Goal: Task Accomplishment & Management: Manage account settings

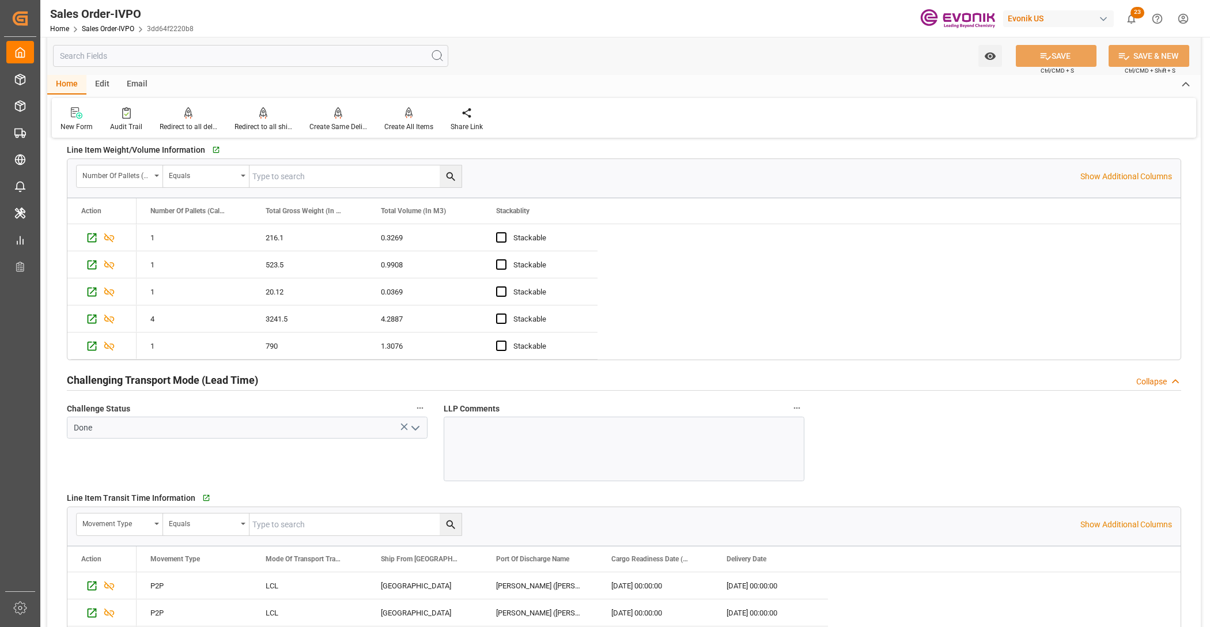
scroll to position [1680, 0]
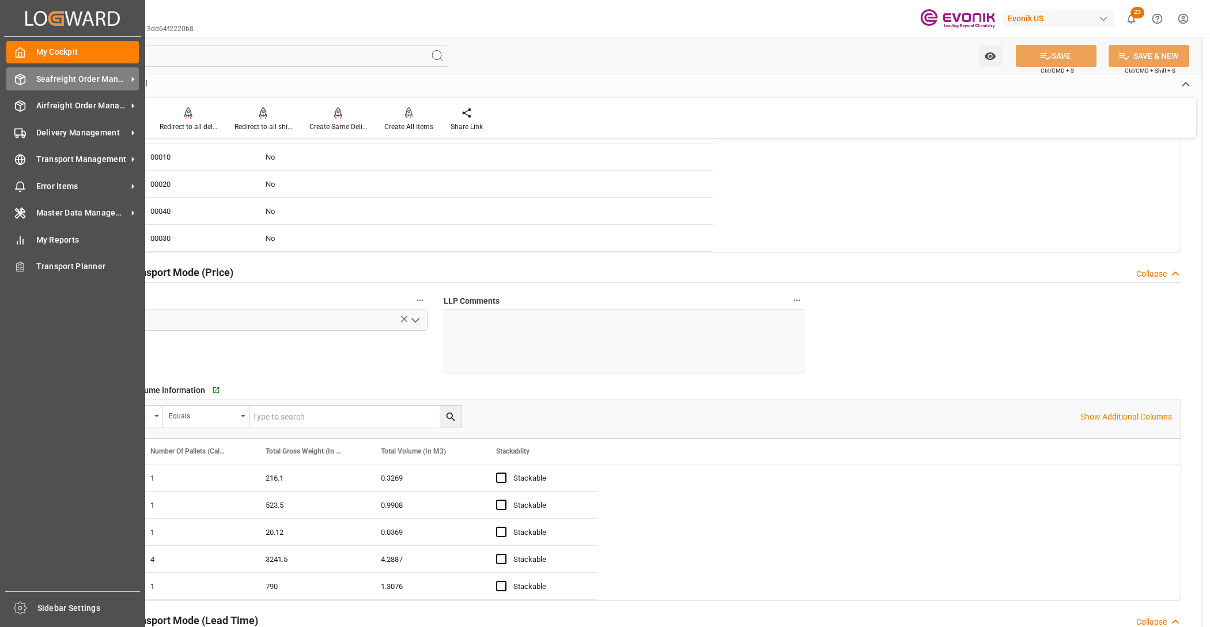
click at [71, 82] on span "Seafreight Order Management" at bounding box center [81, 79] width 91 height 12
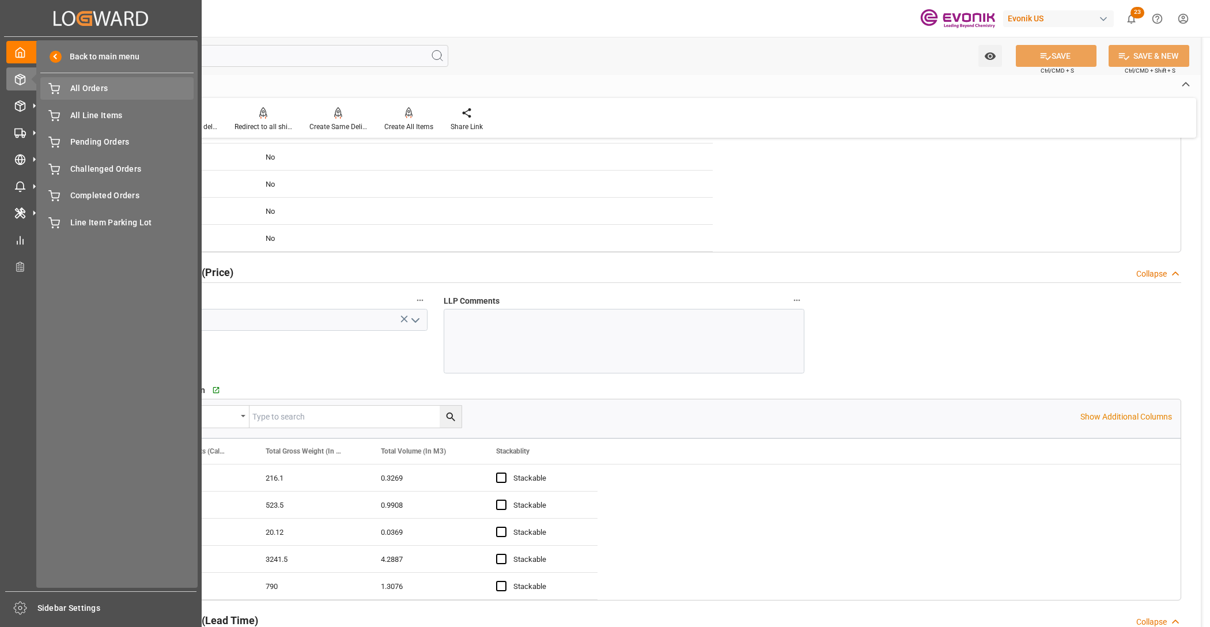
click at [88, 96] on div "All Orders All Orders" at bounding box center [116, 88] width 153 height 22
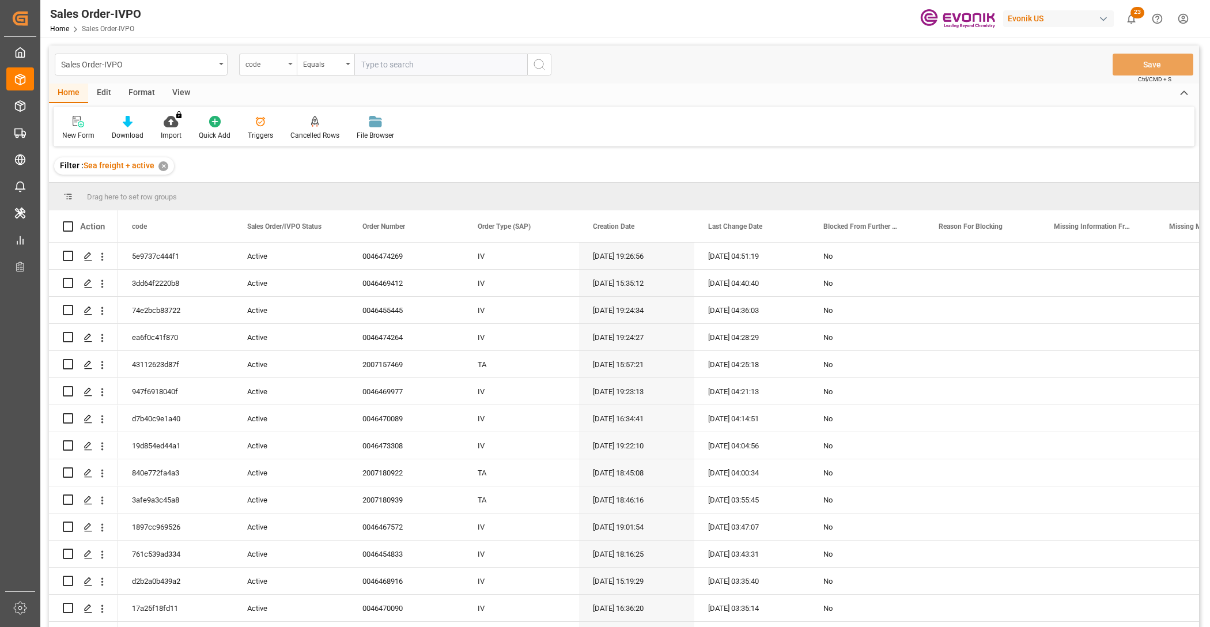
click at [280, 65] on div "code" at bounding box center [264, 62] width 39 height 13
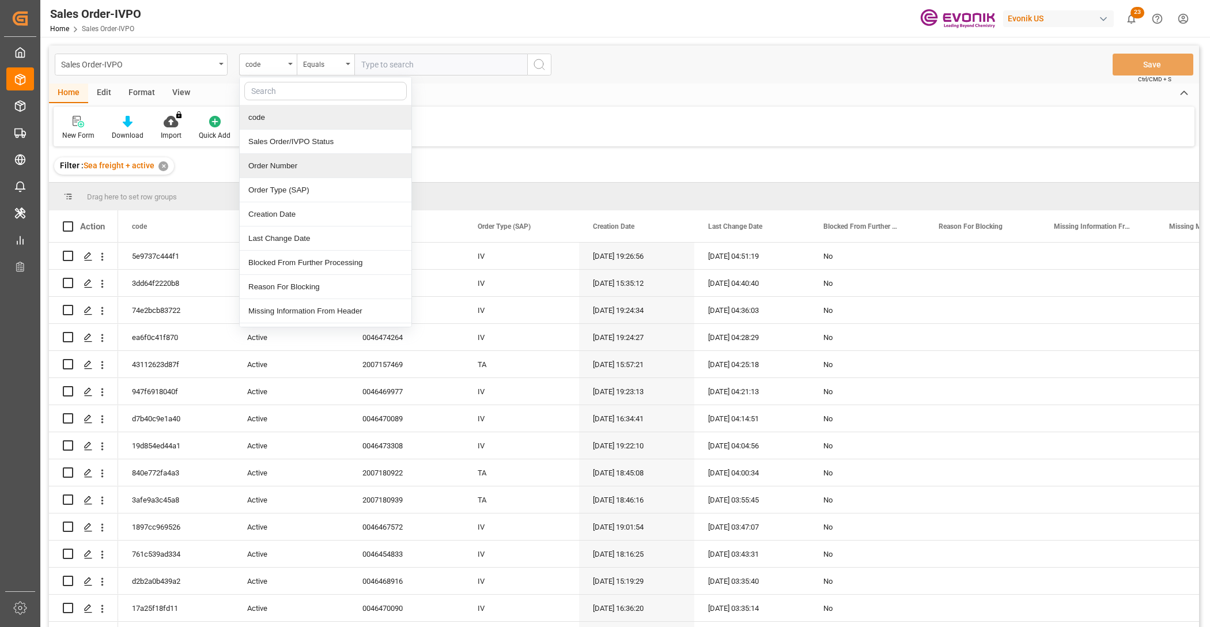
click at [289, 171] on div "Order Number" at bounding box center [326, 166] width 172 height 24
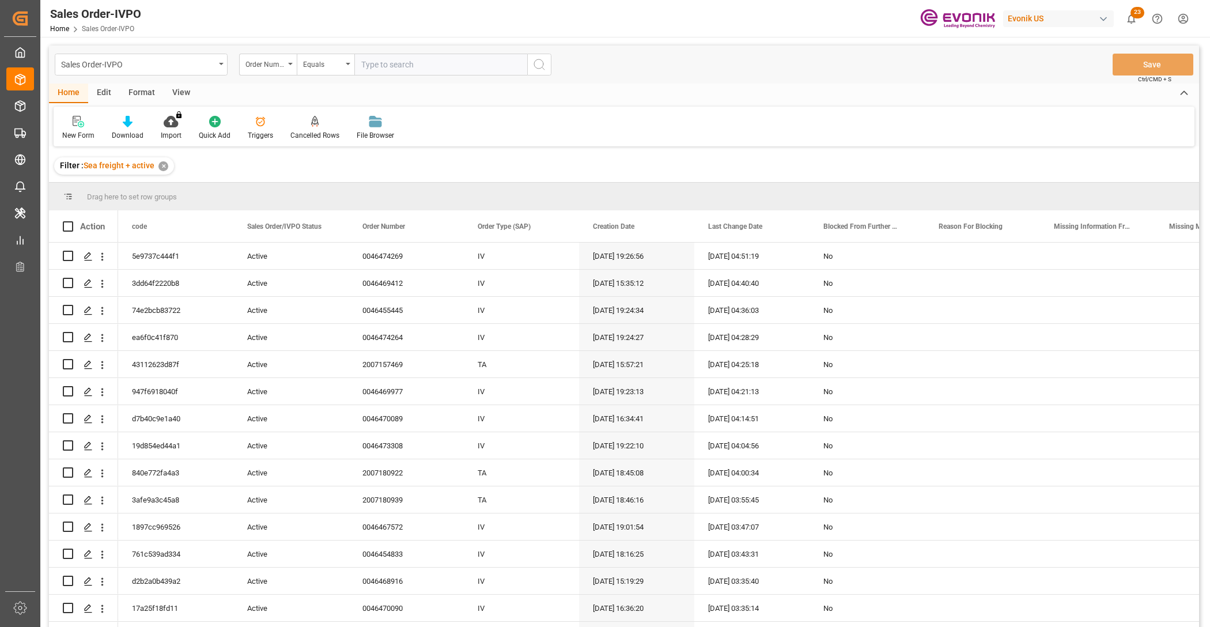
click at [395, 63] on input "text" at bounding box center [440, 65] width 173 height 22
paste input "0046476328"
type input "0046476328"
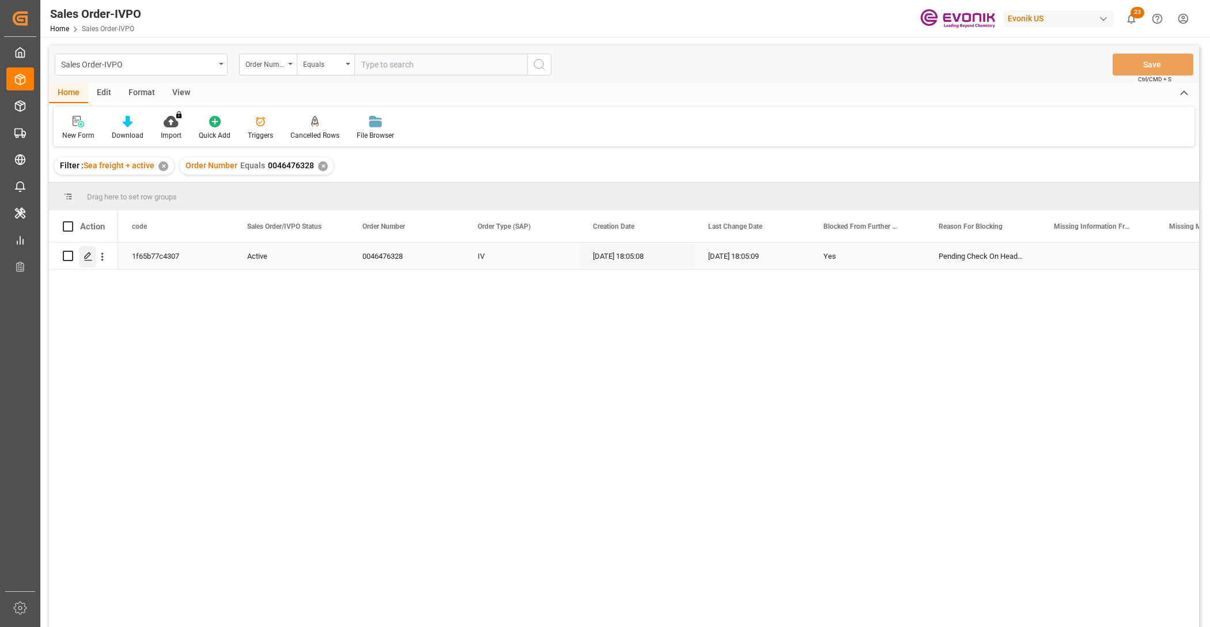
click at [86, 255] on polygon "Press SPACE to select this row." at bounding box center [88, 255] width 6 height 6
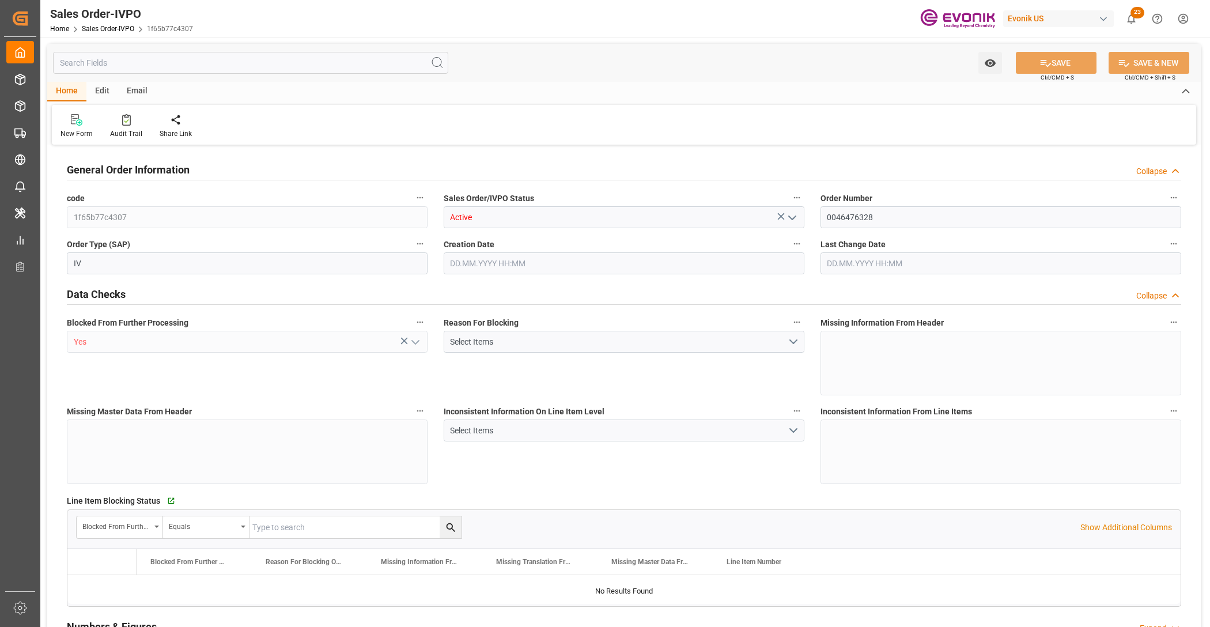
type input "BRSSZ"
type input "0"
type input "1"
type input "1283.744"
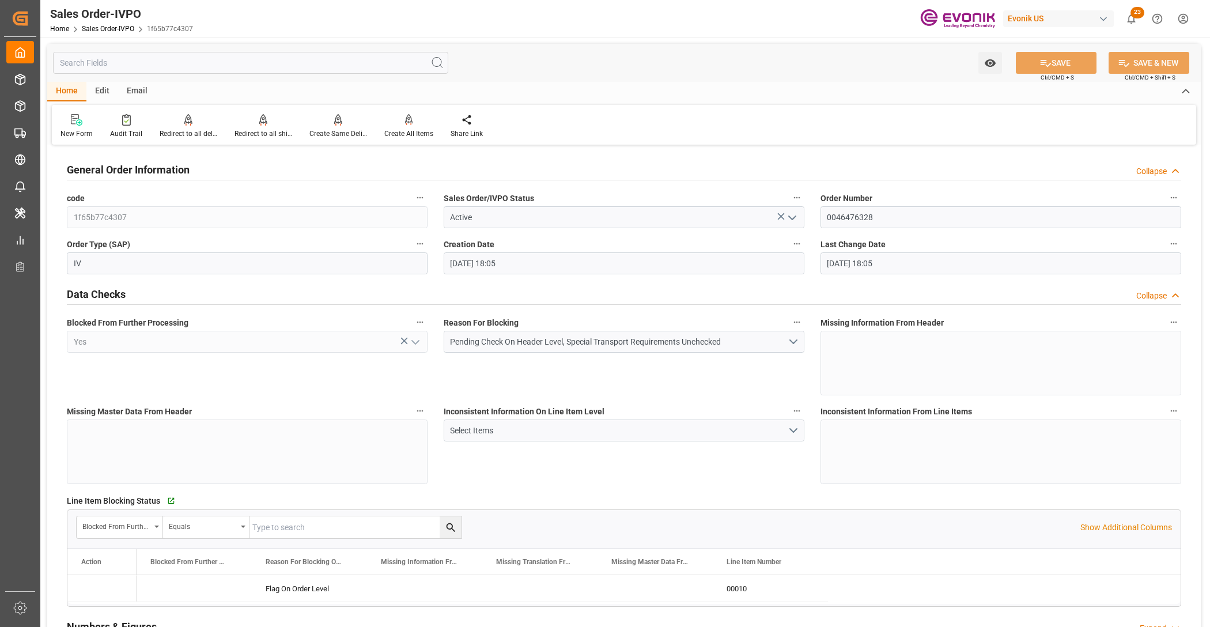
type input "06.10.2025 18:05"
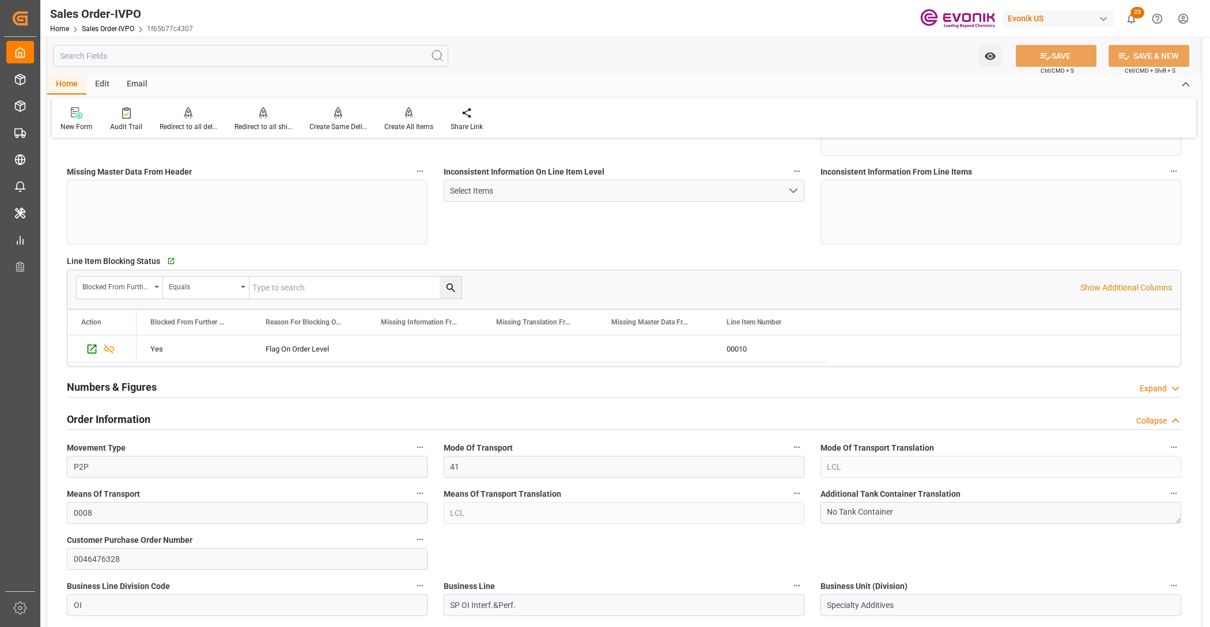
scroll to position [480, 0]
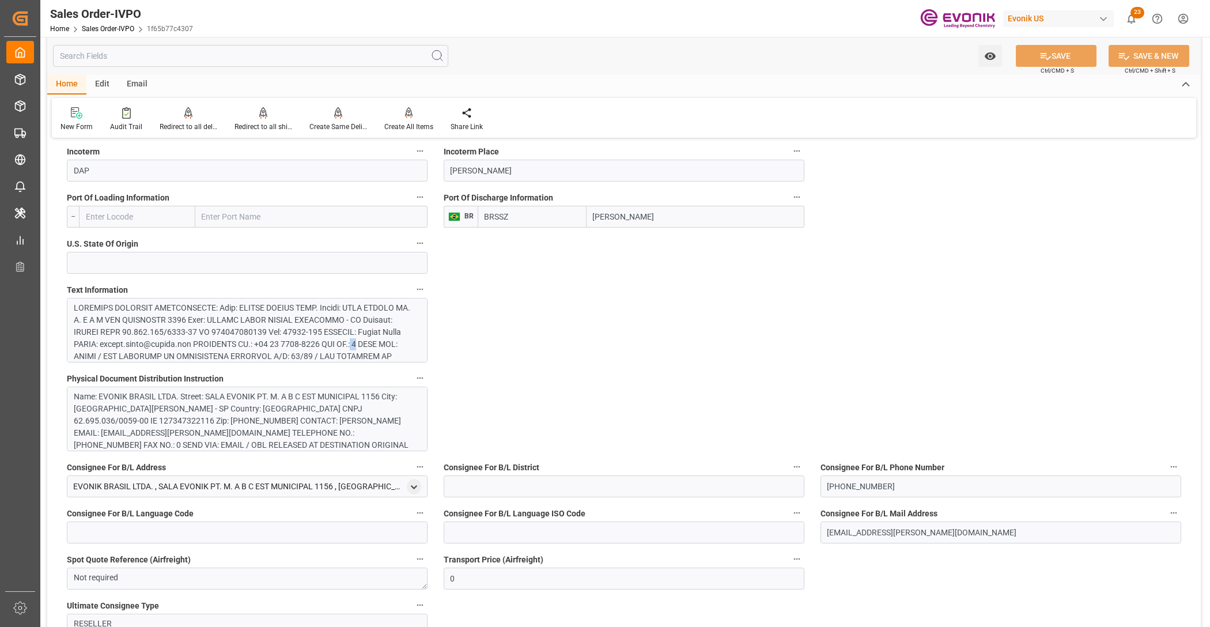
click at [355, 344] on div at bounding box center [242, 453] width 337 height 302
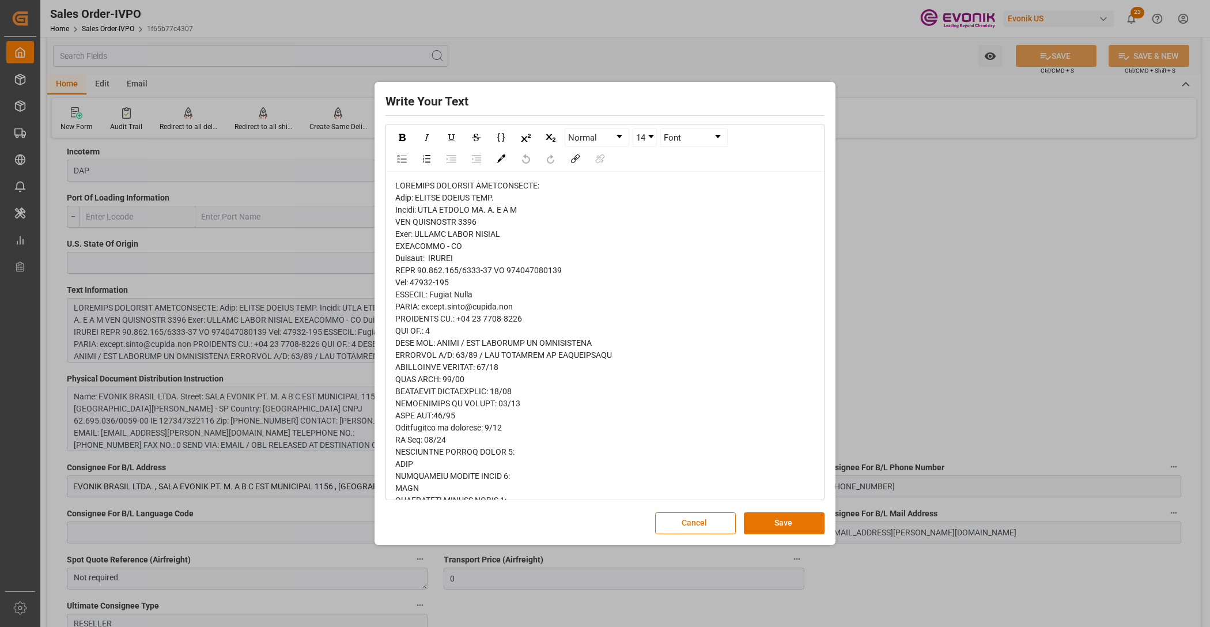
drag, startPoint x: 403, startPoint y: 200, endPoint x: 409, endPoint y: 215, distance: 16.0
click at [404, 201] on span "rdw-editor" at bounding box center [530, 639] width 271 height 917
click at [409, 215] on span "rdw-editor" at bounding box center [530, 639] width 271 height 917
click at [399, 236] on span "rdw-editor" at bounding box center [530, 639] width 271 height 917
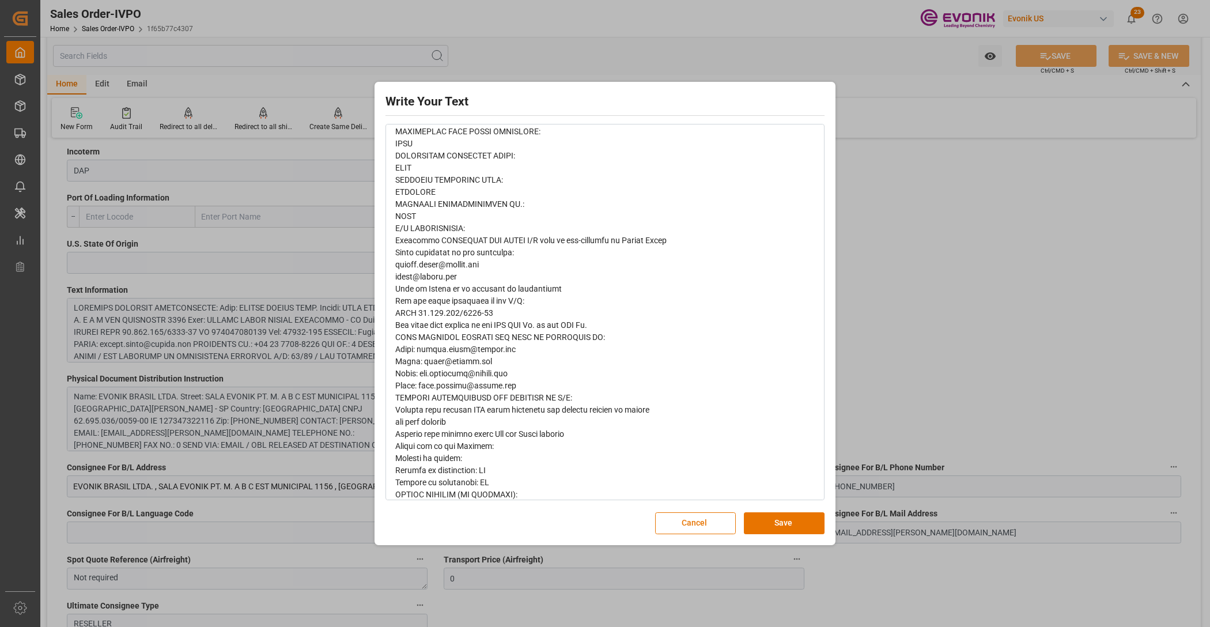
scroll to position [599, 0]
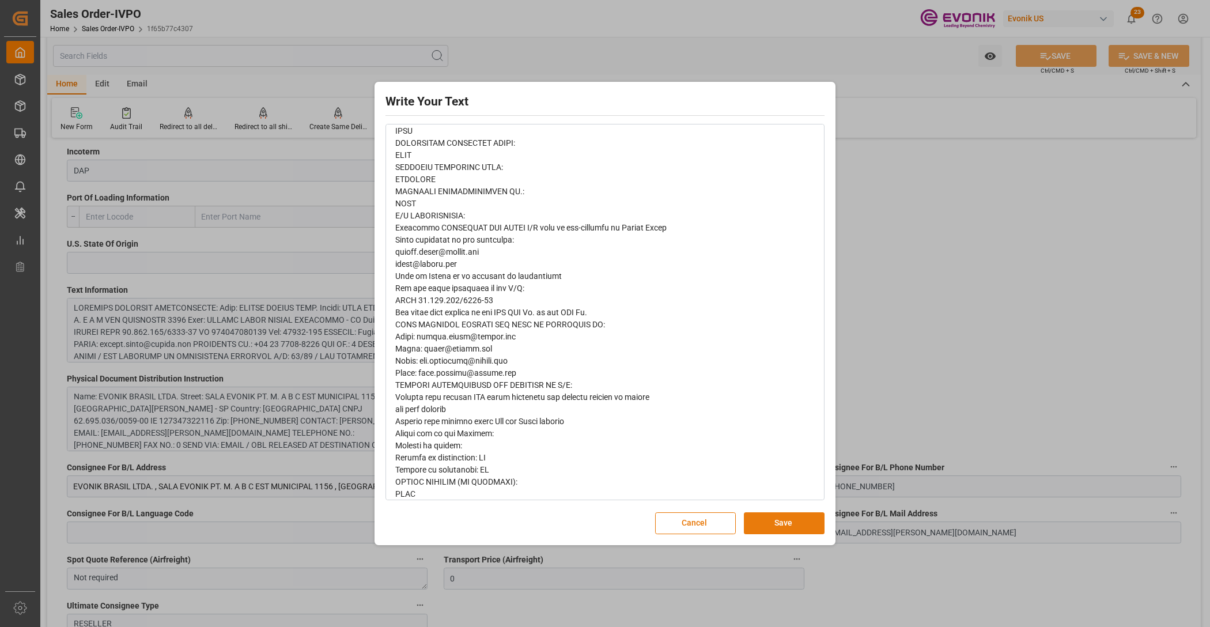
click at [791, 525] on button "Save" at bounding box center [784, 523] width 81 height 22
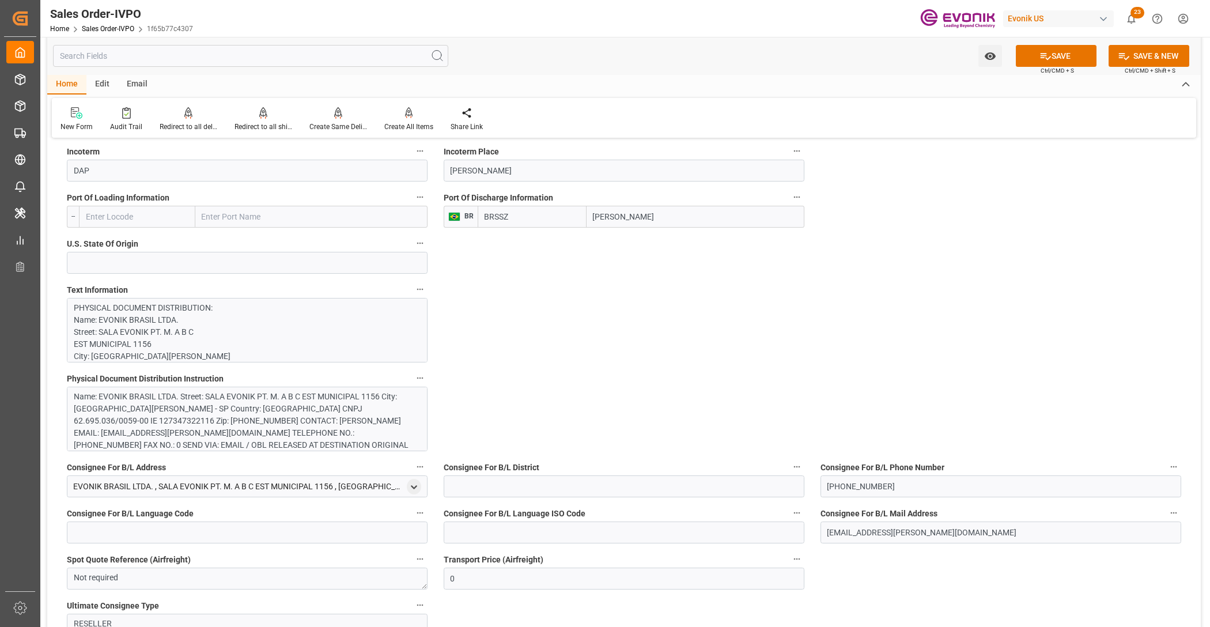
click at [254, 408] on div "Name: EVONIK BRASIL LTDA. Street: SALA EVONIK PT. M. A B C EST MUNICIPAL 1156 C…" at bounding box center [242, 439] width 337 height 97
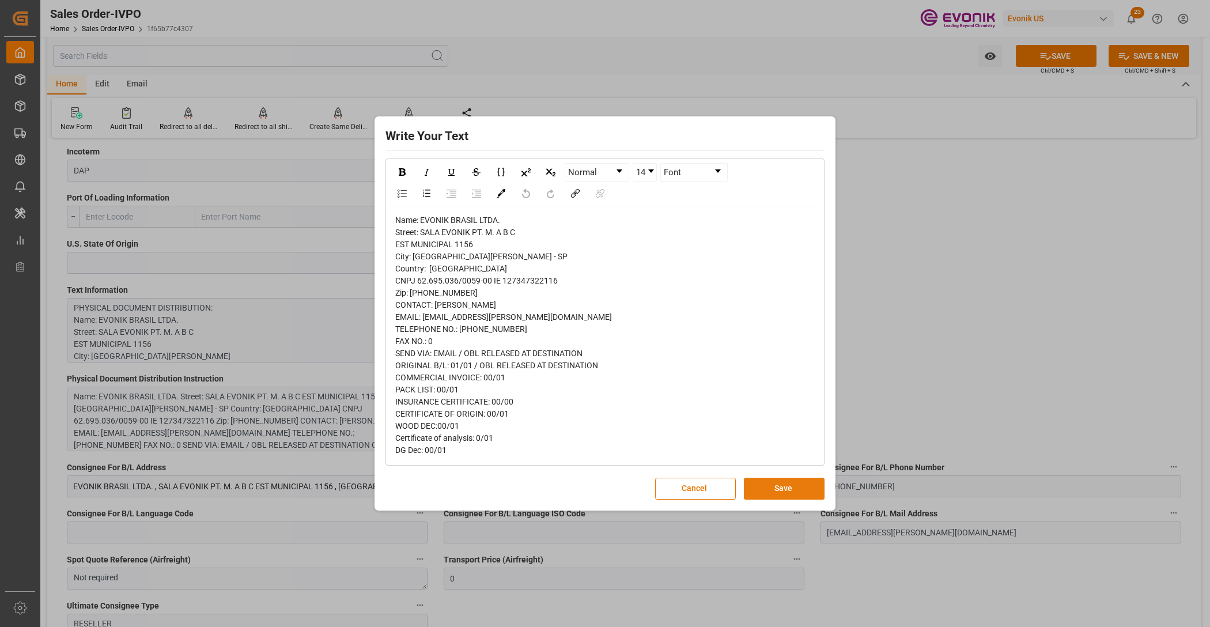
click at [789, 494] on button "Save" at bounding box center [784, 489] width 81 height 22
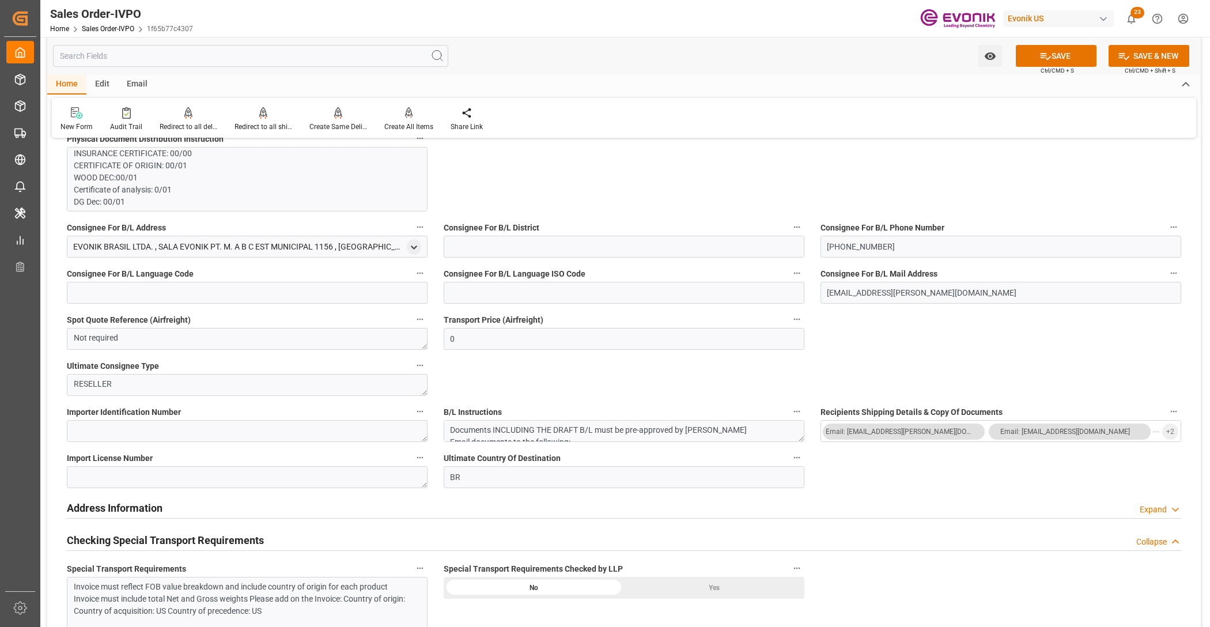
scroll to position [1200, 0]
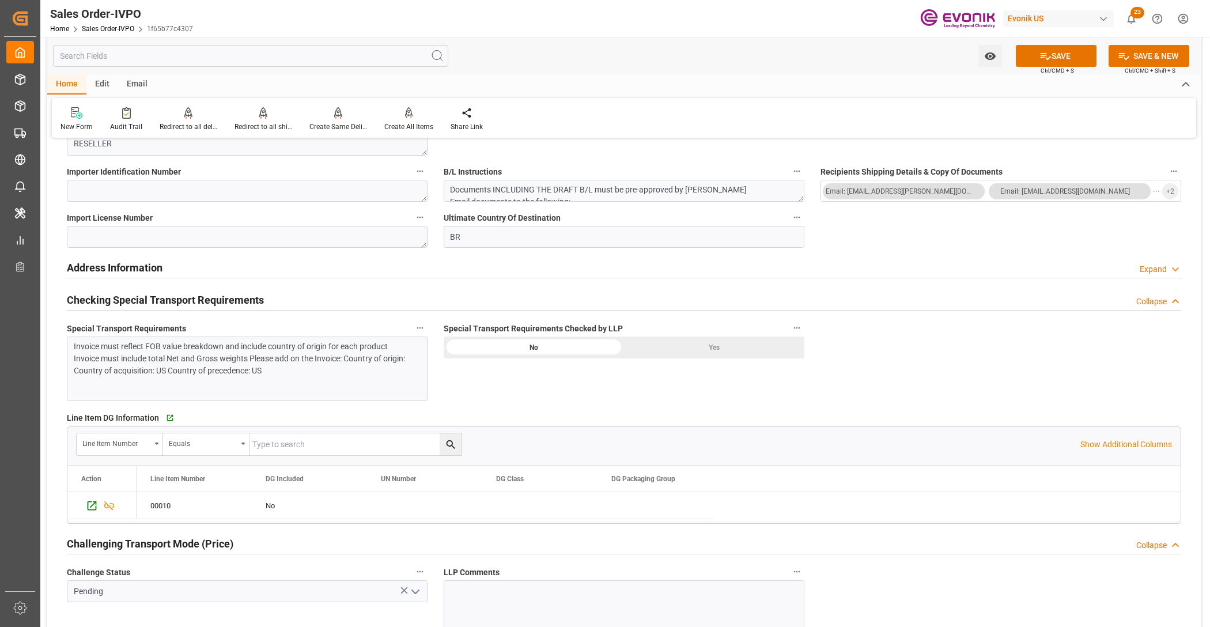
drag, startPoint x: 285, startPoint y: 368, endPoint x: 283, endPoint y: 373, distance: 6.0
click at [283, 373] on div "Invoice must reflect FOB value breakdown and include country of origin for each…" at bounding box center [242, 359] width 337 height 36
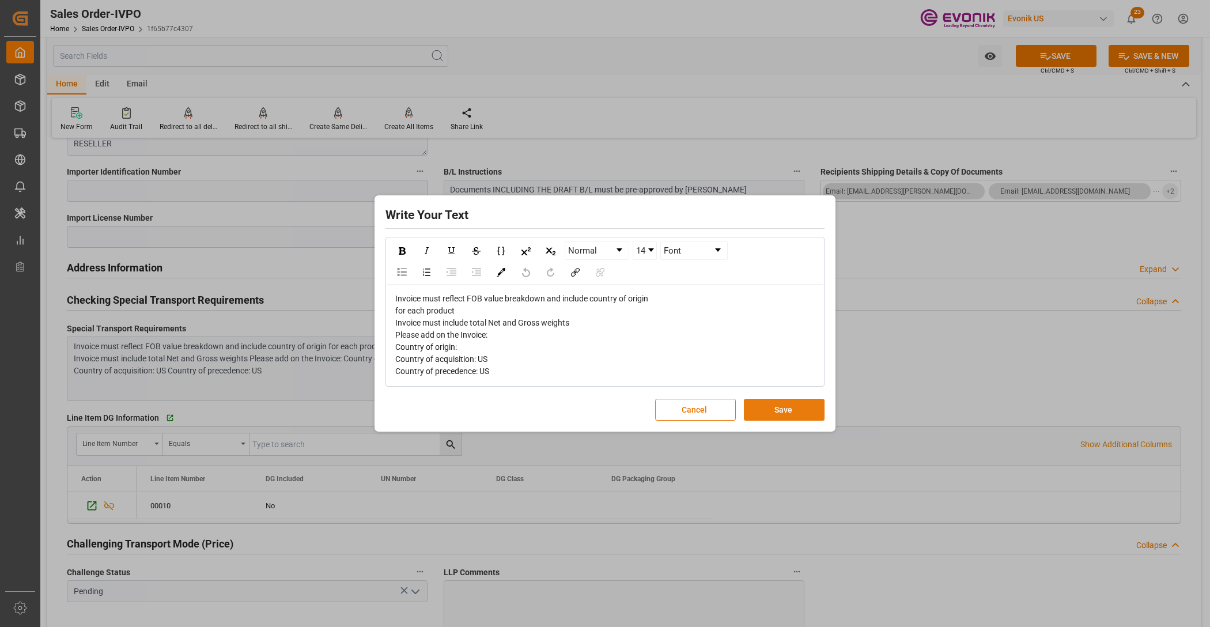
click at [802, 415] on button "Save" at bounding box center [784, 410] width 81 height 22
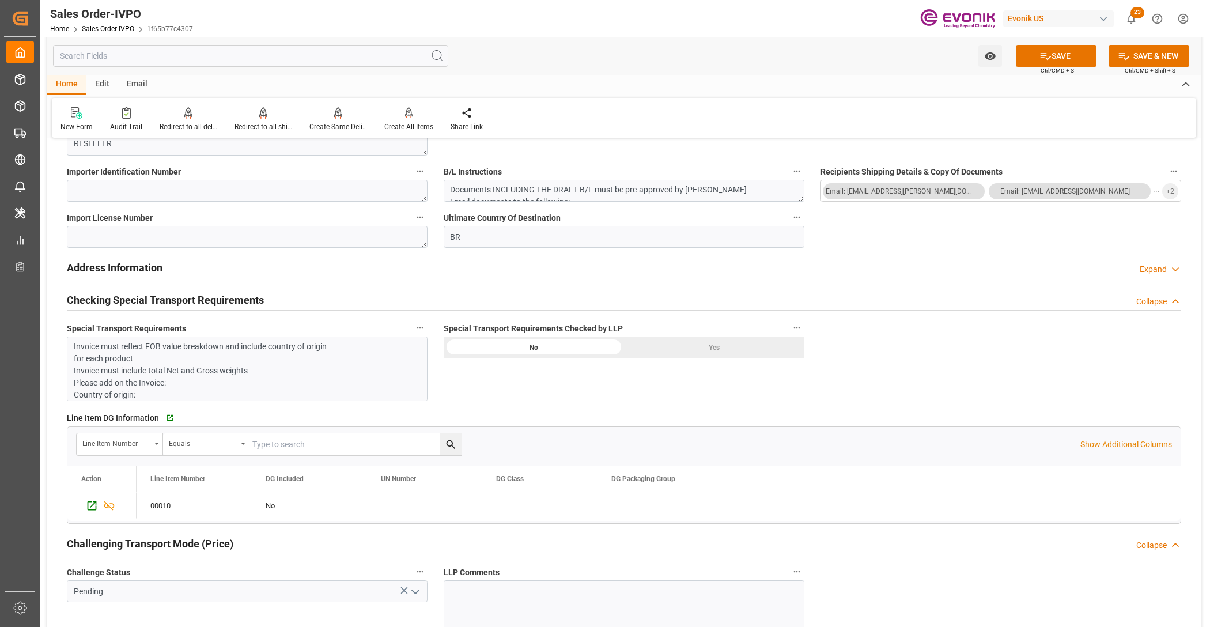
click at [730, 346] on div "Yes" at bounding box center [714, 347] width 180 height 22
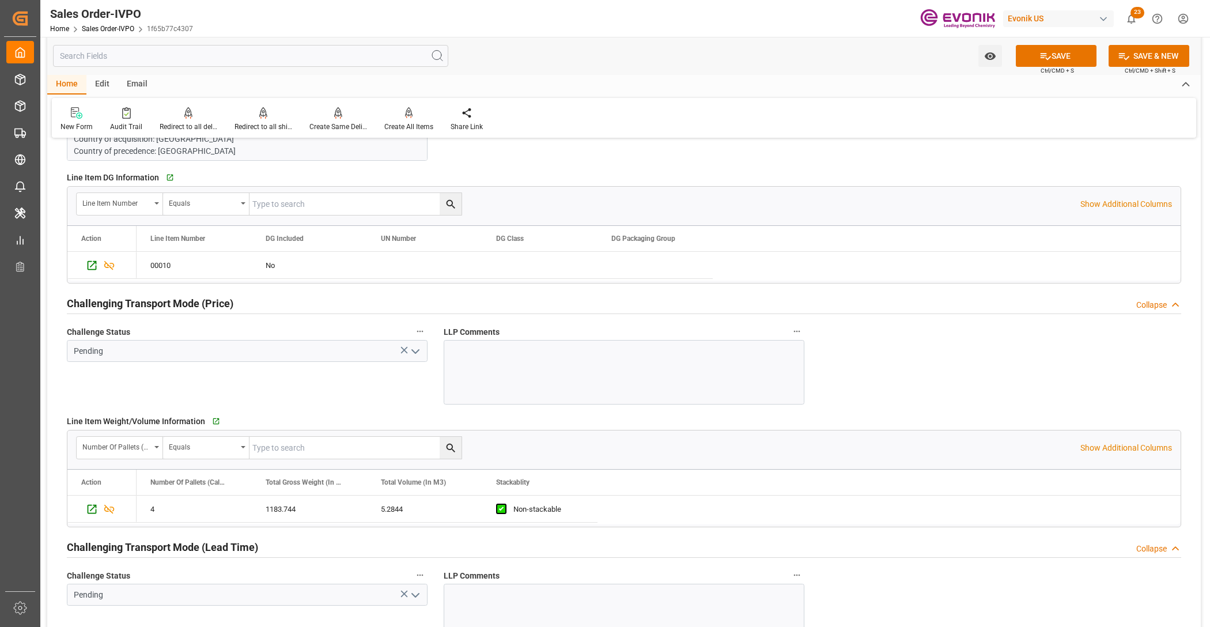
click at [409, 354] on icon "open menu" at bounding box center [415, 352] width 14 height 14
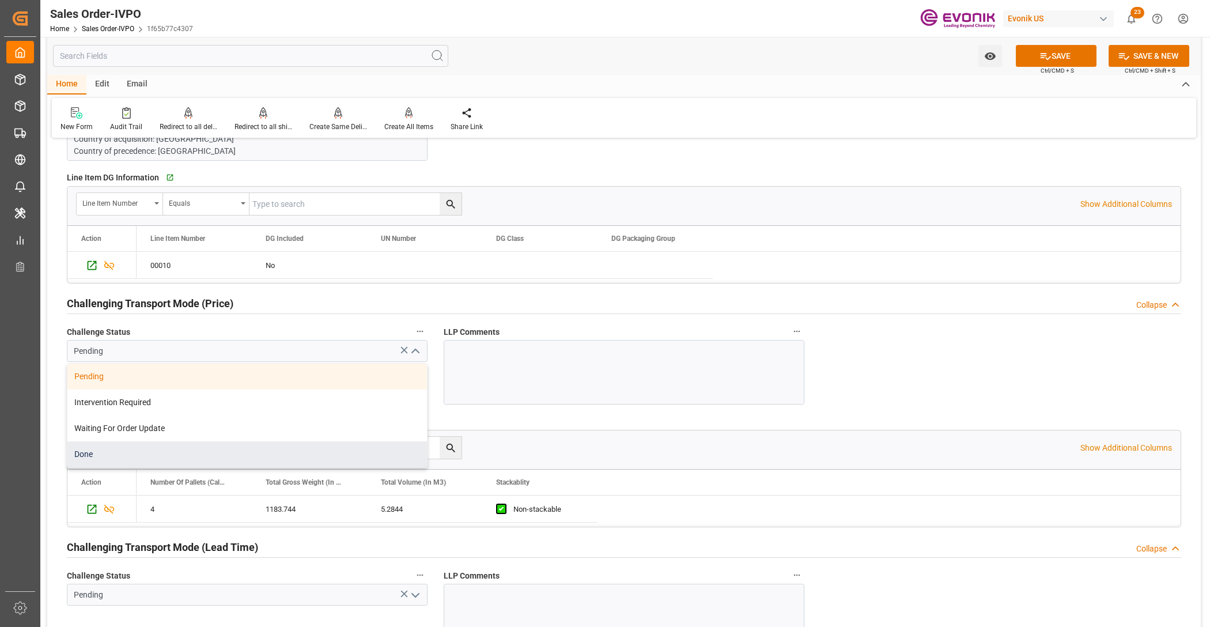
click at [191, 453] on div "Done" at bounding box center [247, 454] width 360 height 26
type input "Done"
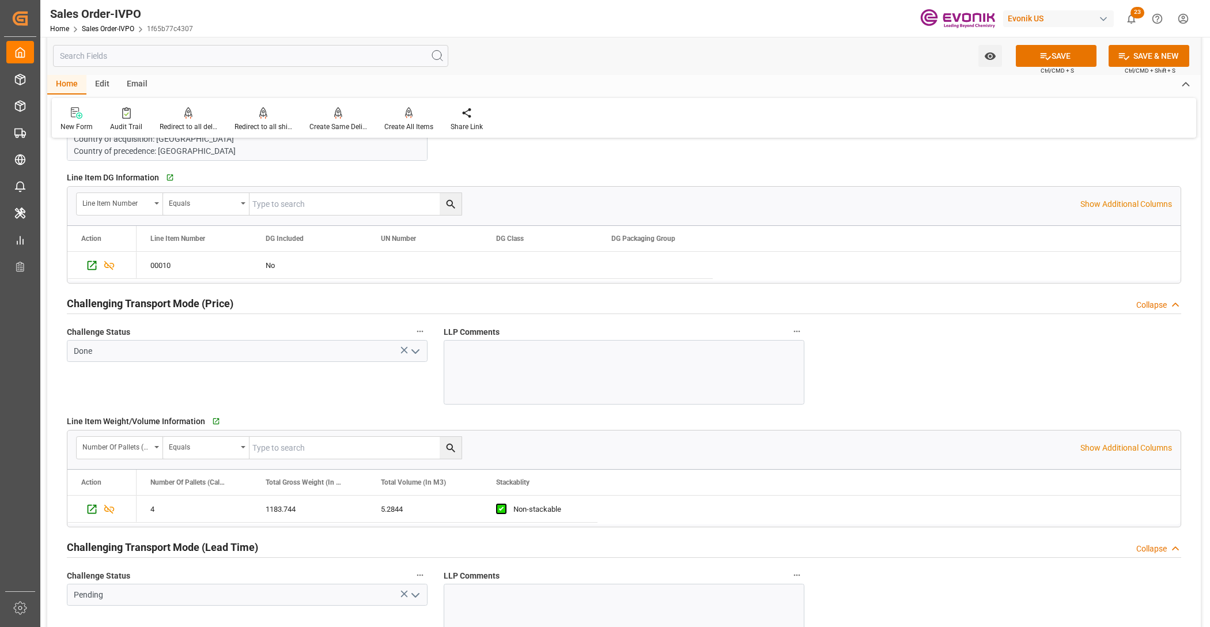
scroll to position [1680, 0]
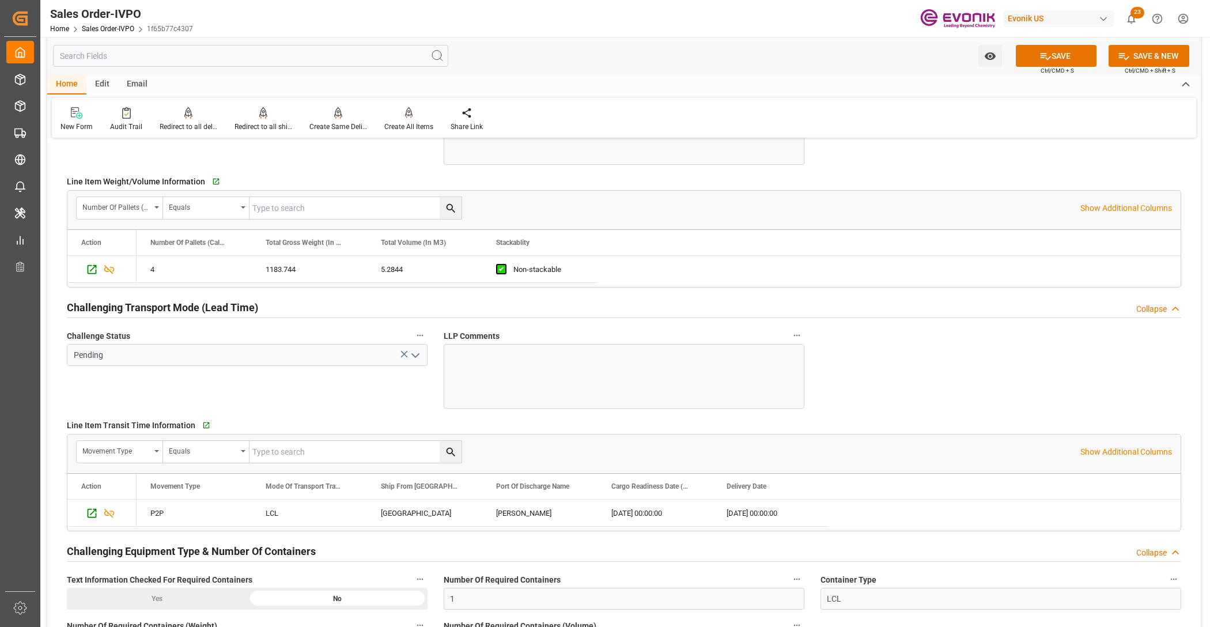
click at [414, 357] on polyline "open menu" at bounding box center [415, 355] width 7 height 3
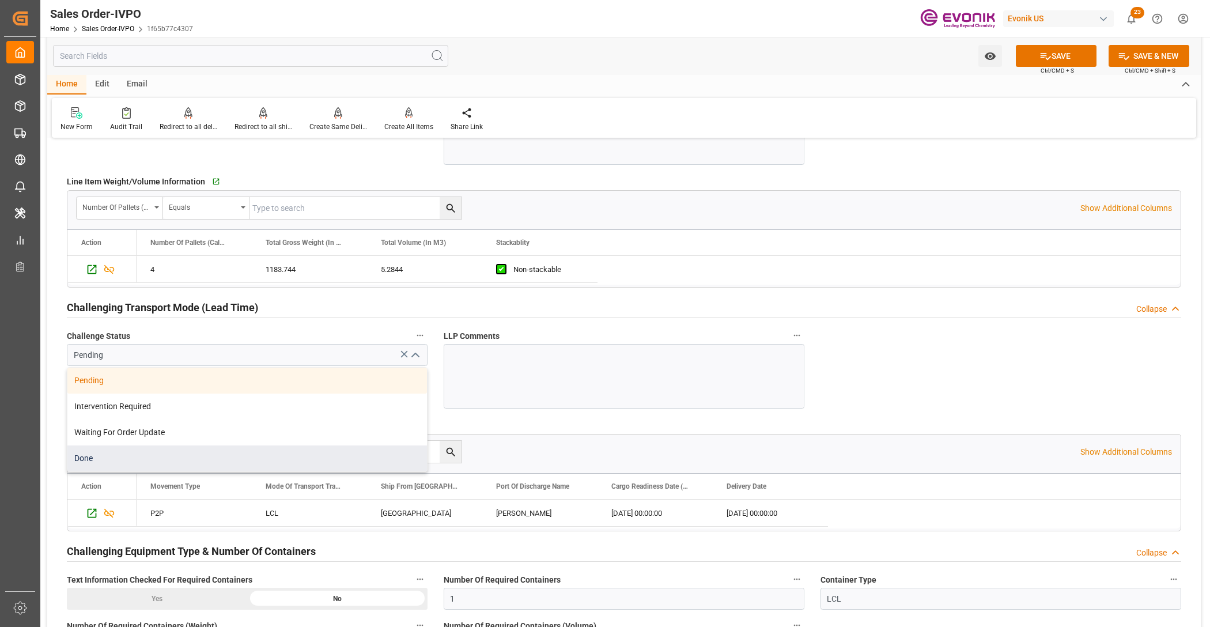
click at [139, 454] on div "Done" at bounding box center [247, 458] width 360 height 26
type input "Done"
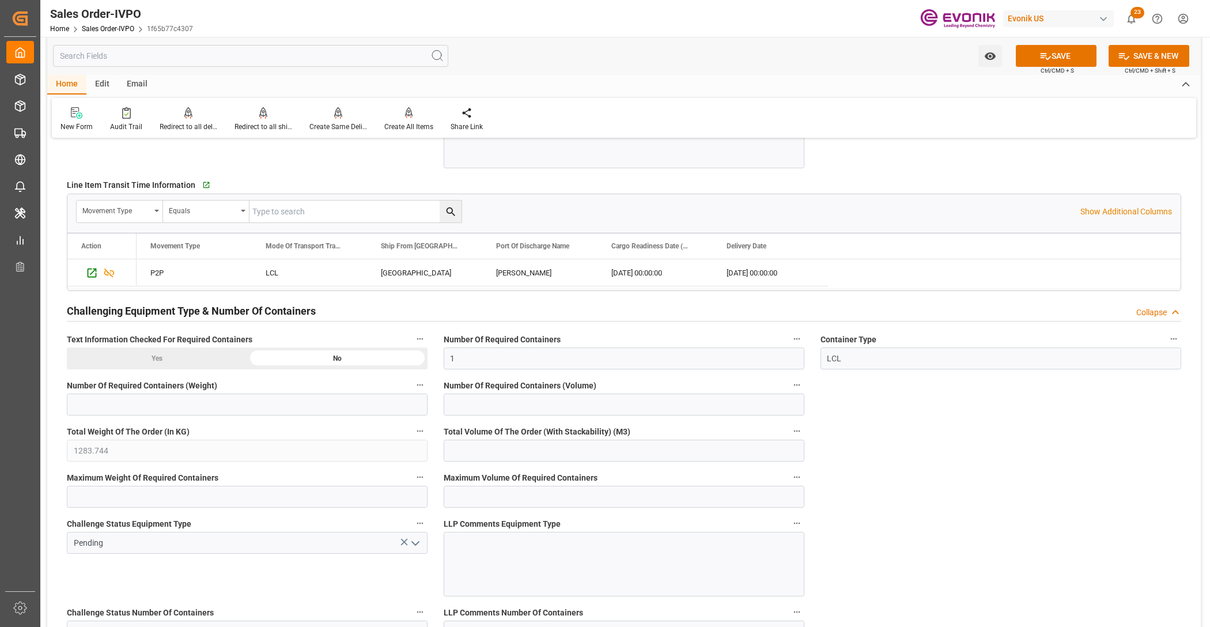
scroll to position [2161, 0]
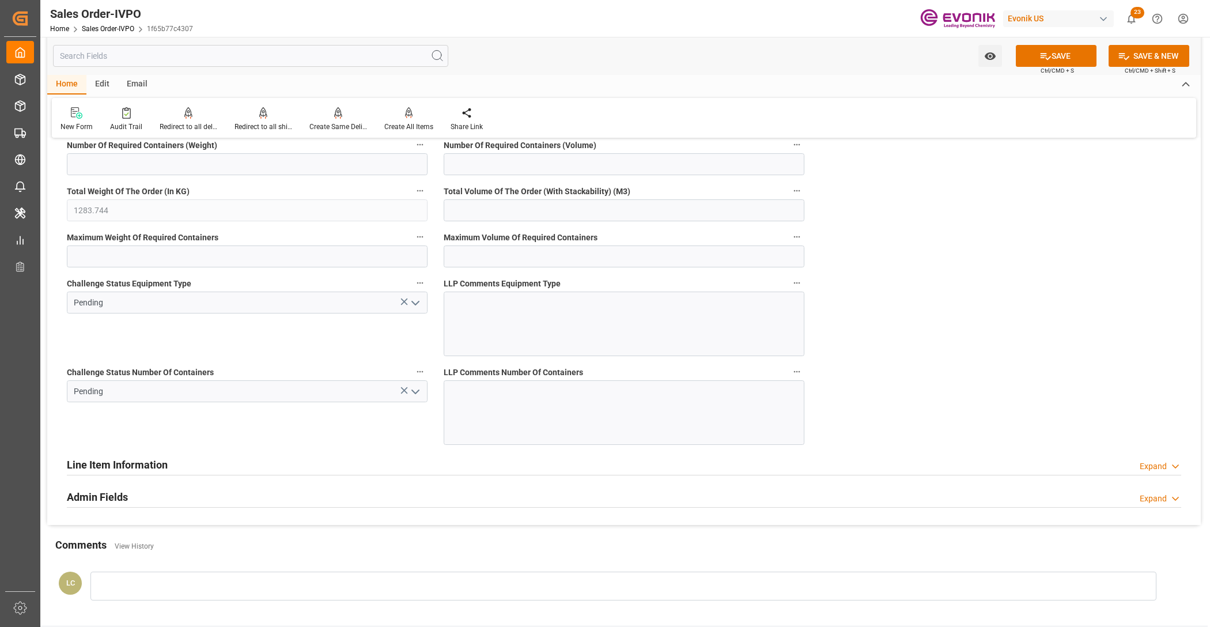
click at [412, 309] on icon "open menu" at bounding box center [415, 303] width 14 height 14
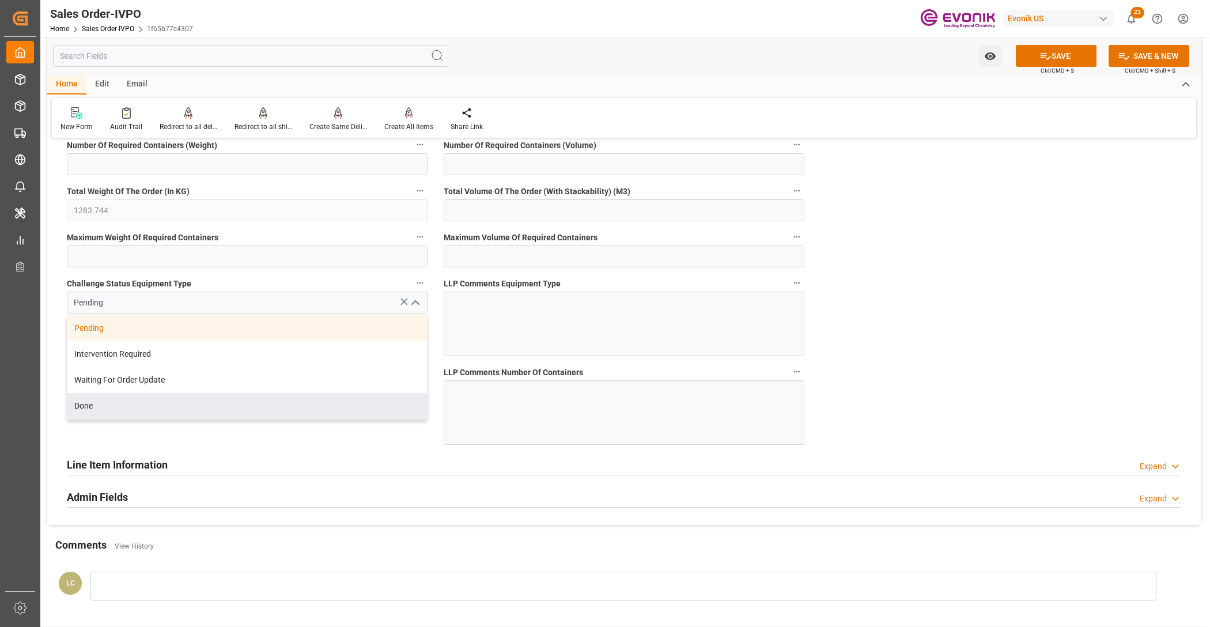
drag, startPoint x: 212, startPoint y: 412, endPoint x: 307, endPoint y: 414, distance: 95.1
click at [213, 412] on div "Done" at bounding box center [247, 406] width 360 height 26
type input "Done"
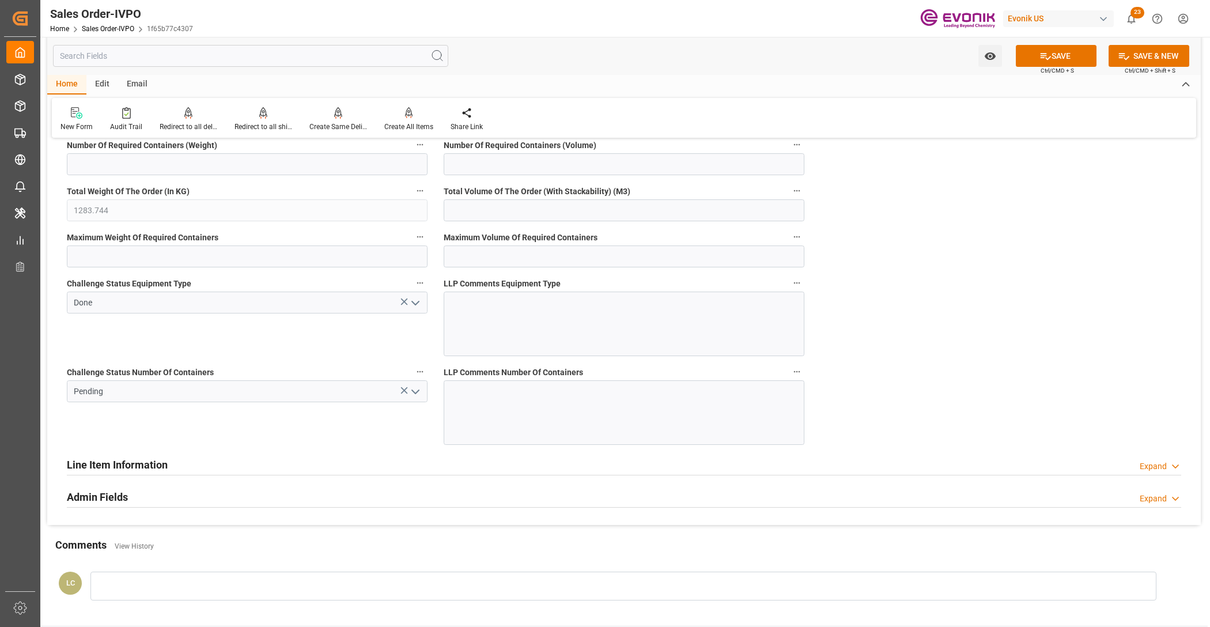
click at [414, 394] on icon "open menu" at bounding box center [415, 392] width 14 height 14
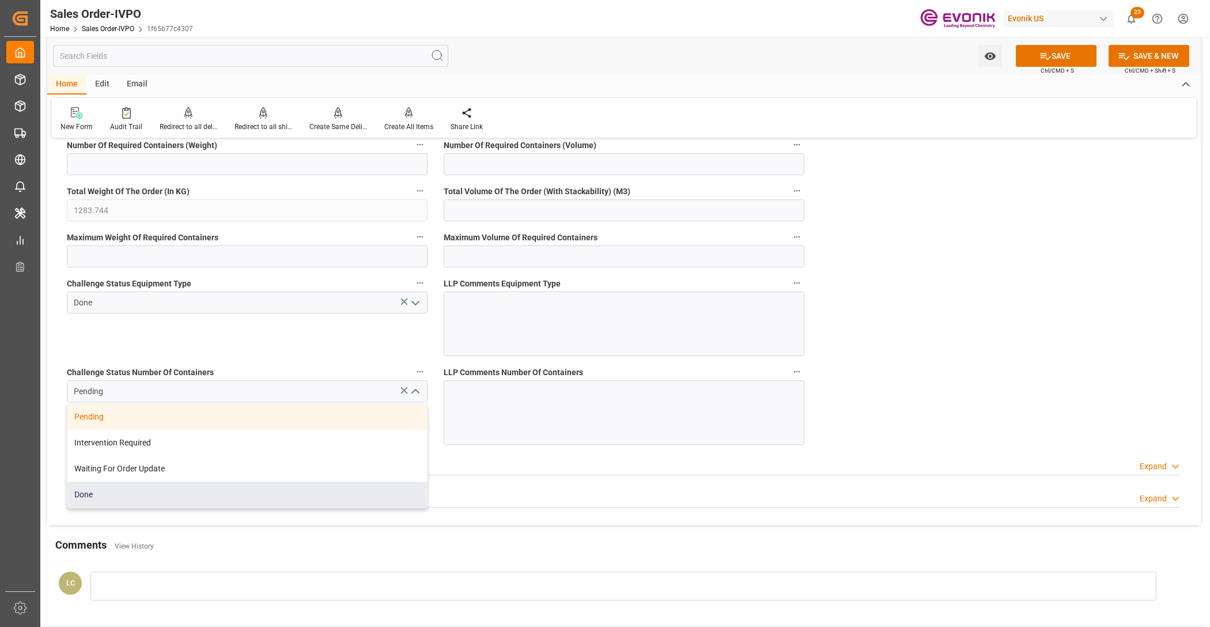
click at [214, 497] on div "Done" at bounding box center [247, 495] width 360 height 26
type input "Done"
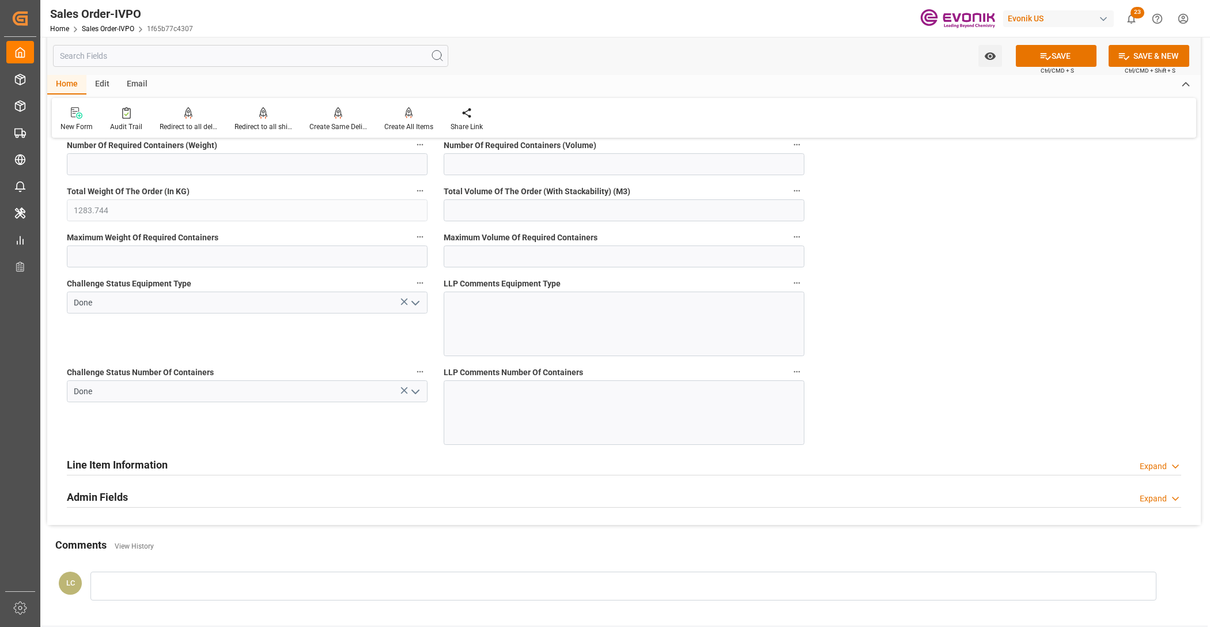
scroll to position [1920, 0]
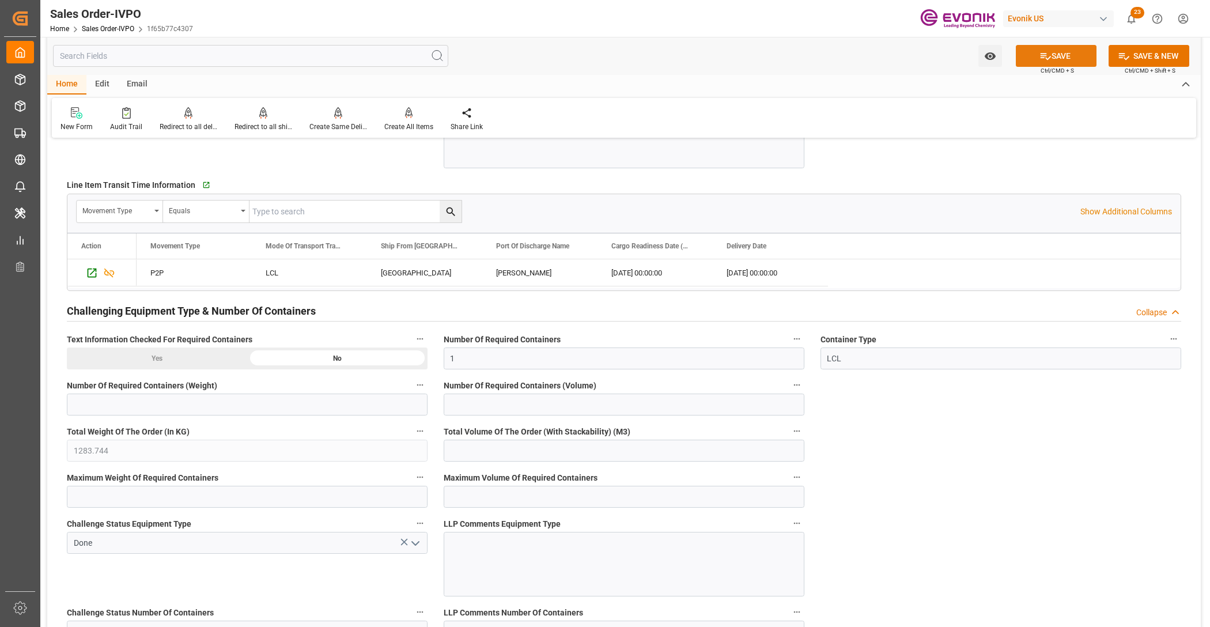
click at [1064, 58] on button "SAVE" at bounding box center [1056, 56] width 81 height 22
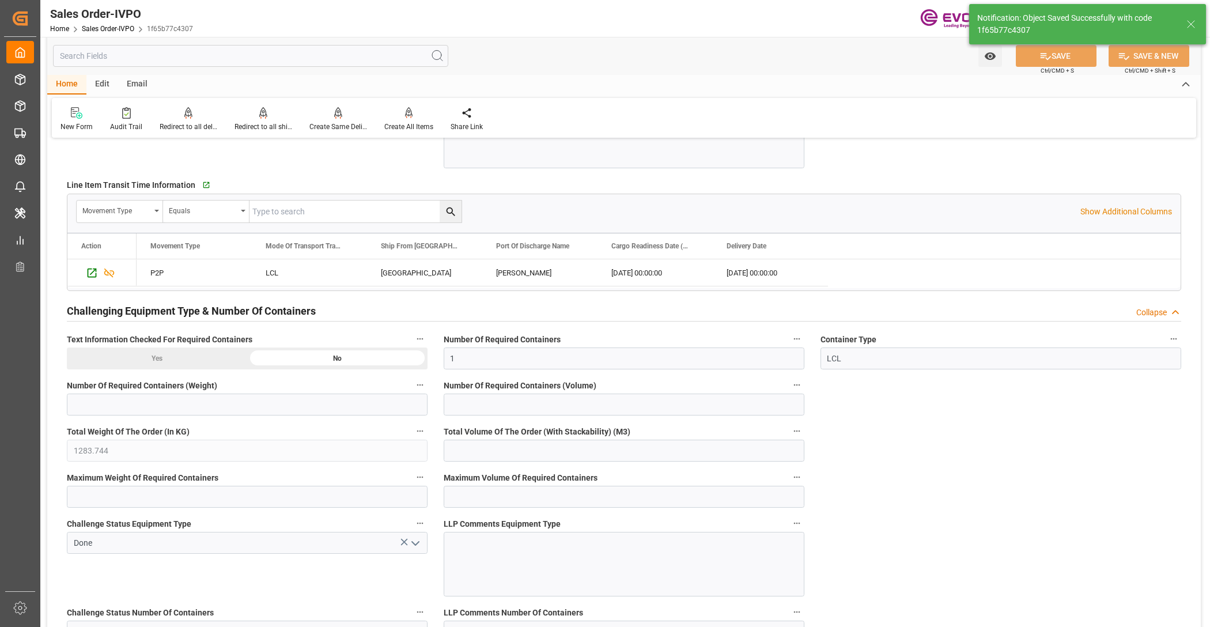
type input "No"
type input "07.10.2025 06:08"
click at [410, 122] on div "Create All Items" at bounding box center [408, 127] width 49 height 10
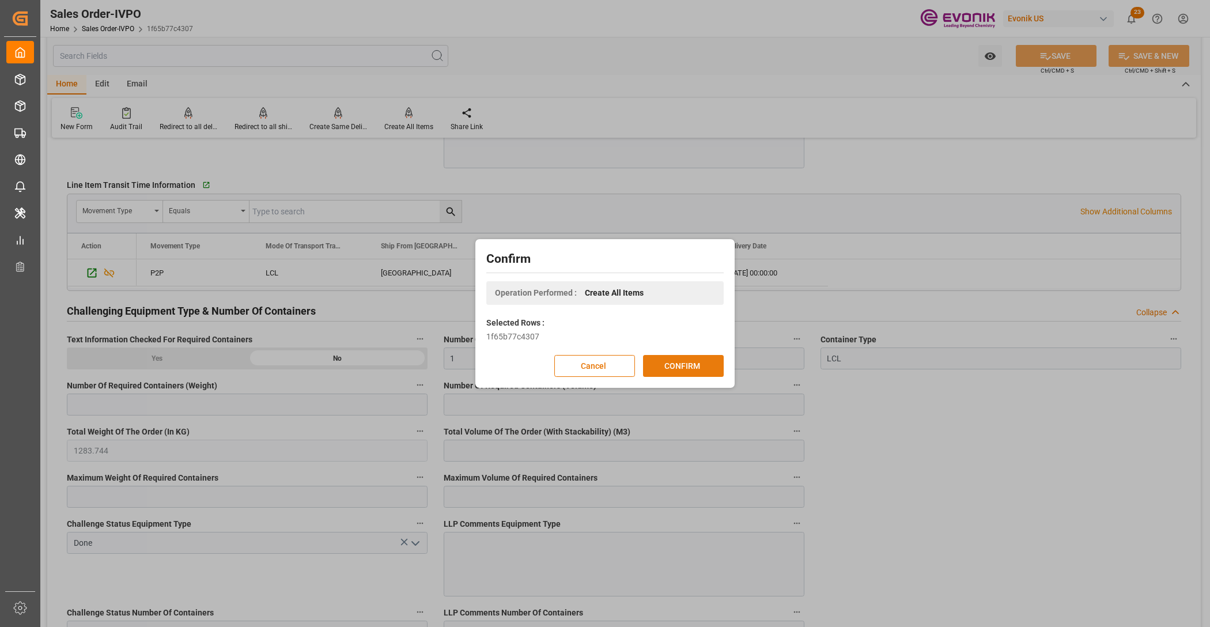
click at [692, 362] on button "CONFIRM" at bounding box center [683, 366] width 81 height 22
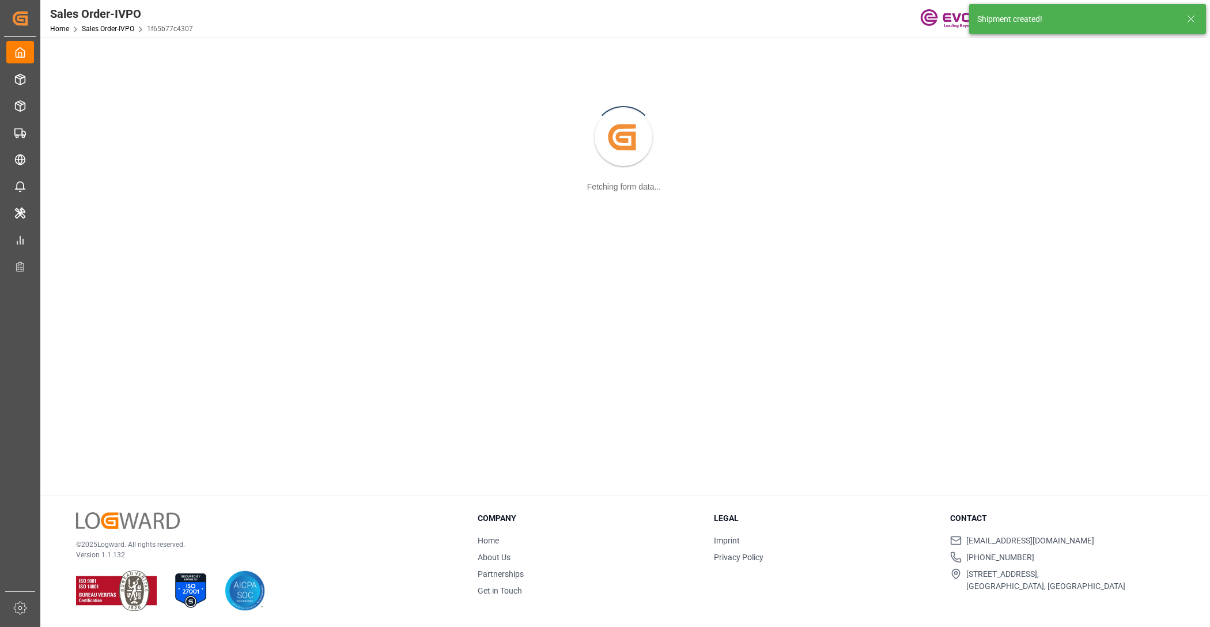
scroll to position [124, 0]
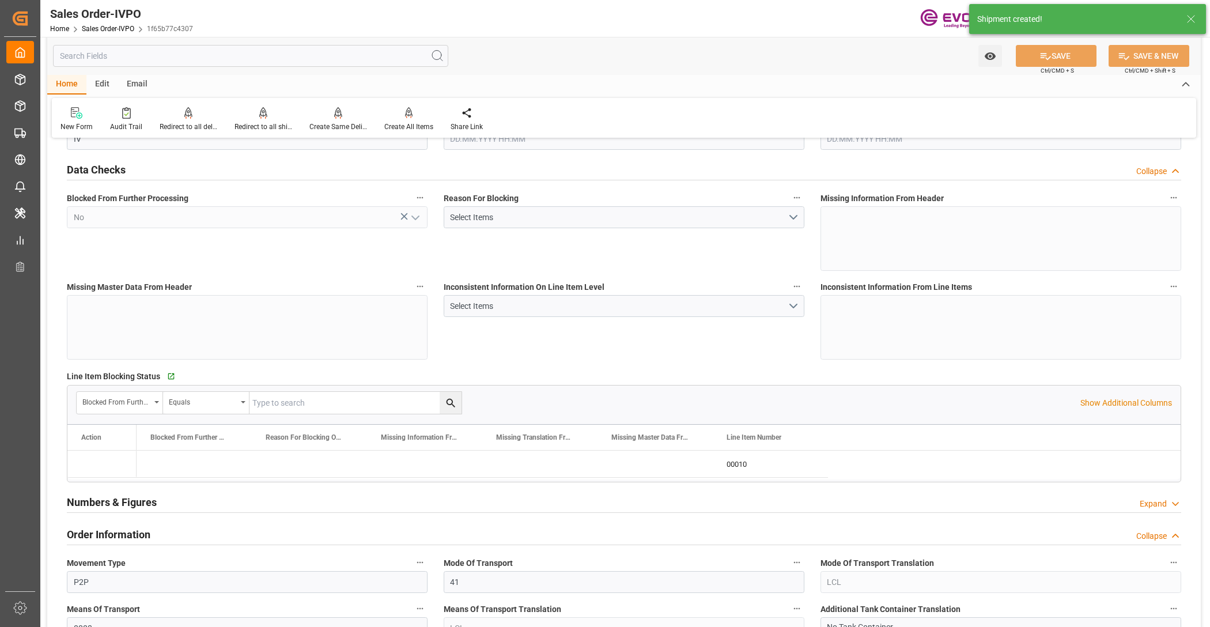
type input "BRSSZ"
type input "0"
type input "1"
type input "1283.744"
type input "06.10.2025 18:05"
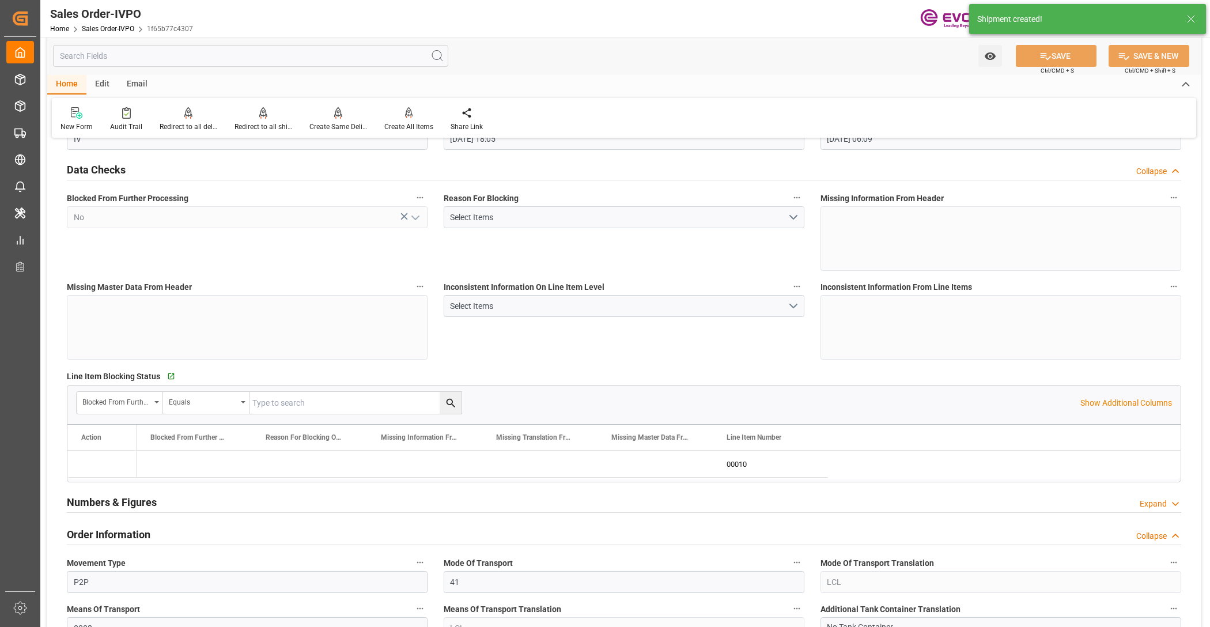
type input "07.10.2025 06:09"
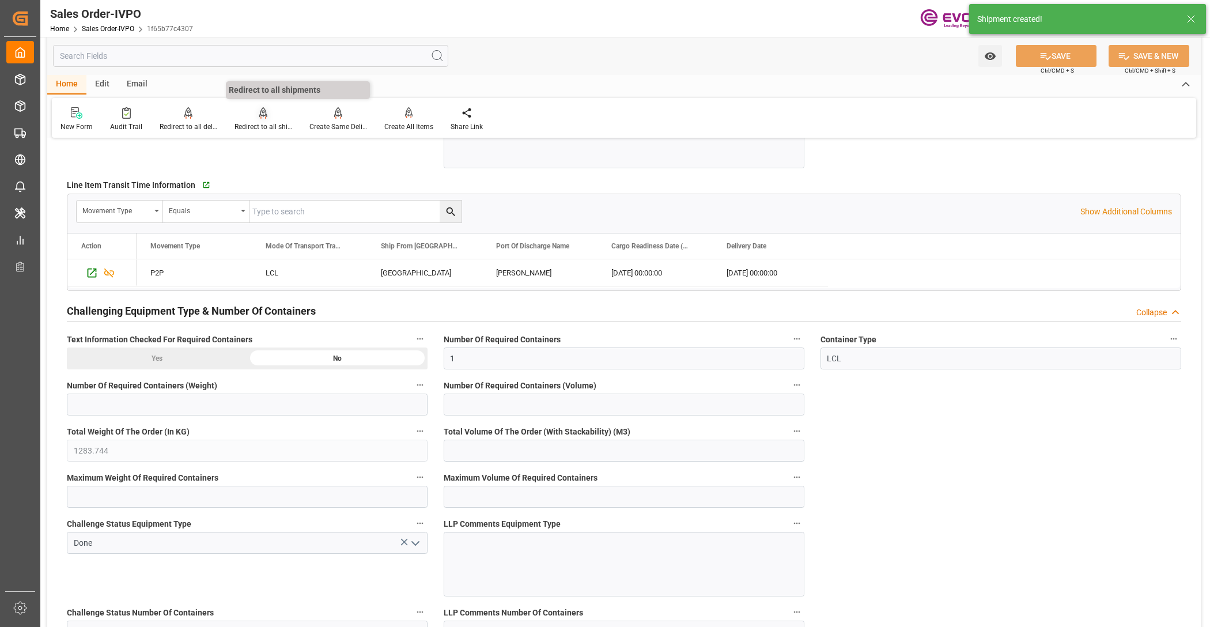
click at [259, 116] on icon at bounding box center [263, 112] width 8 height 10
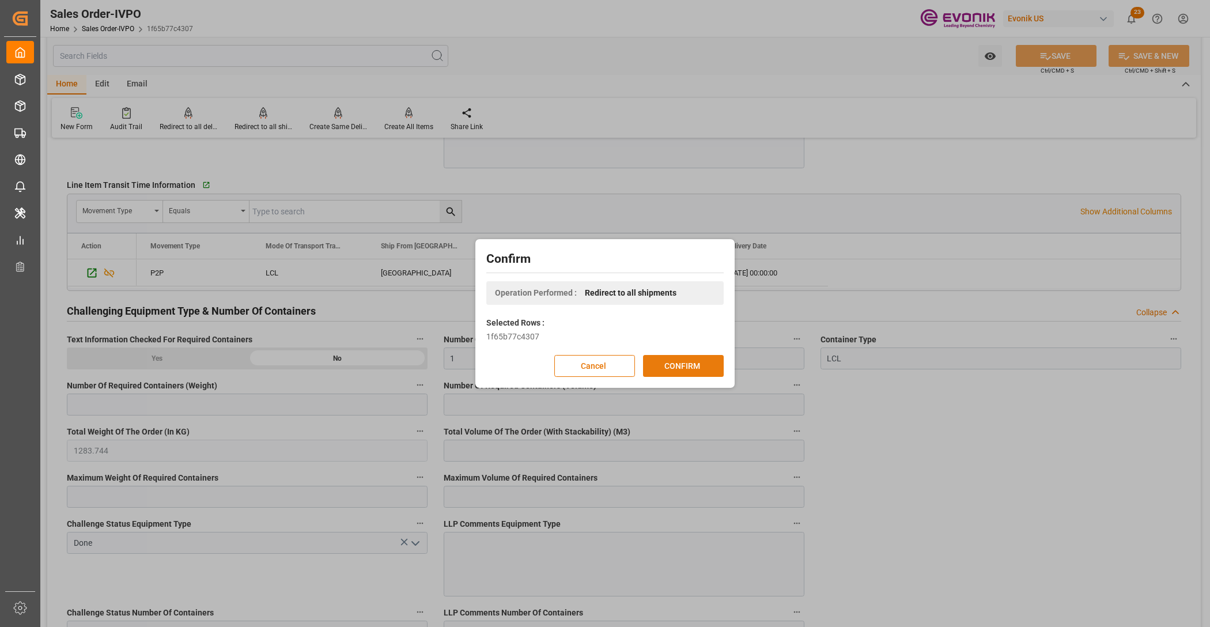
click at [669, 364] on button "CONFIRM" at bounding box center [683, 366] width 81 height 22
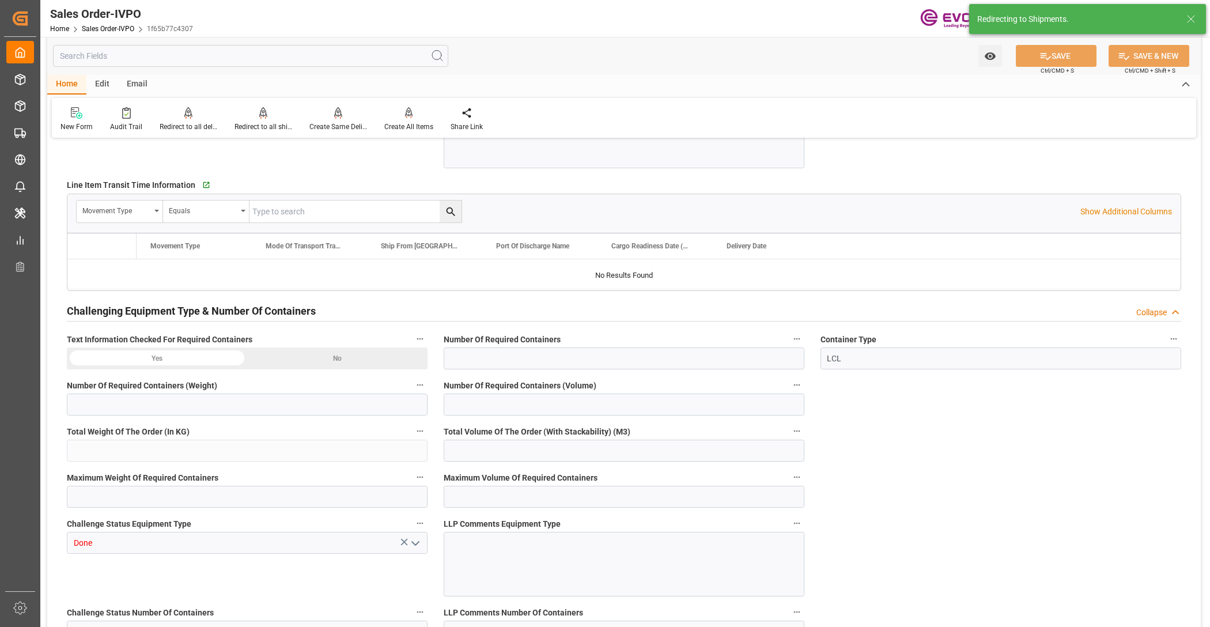
type input "BRSSZ"
type input "0"
type input "1"
type input "1283.744"
type input "06.10.2025 18:05"
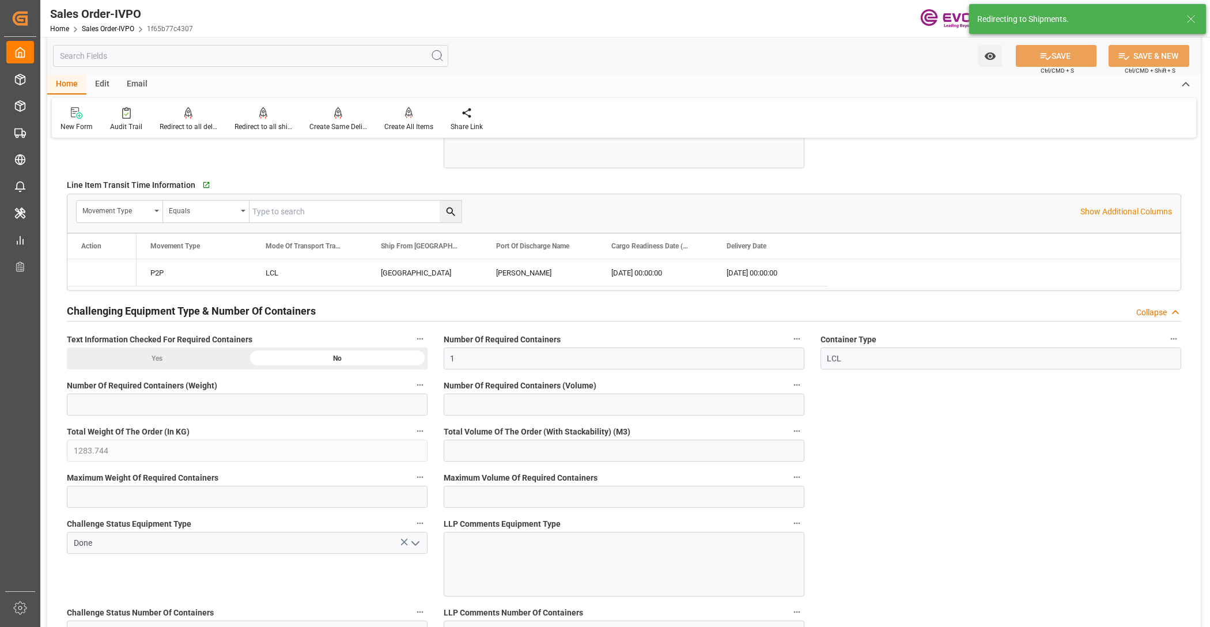
type input "07.10.2025 06:09"
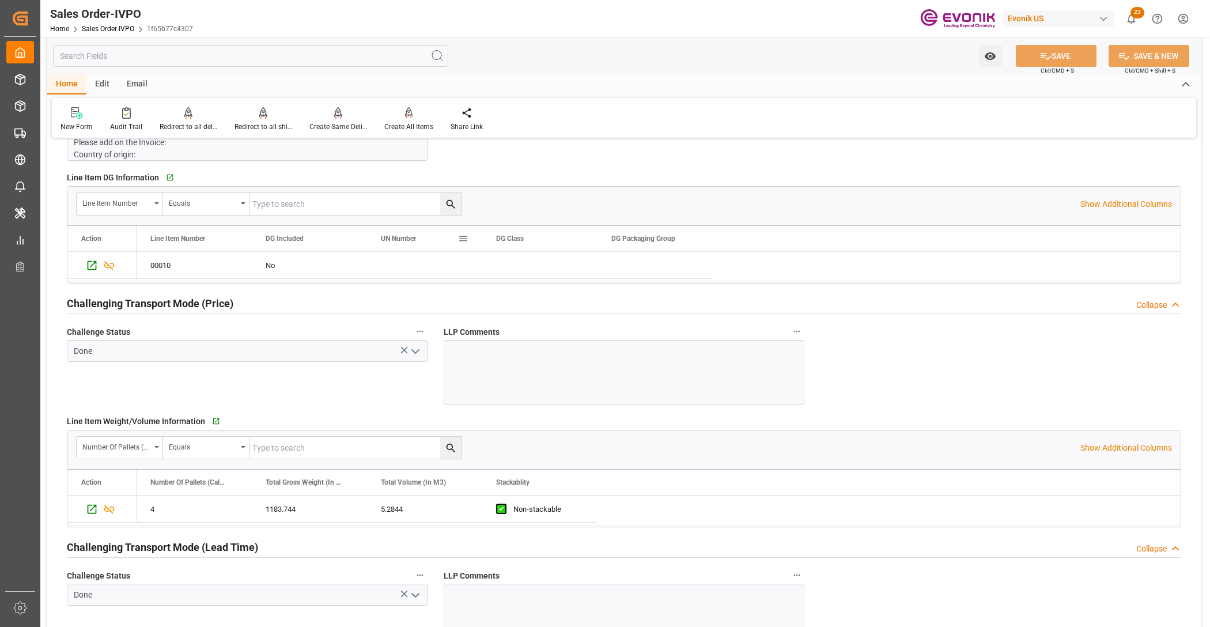
scroll to position [1680, 0]
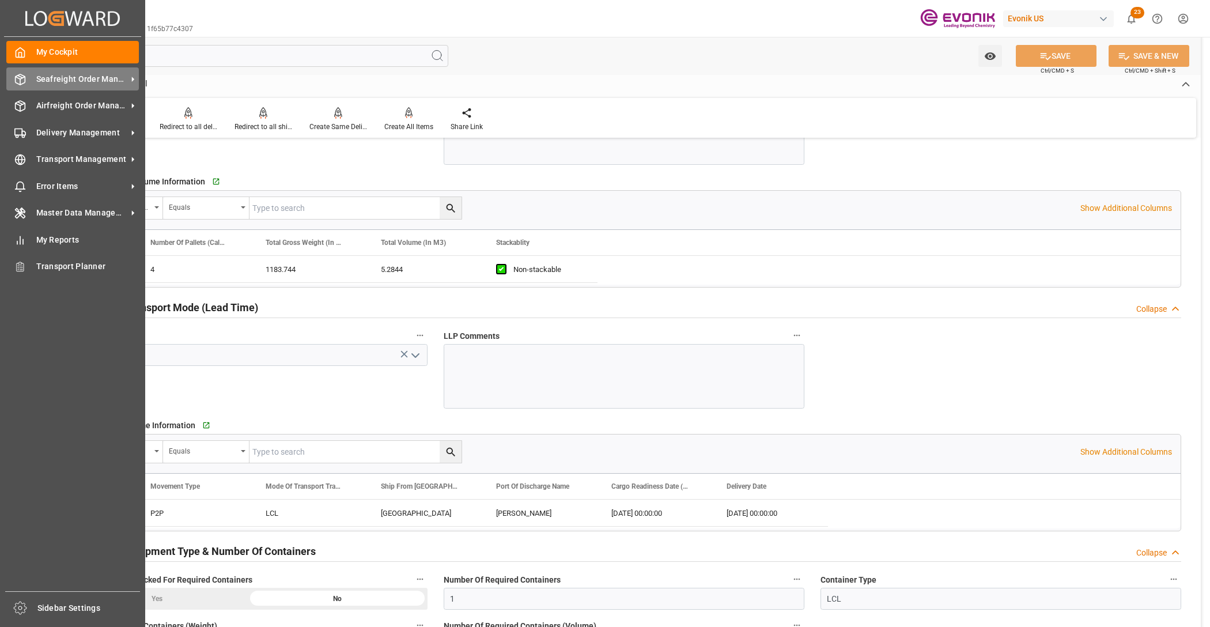
click at [70, 78] on span "Seafreight Order Management" at bounding box center [81, 79] width 91 height 12
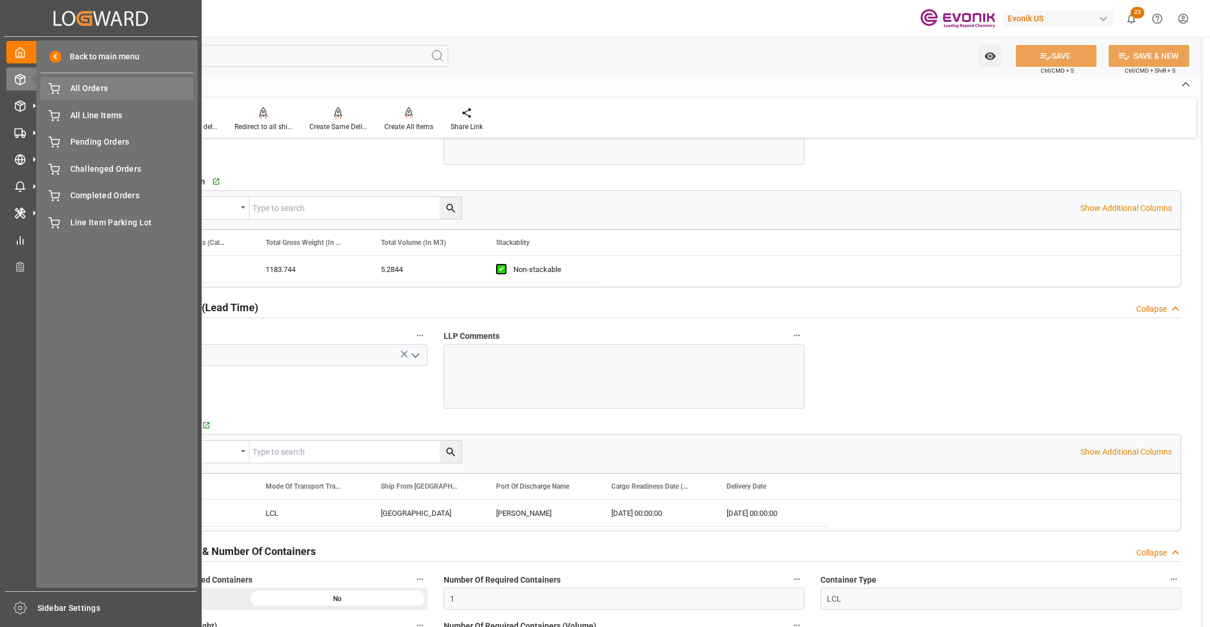
click at [80, 90] on span "All Orders" at bounding box center [132, 88] width 124 height 12
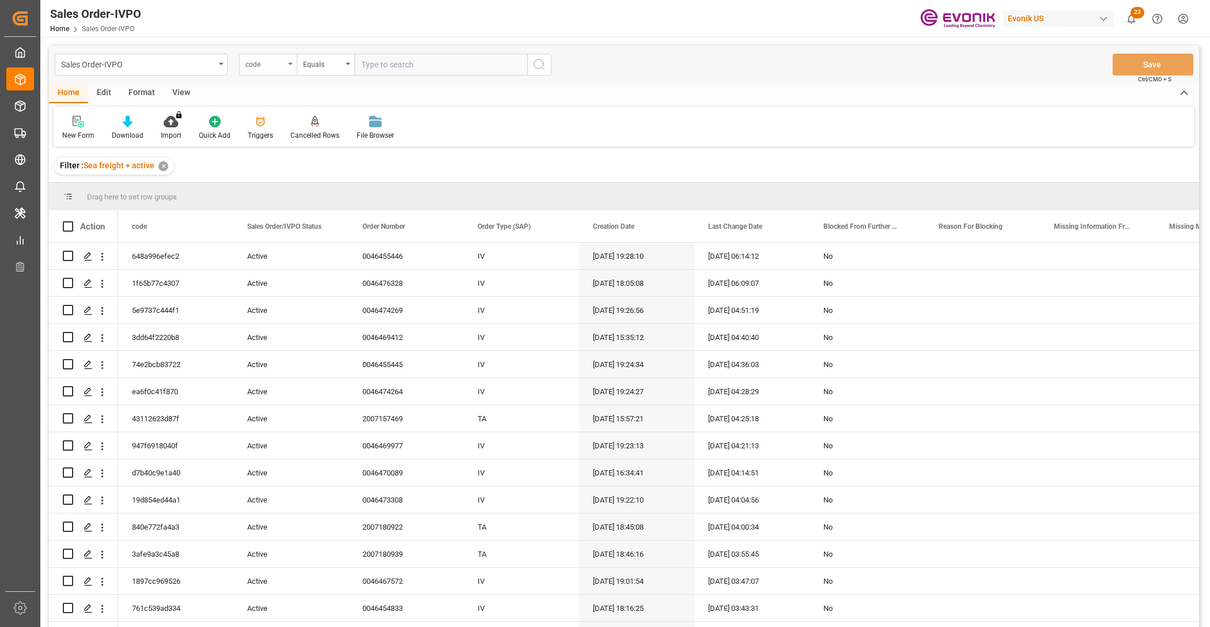
click at [283, 67] on div "code" at bounding box center [264, 62] width 39 height 13
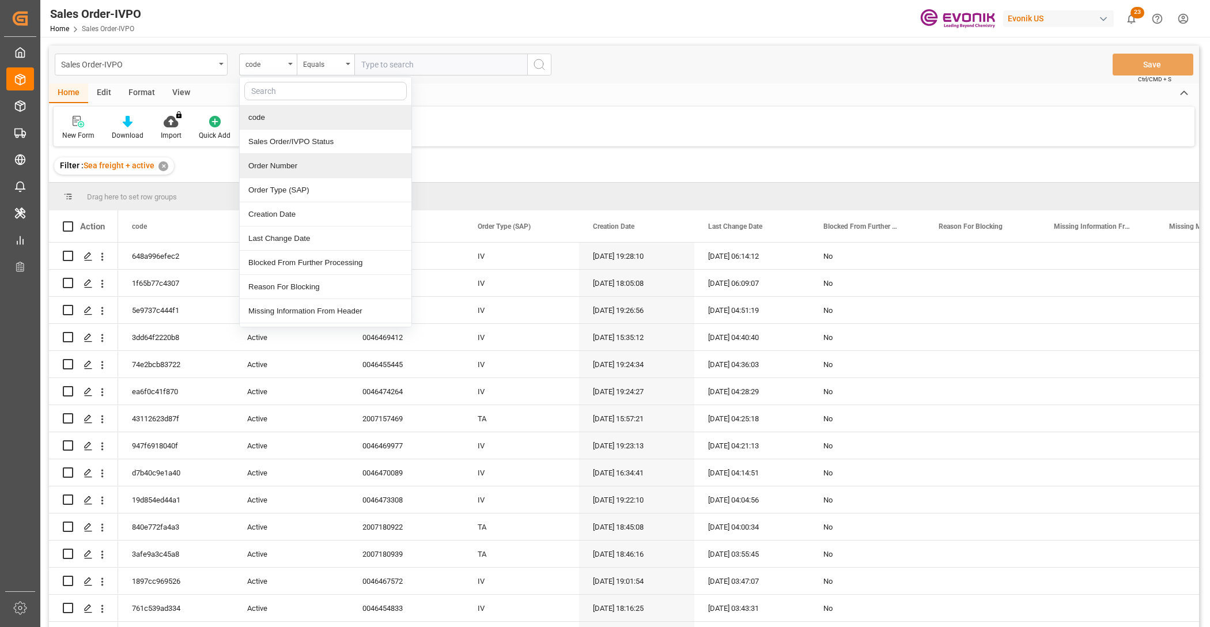
click at [292, 168] on div "Order Number" at bounding box center [326, 166] width 172 height 24
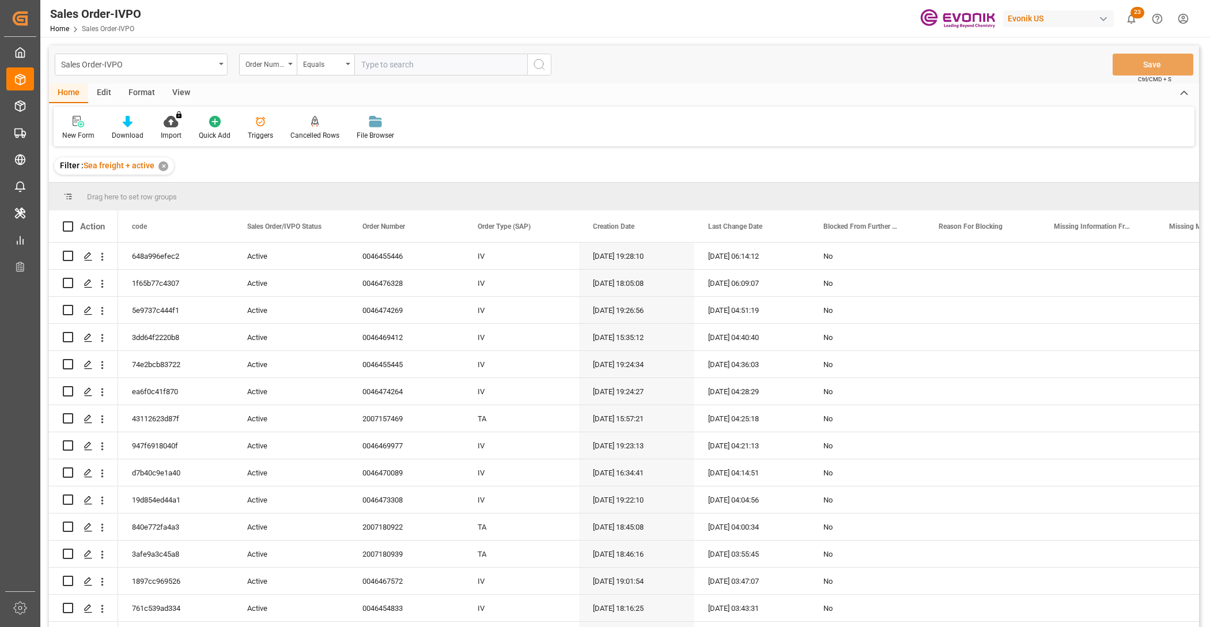
click at [424, 65] on input "text" at bounding box center [440, 65] width 173 height 22
paste input "0046473259"
type input "0046473259"
click at [533, 59] on icon "search button" at bounding box center [539, 65] width 14 height 14
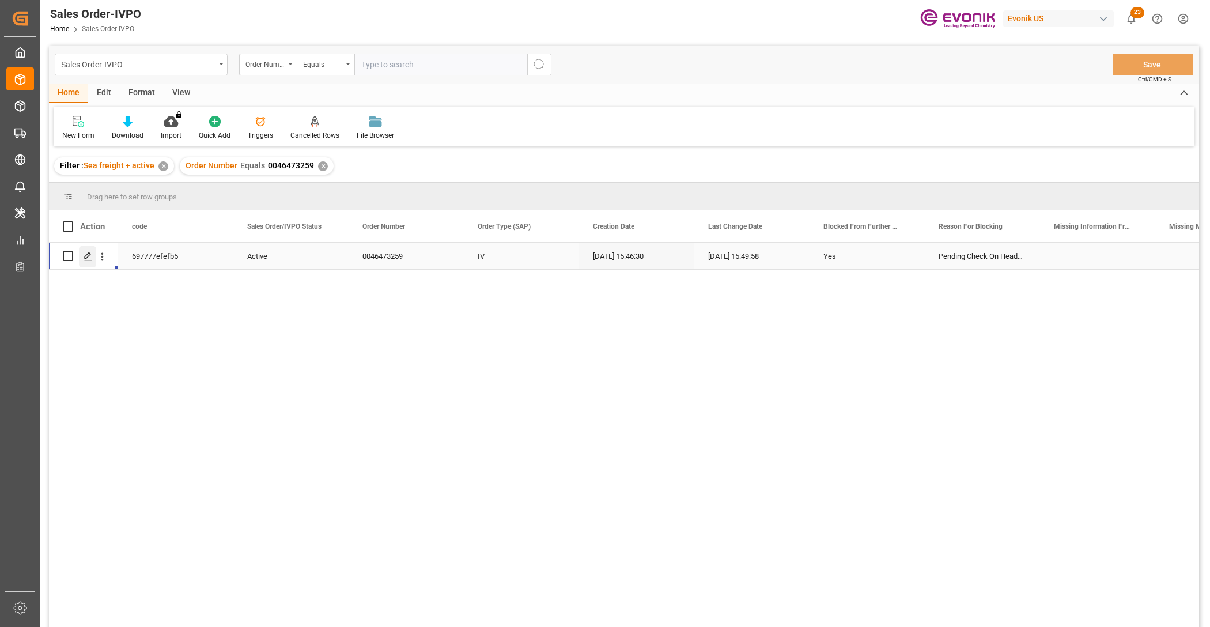
click at [84, 258] on div "Press SPACE to select this row." at bounding box center [87, 256] width 17 height 21
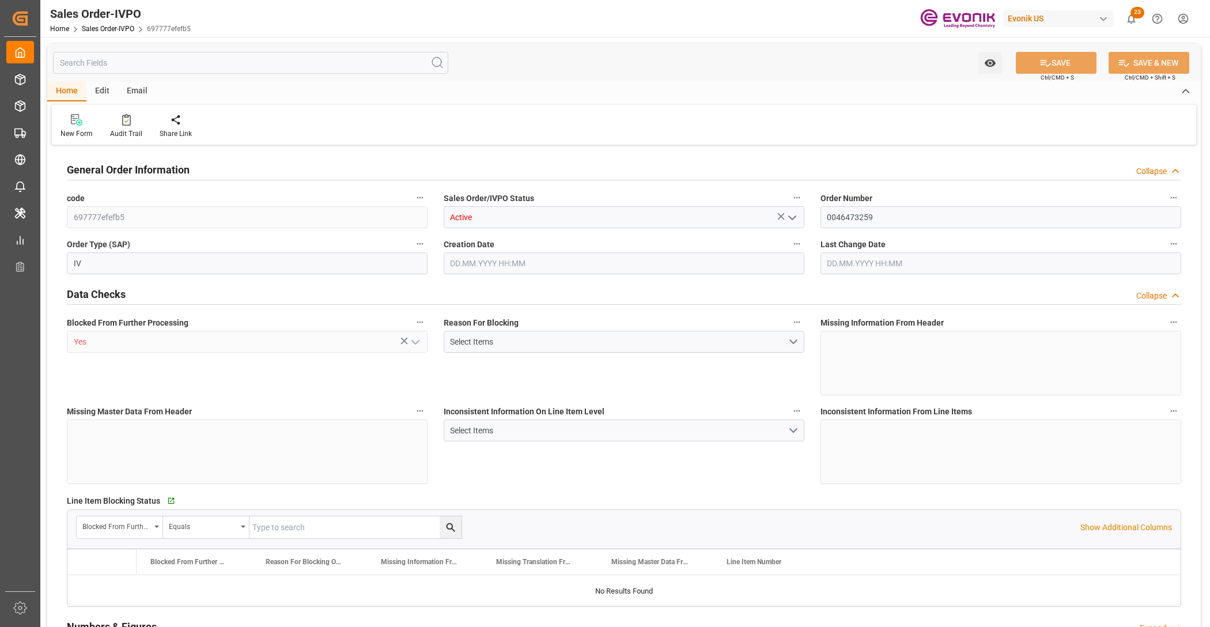
type input "COCTG"
type input "0"
type input "1"
type input "3542"
type input "[DATE] 15:46"
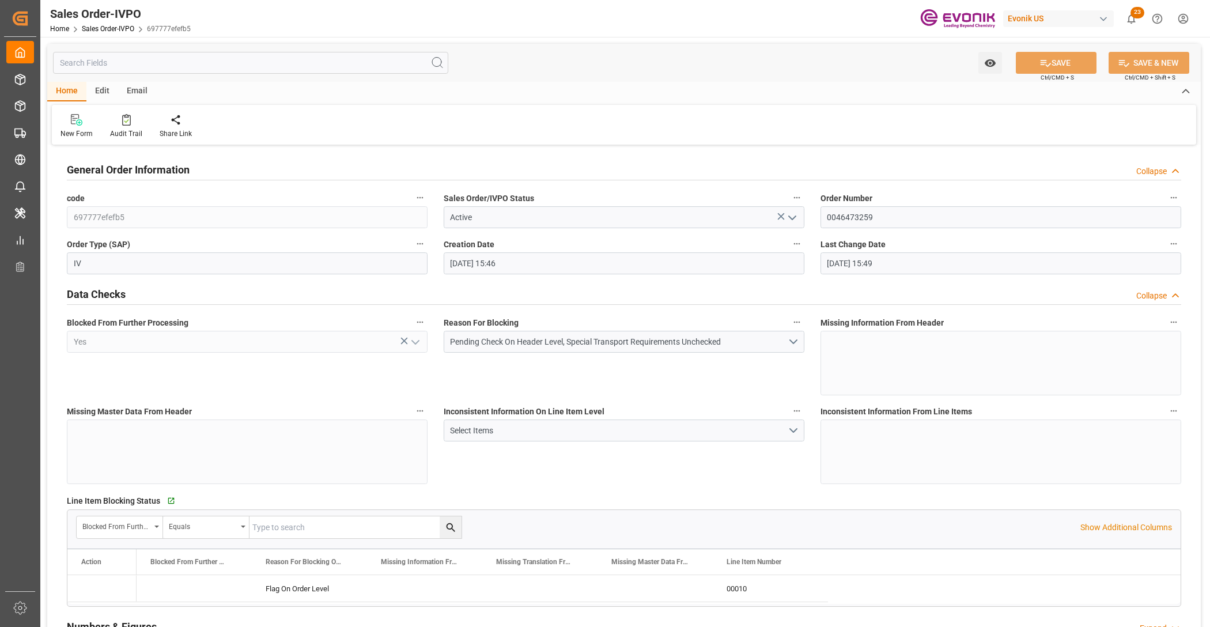
type input "06.10.2025 15:49"
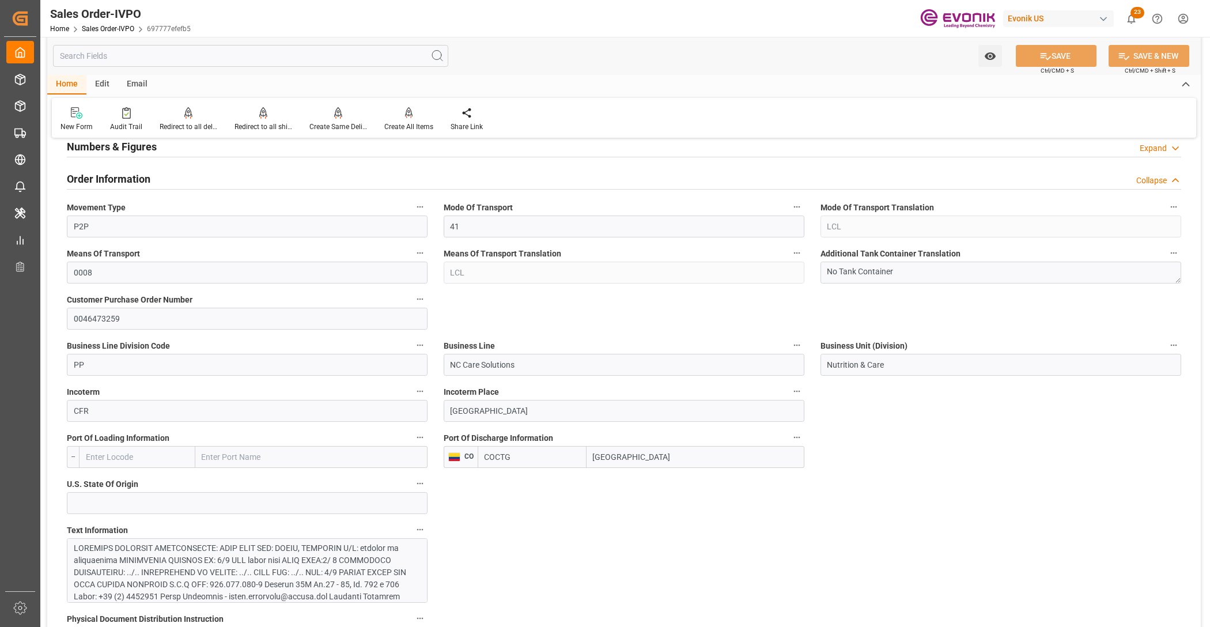
scroll to position [720, 0]
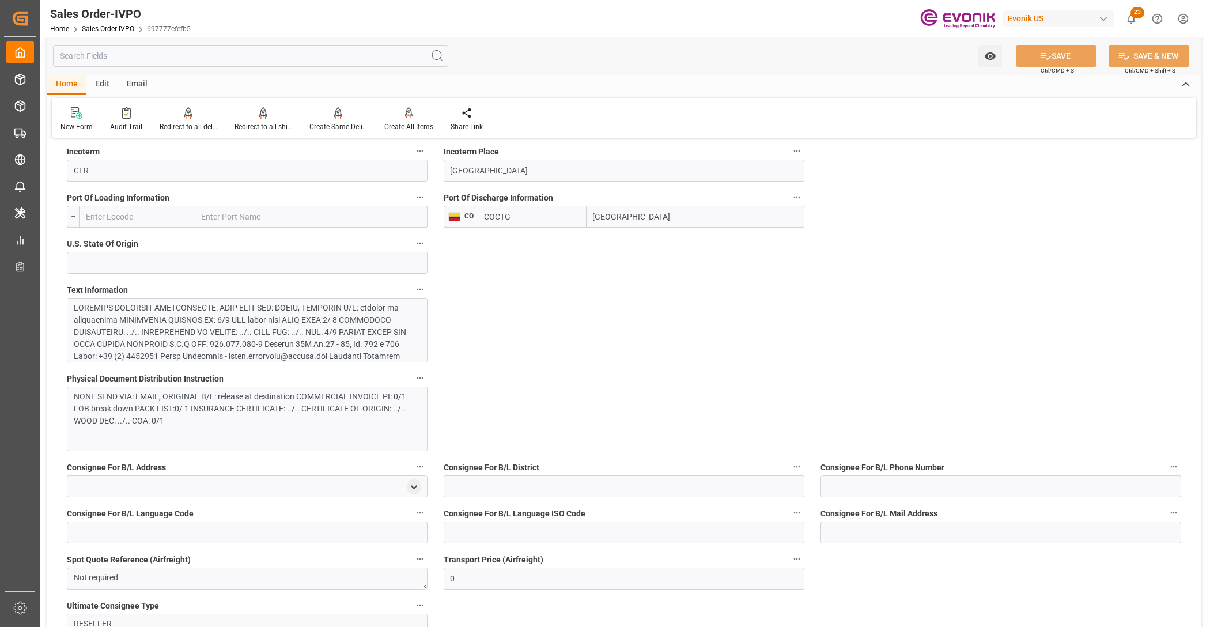
click at [334, 346] on div at bounding box center [242, 386] width 337 height 169
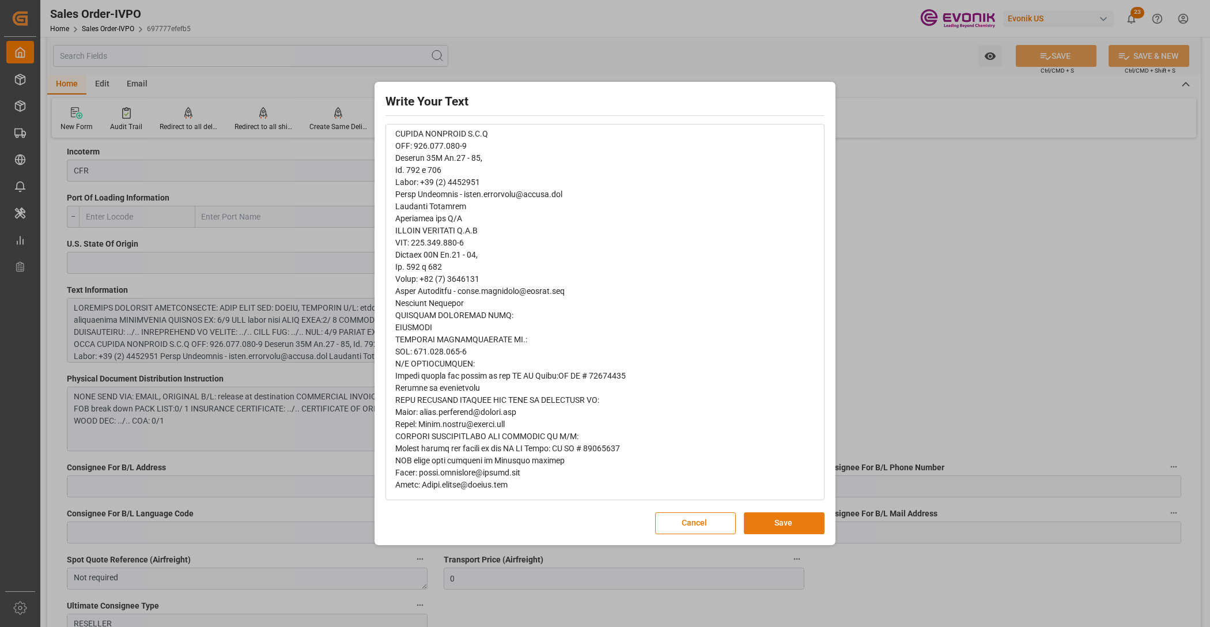
scroll to position [0, 0]
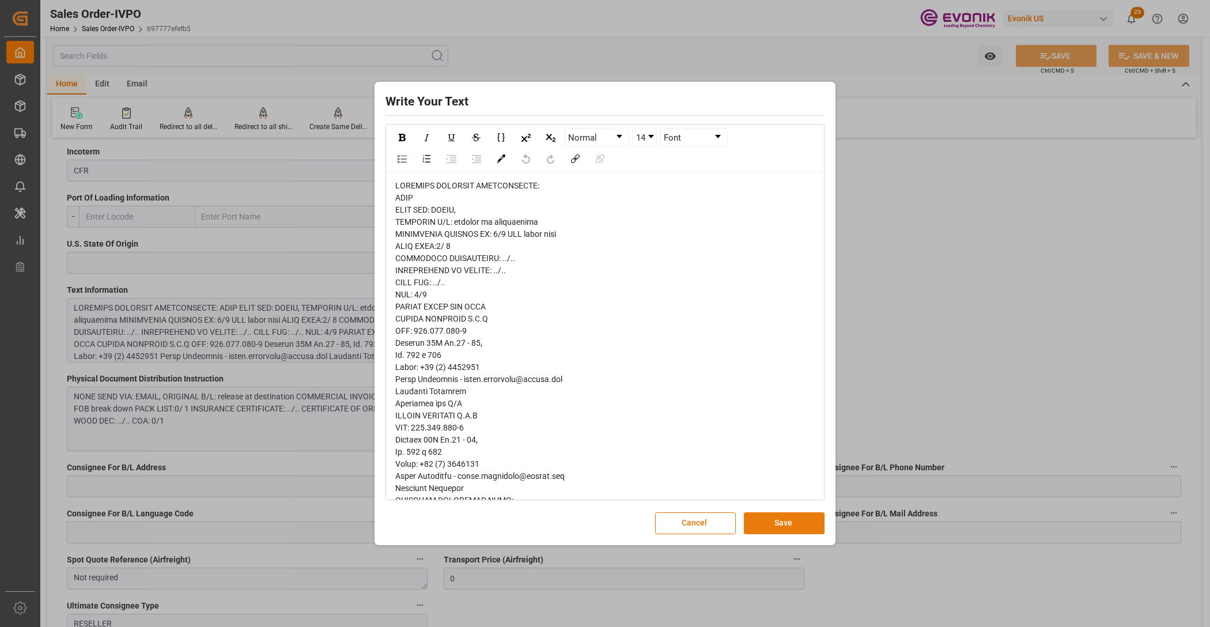
click at [750, 520] on button "Save" at bounding box center [784, 523] width 81 height 22
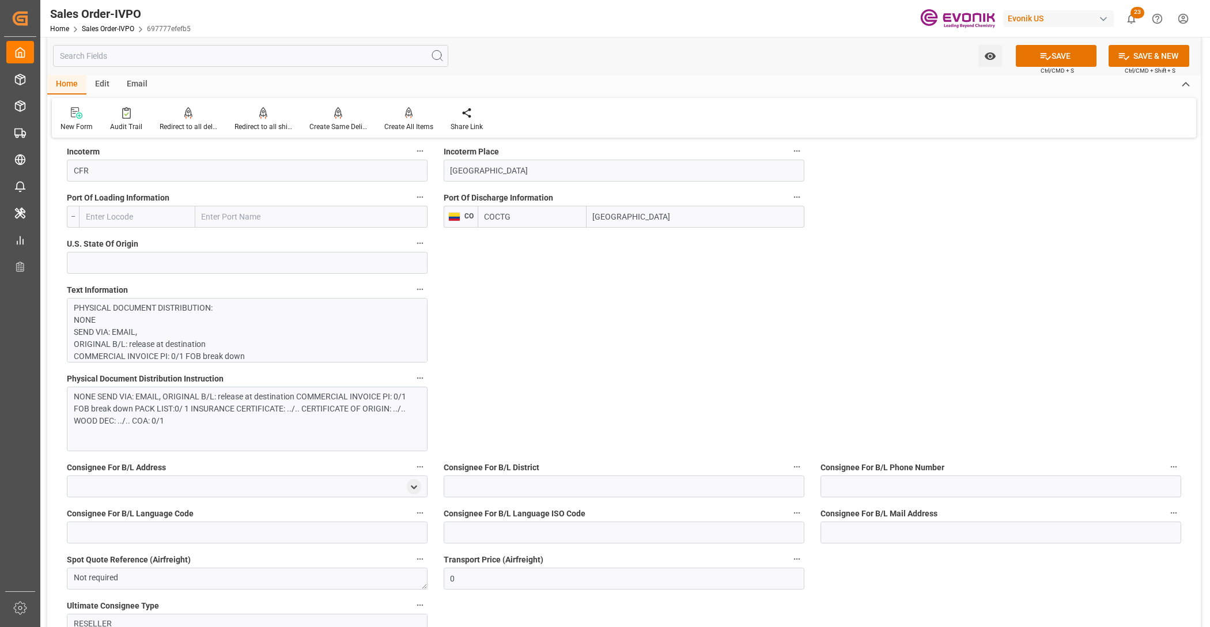
click at [225, 404] on div "NONE SEND VIA: EMAIL, ORIGINAL B/L: release at destination COMMERCIAL INVOICE P…" at bounding box center [242, 409] width 337 height 36
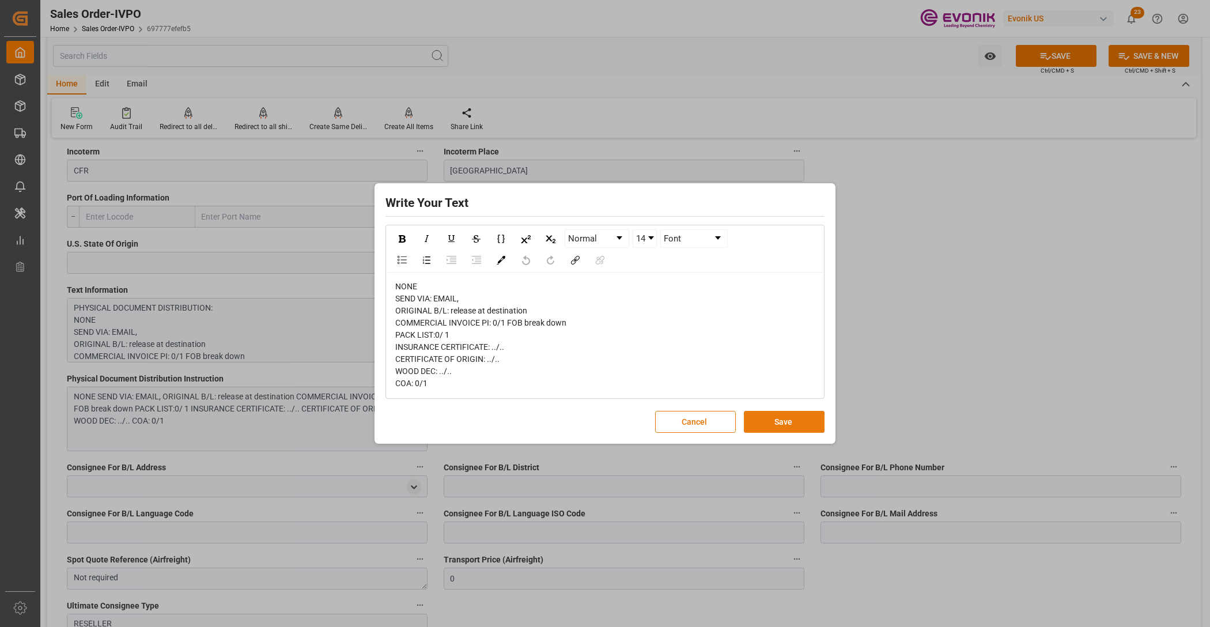
click at [771, 427] on button "Save" at bounding box center [784, 422] width 81 height 22
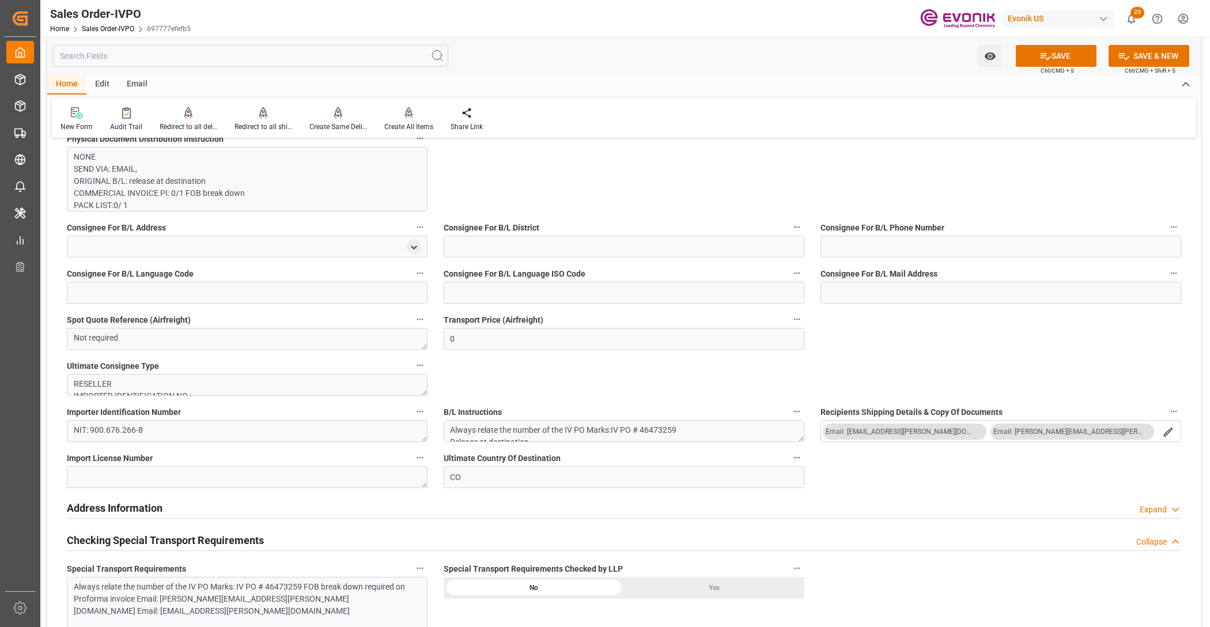
scroll to position [1200, 0]
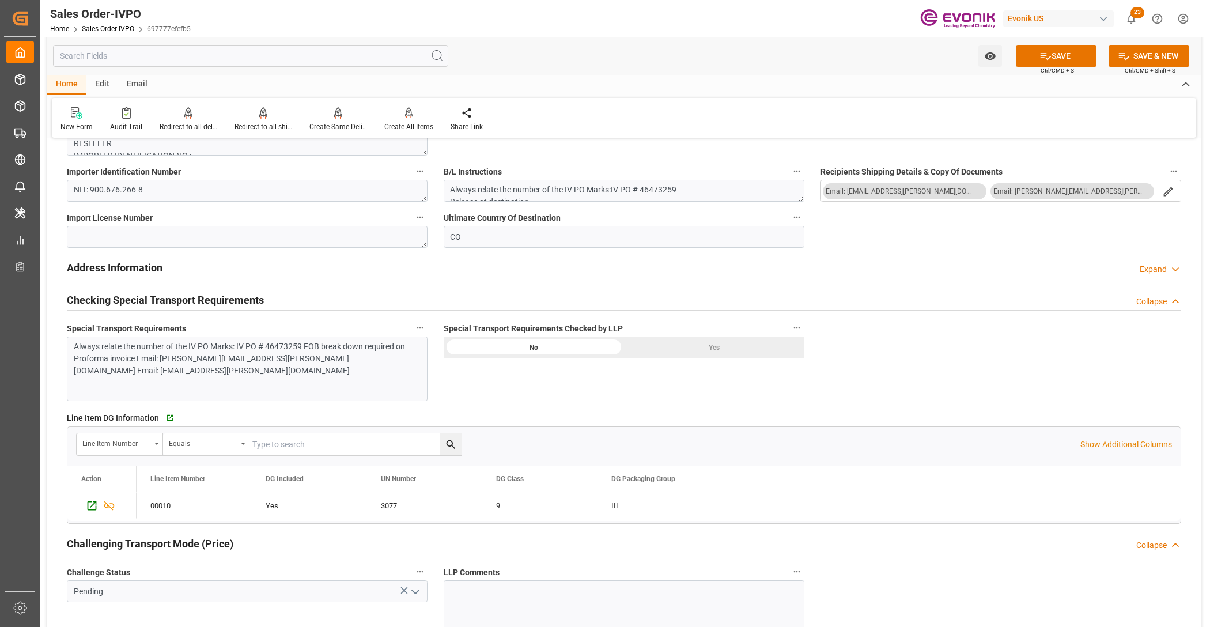
click at [678, 353] on div "Yes" at bounding box center [714, 347] width 180 height 22
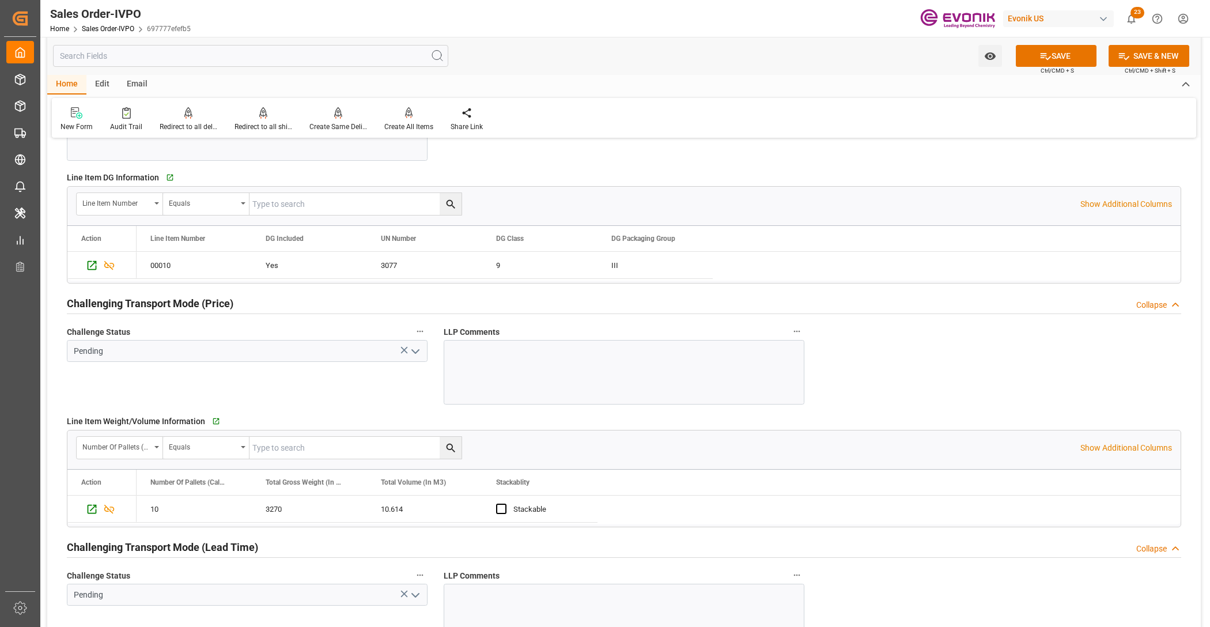
click at [413, 353] on icon "open menu" at bounding box center [415, 352] width 14 height 14
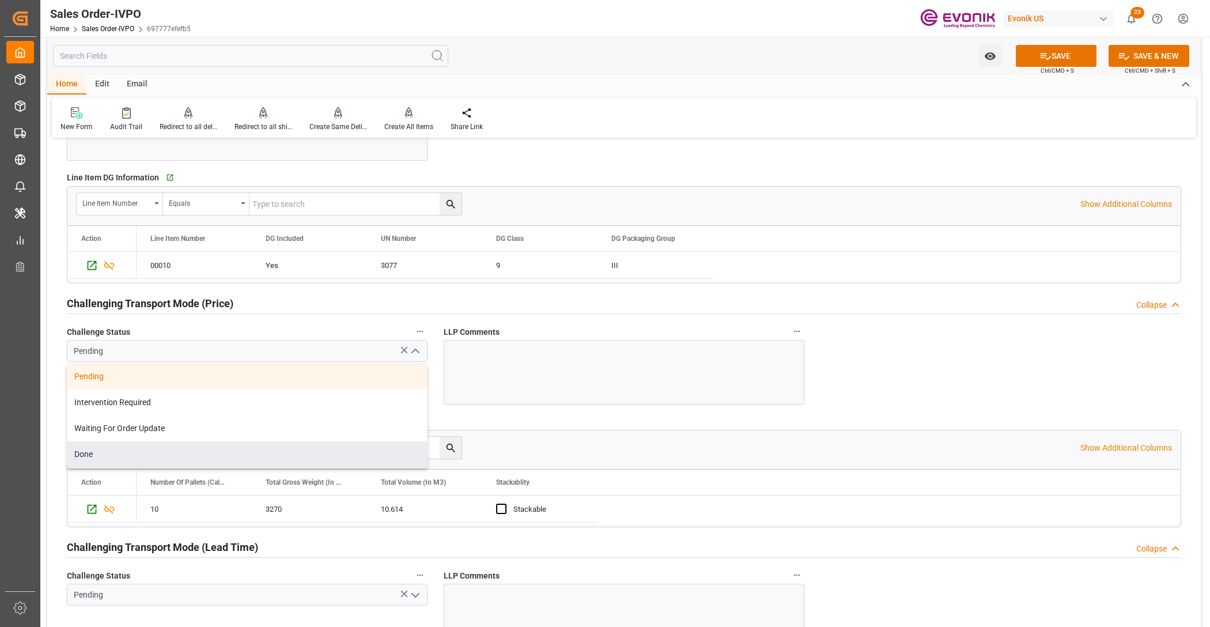
click at [139, 452] on div "Done" at bounding box center [247, 454] width 360 height 26
type input "Done"
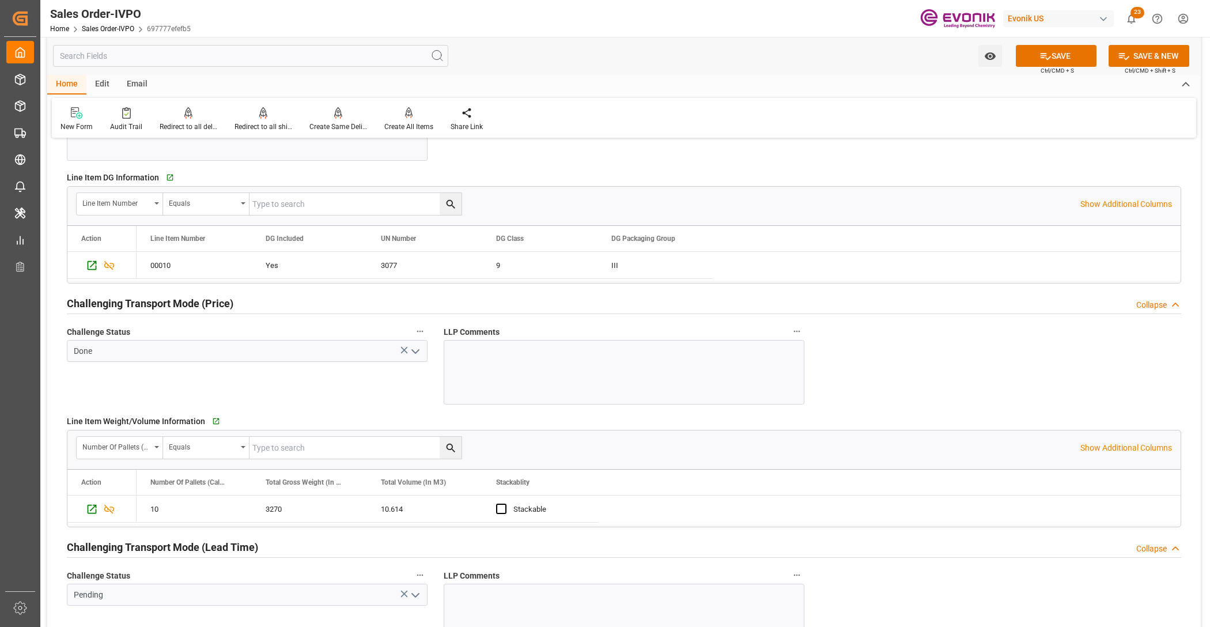
scroll to position [1680, 0]
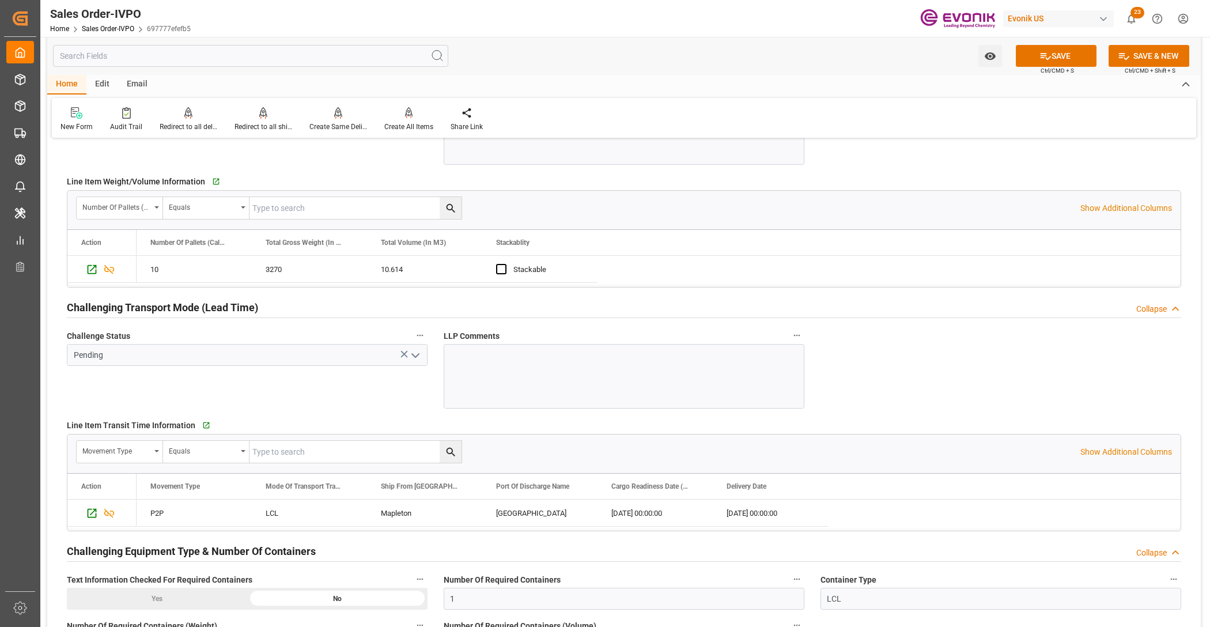
click at [418, 353] on icon "open menu" at bounding box center [415, 356] width 14 height 14
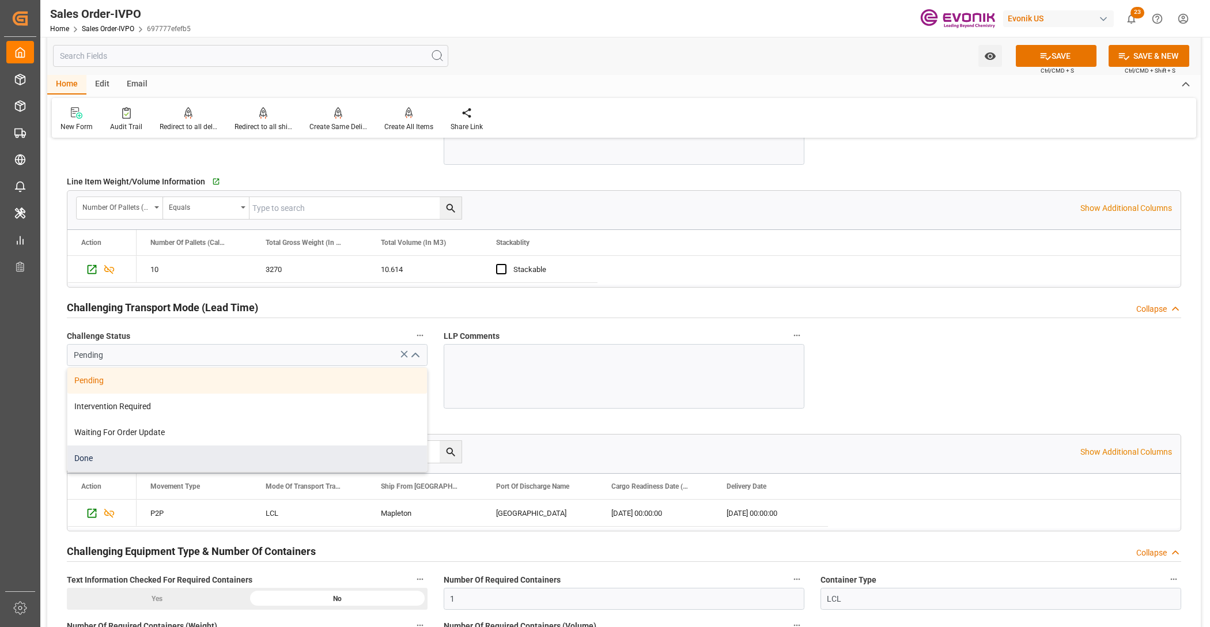
click at [135, 464] on div "Done" at bounding box center [247, 458] width 360 height 26
type input "Done"
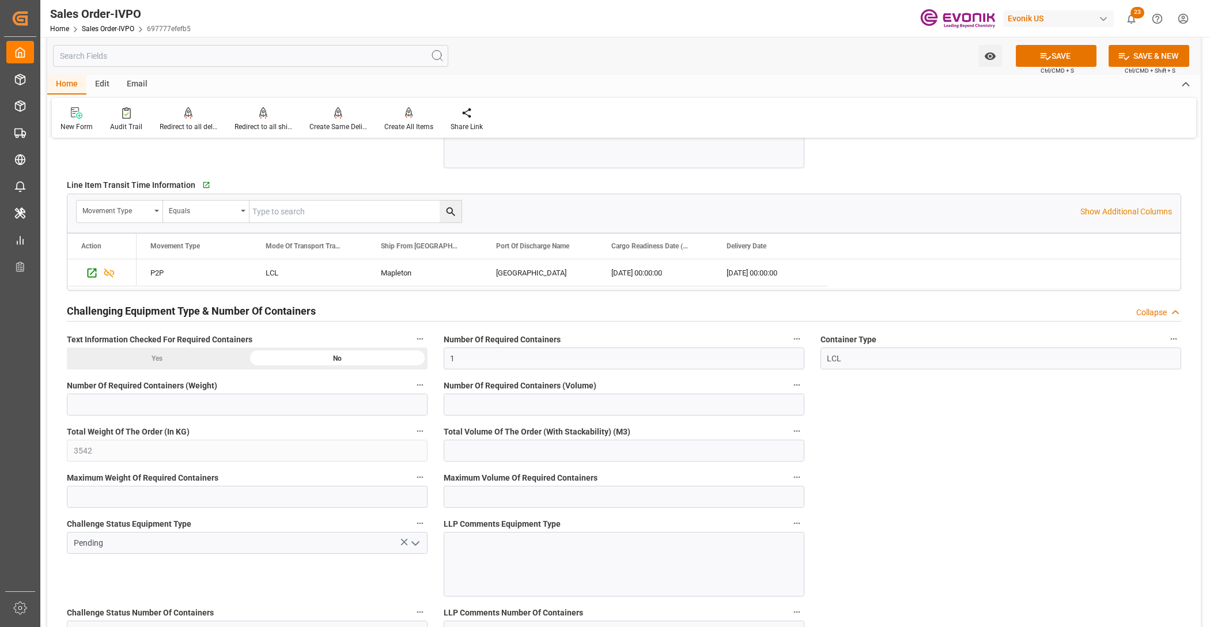
scroll to position [2161, 0]
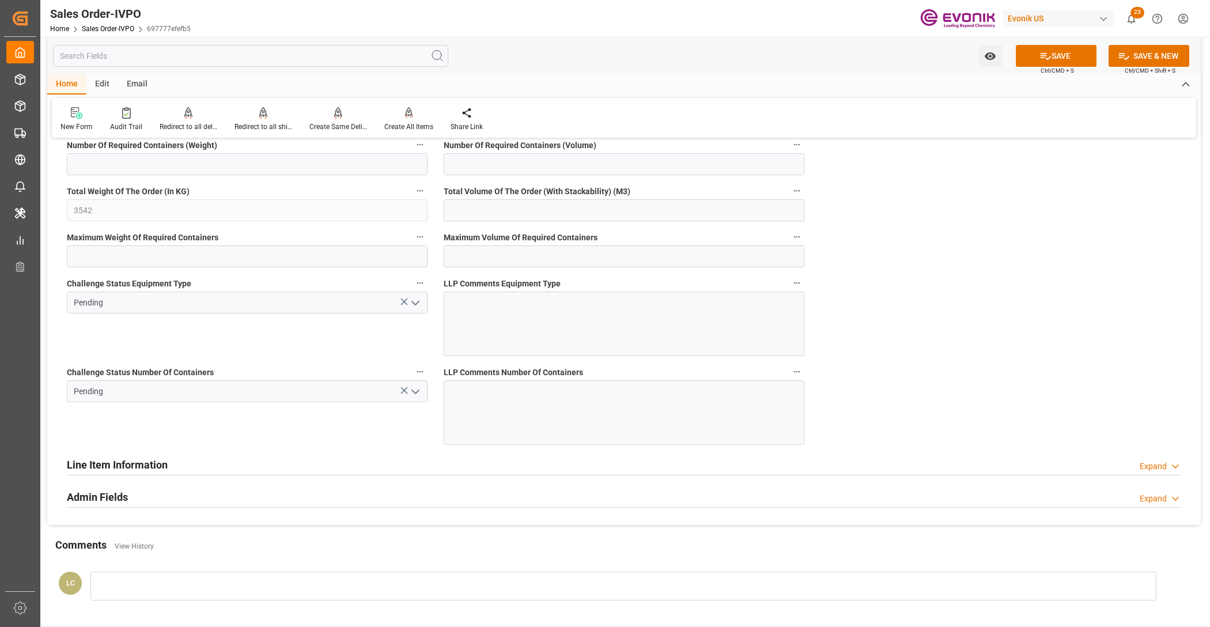
click at [415, 308] on icon "open menu" at bounding box center [415, 303] width 14 height 14
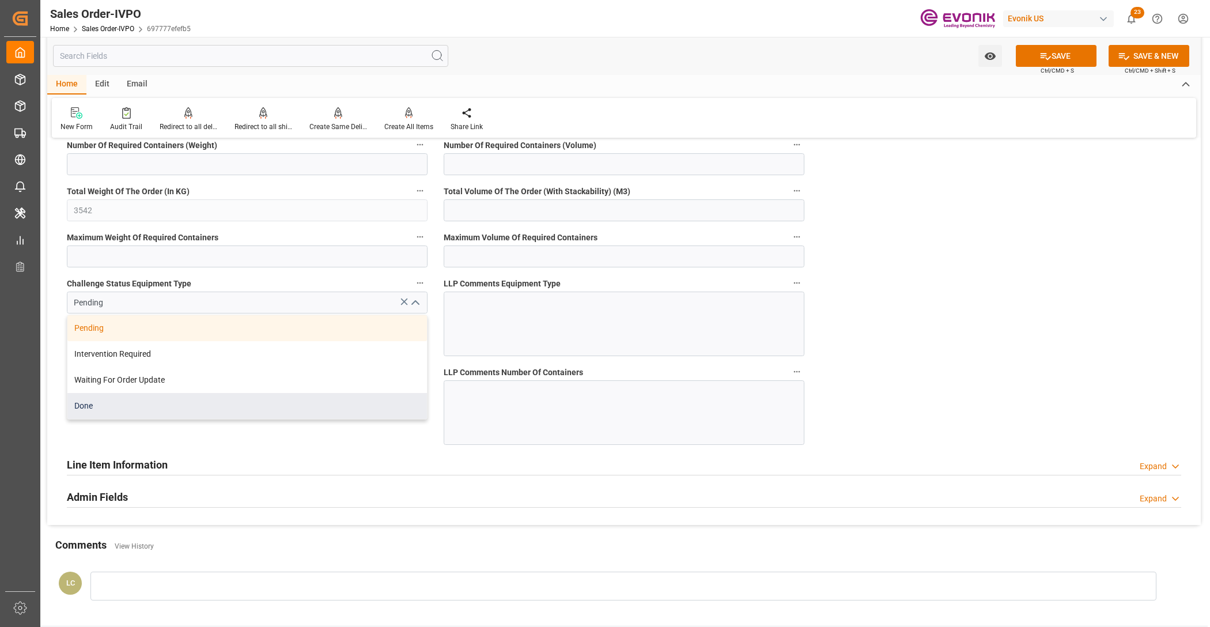
click at [99, 413] on div "Done" at bounding box center [247, 406] width 360 height 26
type input "Done"
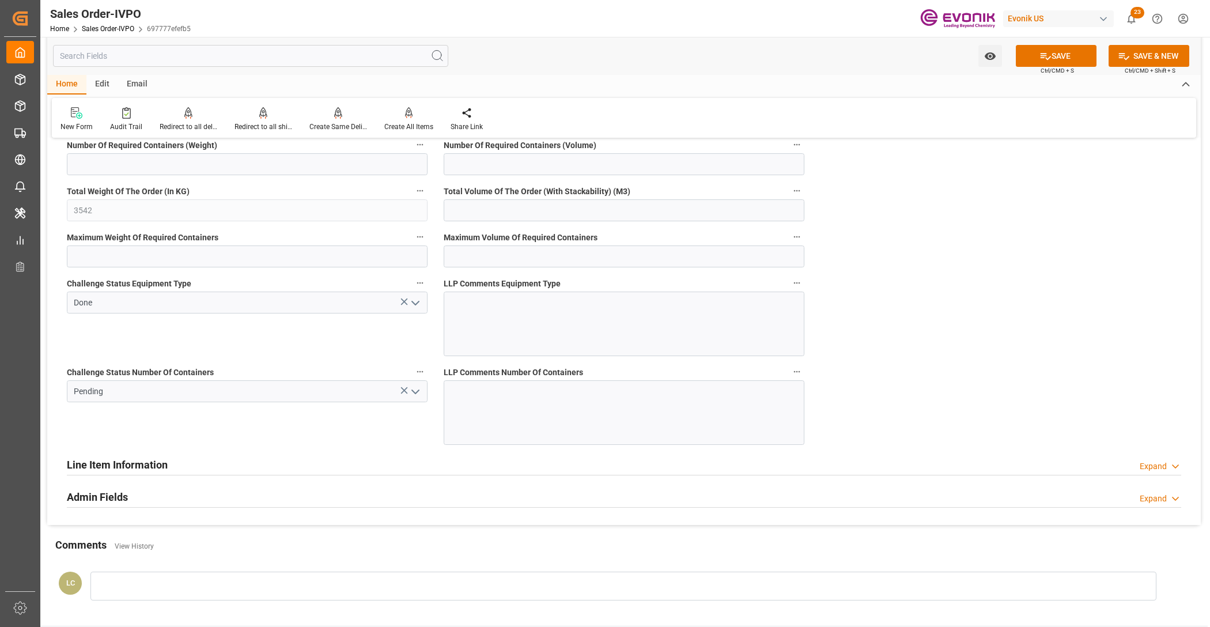
click at [418, 391] on icon "open menu" at bounding box center [415, 392] width 14 height 14
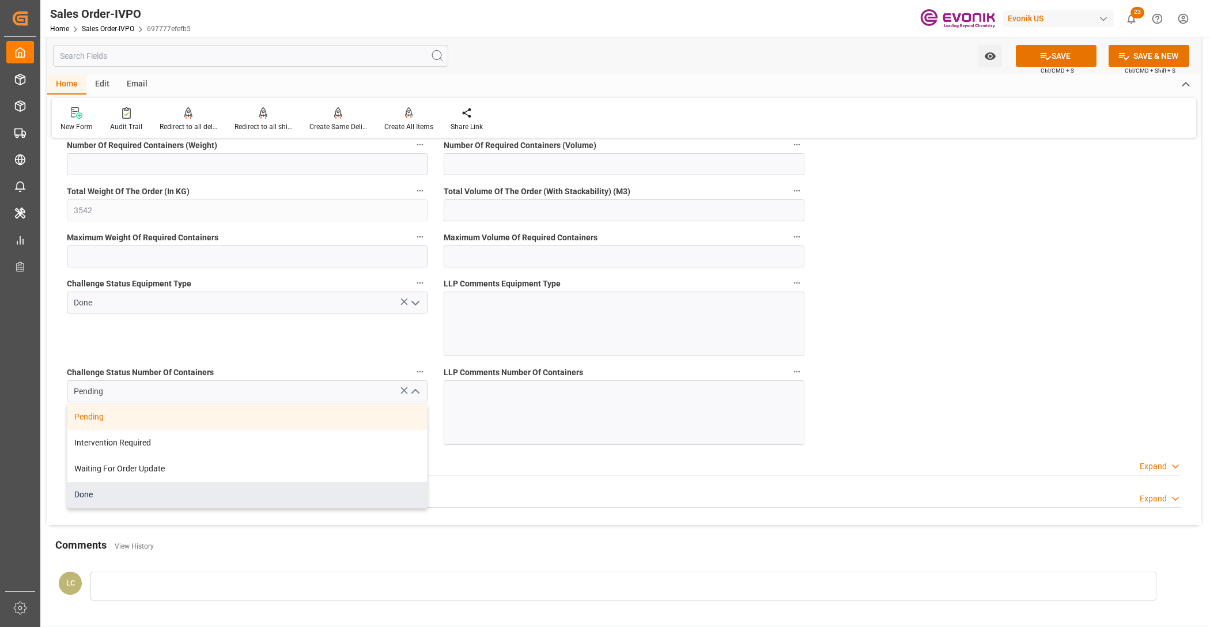
click at [88, 501] on div "Done" at bounding box center [247, 495] width 360 height 26
type input "Done"
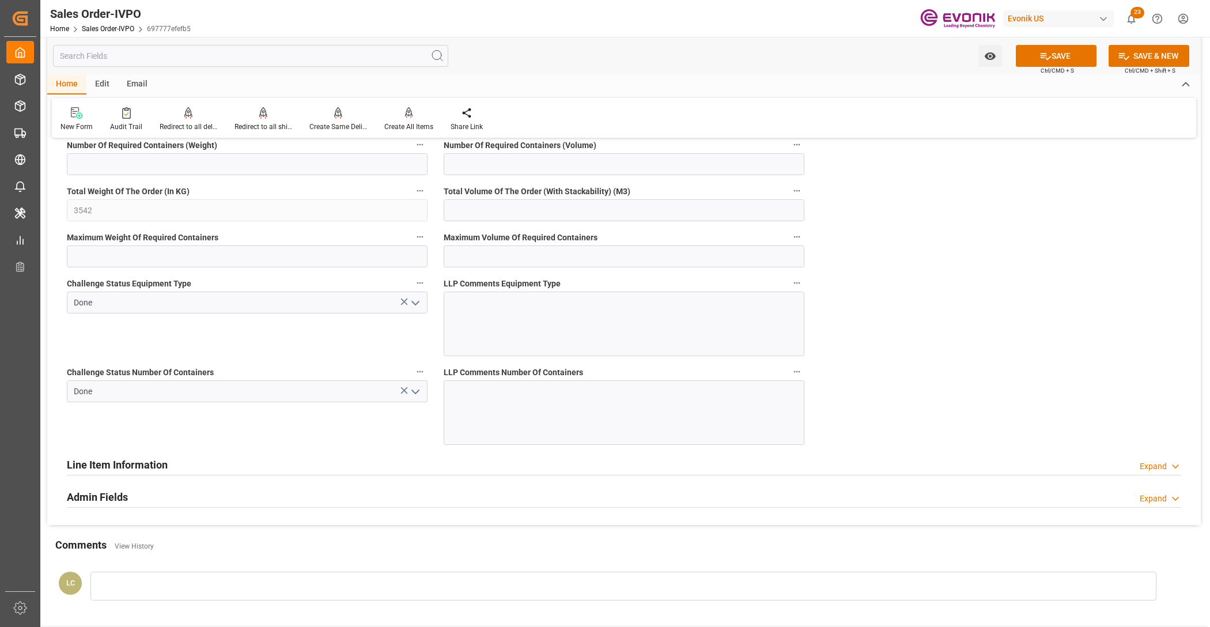
click at [1045, 59] on icon at bounding box center [1046, 56] width 10 height 7
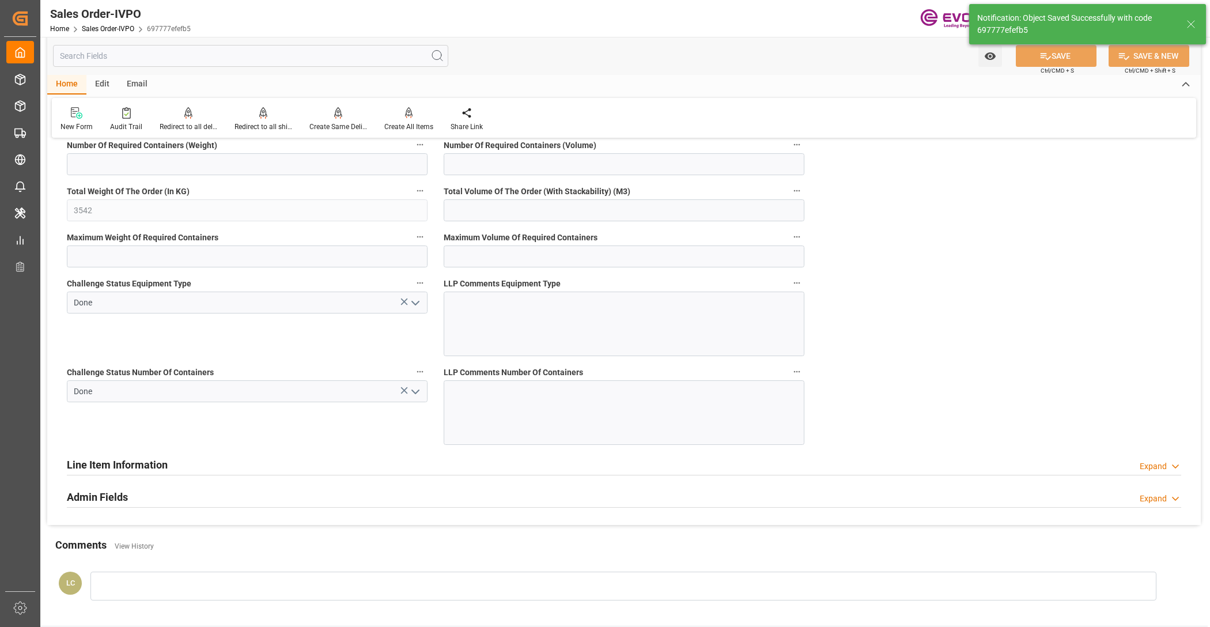
type input "[DATE] 06:21"
type input "No"
click at [396, 122] on div "Create All Items" at bounding box center [408, 127] width 49 height 10
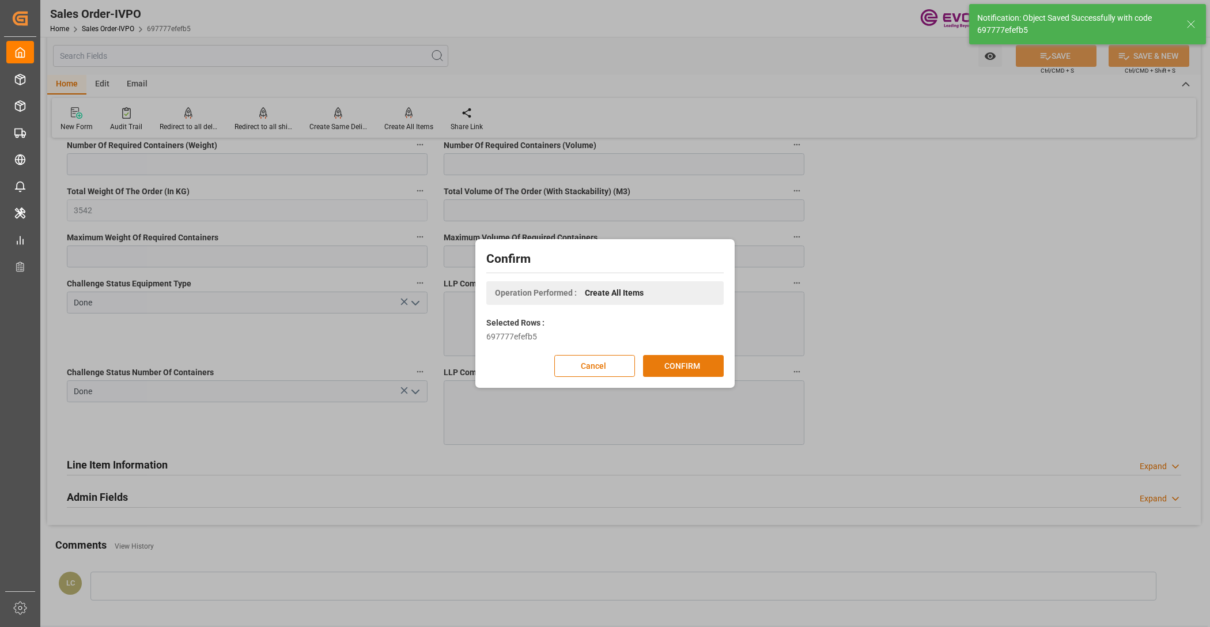
click at [675, 360] on button "CONFIRM" at bounding box center [683, 366] width 81 height 22
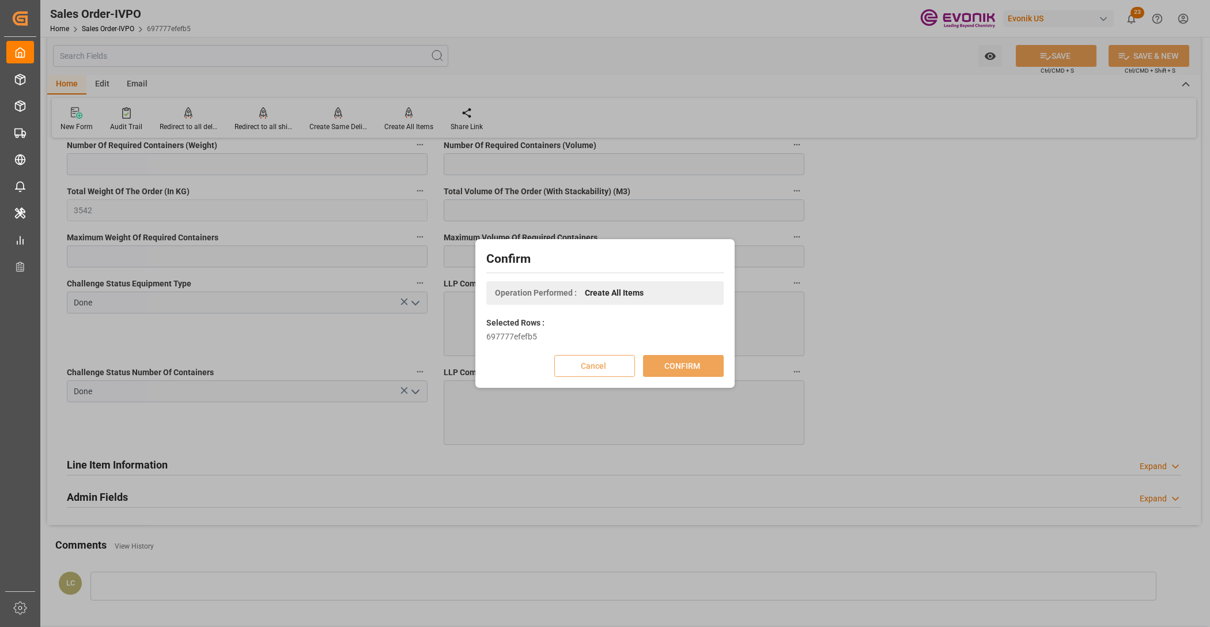
scroll to position [124, 0]
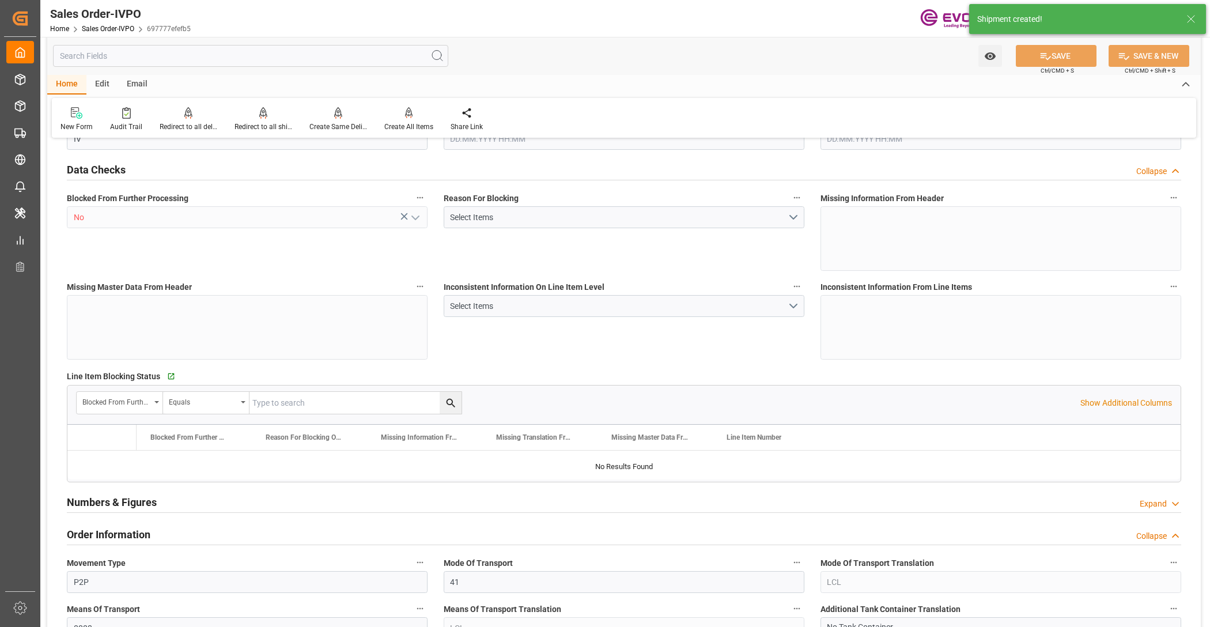
type input "COCTG"
type input "0"
type input "1"
type input "3542"
type input "[DATE] 15:46"
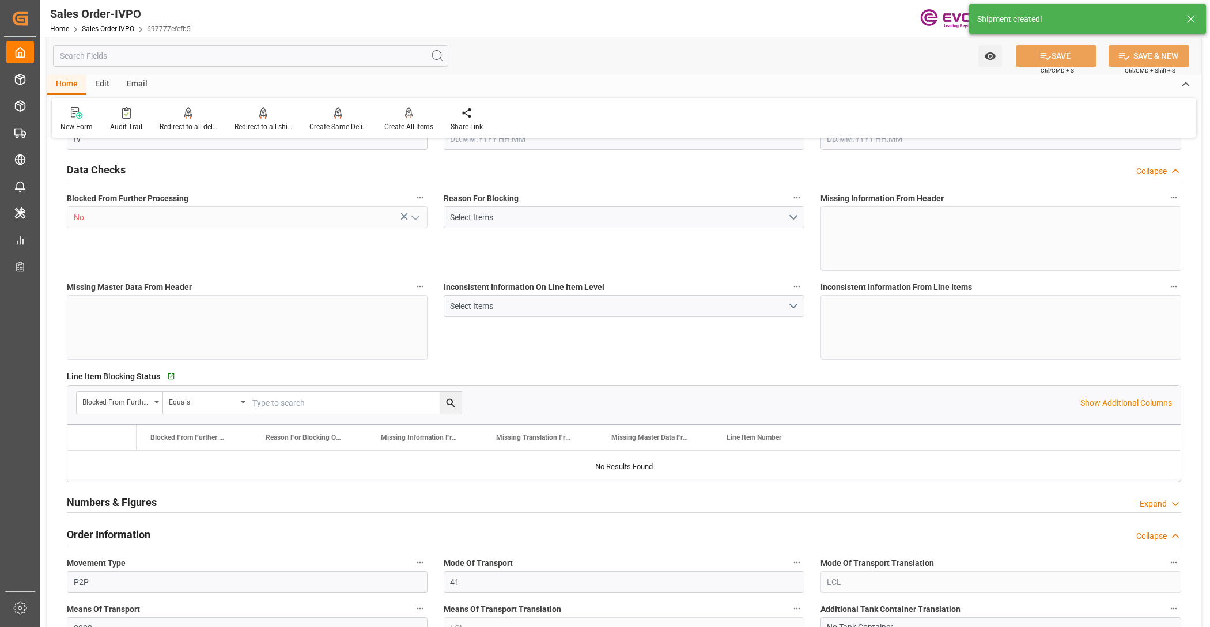
type input "[DATE] 06:21"
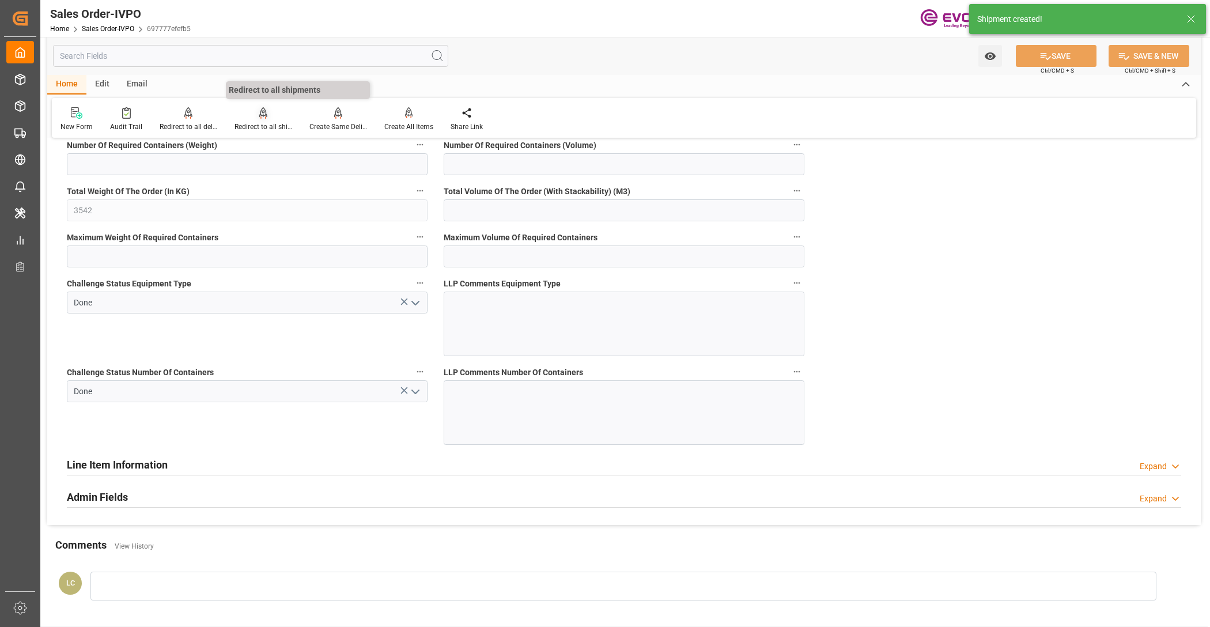
click at [249, 111] on div at bounding box center [263, 113] width 58 height 12
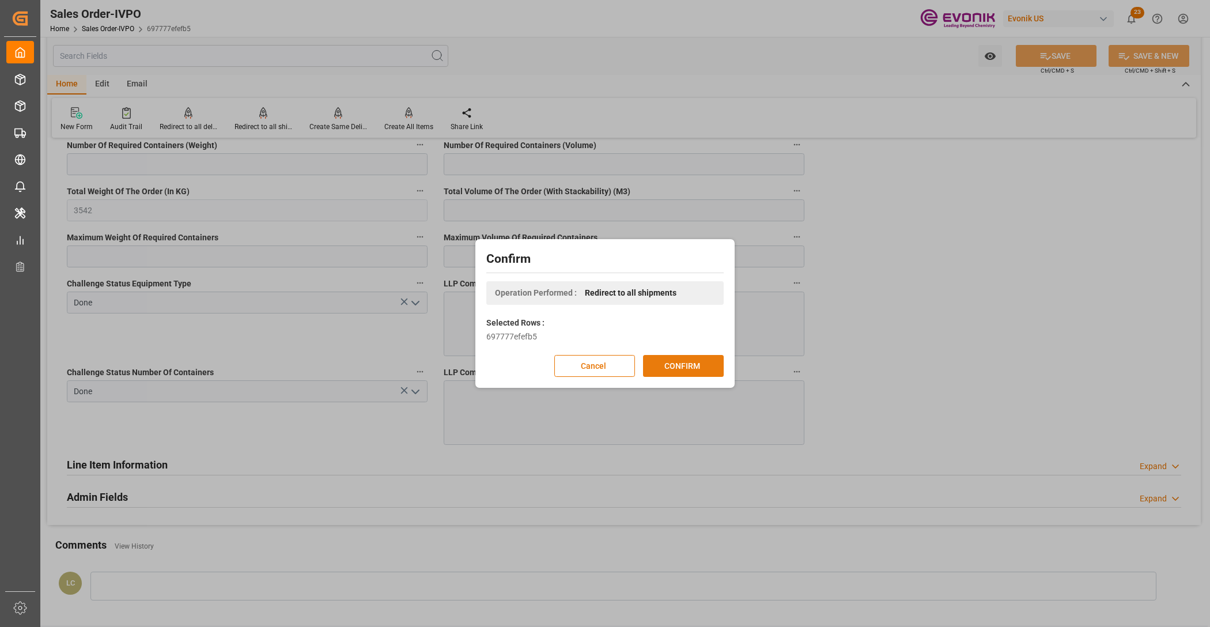
click at [668, 376] on button "CONFIRM" at bounding box center [683, 366] width 81 height 22
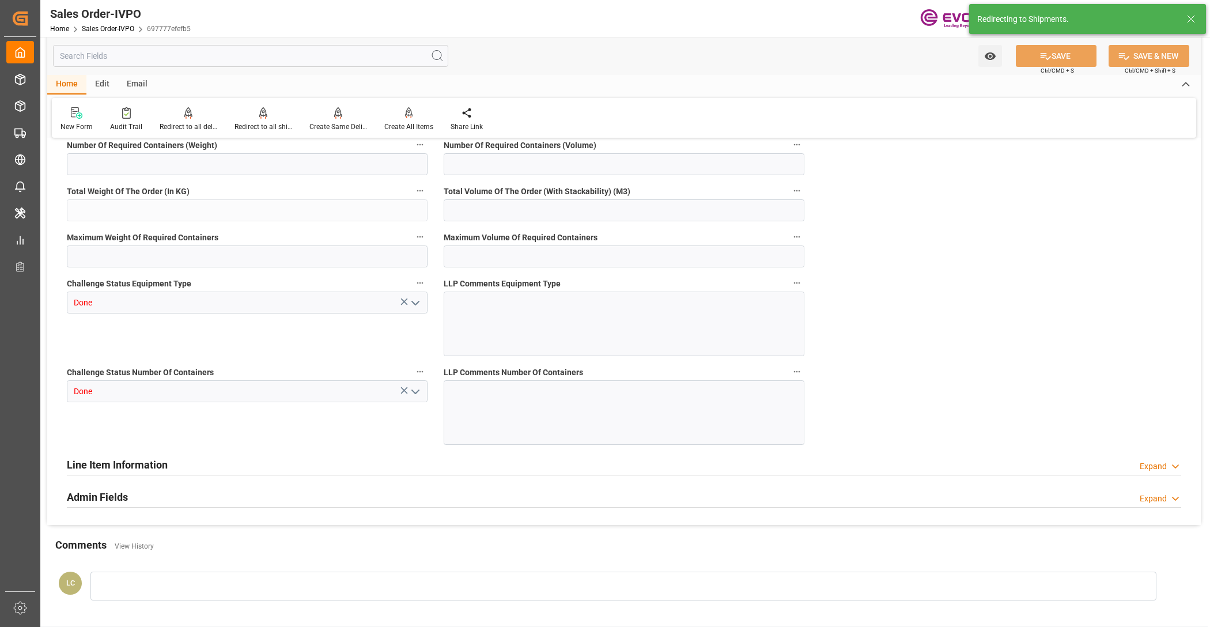
type input "COCTG"
type input "0"
type input "1"
type input "3542"
type input "[DATE] 15:46"
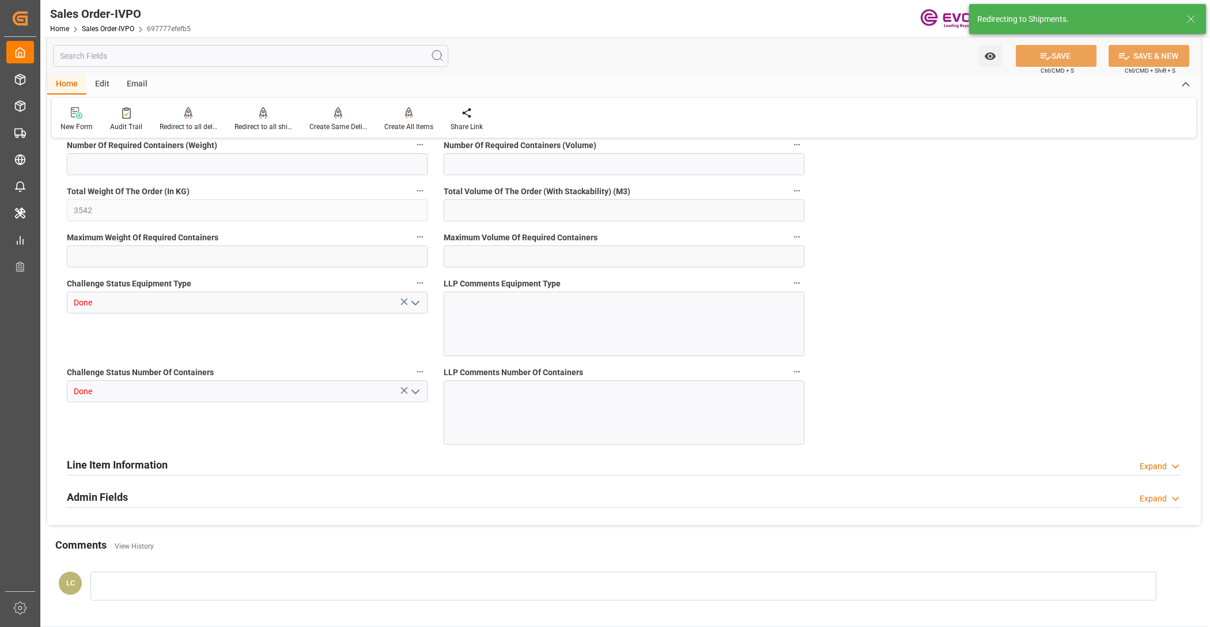
type input "[DATE] 06:21"
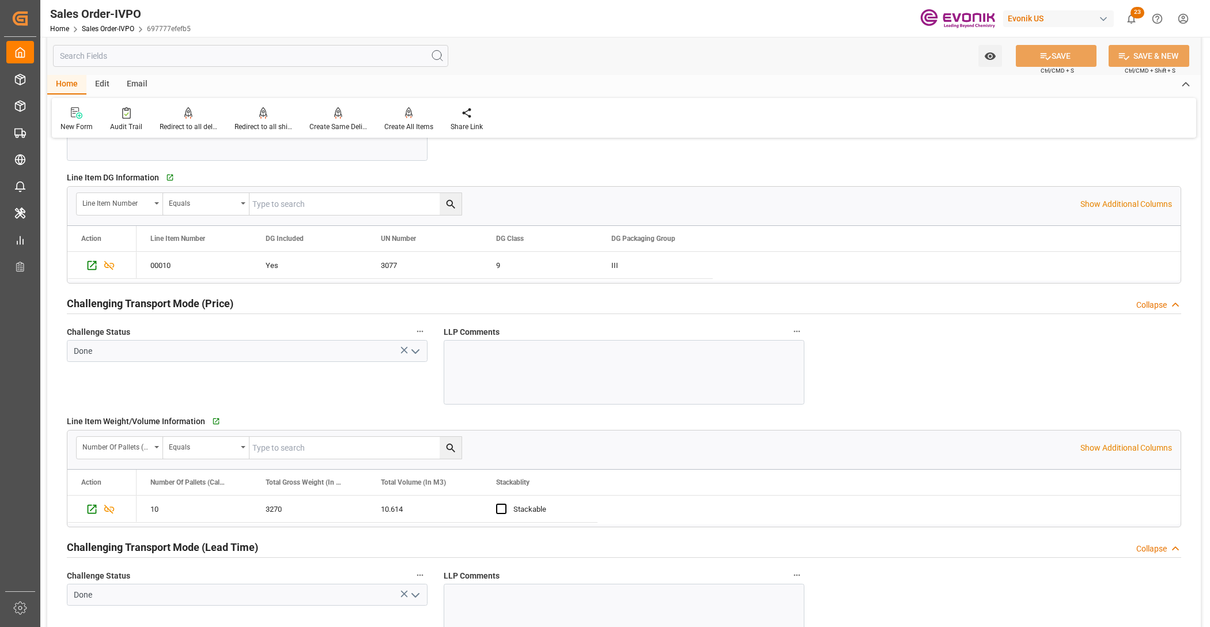
scroll to position [1680, 0]
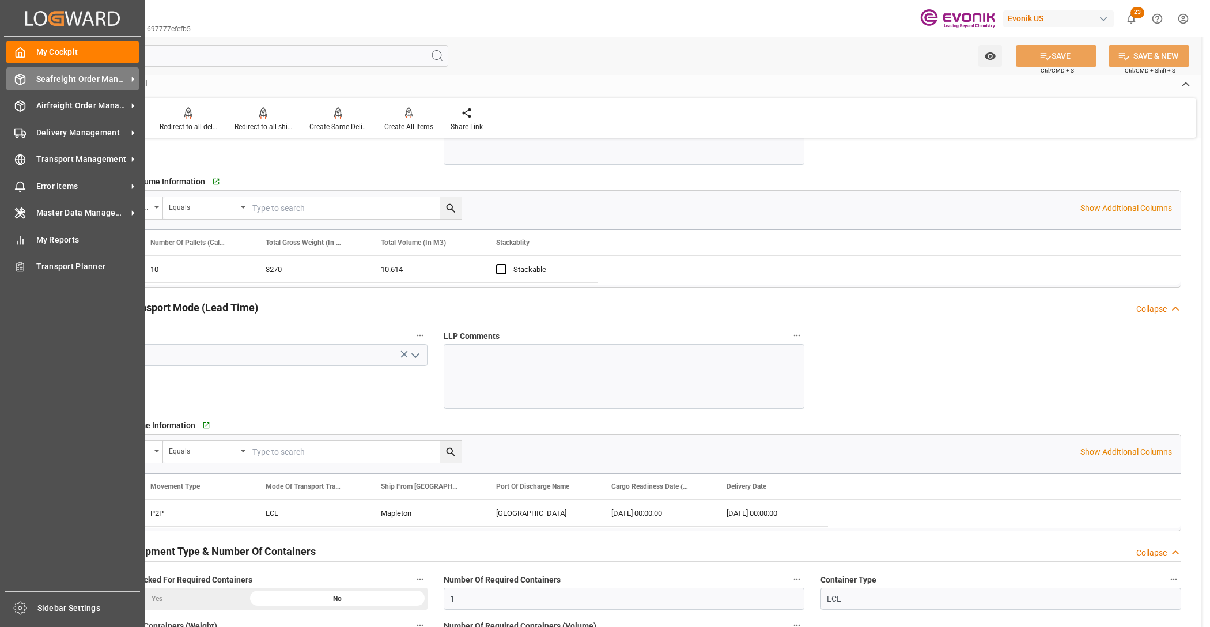
click at [55, 86] on div "Seafreight Order Management Seafreight Order Management" at bounding box center [72, 78] width 133 height 22
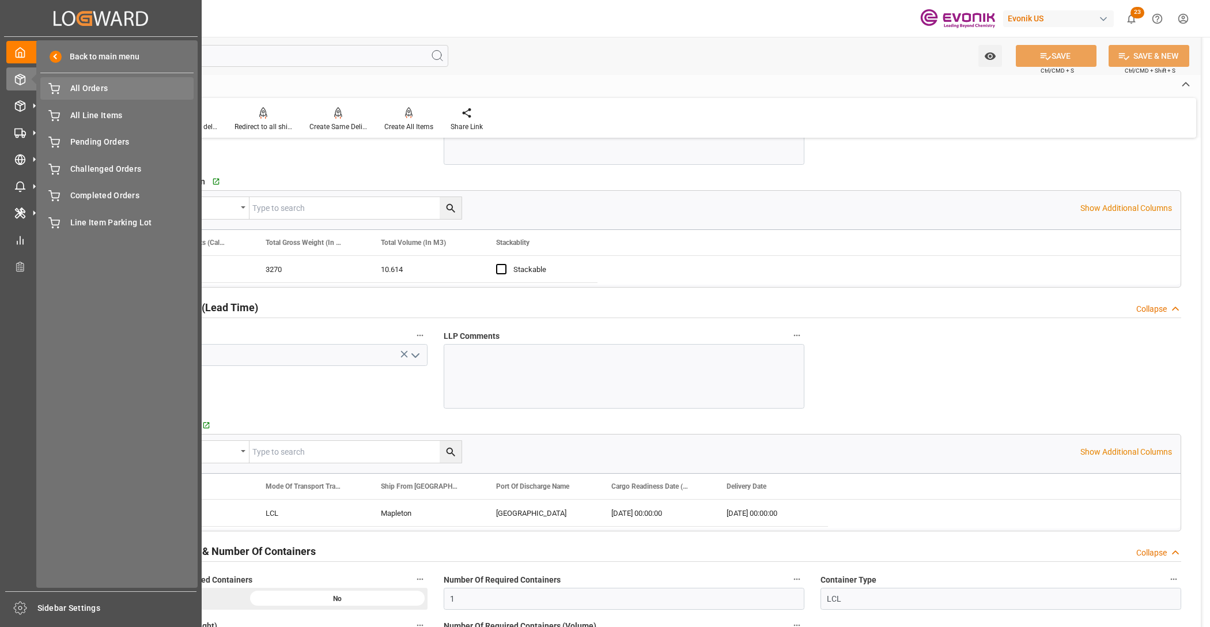
click at [81, 99] on div "All Orders All Orders" at bounding box center [116, 88] width 153 height 22
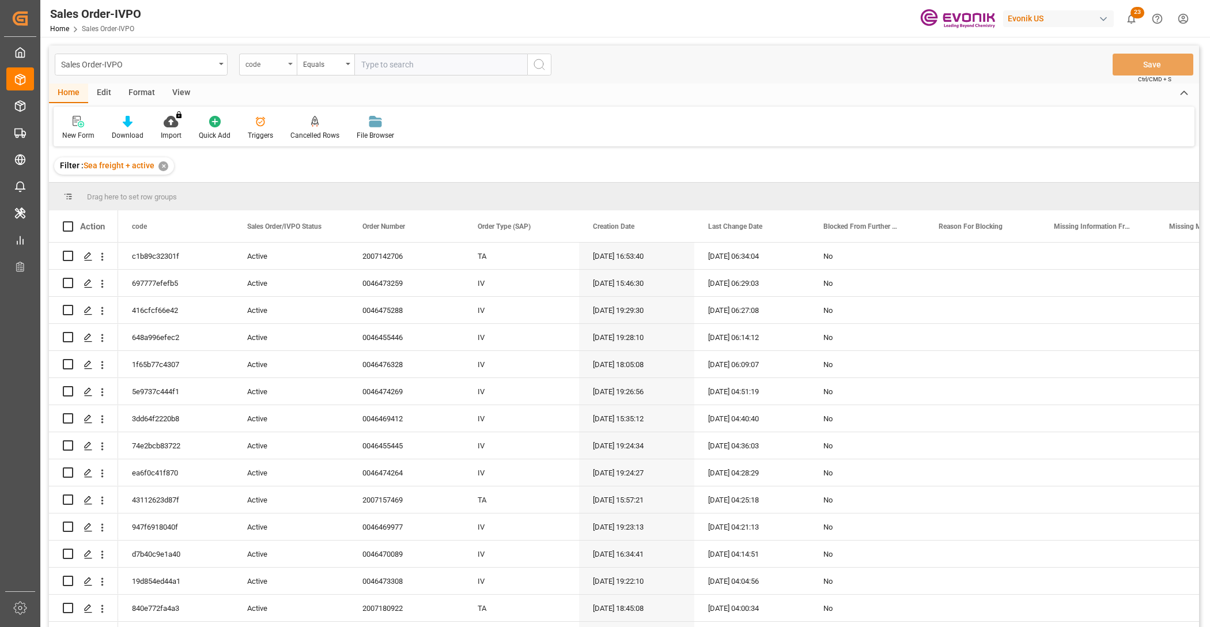
click at [269, 73] on div "code" at bounding box center [268, 65] width 58 height 22
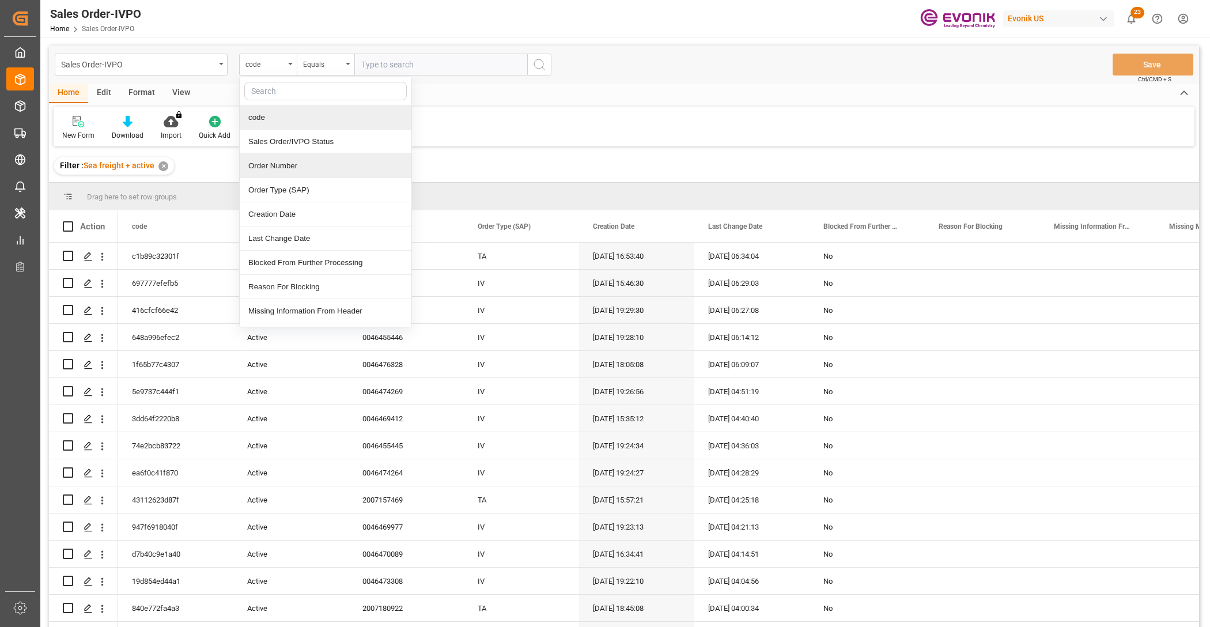
click at [304, 165] on div "Order Number" at bounding box center [326, 166] width 172 height 24
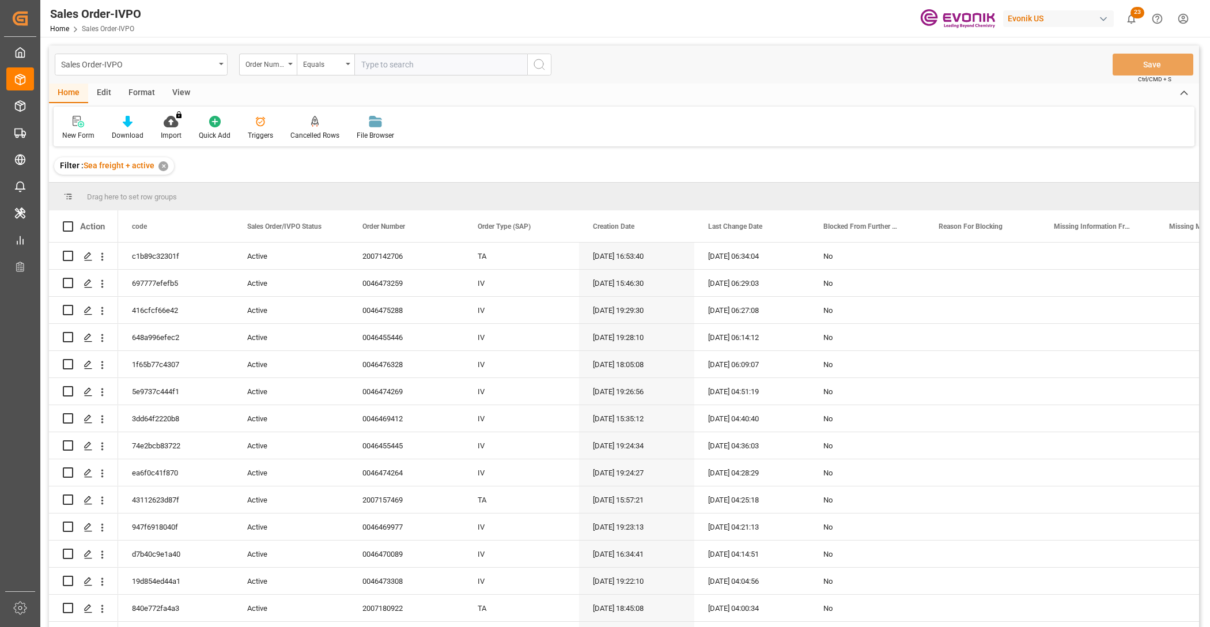
click at [456, 62] on input "text" at bounding box center [440, 65] width 173 height 22
paste input "0046469412"
type input "0046469412"
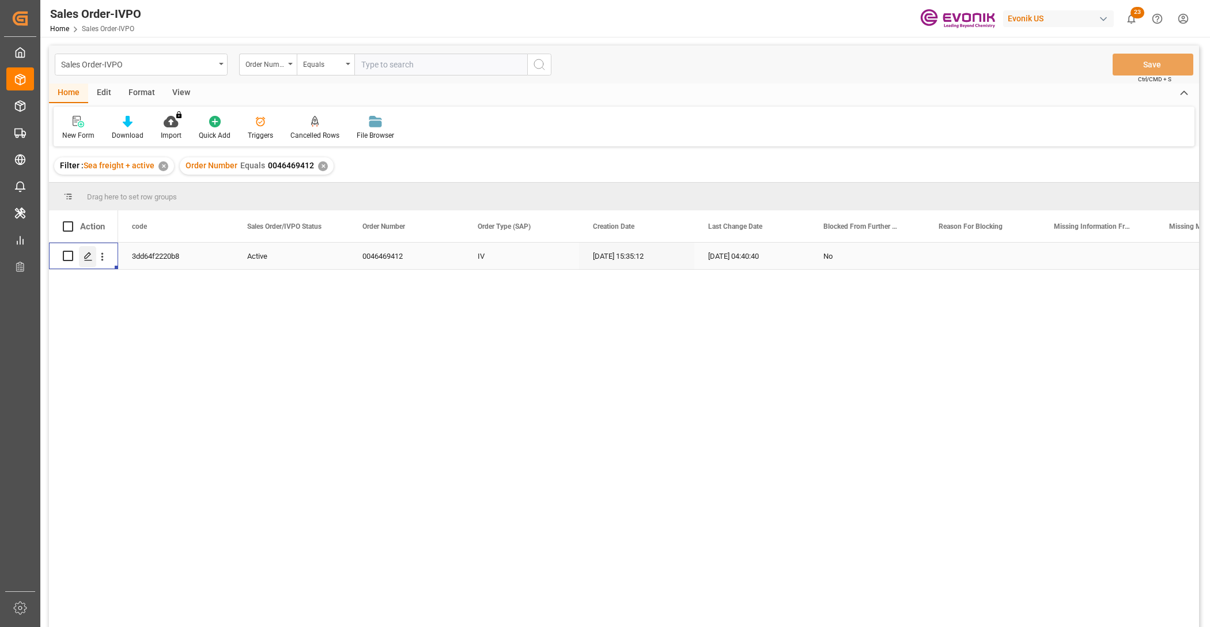
click at [90, 255] on icon "Press SPACE to select this row." at bounding box center [88, 256] width 9 height 9
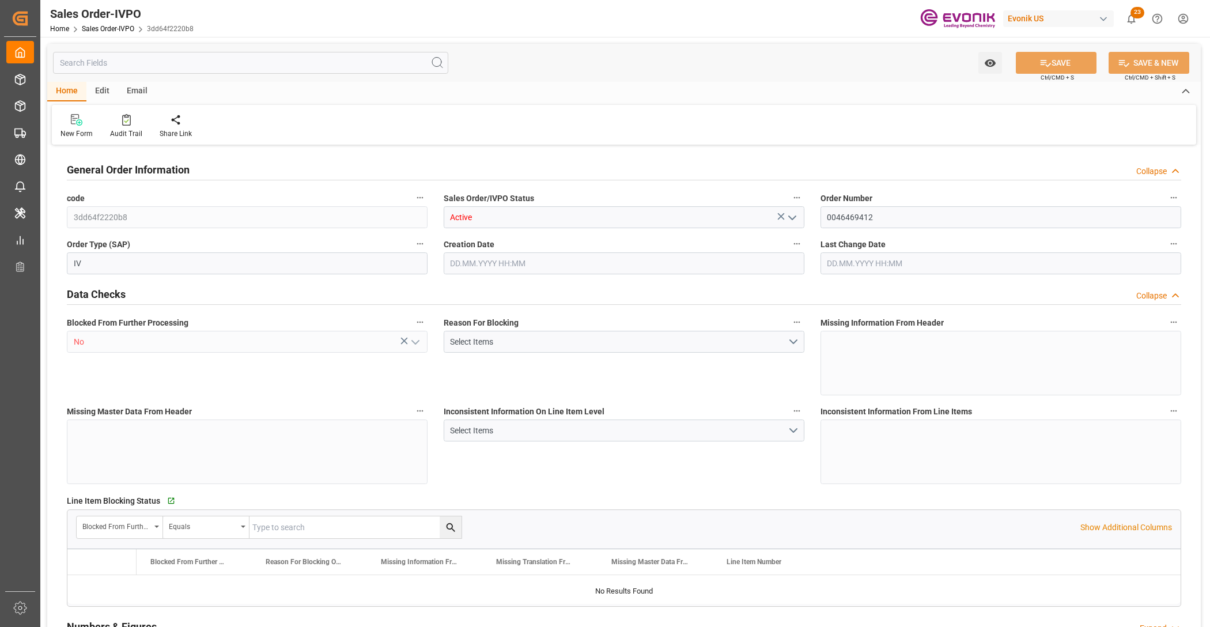
type input "INNSA"
type input "0"
type input "1"
type input "4966.22"
type input "06.10.2025 15:35"
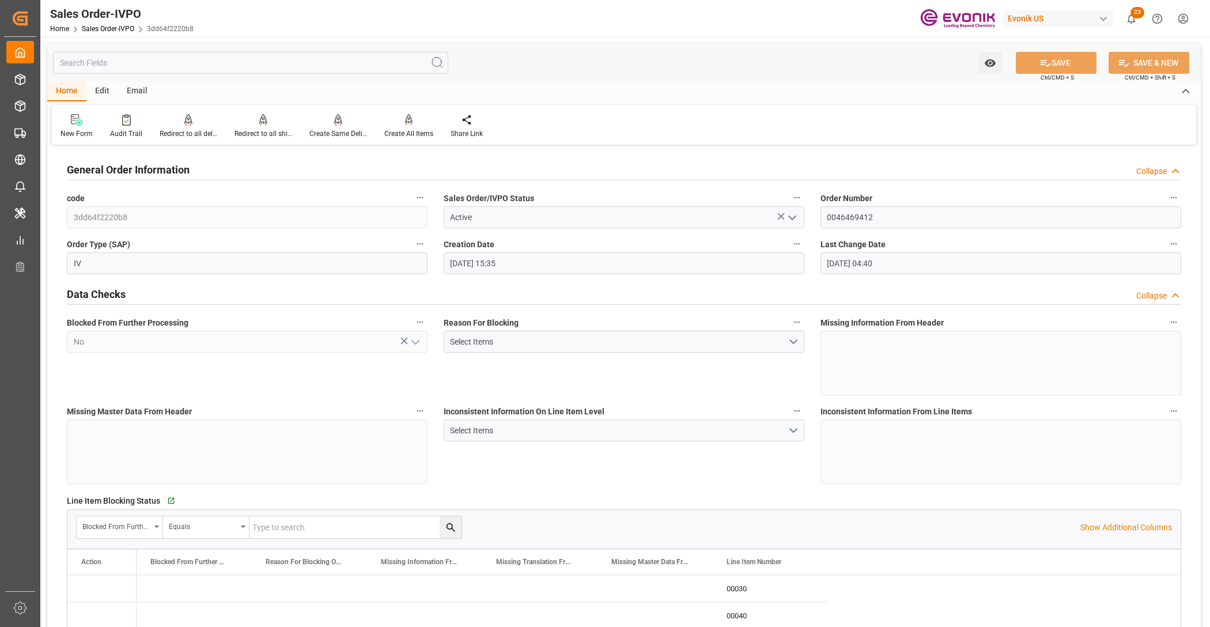
type input "07.10.2025 04:40"
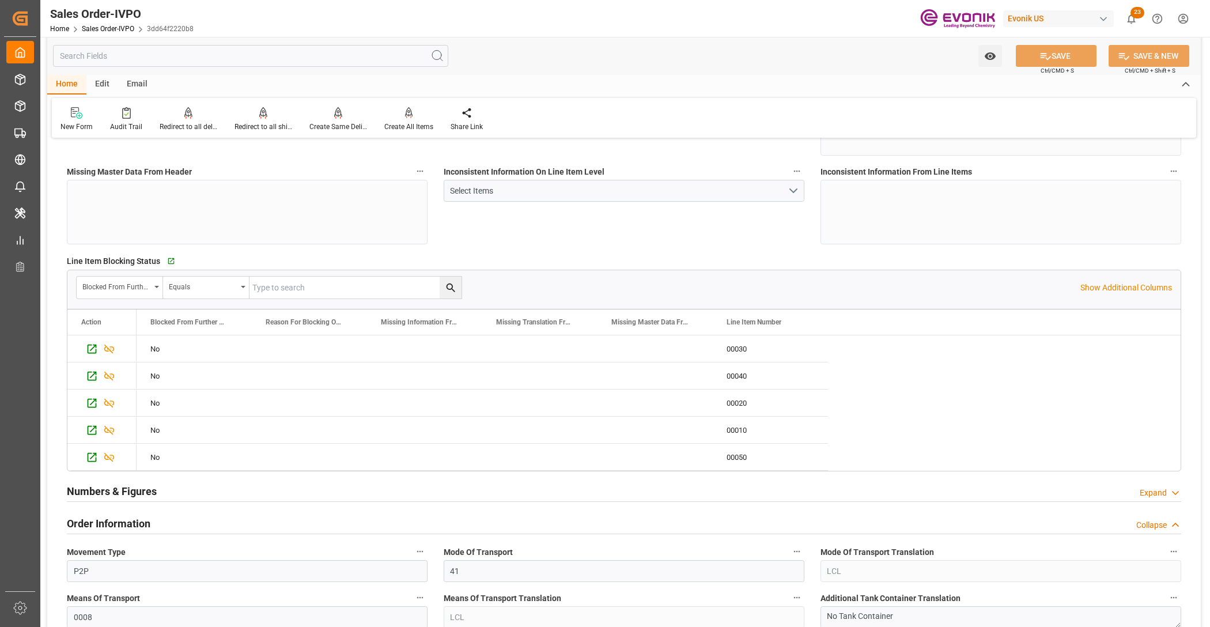
scroll to position [480, 0]
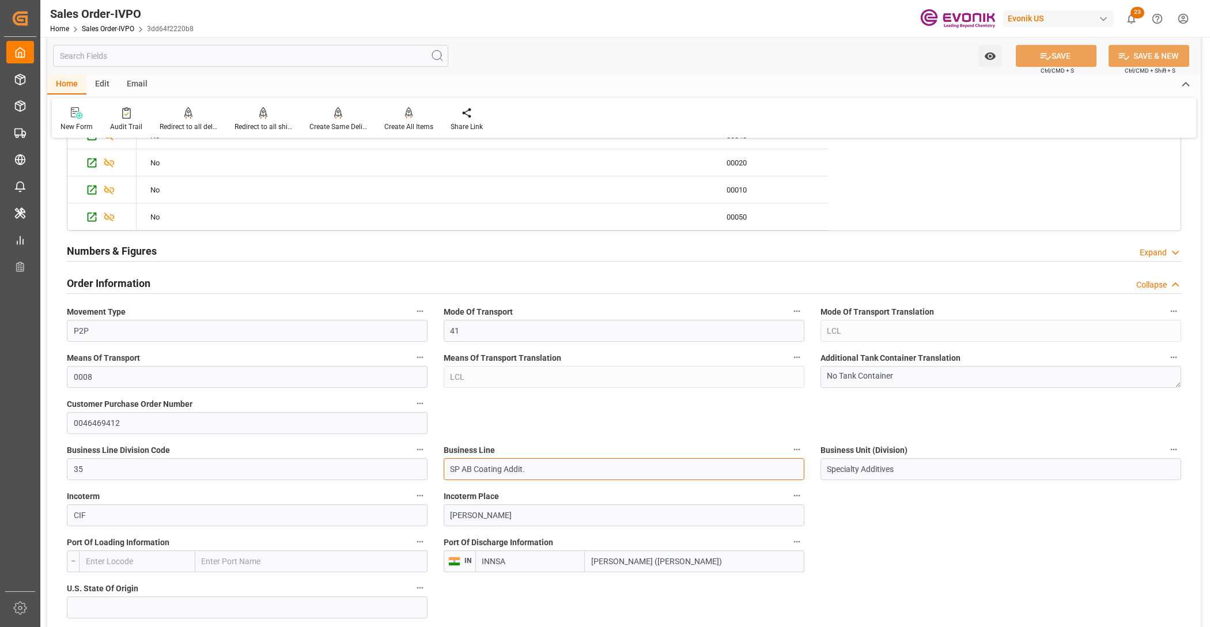
drag, startPoint x: 538, startPoint y: 472, endPoint x: 401, endPoint y: 464, distance: 136.8
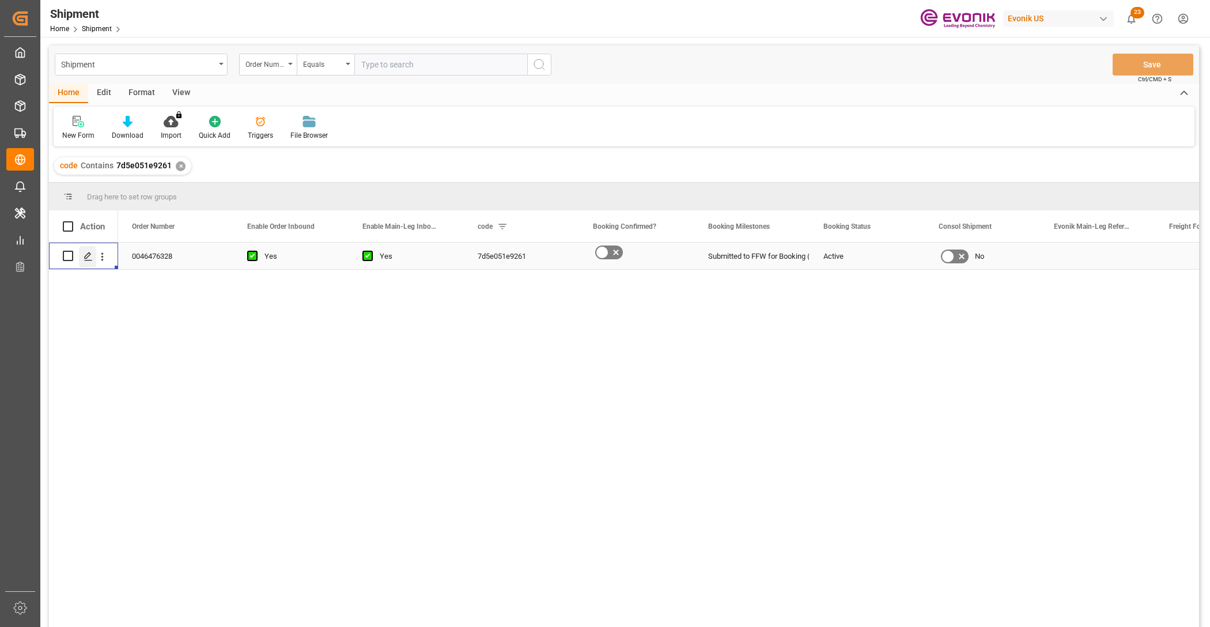
click at [82, 257] on div "Press SPACE to select this row." at bounding box center [87, 256] width 17 height 21
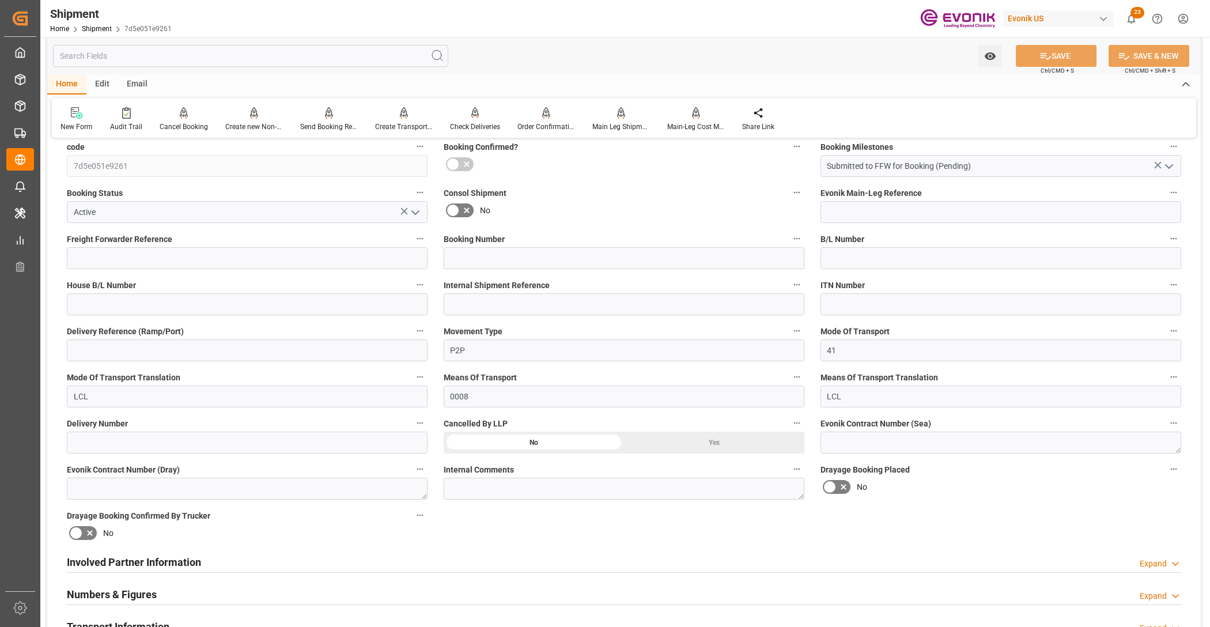
scroll to position [480, 0]
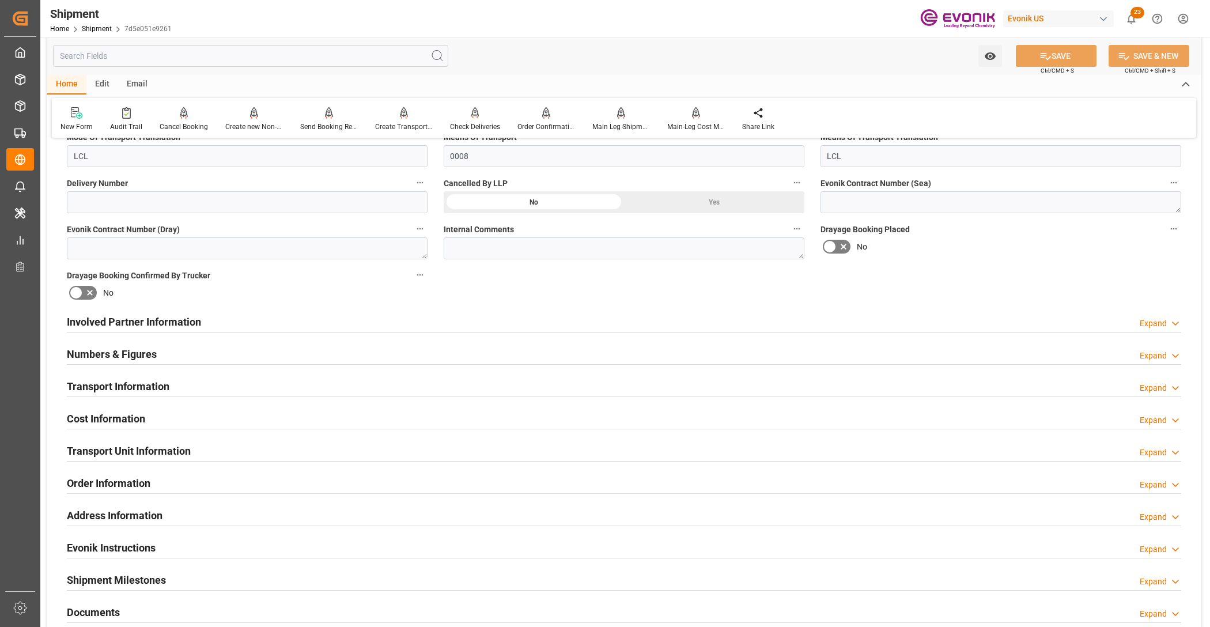
click at [349, 354] on div "Numbers & Figures Expand" at bounding box center [624, 353] width 1114 height 22
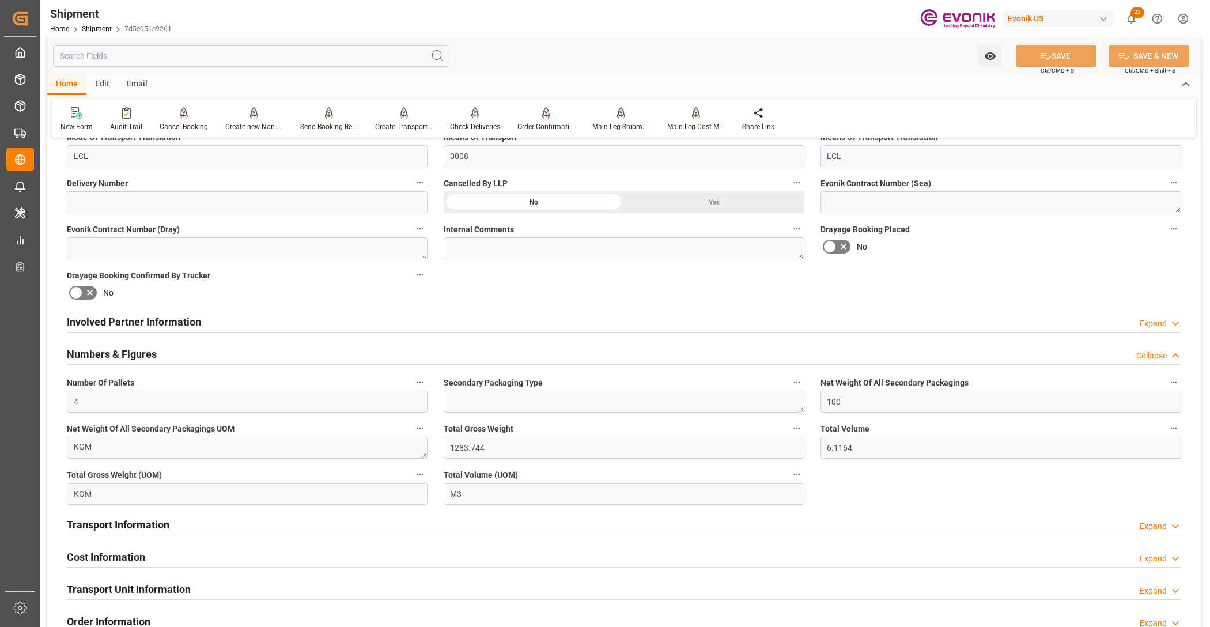
click at [468, 324] on div "Involved Partner Information Expand" at bounding box center [624, 321] width 1114 height 22
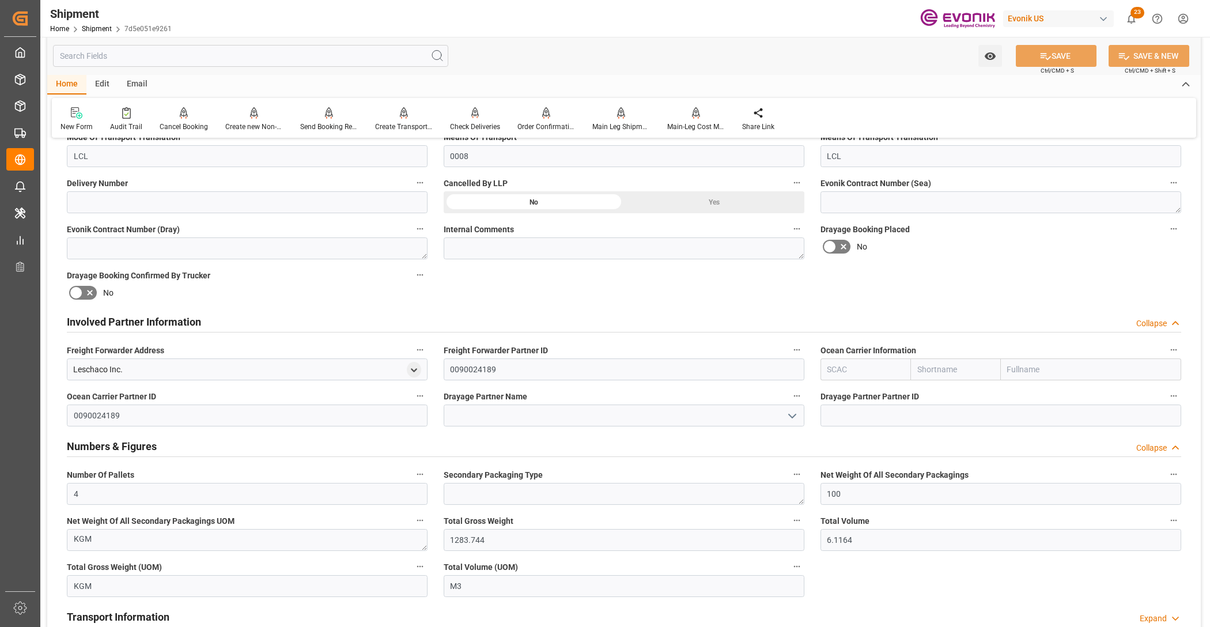
click at [846, 370] on input "text" at bounding box center [865, 369] width 90 height 22
click at [842, 392] on b "ALRB" at bounding box center [838, 394] width 20 height 9
type input "ALRB"
type input "AC Containerline"
type input "AC Containerline GmbH"
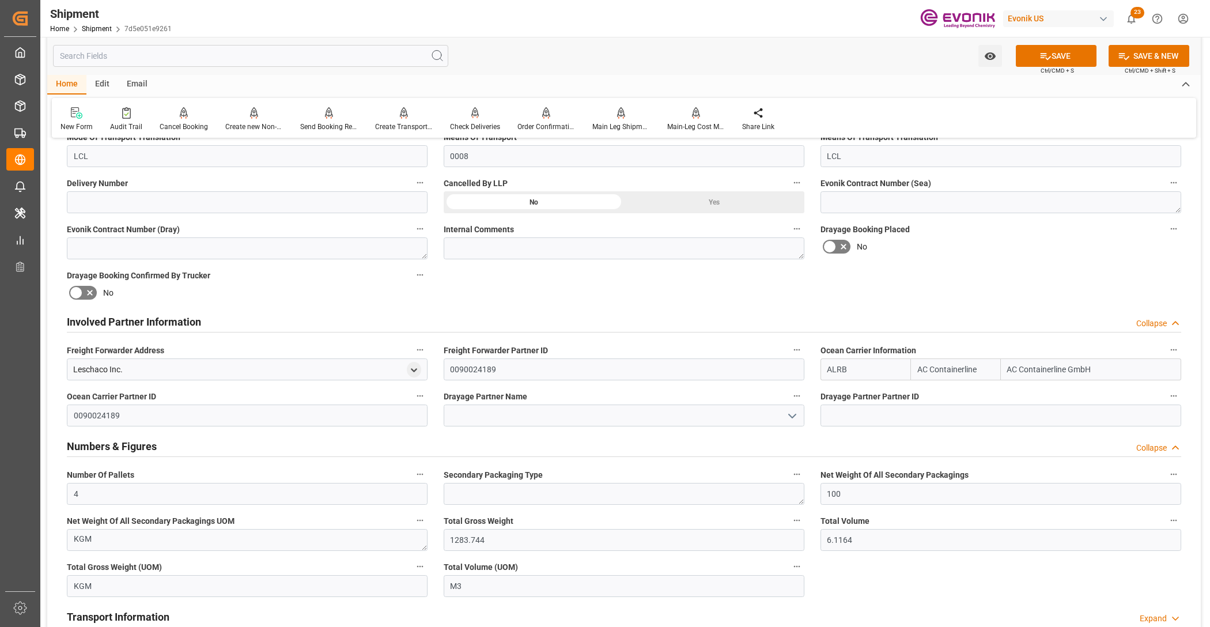
type input "ALRB"
click at [933, 286] on div "Booking Confirmation Milestone Bar Collapse Submitted to FFW for Booking (Pendi…" at bounding box center [623, 379] width 1153 height 1422
click at [550, 417] on input at bounding box center [624, 415] width 361 height 22
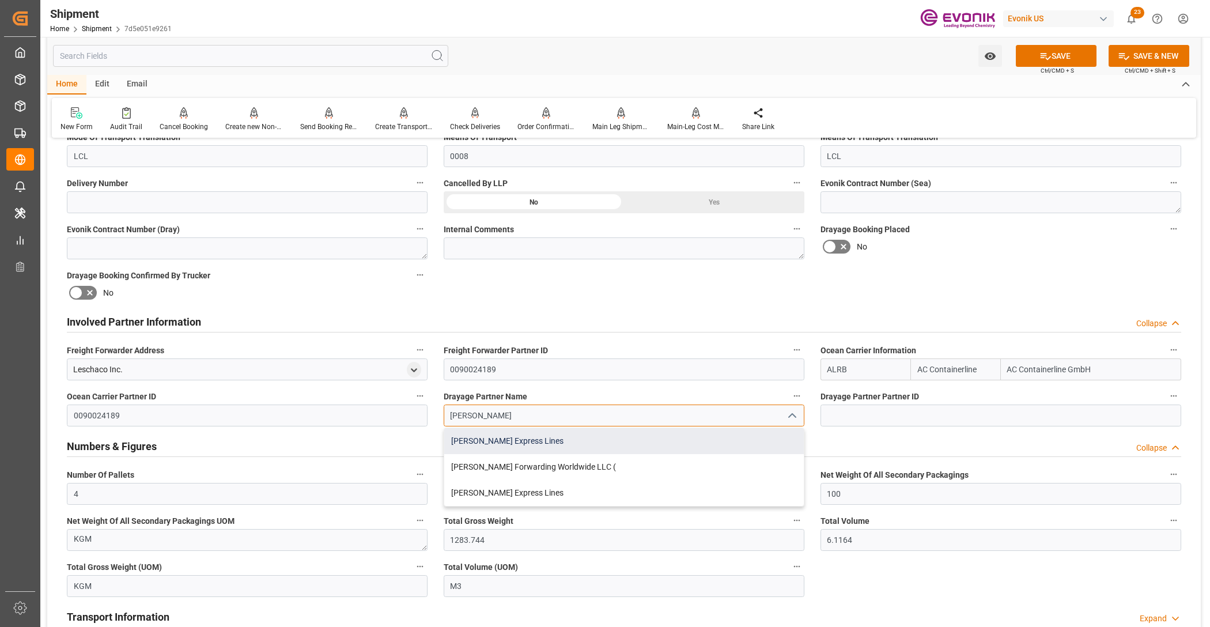
click at [578, 441] on div "[PERSON_NAME] Express Lines" at bounding box center [624, 441] width 360 height 26
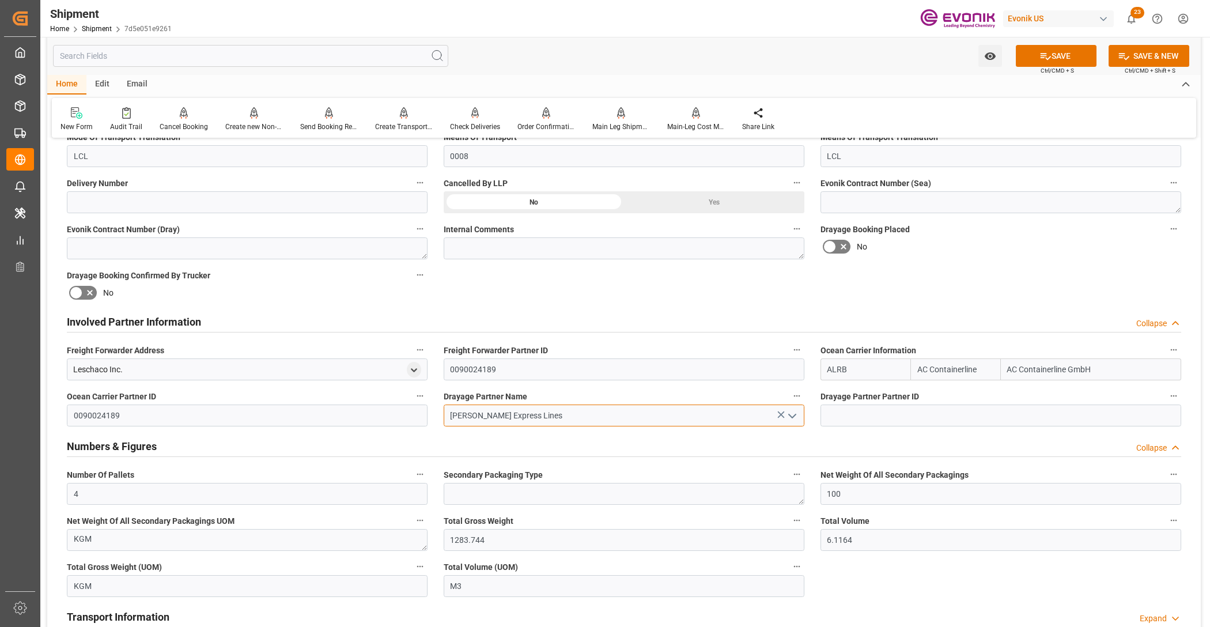
type input "[PERSON_NAME] Express Lines"
click at [923, 302] on div "Booking Confirmation Milestone Bar Collapse Submitted to FFW for Booking (Pendi…" at bounding box center [623, 379] width 1153 height 1422
click at [1066, 55] on button "SAVE" at bounding box center [1056, 56] width 81 height 22
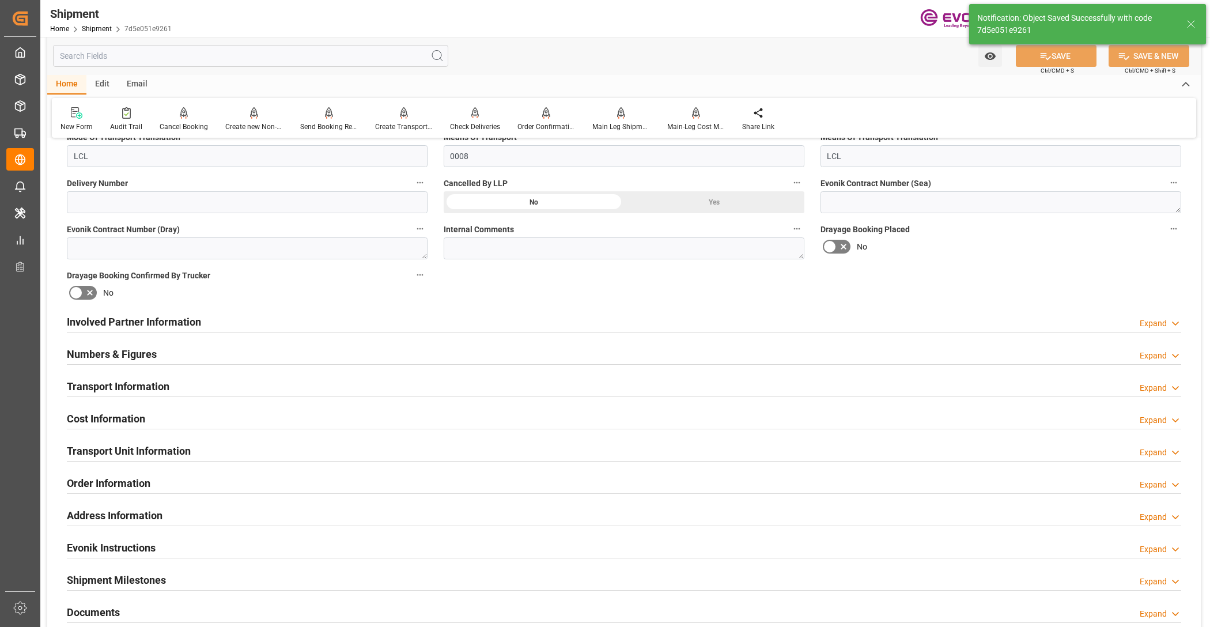
type input "0090029590"
type textarea "South America East Coast"
click at [582, 320] on div "Involved Partner Information Expand" at bounding box center [624, 321] width 1114 height 22
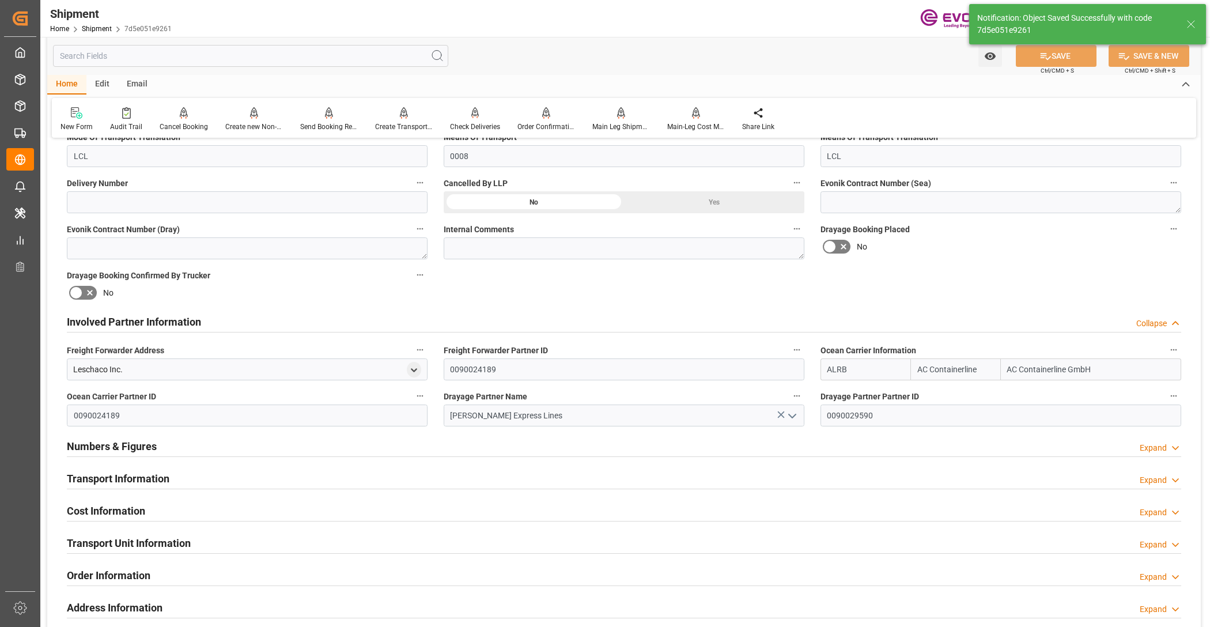
click at [237, 470] on div "Transport Information Expand" at bounding box center [624, 478] width 1114 height 22
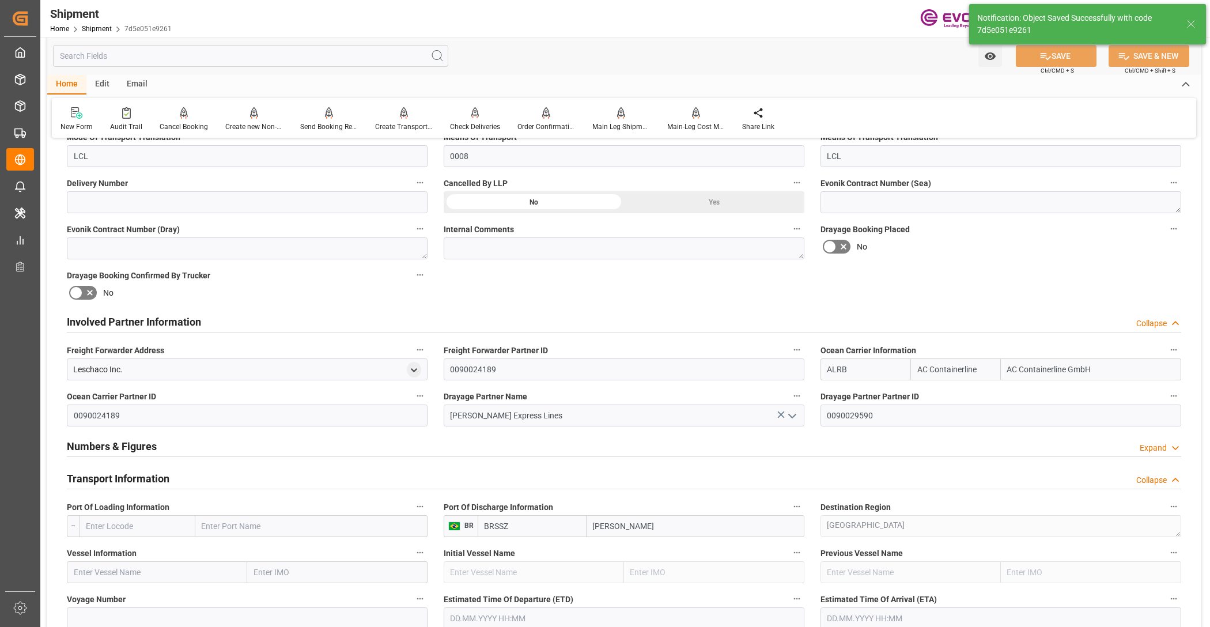
scroll to position [720, 0]
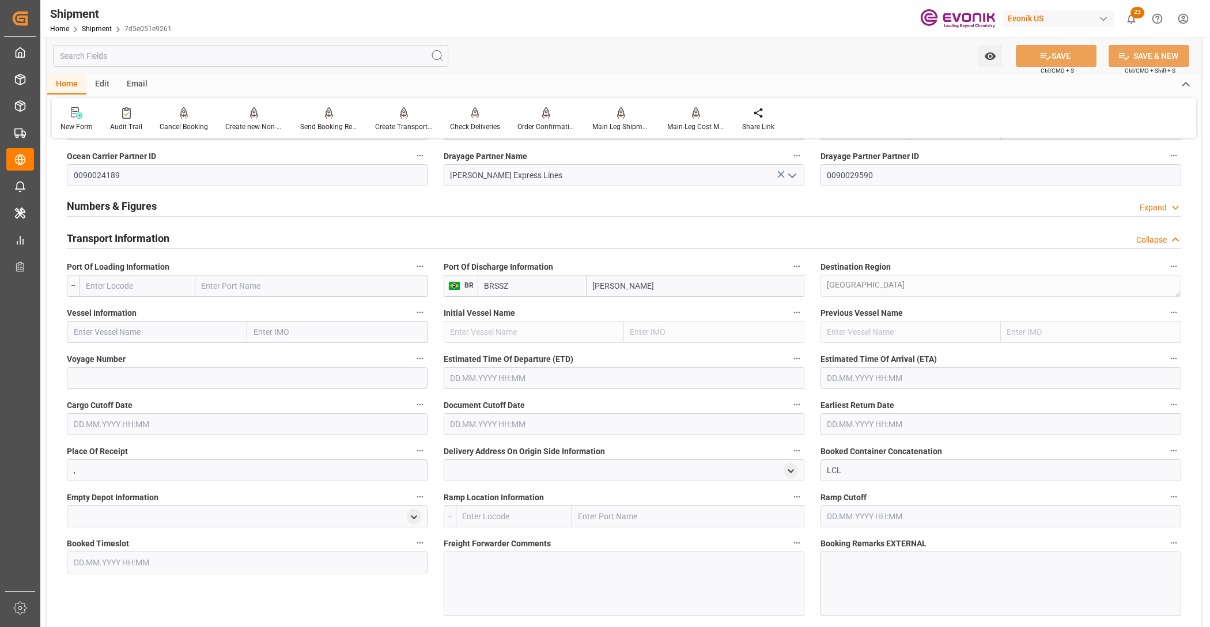
click at [162, 285] on input "text" at bounding box center [137, 286] width 116 height 22
drag, startPoint x: 164, startPoint y: 308, endPoint x: 192, endPoint y: 335, distance: 38.3
click at [165, 309] on div "USJAX - Jacksonville" at bounding box center [137, 317] width 115 height 38
type input "USJAX"
type input "Jacksonville"
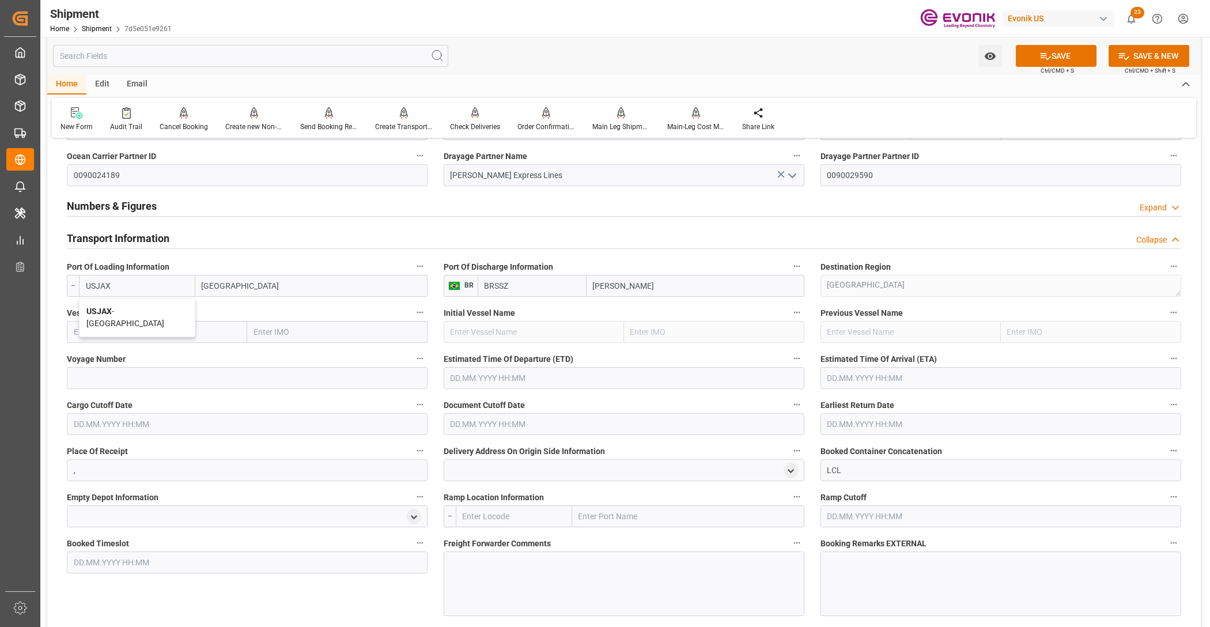
type input "USJAX"
click at [192, 335] on input "text" at bounding box center [157, 332] width 180 height 22
click at [159, 332] on input "text" at bounding box center [157, 332] width 180 height 22
paste input "RDO FORTUNE / 543S"
click at [150, 332] on input "RDO FORTUNE / 543S" at bounding box center [157, 332] width 180 height 22
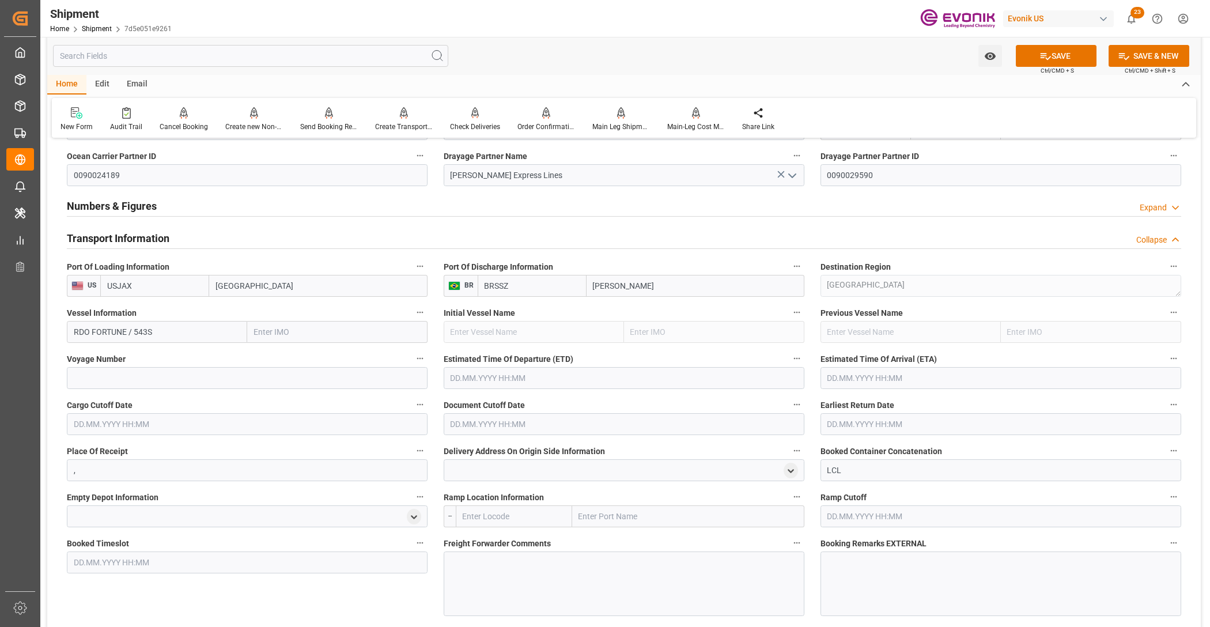
click at [150, 332] on input "RDO FORTUNE / 543S" at bounding box center [157, 332] width 180 height 22
click at [151, 359] on span "RDO Fortune - 9623673" at bounding box center [114, 357] width 81 height 9
type input "RDO Fortune"
type input "9623673"
type input "RDO Fortune"
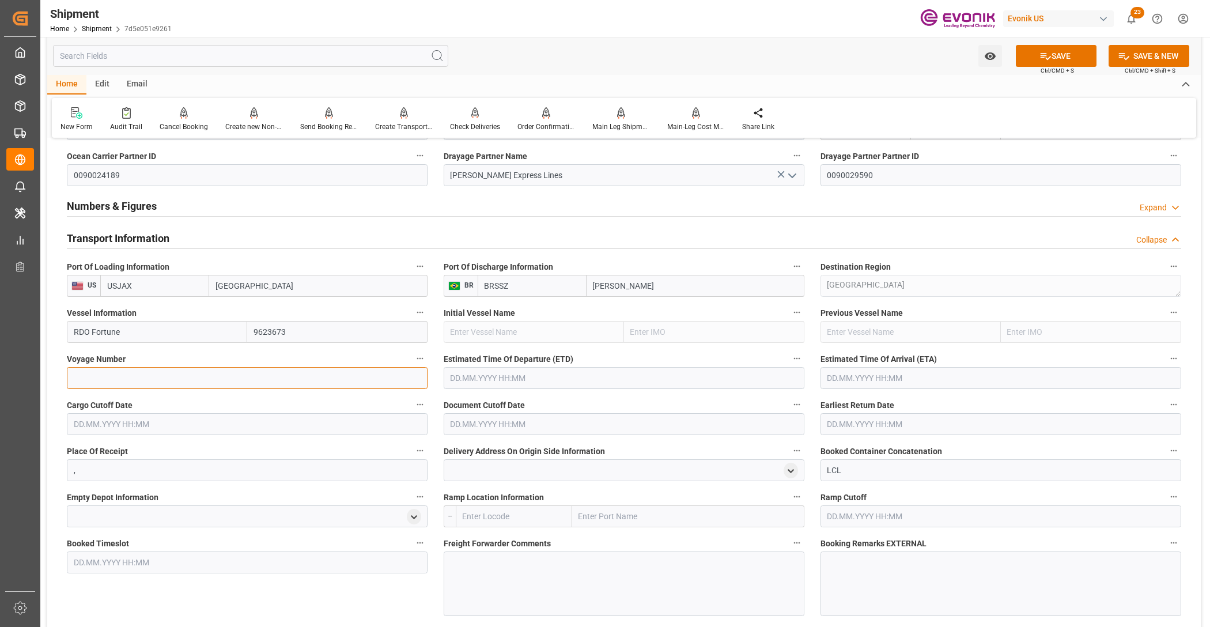
click at [172, 375] on input at bounding box center [247, 378] width 361 height 22
paste input "543S"
type input "543S"
click at [603, 377] on input "text" at bounding box center [624, 378] width 361 height 22
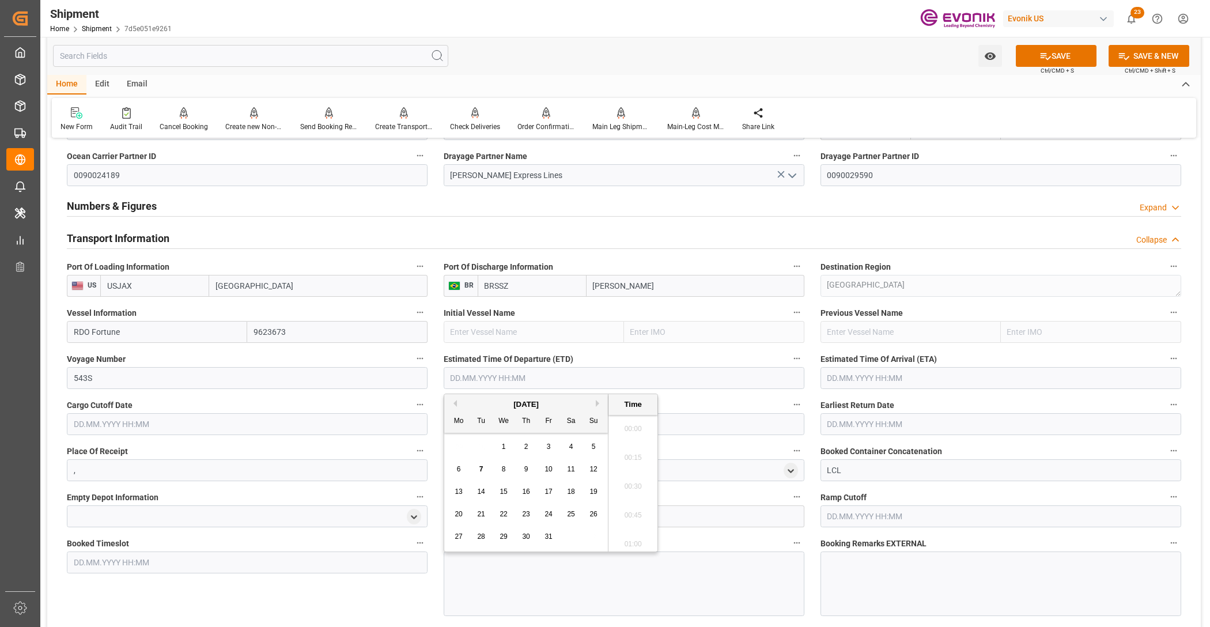
scroll to position [176, 0]
click at [503, 536] on span "29" at bounding box center [503, 536] width 7 height 8
type input "29.10.2025 00:00"
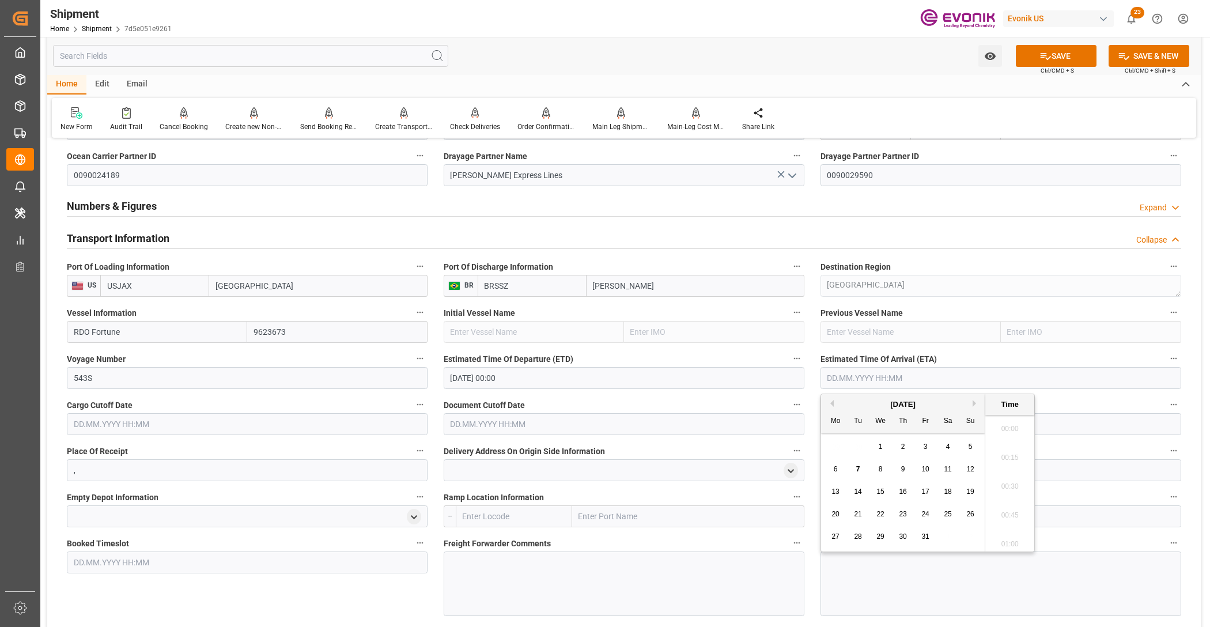
click at [896, 373] on input "text" at bounding box center [1000, 378] width 361 height 22
click at [975, 402] on button "Next Month" at bounding box center [976, 403] width 7 height 7
click at [876, 495] on span "12" at bounding box center [879, 491] width 7 height 8
type input "12.11.2025 00:00"
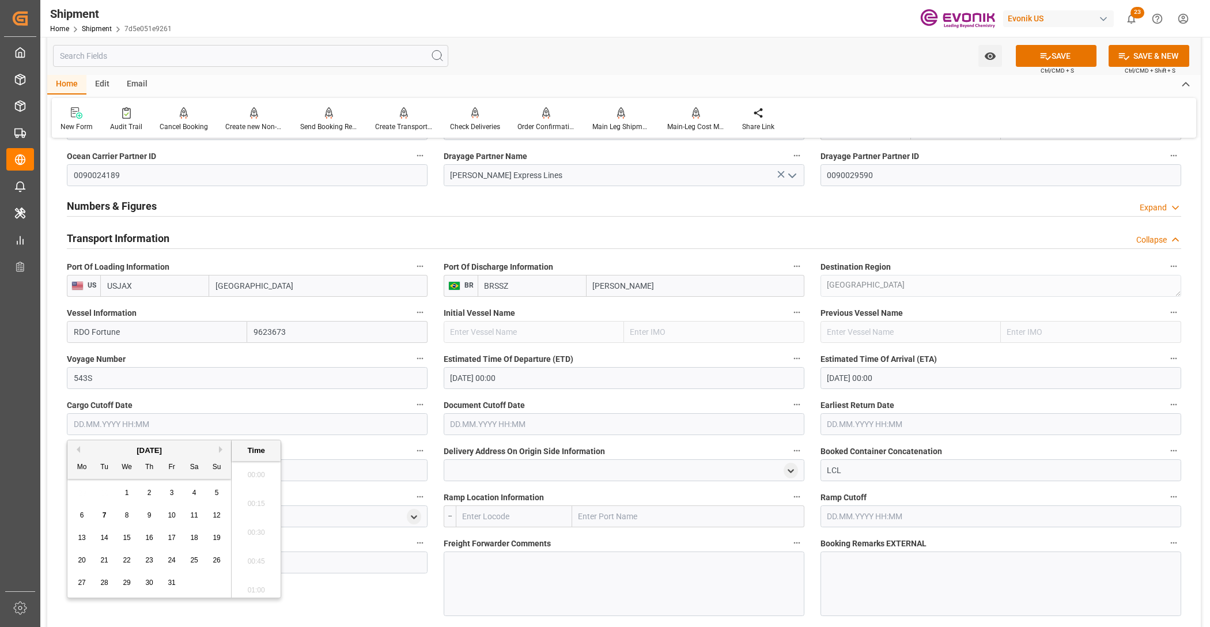
click at [381, 430] on input "text" at bounding box center [247, 424] width 361 height 22
drag, startPoint x: 127, startPoint y: 539, endPoint x: 391, endPoint y: 424, distance: 287.7
click at [128, 539] on span "15" at bounding box center [126, 538] width 7 height 8
type input "15.10.2025 00:00"
click at [542, 431] on input "text" at bounding box center [624, 424] width 361 height 22
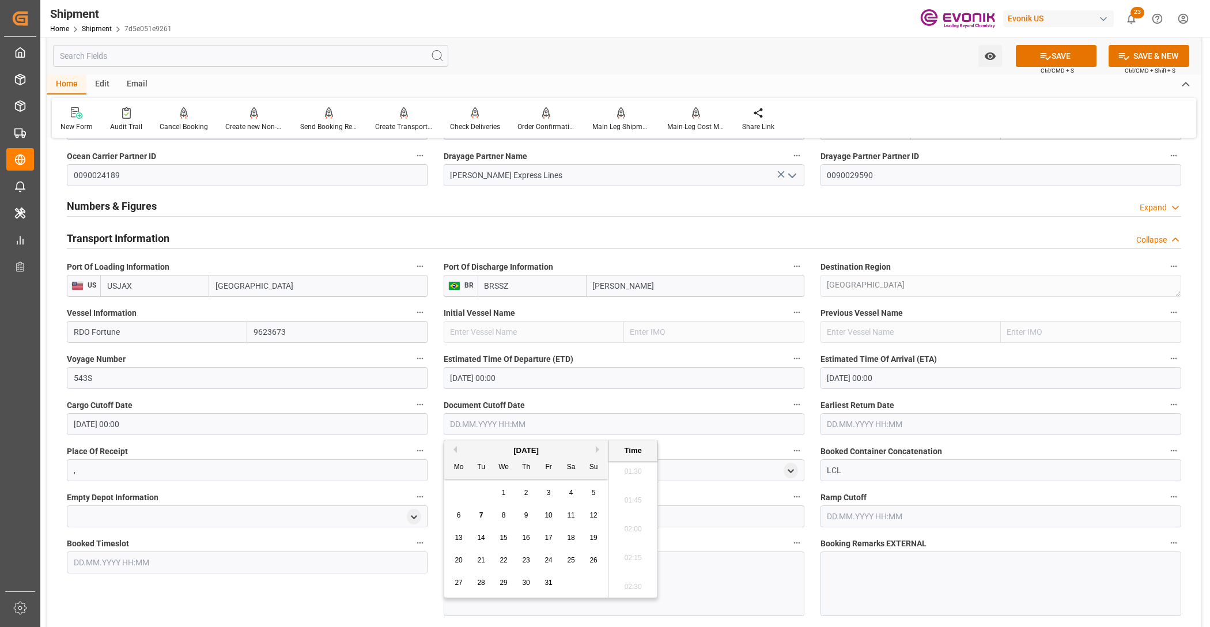
click at [498, 543] on div "15" at bounding box center [504, 538] width 14 height 14
type input "15.10.2025 00:00"
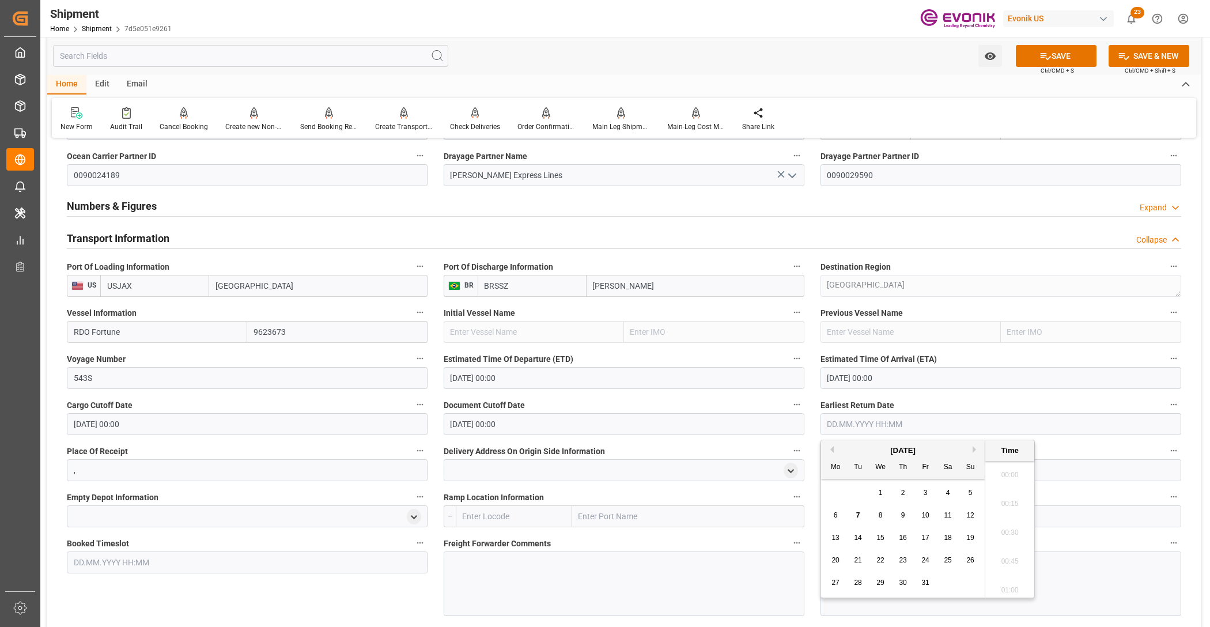
click at [856, 422] on input "text" at bounding box center [1000, 424] width 361 height 22
click at [883, 542] on span "15" at bounding box center [879, 538] width 7 height 8
type input "15.10.2025 00:00"
click at [510, 514] on input "text" at bounding box center [514, 516] width 116 height 22
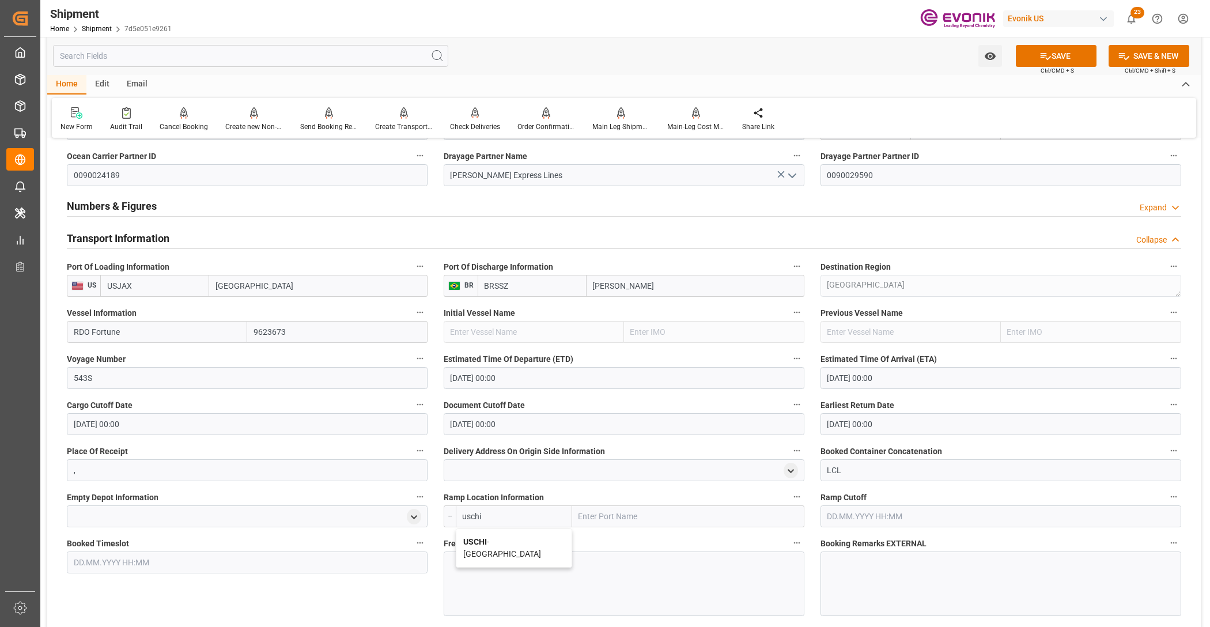
click at [515, 543] on span "USCHI - Chicago" at bounding box center [502, 547] width 78 height 21
type input "USCHI"
type input "Chicago"
type input "USCHI"
click at [544, 575] on div at bounding box center [624, 583] width 361 height 65
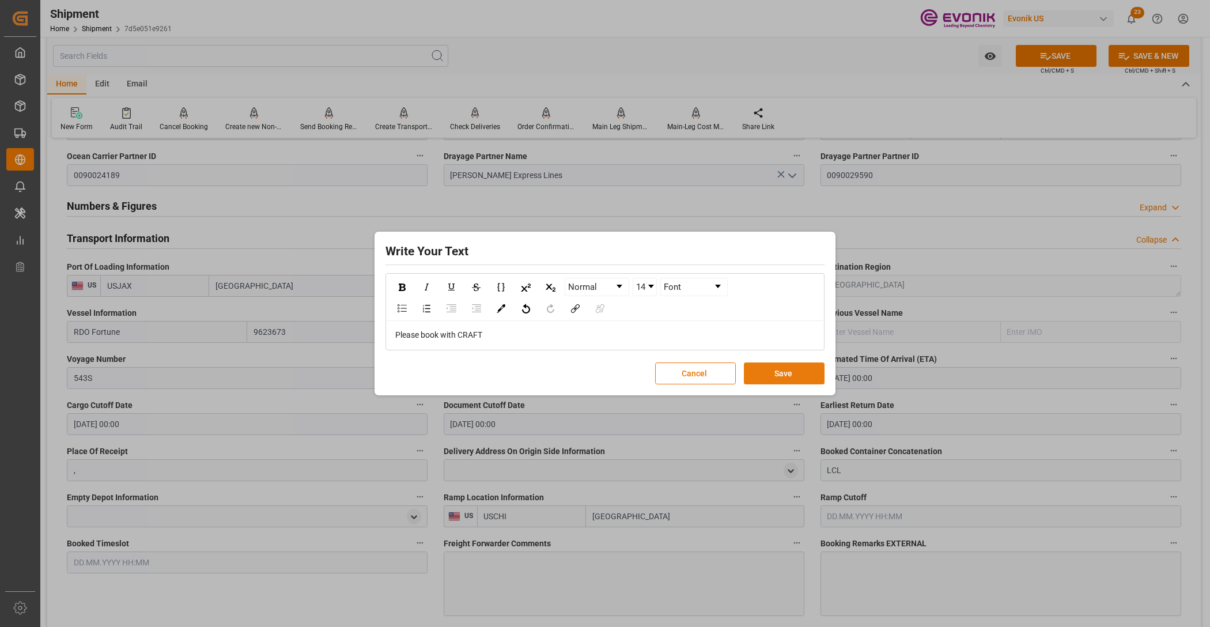
click at [781, 372] on button "Save" at bounding box center [784, 373] width 81 height 22
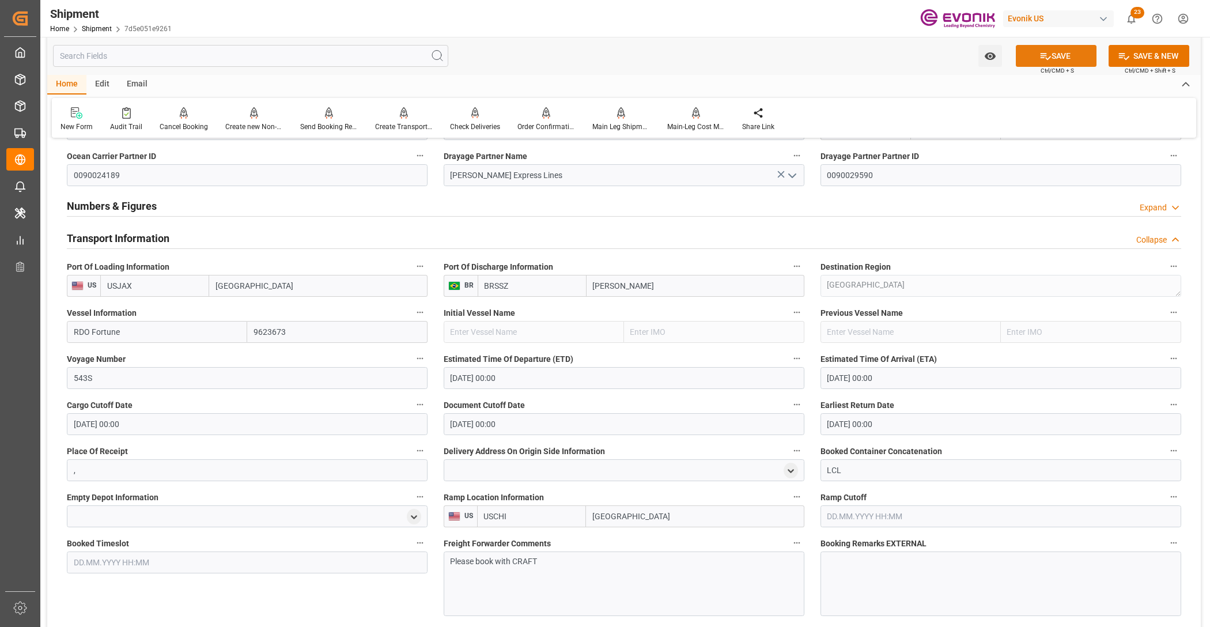
click at [1067, 56] on button "SAVE" at bounding box center [1056, 56] width 81 height 22
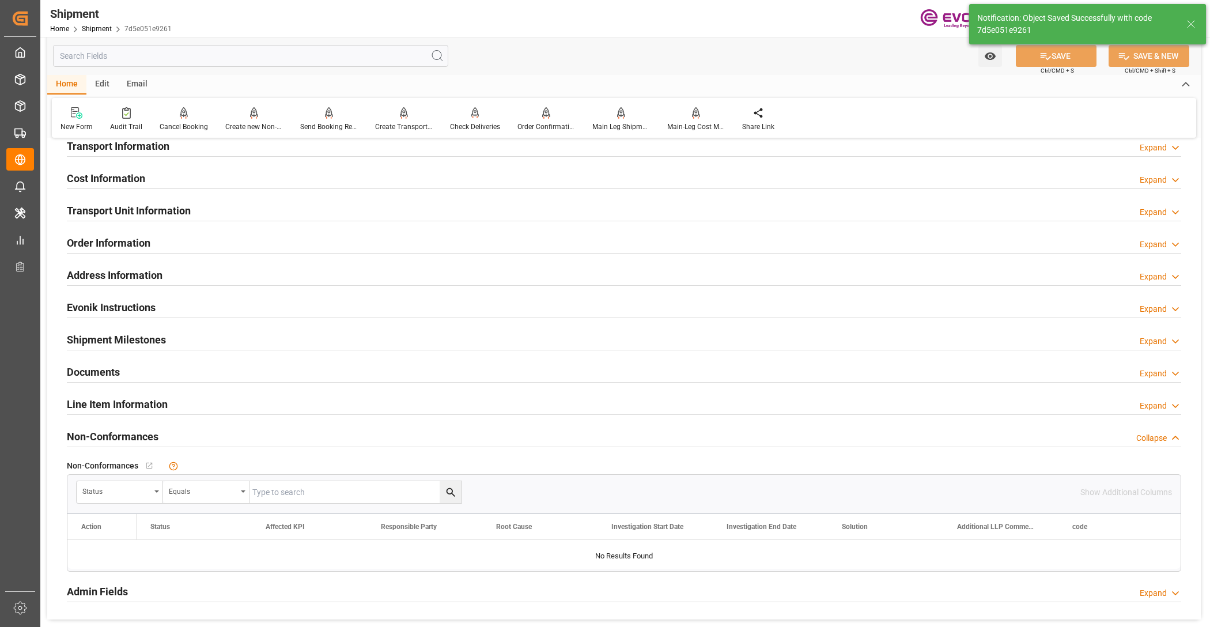
click at [156, 179] on div "Cost Information Expand" at bounding box center [624, 178] width 1114 height 22
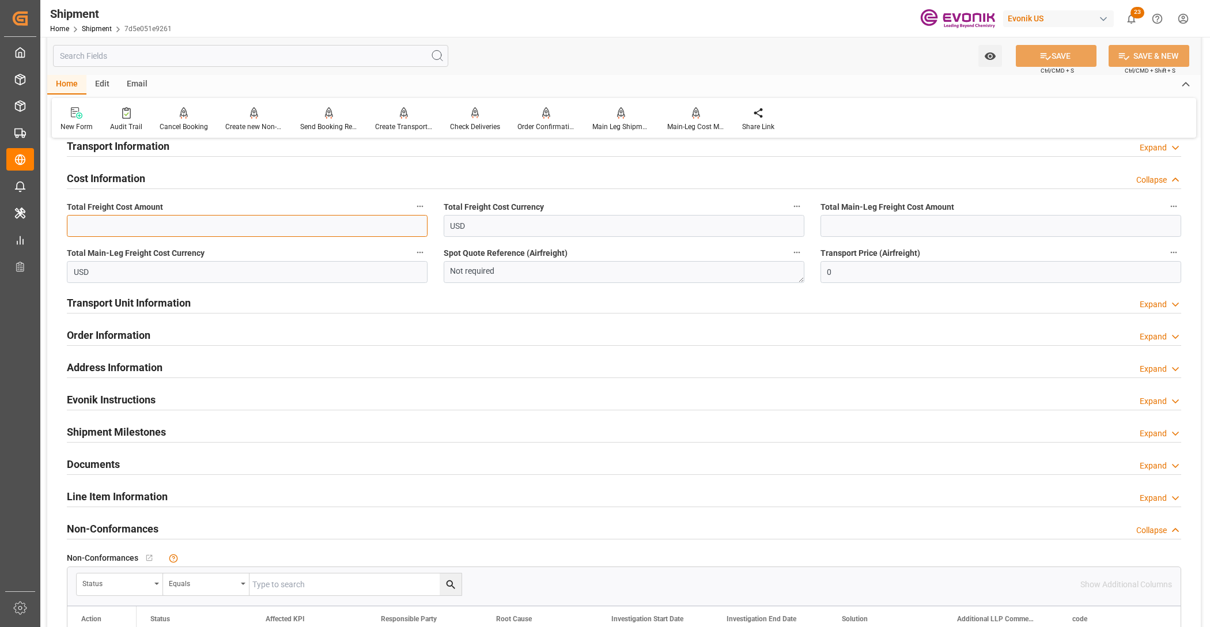
click at [199, 219] on input "text" at bounding box center [247, 226] width 361 height 22
type input "659.6"
click at [902, 230] on input "text" at bounding box center [1000, 226] width 361 height 22
type input "368.6"
click at [1068, 58] on button "SAVE" at bounding box center [1056, 56] width 81 height 22
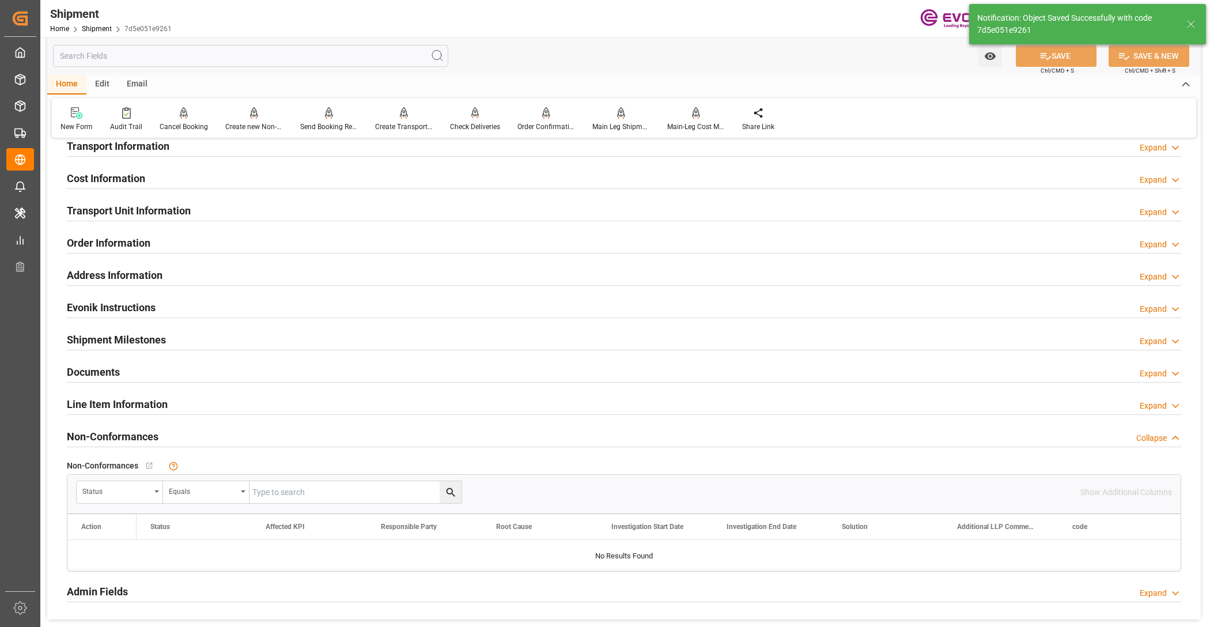
click at [313, 208] on div "Transport Unit Information Expand" at bounding box center [624, 210] width 1114 height 22
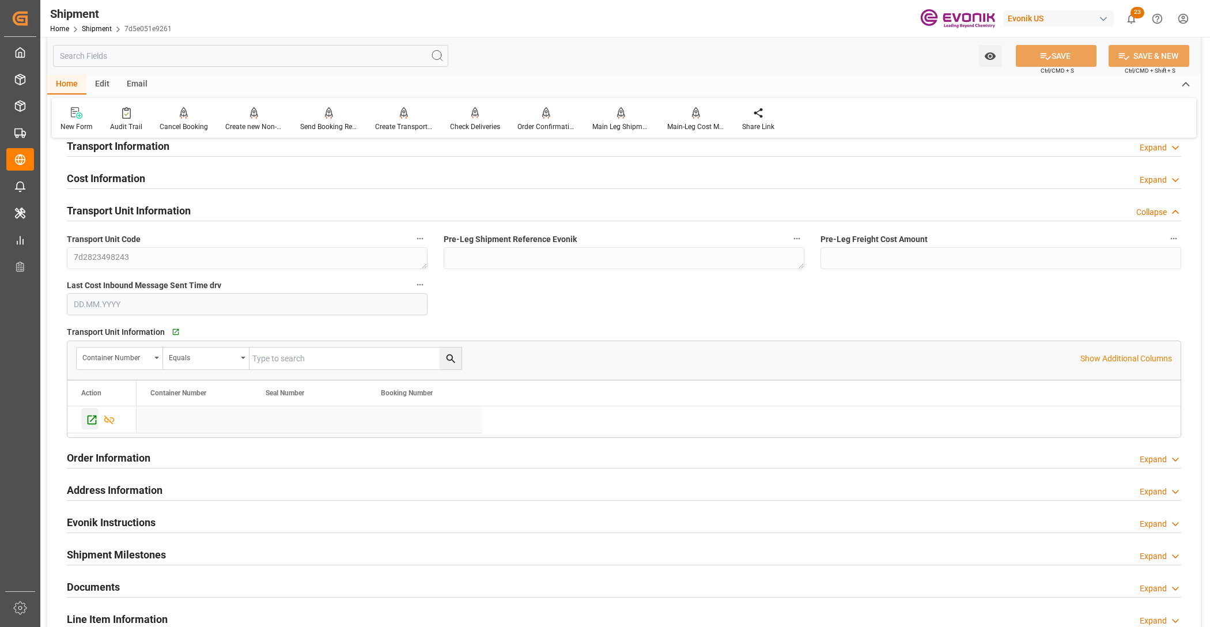
click at [90, 415] on icon "Press SPACE to select this row." at bounding box center [92, 419] width 9 height 9
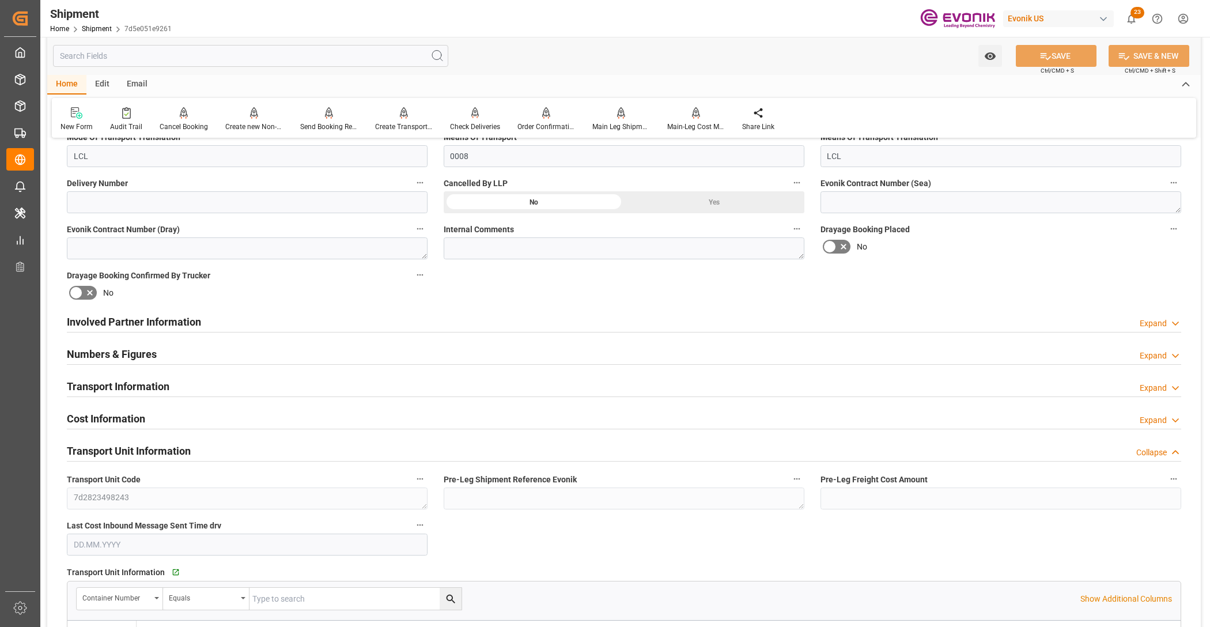
click at [542, 318] on div "Involved Partner Information Expand" at bounding box center [624, 321] width 1114 height 22
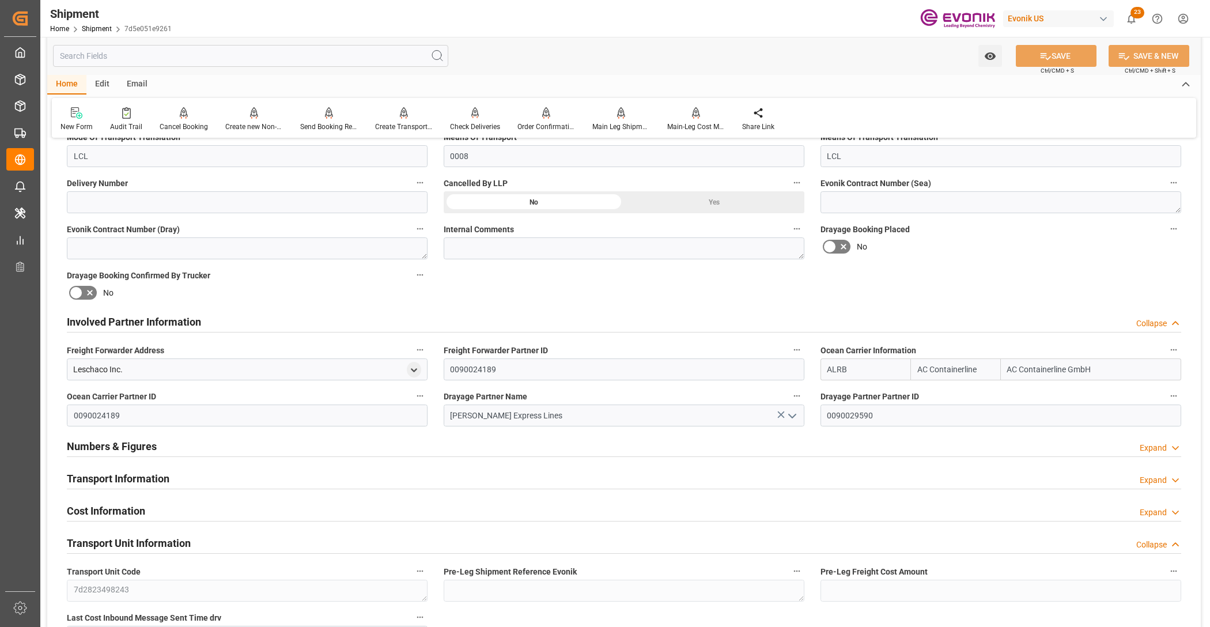
click at [509, 484] on div "Transport Information Expand" at bounding box center [624, 478] width 1114 height 22
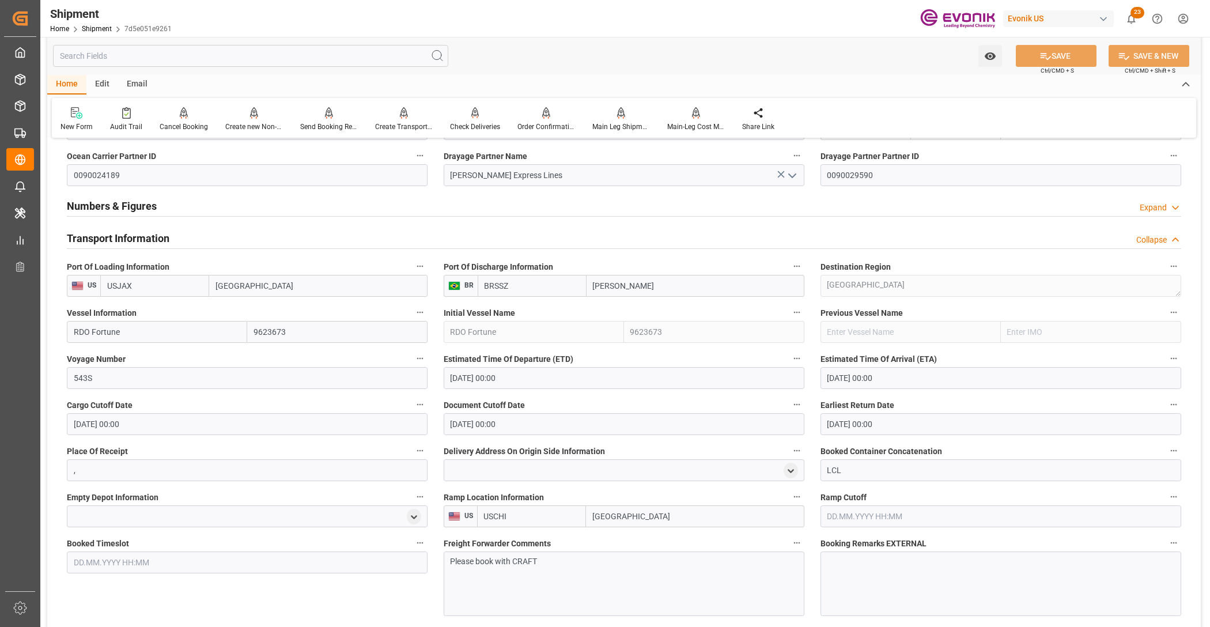
scroll to position [960, 0]
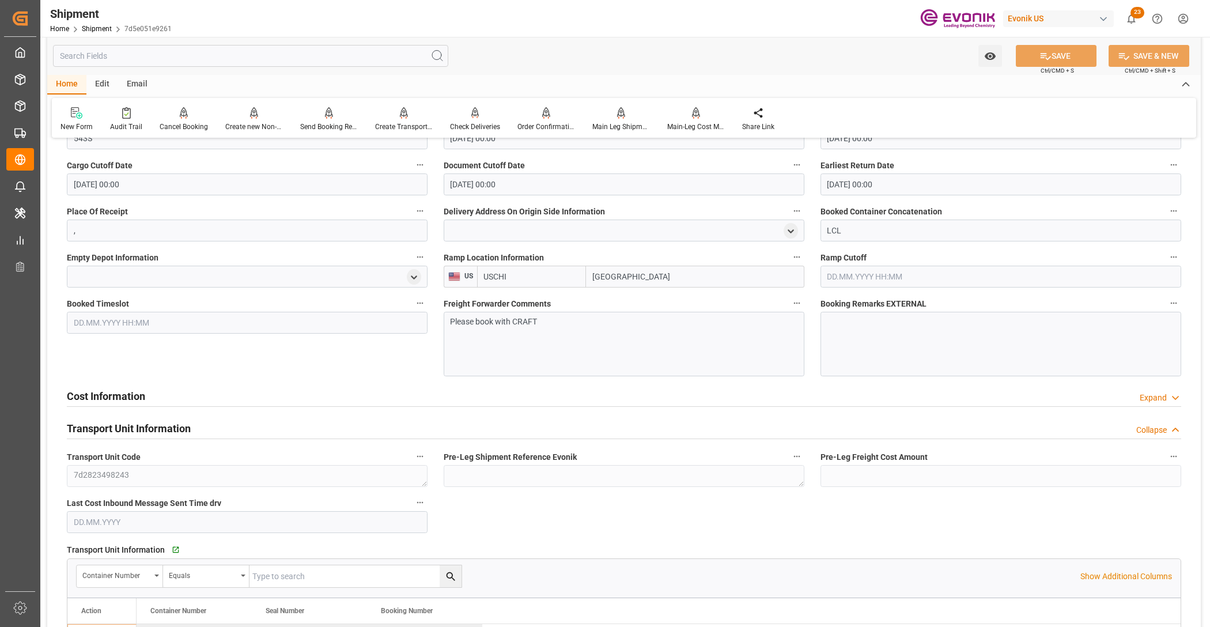
click at [436, 396] on div "Cost Information Expand" at bounding box center [624, 395] width 1114 height 22
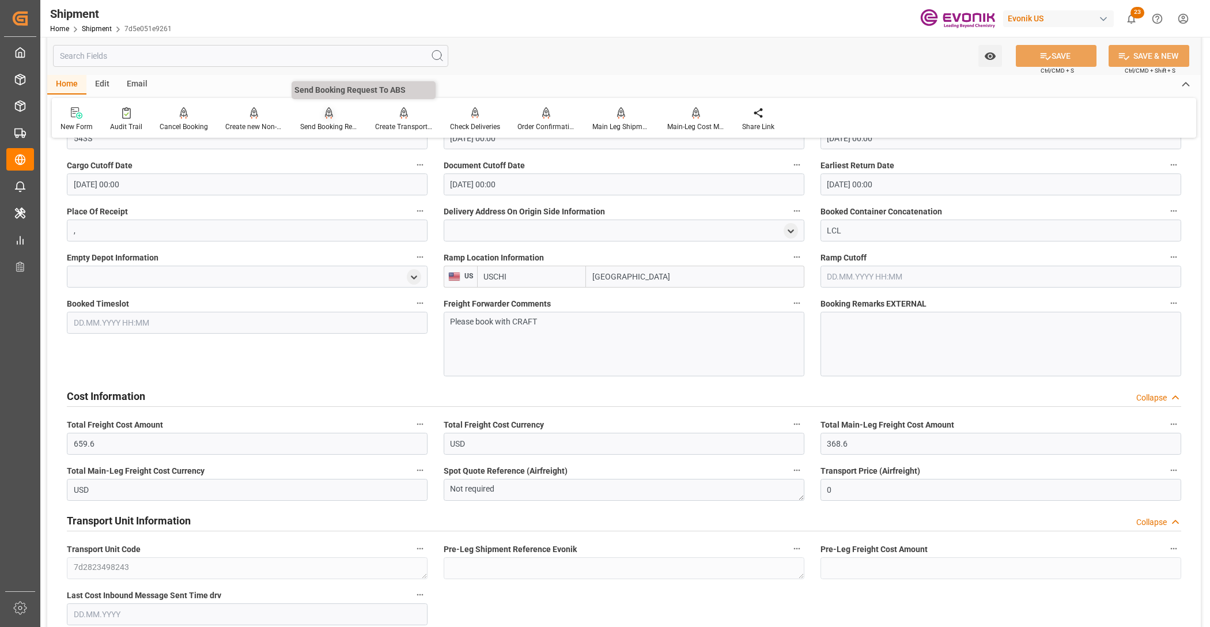
click at [324, 119] on div "Send Booking Request To ABS" at bounding box center [329, 119] width 75 height 25
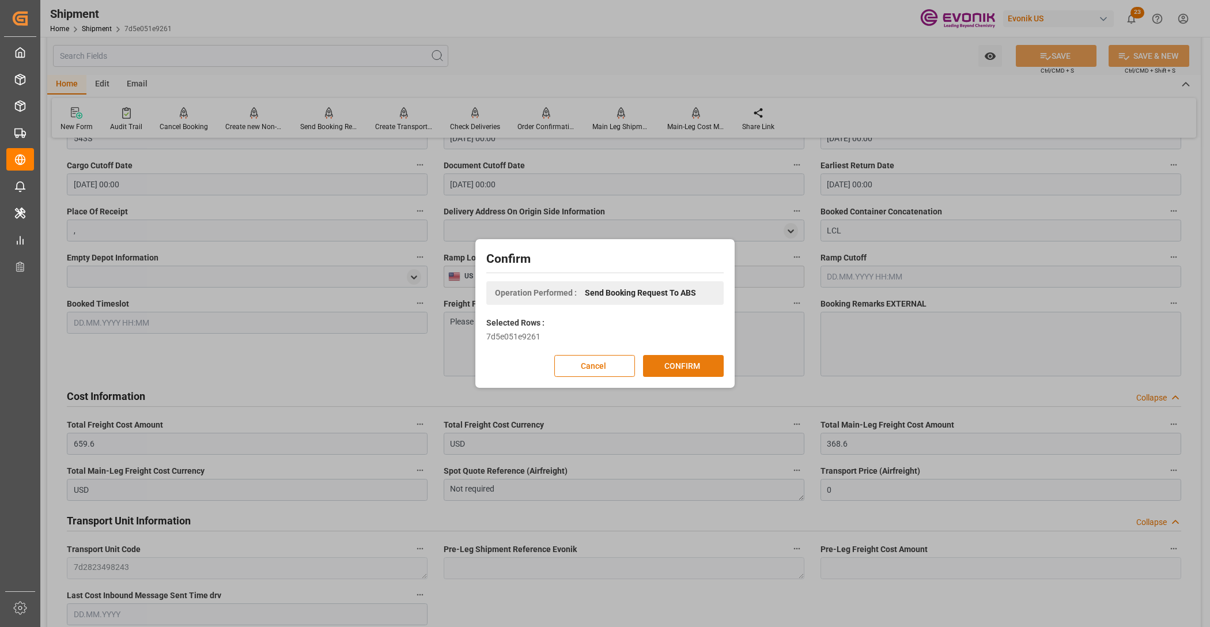
click at [703, 365] on button "CONFIRM" at bounding box center [683, 366] width 81 height 22
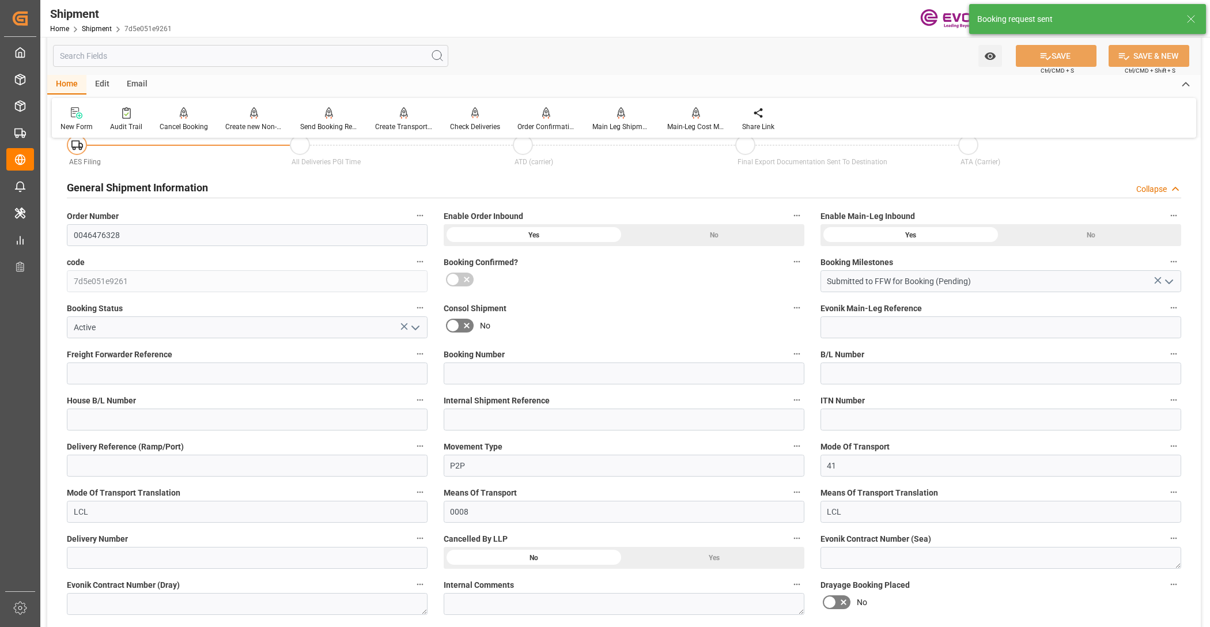
scroll to position [945, 0]
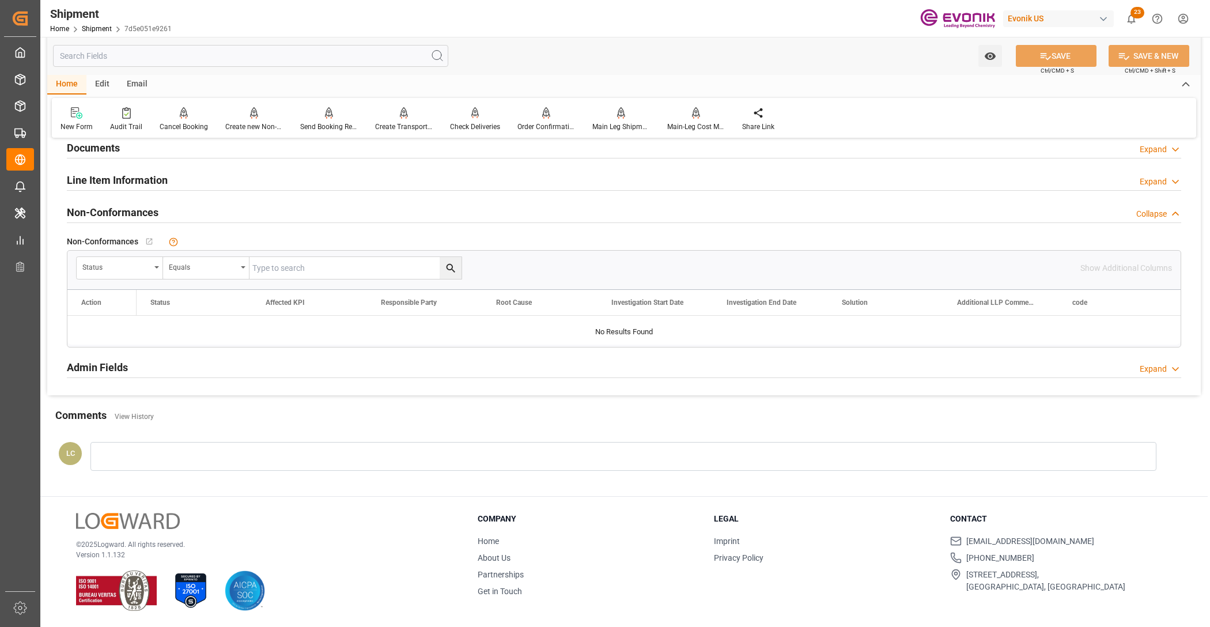
click at [436, 177] on div "Line Item Information Expand" at bounding box center [624, 179] width 1114 height 22
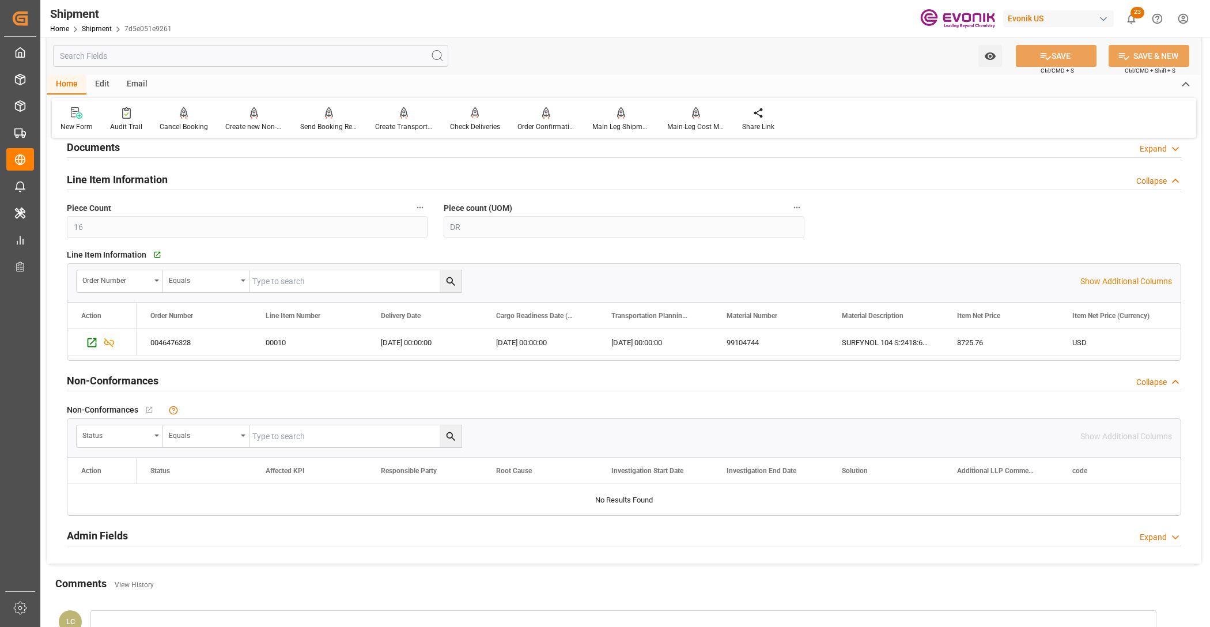
scroll to position [960, 0]
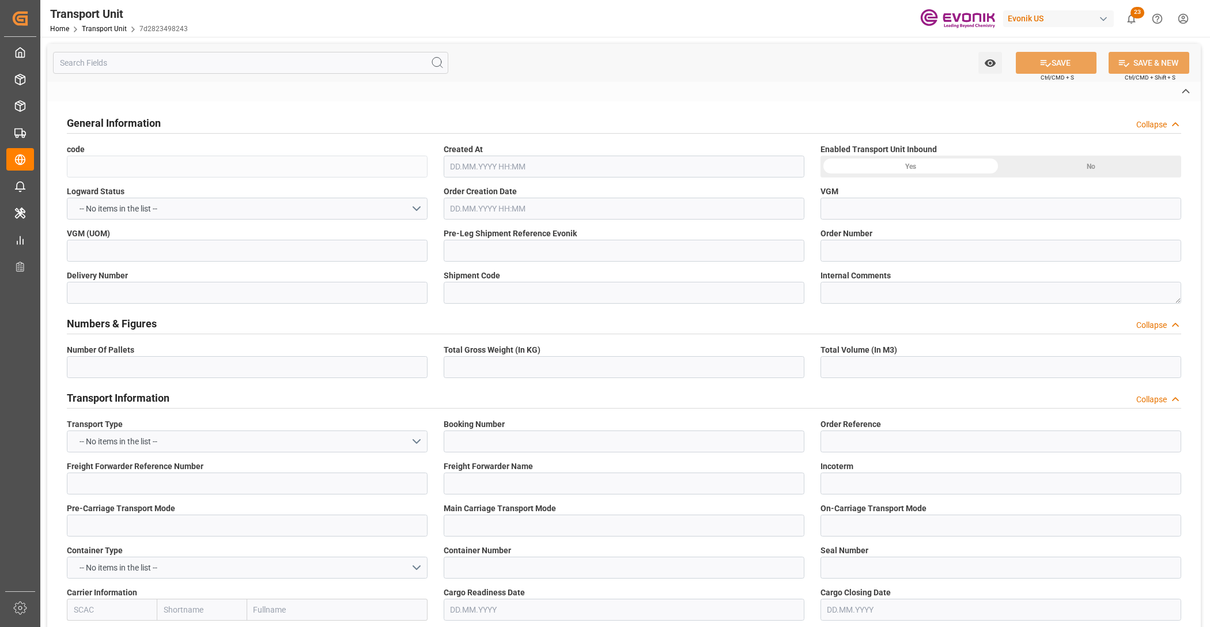
type input "7d2823498243"
type input "0046476328"
type input "7d5e051e9261"
type input "ALRB"
type textarea "42029"
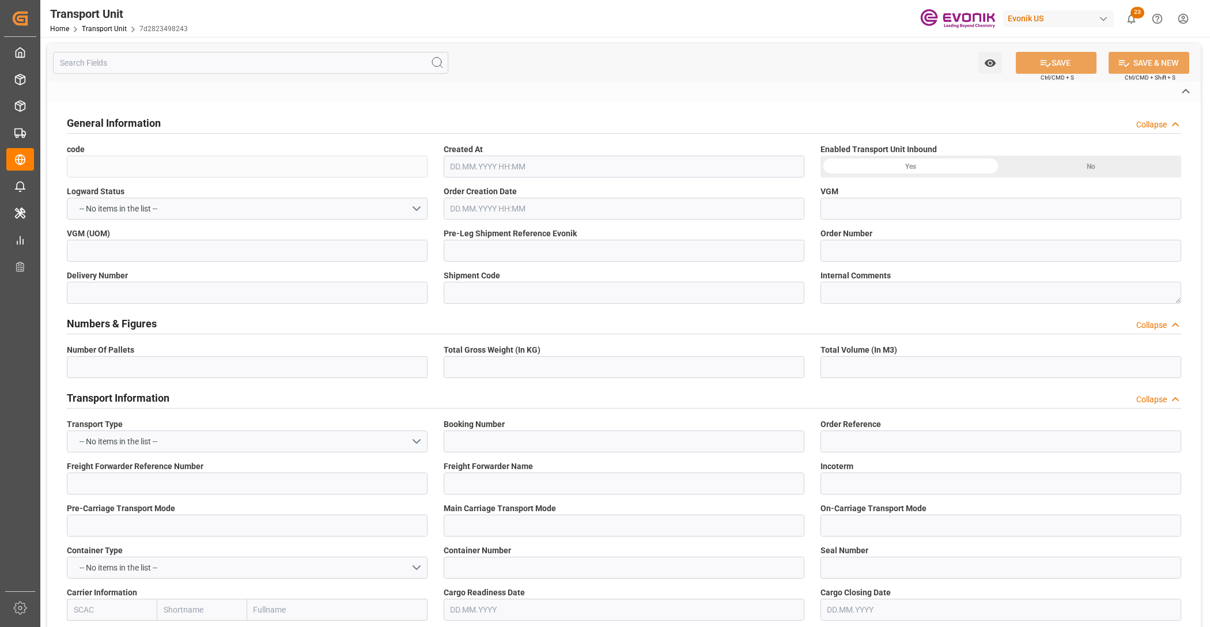
type input "United States"
type textarea "07215-040"
type input "Brazil"
type input "Jacksonville"
type input "Santos"
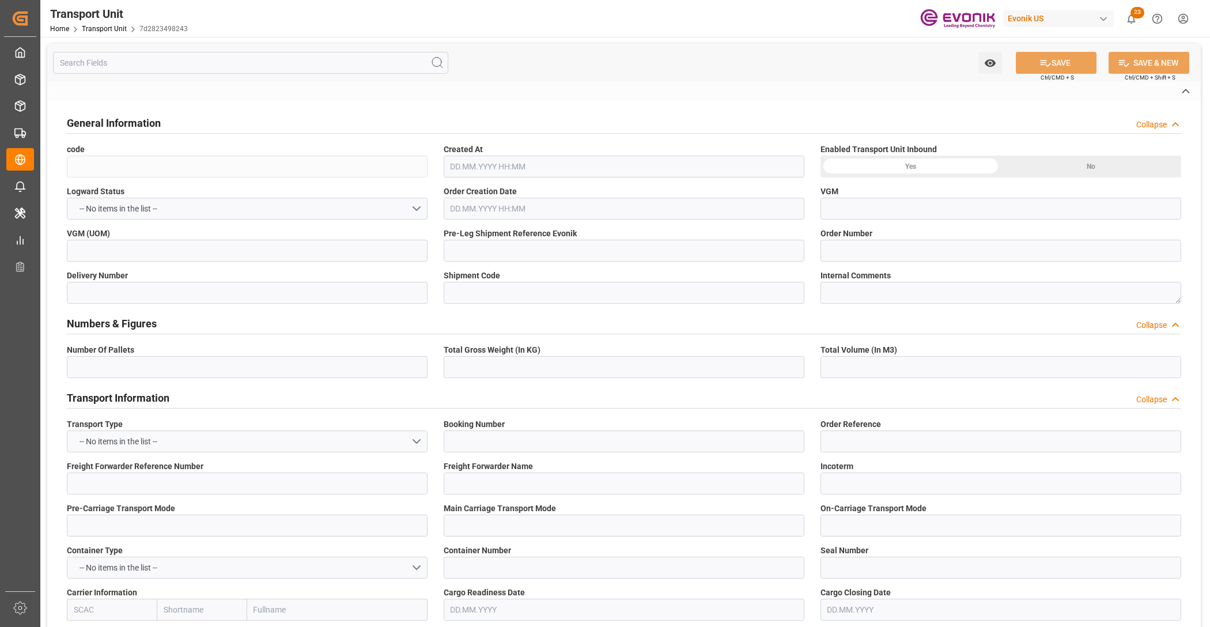
type textarea "No Deliveries found"
type textarea "SP OI Interf.&Perf."
type input "kg"
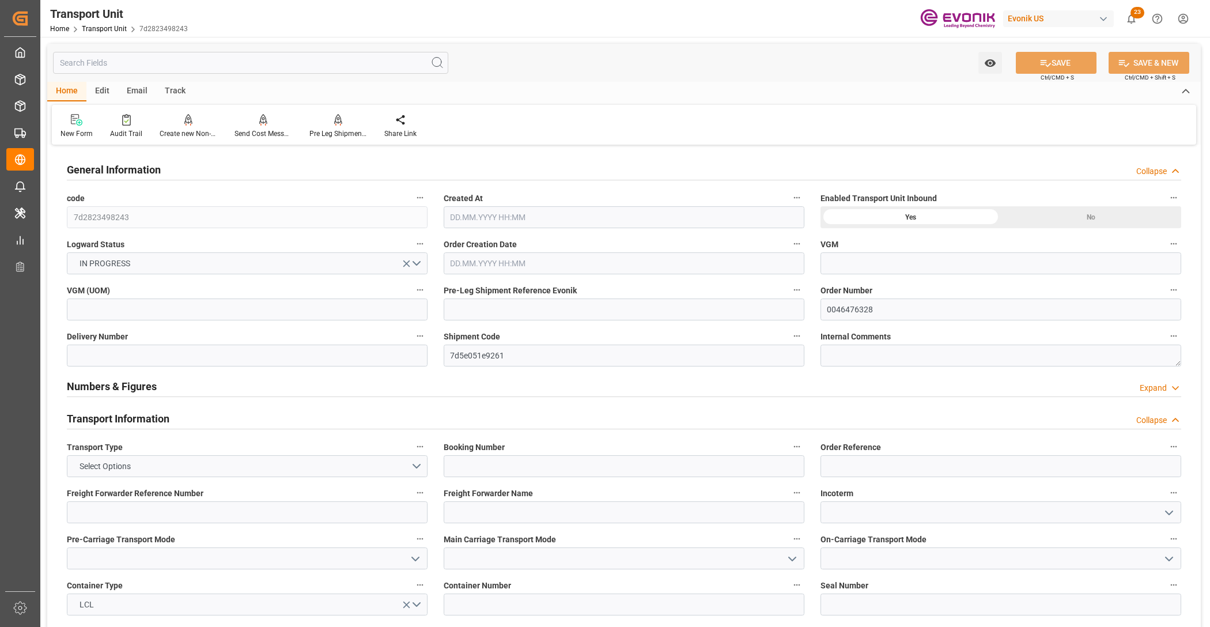
type input "AC Containerline"
type input "Leschaco Inc."
type input "USJAX"
type input "BRSSZ"
type input "1283.744"
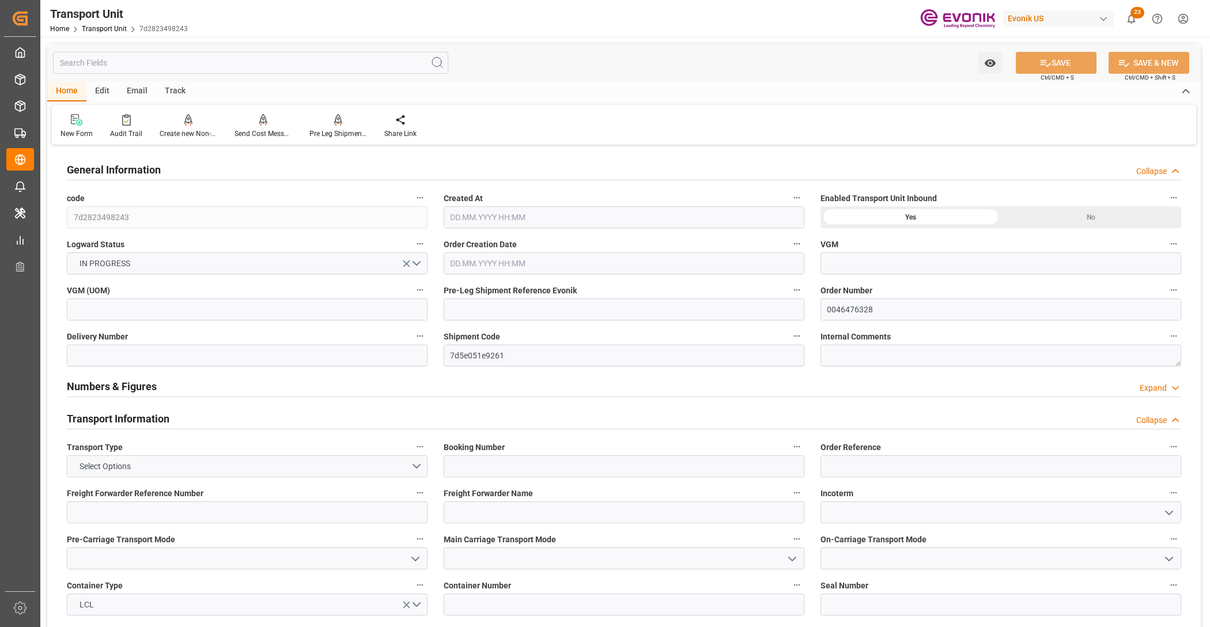
type input "07.10.2025 06:09"
type input "27.11.2025"
type input "29.10.2025 00:00"
type input "12.11.2025 00:00"
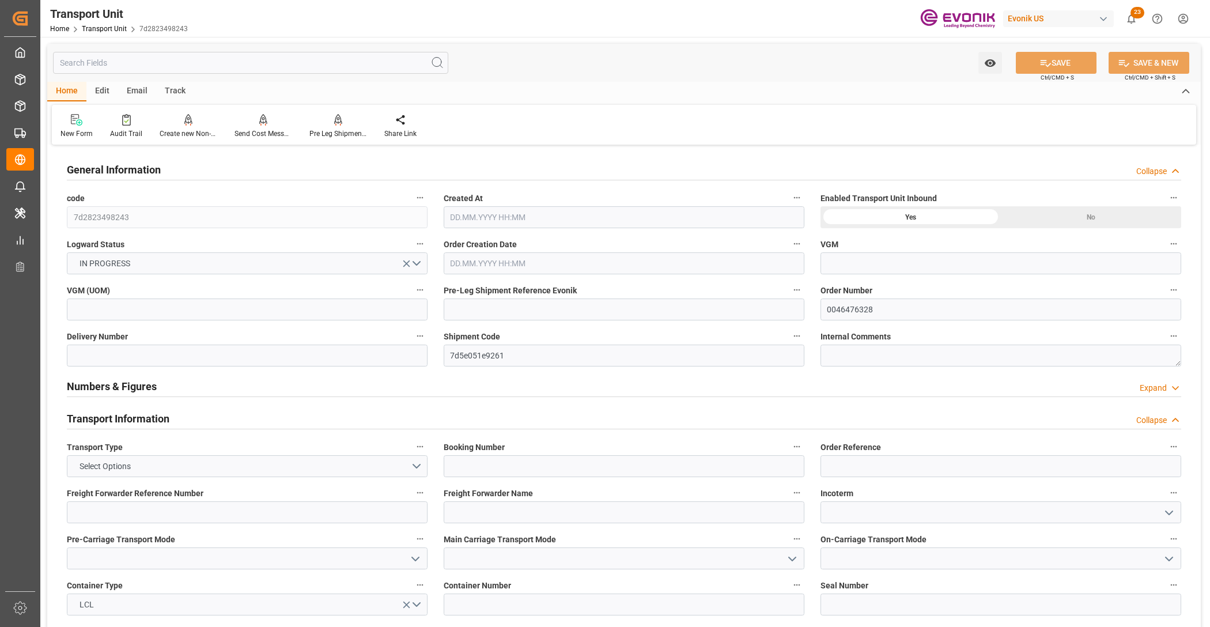
type input "12.11.2025 00:00"
type input "15.10.2025 00:00"
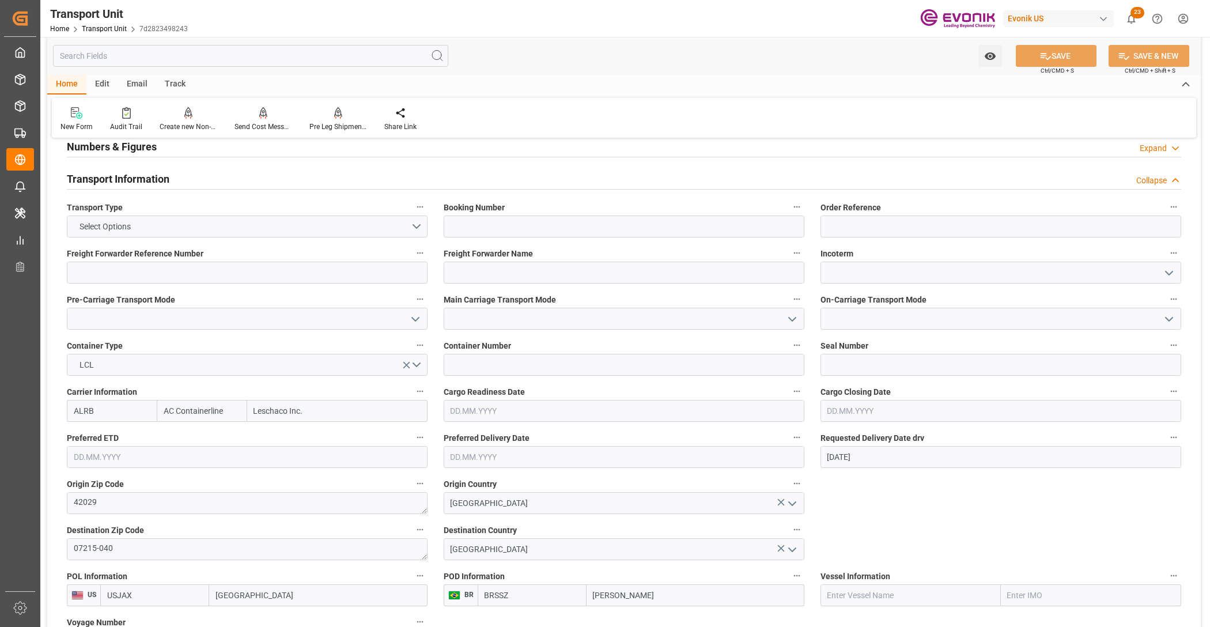
scroll to position [480, 0]
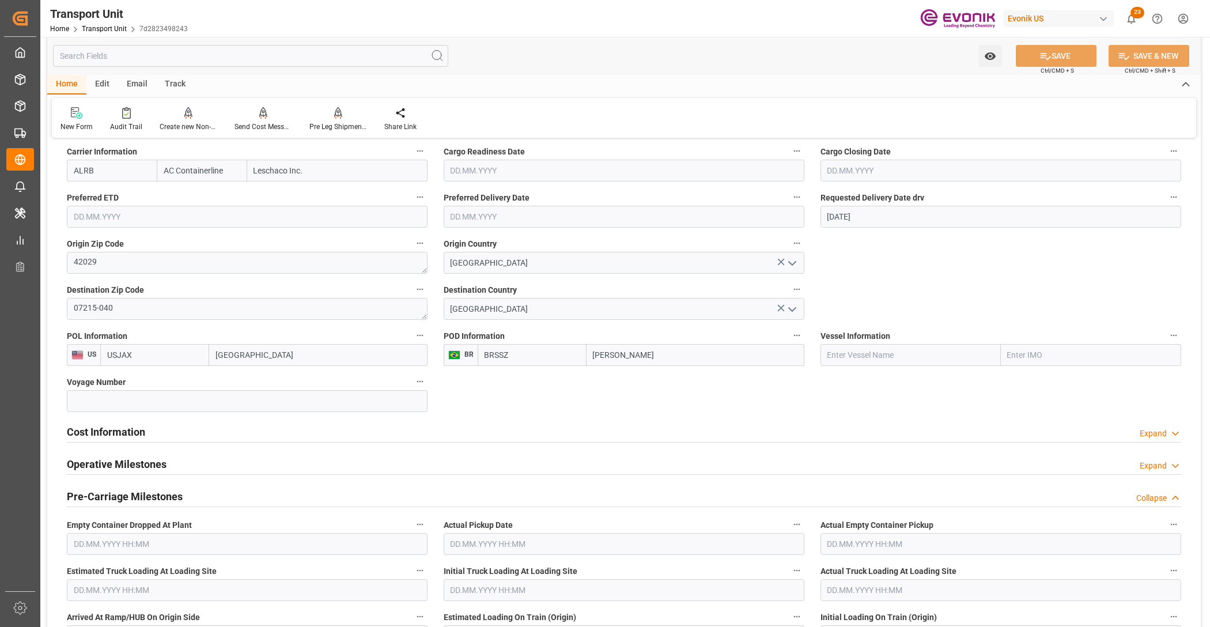
click at [248, 437] on div "Cost Information Expand" at bounding box center [624, 431] width 1114 height 22
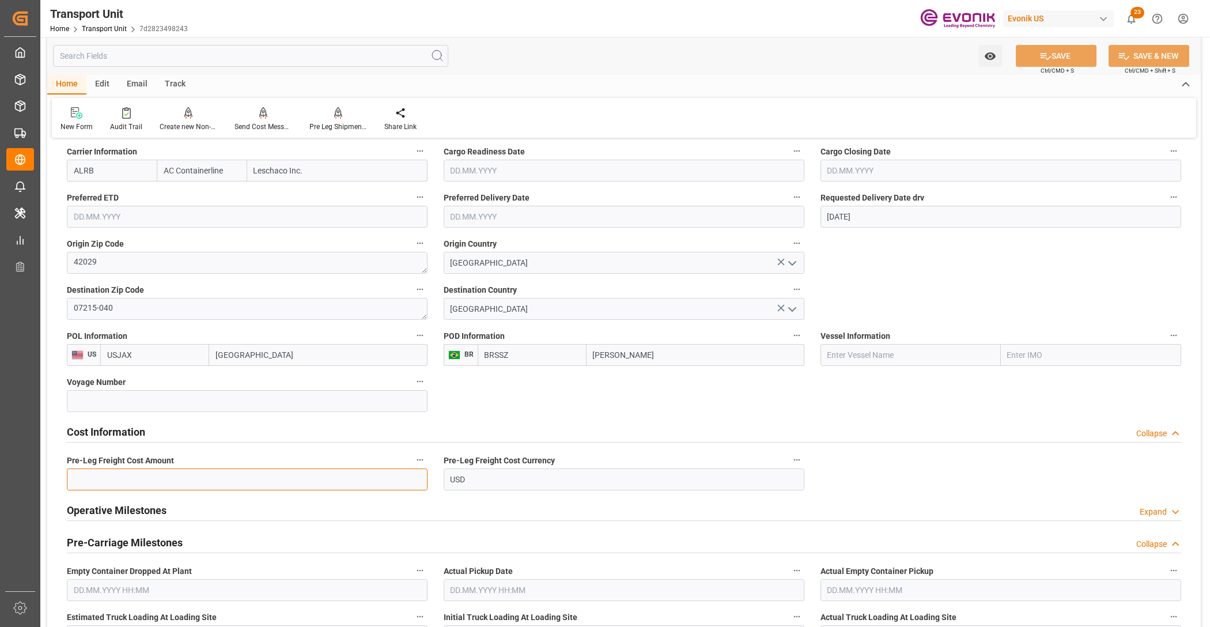
click at [161, 479] on input "text" at bounding box center [247, 479] width 361 height 22
paste input "291"
type input "291"
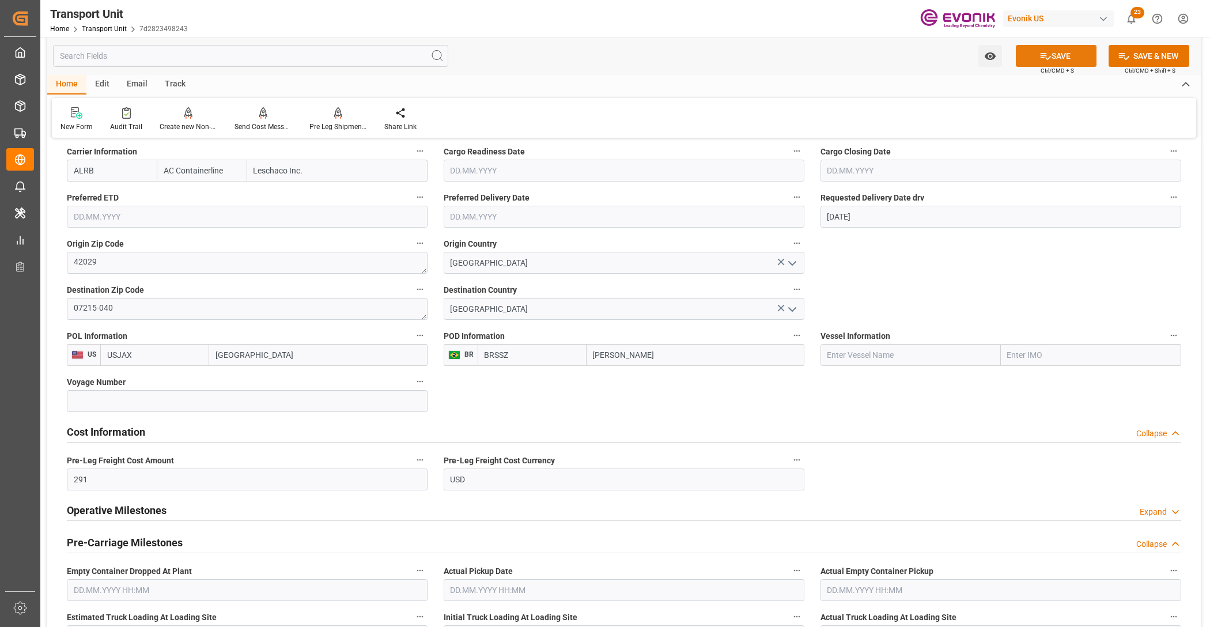
click at [1063, 51] on button "SAVE" at bounding box center [1056, 56] width 81 height 22
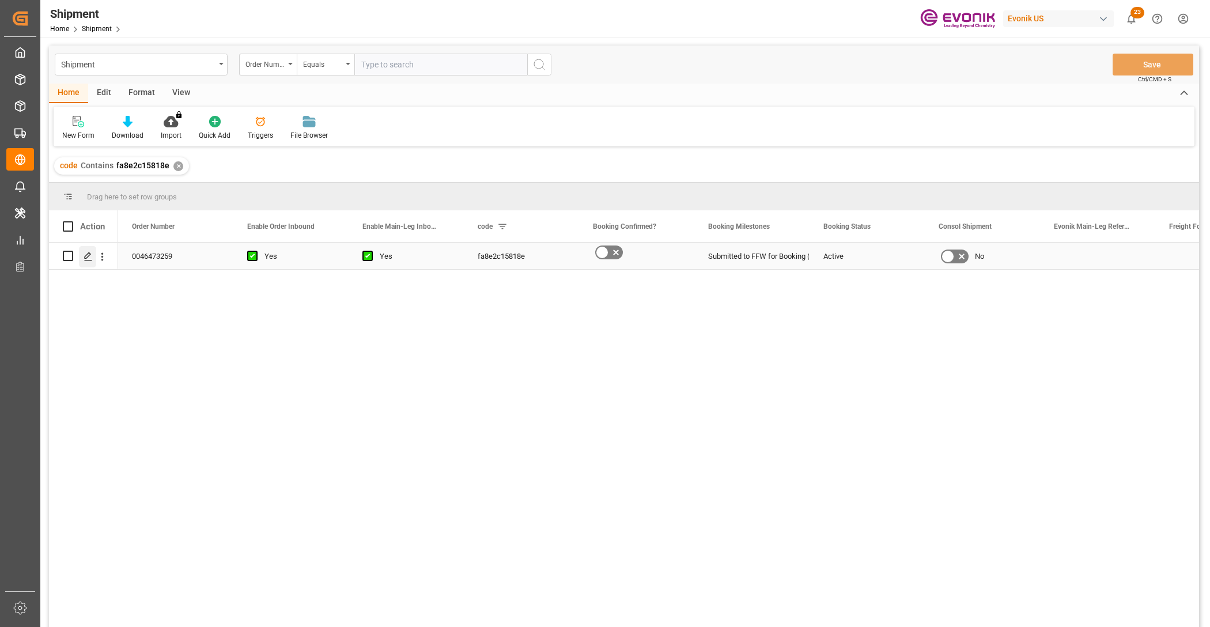
click at [87, 252] on icon "Press SPACE to select this row." at bounding box center [88, 256] width 9 height 9
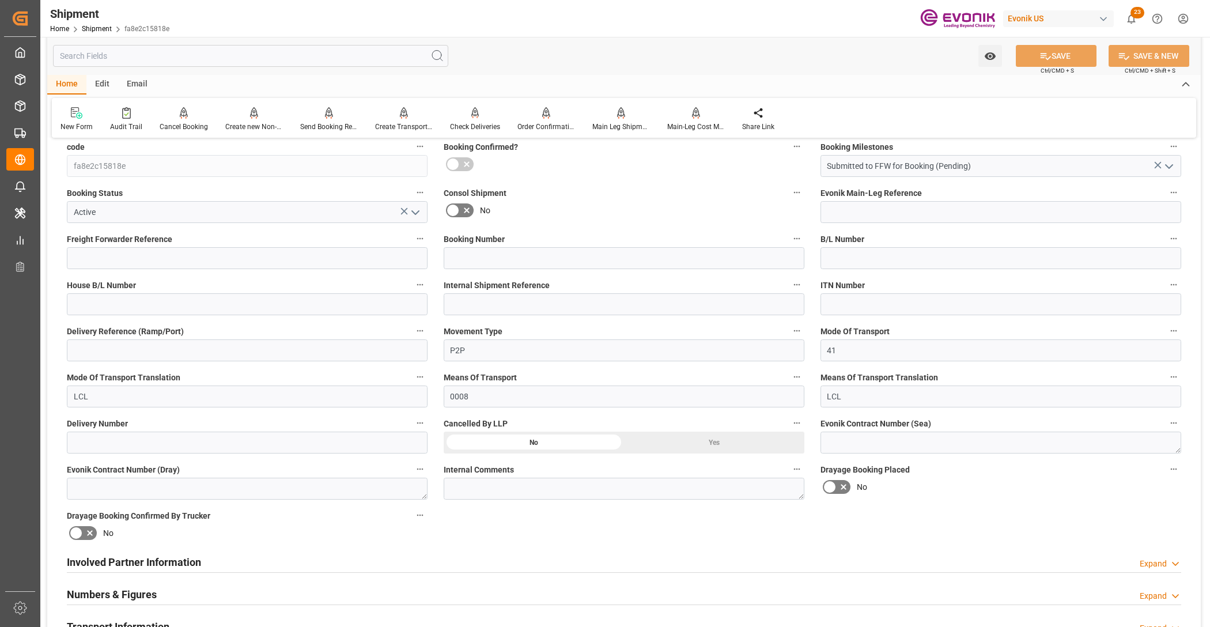
scroll to position [480, 0]
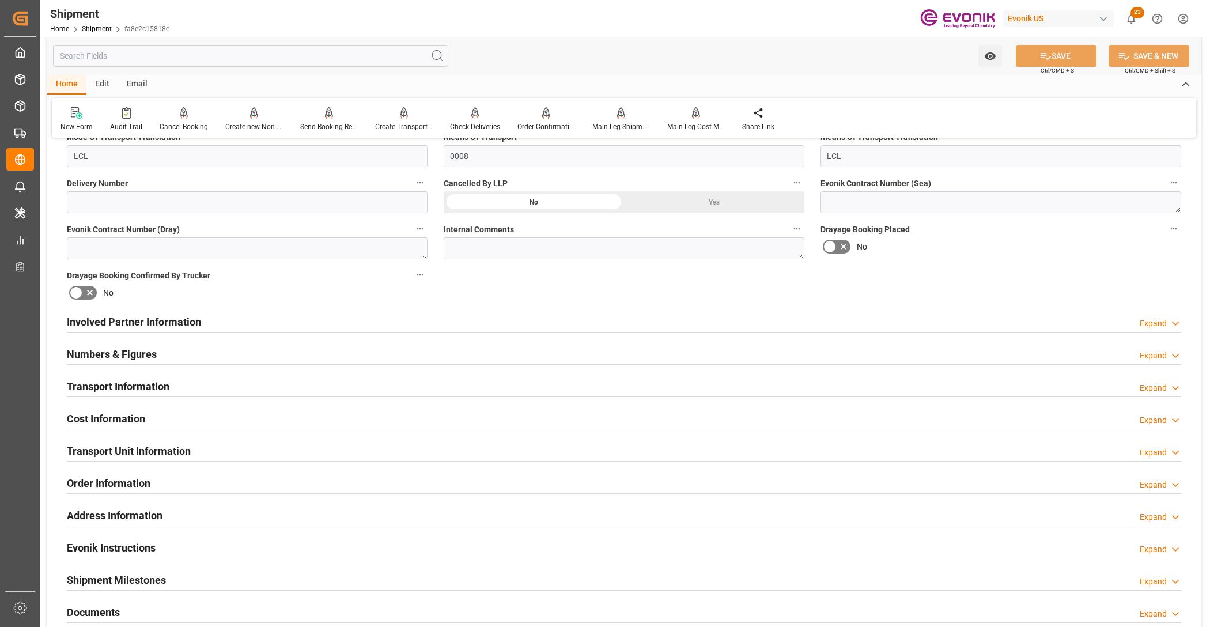
click at [634, 323] on div "Involved Partner Information Expand" at bounding box center [624, 321] width 1114 height 22
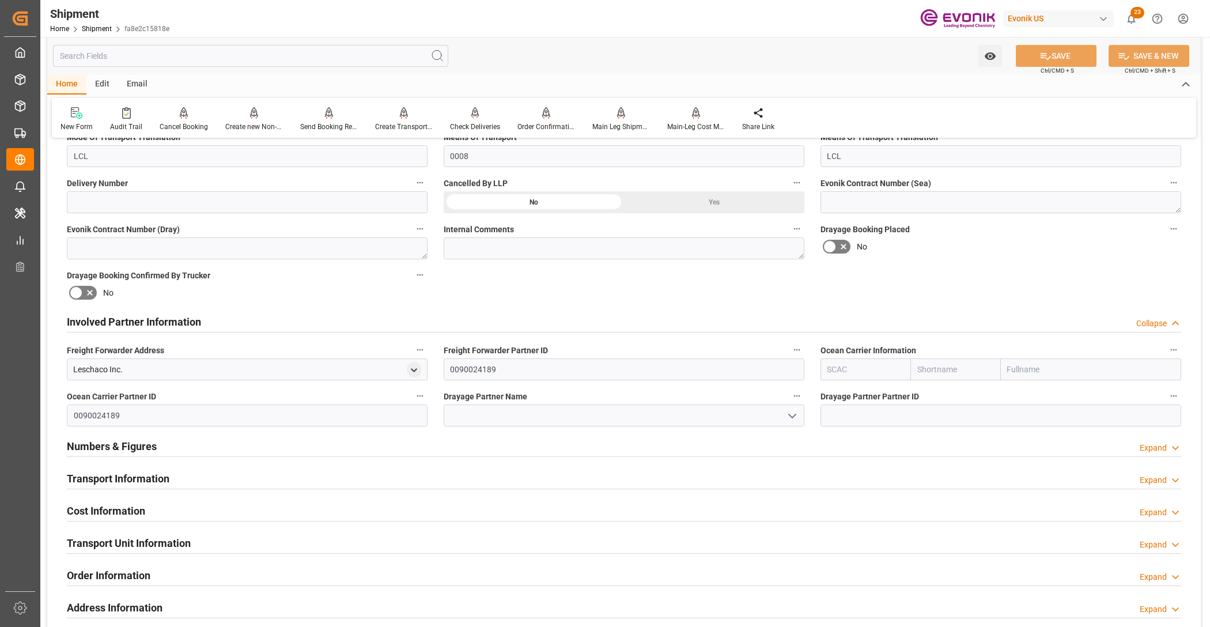
click at [453, 445] on div "Numbers & Figures Expand" at bounding box center [624, 445] width 1114 height 22
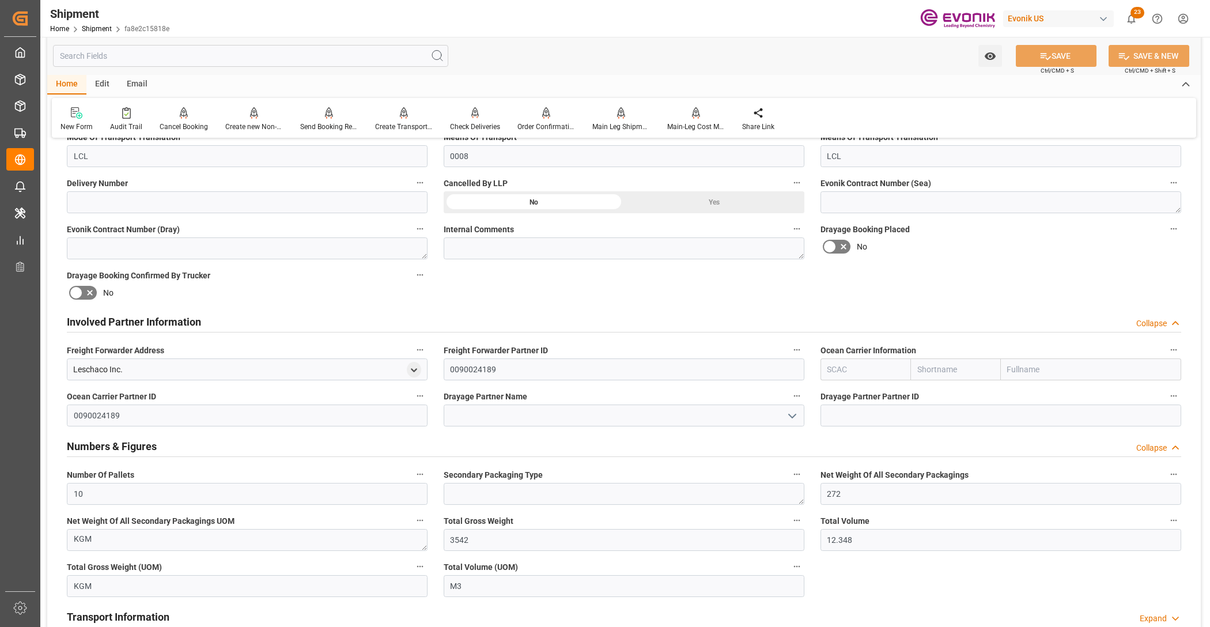
click at [863, 376] on input "text" at bounding box center [865, 369] width 90 height 22
click at [858, 375] on input "text" at bounding box center [865, 369] width 90 height 22
click at [850, 393] on div "ALRB" at bounding box center [838, 395] width 34 height 26
type input "ALRB"
type input "AC Containerline"
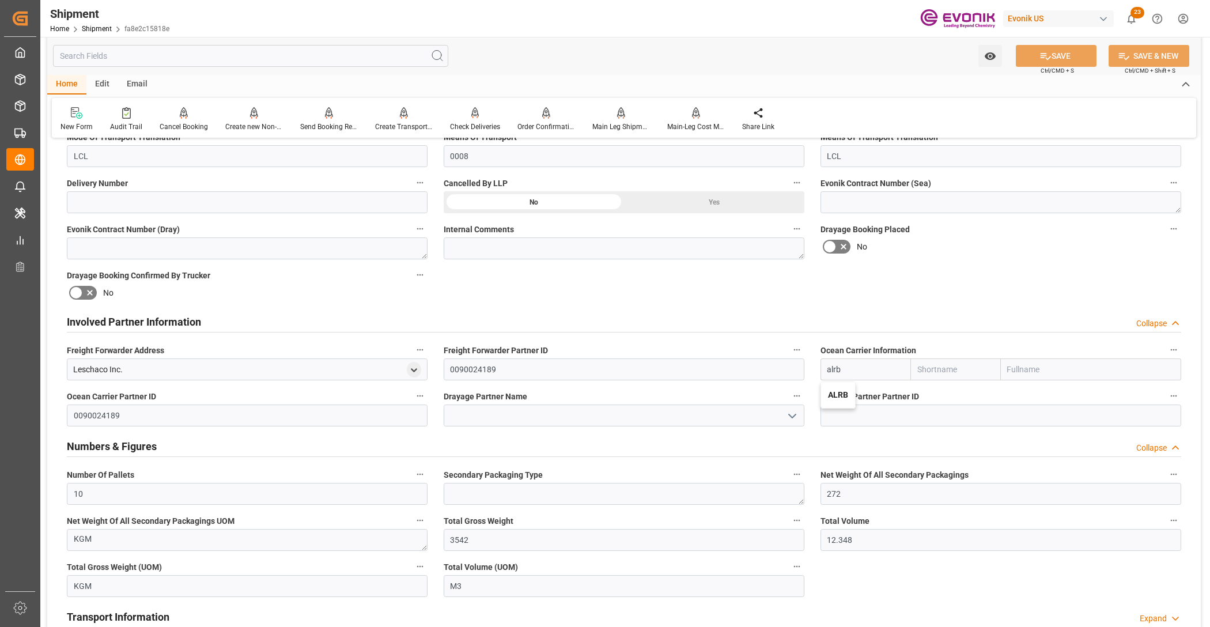
type input "AC Containerline GmbH"
type input "ALRB"
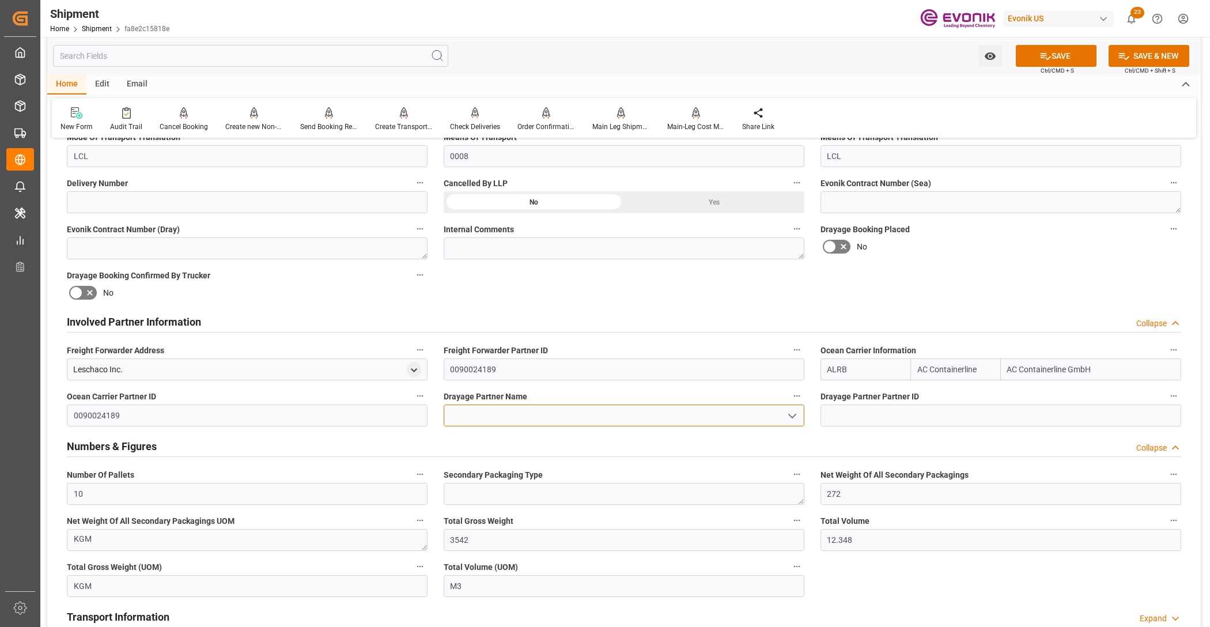
click at [666, 413] on input at bounding box center [624, 415] width 361 height 22
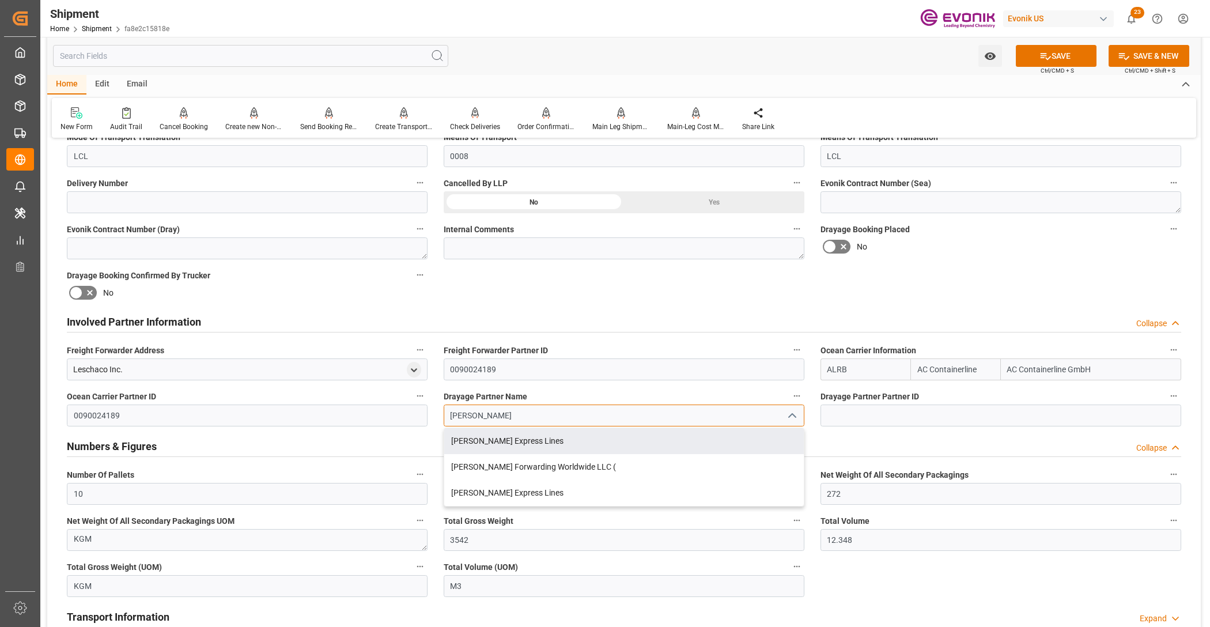
click at [669, 435] on div "Estes Express Lines" at bounding box center [624, 441] width 360 height 26
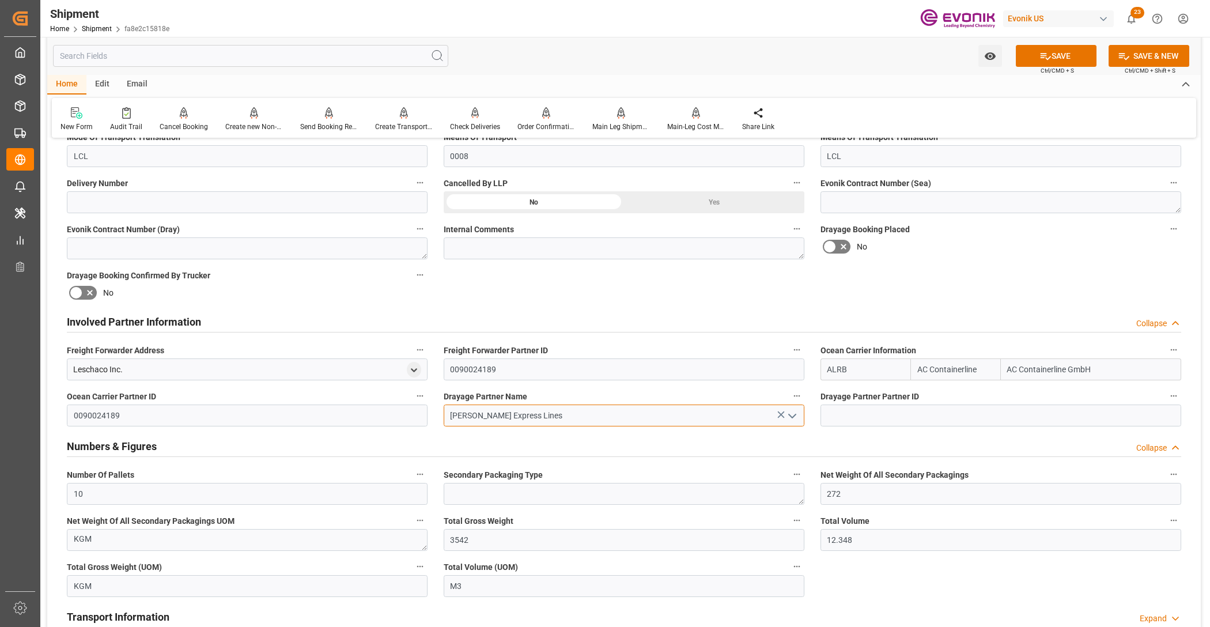
type input "Estes Express Lines"
click at [949, 257] on div "Drayage Booking Placed No" at bounding box center [1000, 240] width 377 height 46
drag, startPoint x: 1060, startPoint y: 55, endPoint x: 1067, endPoint y: 59, distance: 8.3
click at [1065, 58] on button "SAVE" at bounding box center [1056, 56] width 81 height 22
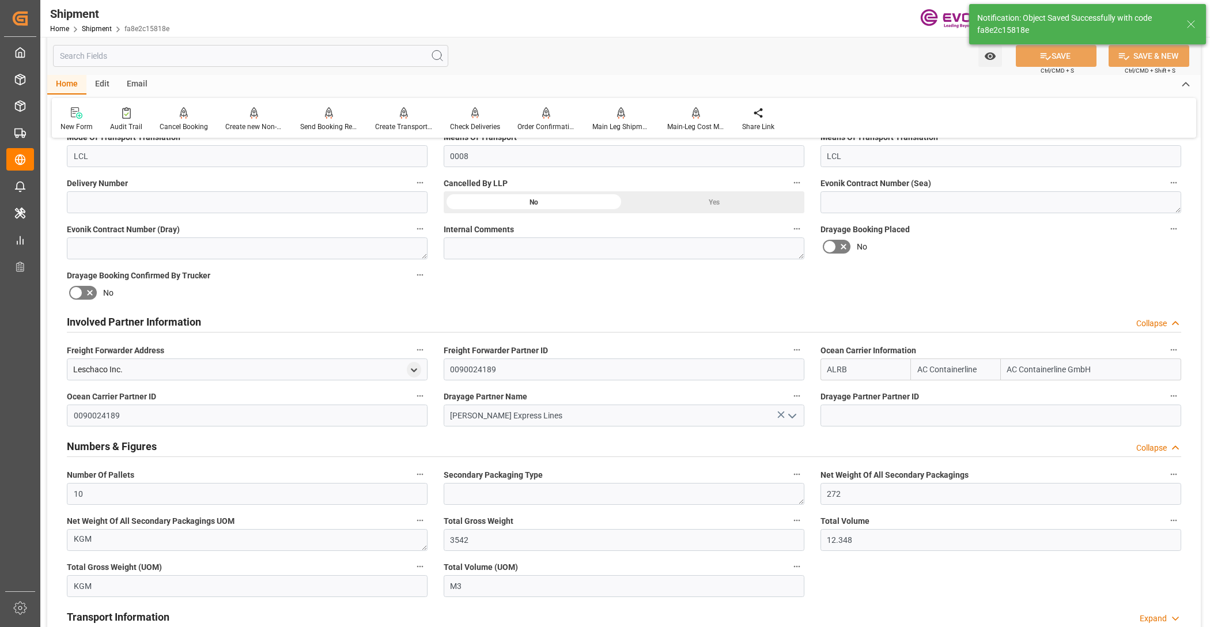
type input "0090029590"
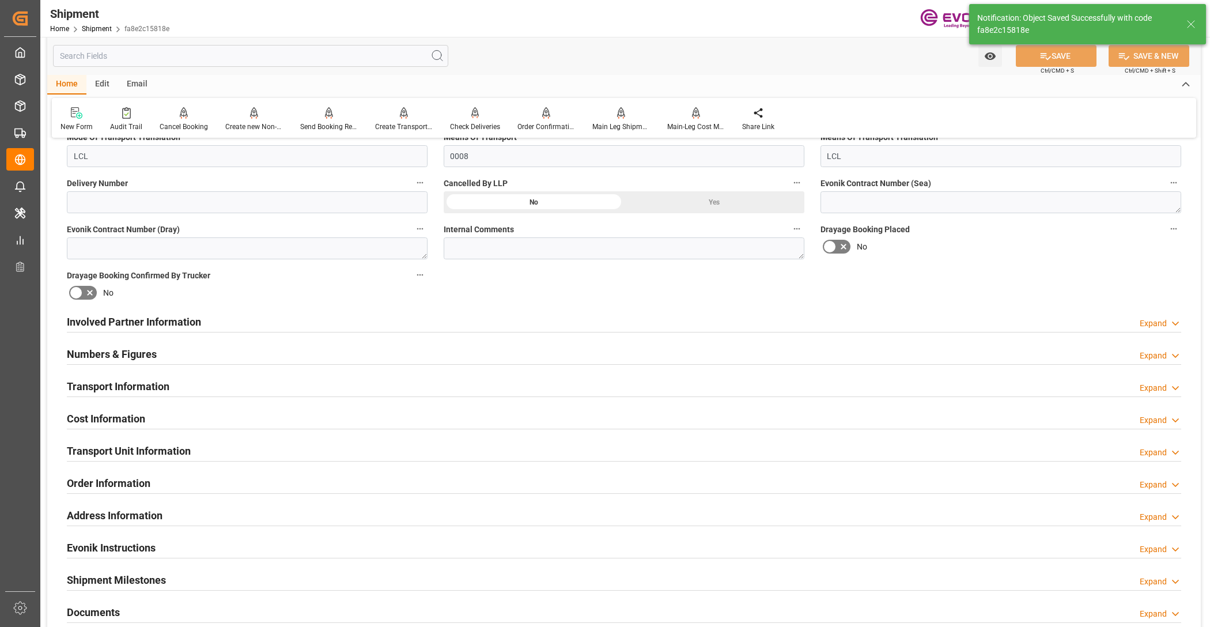
click at [418, 321] on div "Involved Partner Information Expand" at bounding box center [624, 321] width 1114 height 22
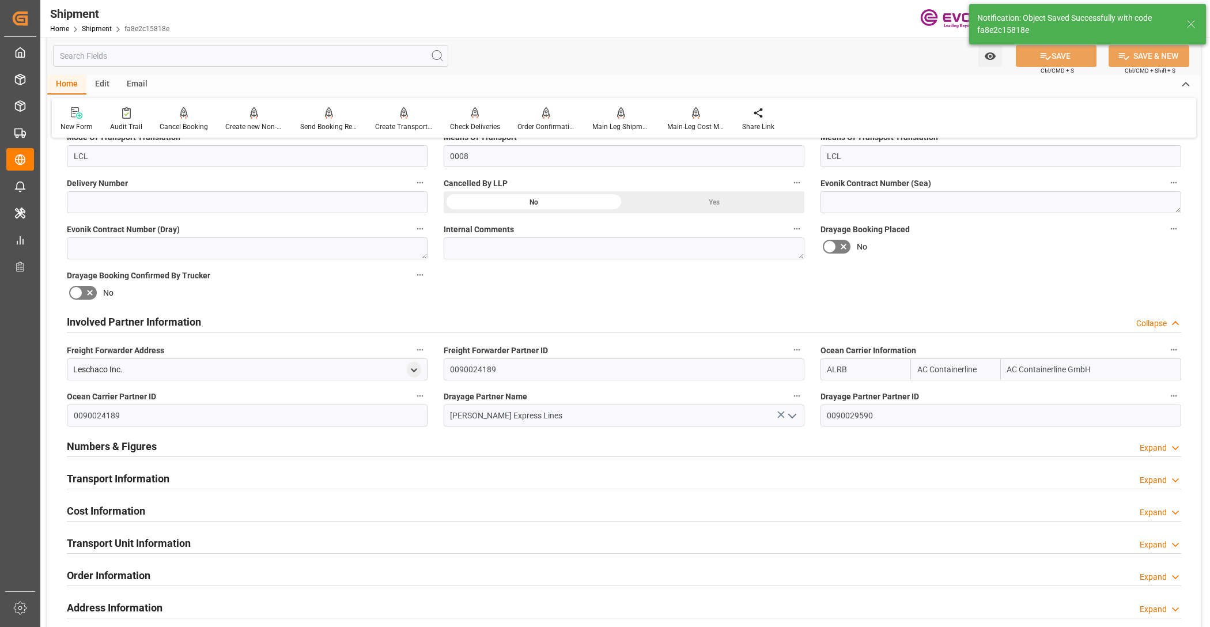
click at [389, 474] on div "Transport Information Expand" at bounding box center [624, 478] width 1114 height 22
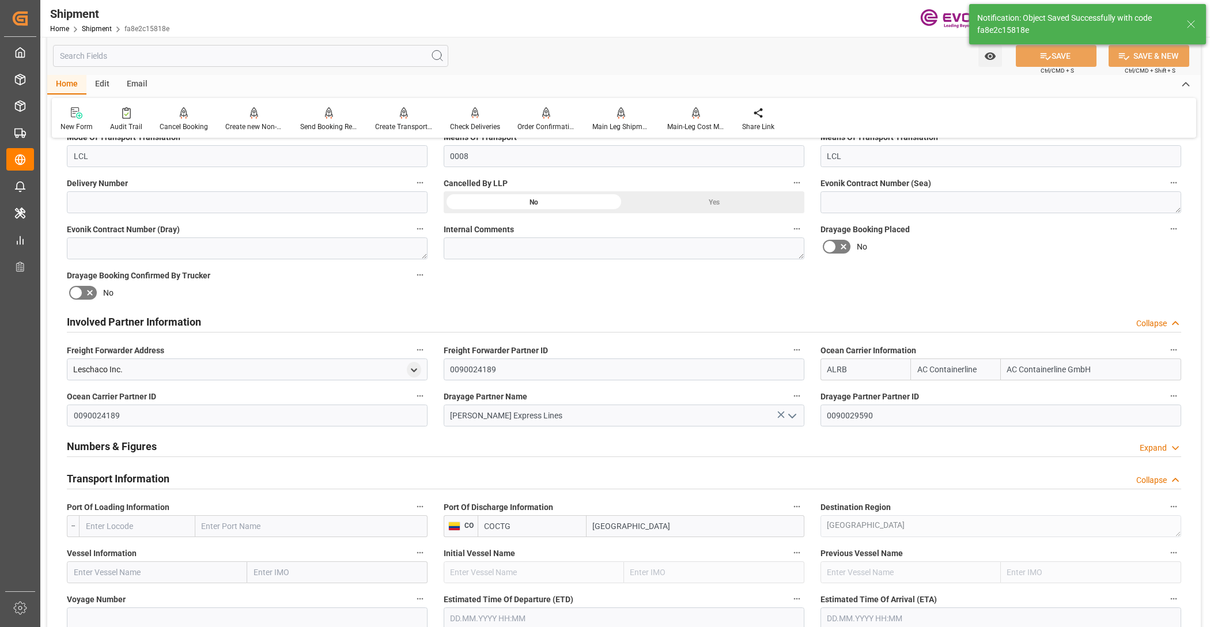
scroll to position [720, 0]
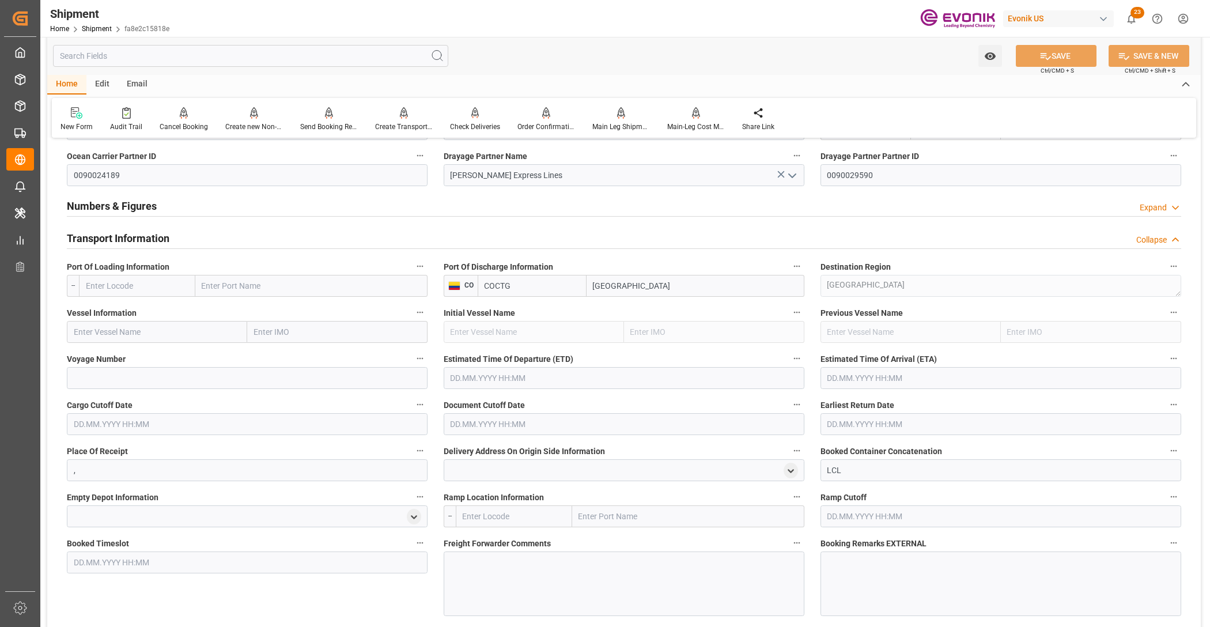
click at [139, 286] on input "text" at bounding box center [137, 286] width 116 height 22
type input "uschi"
drag, startPoint x: 135, startPoint y: 283, endPoint x: 87, endPoint y: 286, distance: 48.5
click at [87, 286] on input "uschi" at bounding box center [137, 286] width 116 height 22
click at [118, 309] on span "USMIA - Miami" at bounding box center [125, 317] width 78 height 21
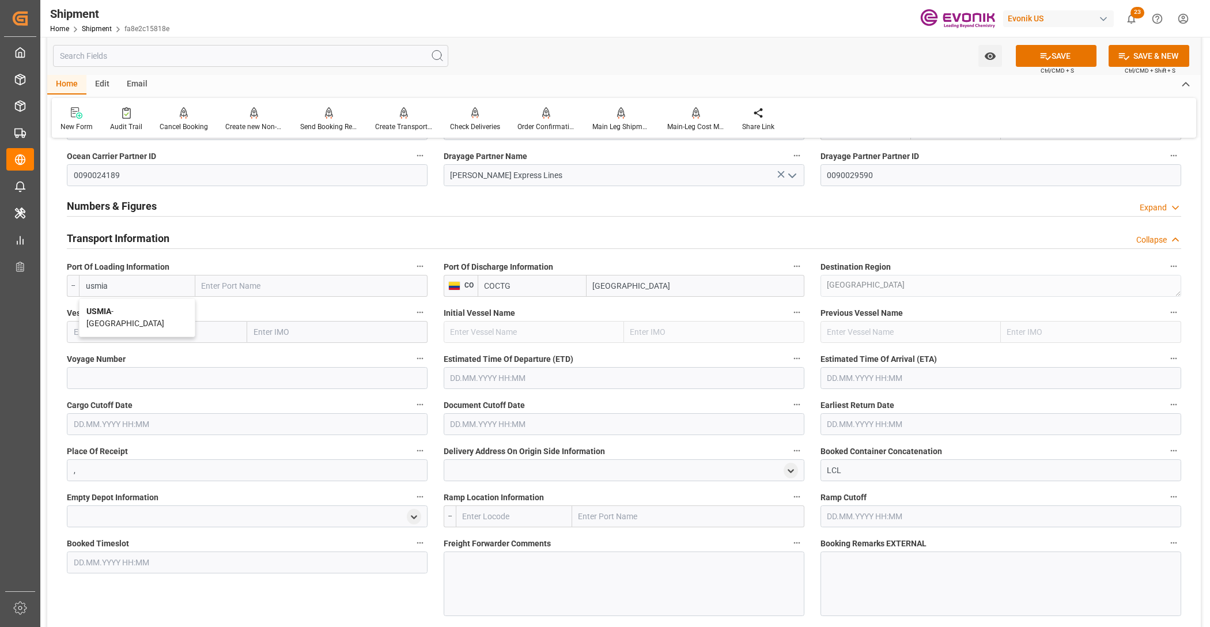
type input "USMIA"
type input "Miami"
type input "USMIA"
click at [186, 324] on input "text" at bounding box center [157, 332] width 180 height 22
click at [160, 336] on input "text" at bounding box center [157, 332] width 180 height 22
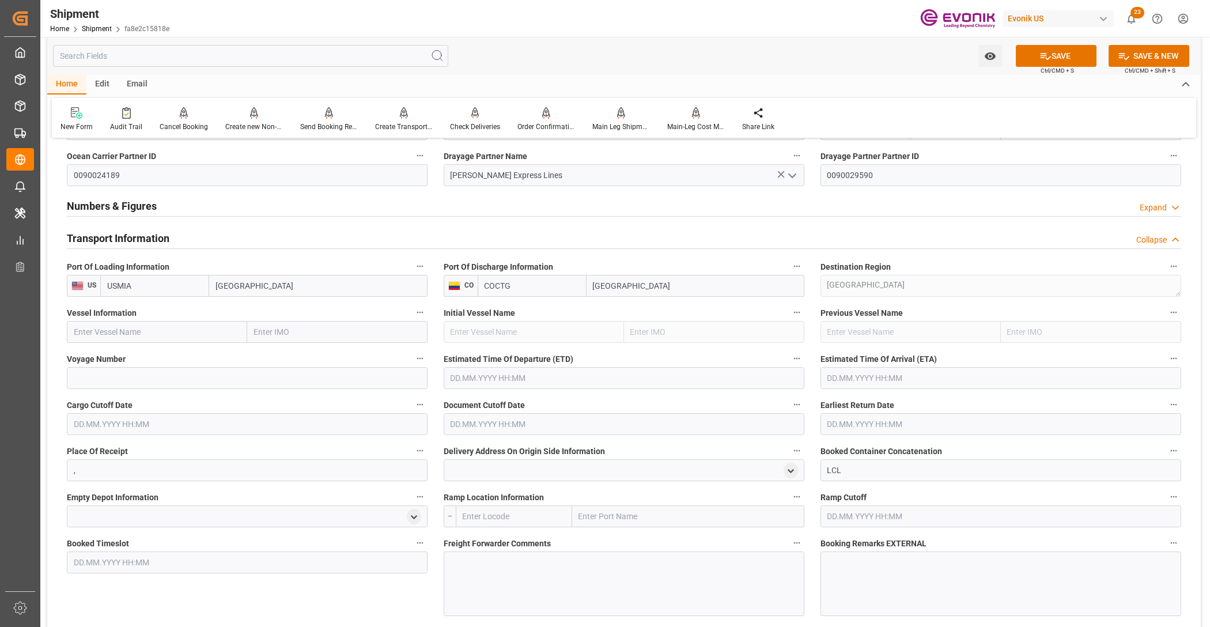
paste input "SEABOARD GEMINI / 40"
click at [162, 329] on input "SEABOARD GEMINI / 40" at bounding box center [157, 332] width 180 height 22
click at [156, 332] on input "SEABOARD GEMINI / 40" at bounding box center [157, 332] width 180 height 22
type input "SEABOARD GEMINI"
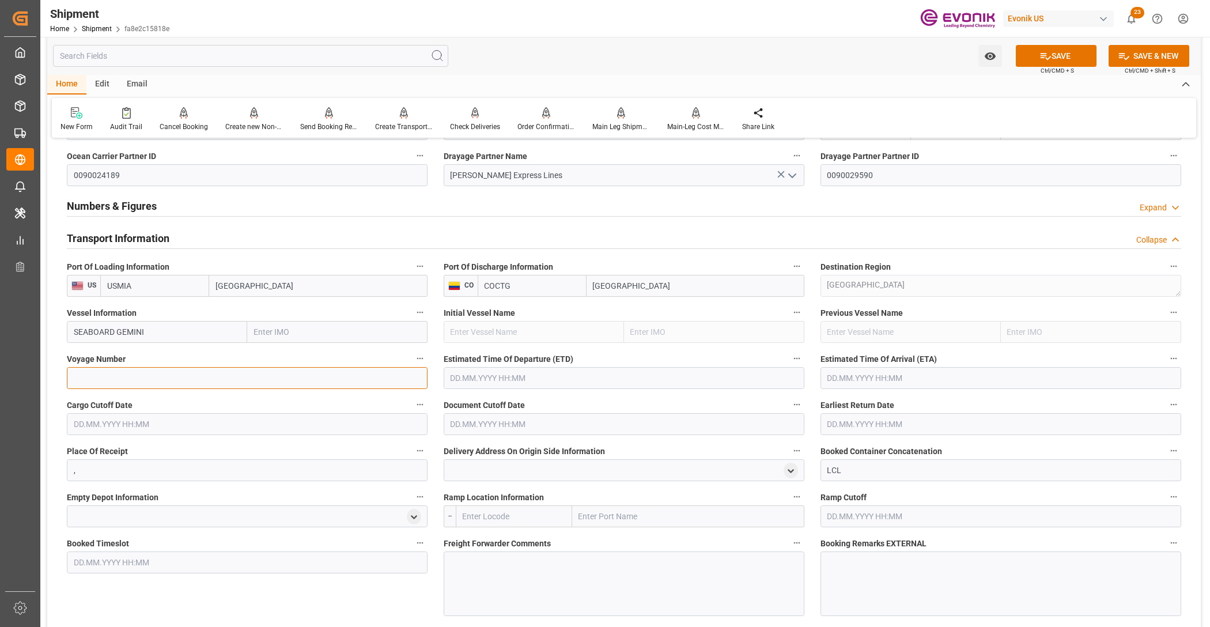
click at [150, 381] on input at bounding box center [247, 378] width 361 height 22
paste input "40"
type input "40"
click at [489, 375] on input "text" at bounding box center [624, 378] width 361 height 22
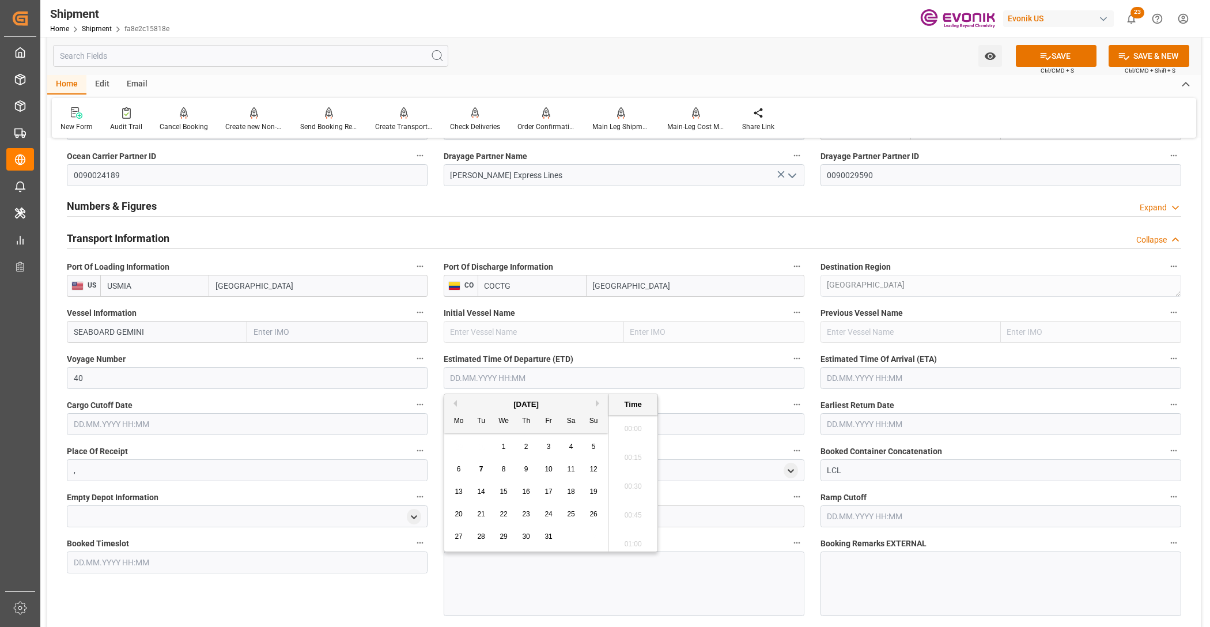
scroll to position [205, 0]
click at [596, 404] on button "Next Month" at bounding box center [599, 403] width 7 height 7
click at [571, 445] on span "1" at bounding box center [571, 446] width 4 height 8
type input "01.11.2025 00:00"
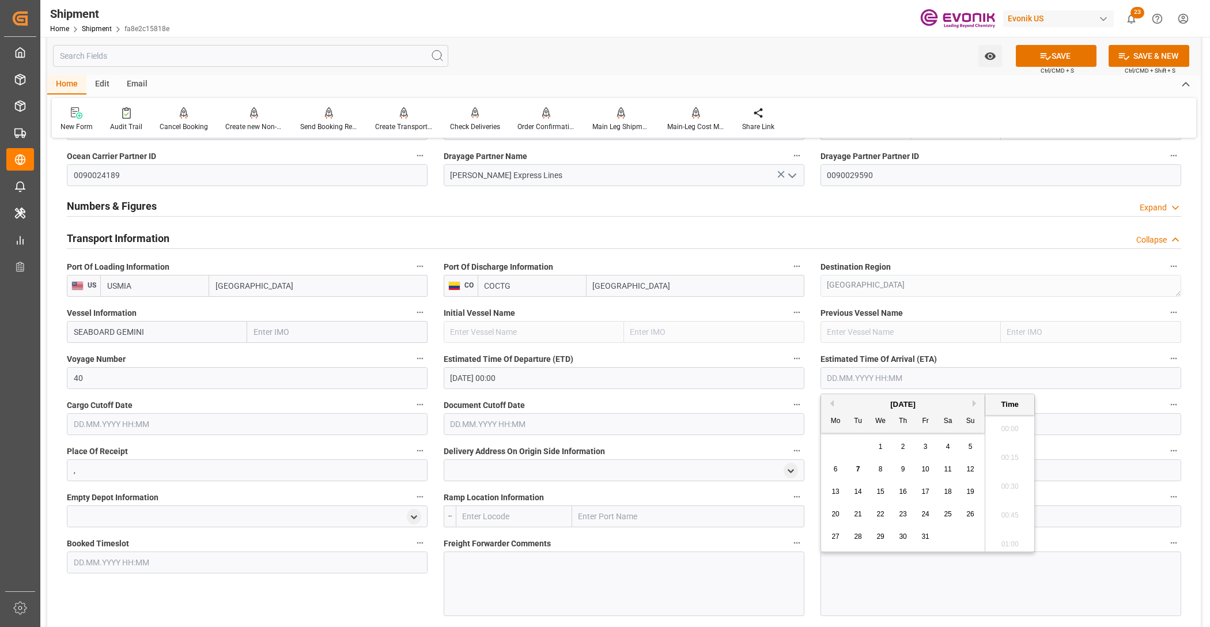
click at [896, 378] on input "text" at bounding box center [1000, 378] width 361 height 22
click at [978, 405] on button "Next Month" at bounding box center [976, 403] width 7 height 7
click at [925, 471] on span "7" at bounding box center [926, 469] width 4 height 8
type input "07.11.2025 00:00"
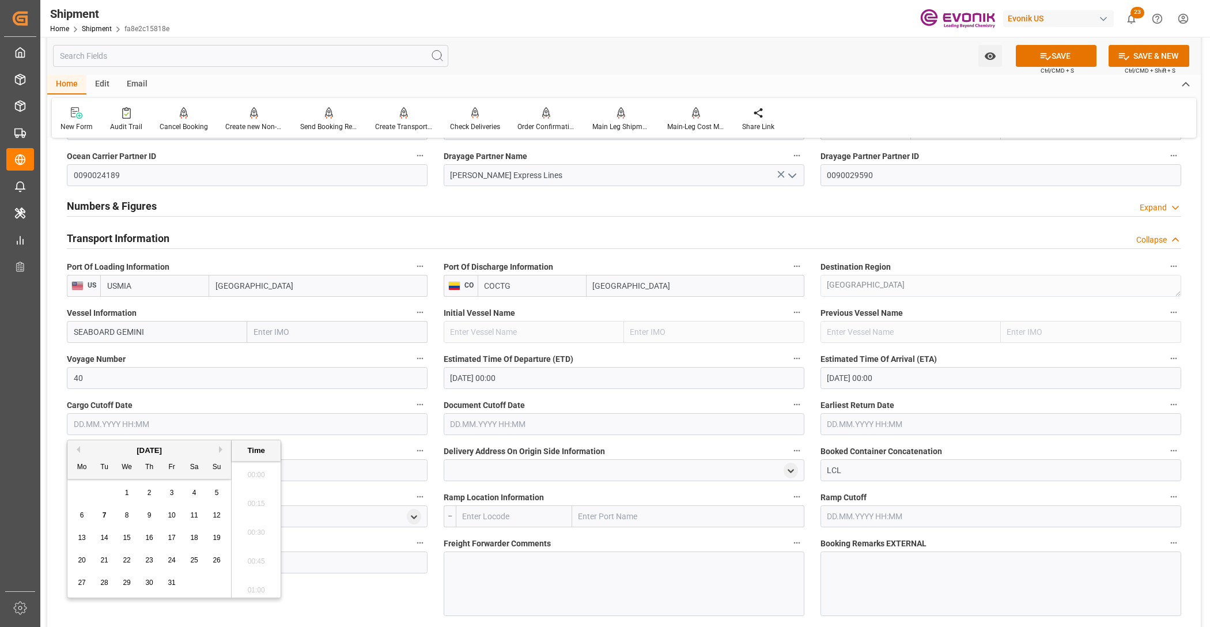
click at [350, 418] on input "text" at bounding box center [247, 424] width 361 height 22
click at [170, 513] on span "10" at bounding box center [171, 515] width 7 height 8
type input "10.10.2025 00:00"
click at [505, 422] on input "text" at bounding box center [624, 424] width 361 height 22
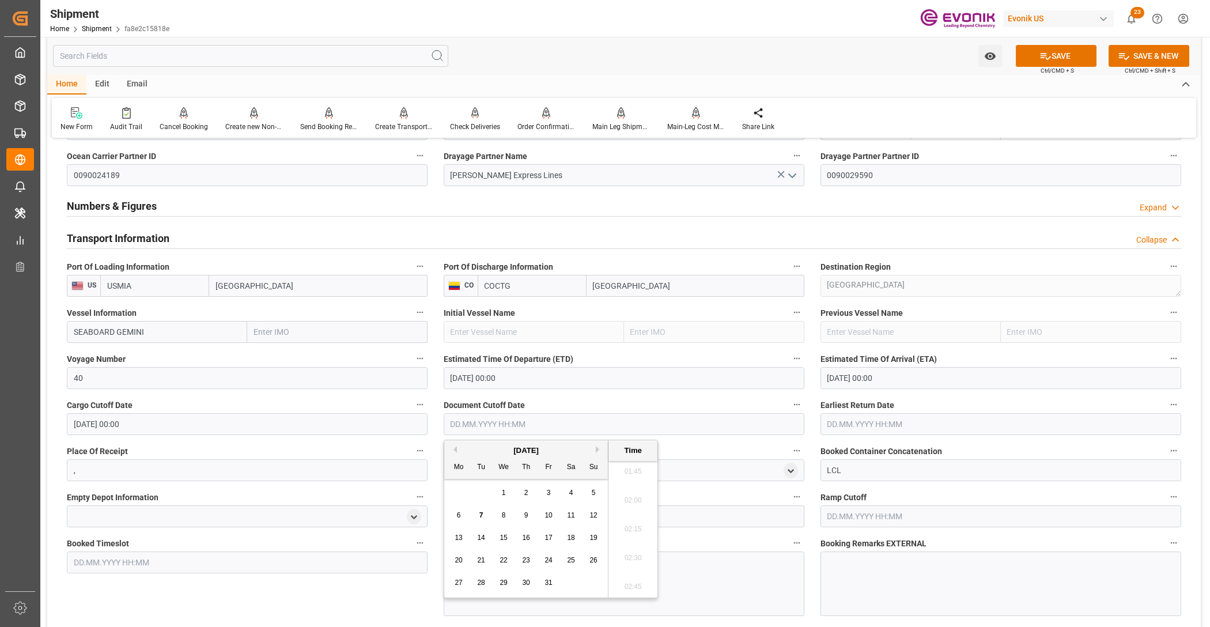
click at [553, 514] on div "10" at bounding box center [549, 516] width 14 height 14
type input "10.10.2025 00:00"
click at [884, 430] on input "text" at bounding box center [1000, 424] width 361 height 22
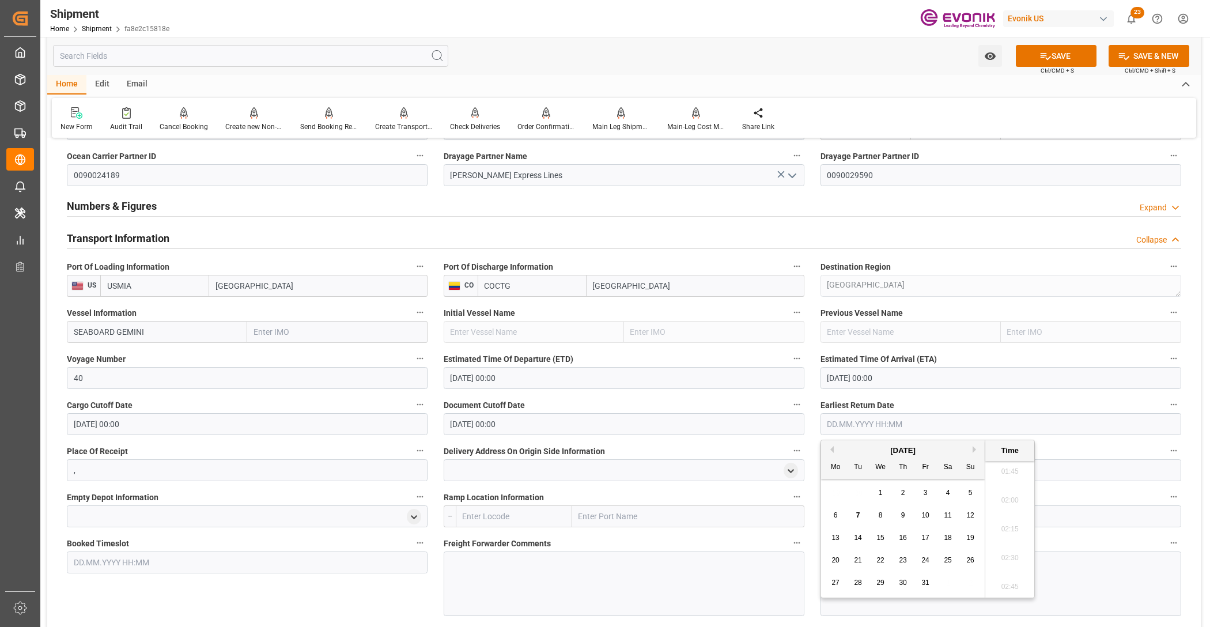
click at [831, 561] on span "20" at bounding box center [834, 560] width 7 height 8
type input "20.10.2025 00:00"
click at [605, 426] on input "10.10.2025 00:00" at bounding box center [624, 424] width 361 height 22
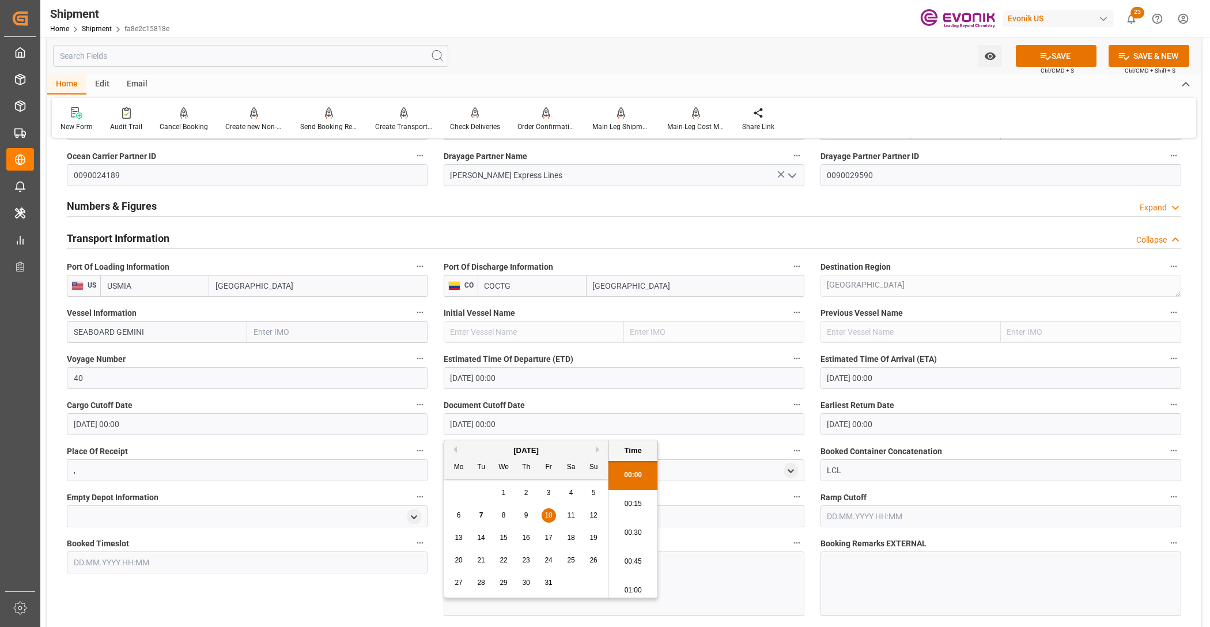
click at [455, 562] on span "20" at bounding box center [458, 560] width 7 height 8
type input "20.10.2025 00:00"
click at [373, 430] on input "10.10.2025 00:00" at bounding box center [247, 424] width 361 height 22
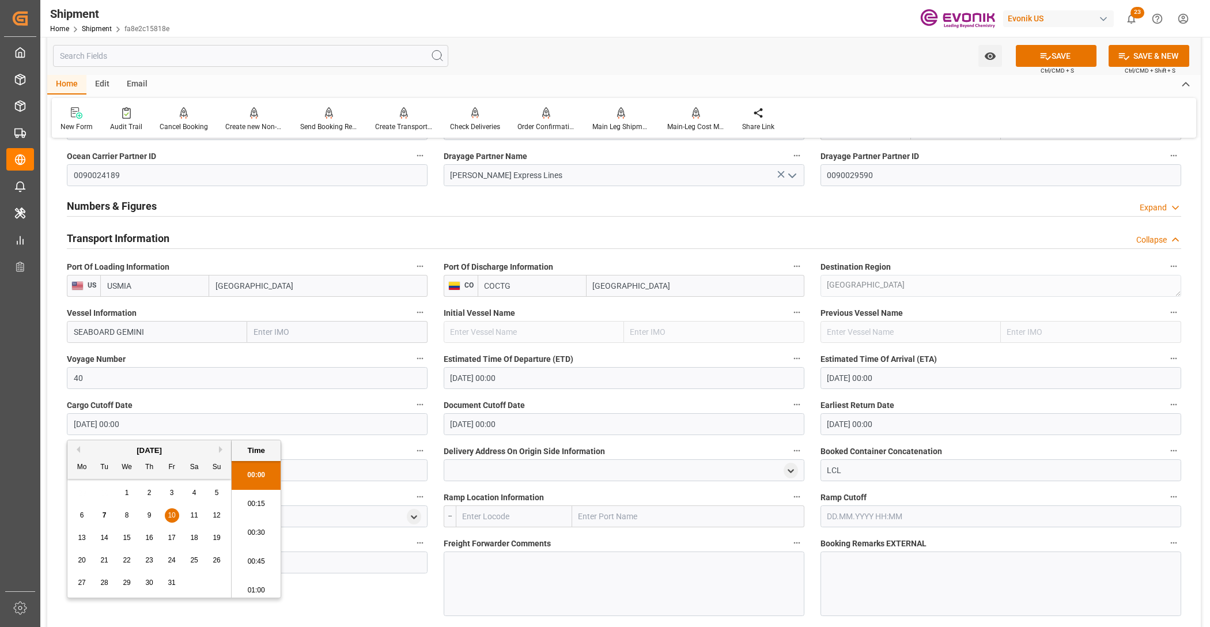
click at [84, 561] on span "20" at bounding box center [81, 560] width 7 height 8
type input "20.10.2025 00:00"
click at [419, 588] on div "Booked Timeslot" at bounding box center [247, 575] width 377 height 89
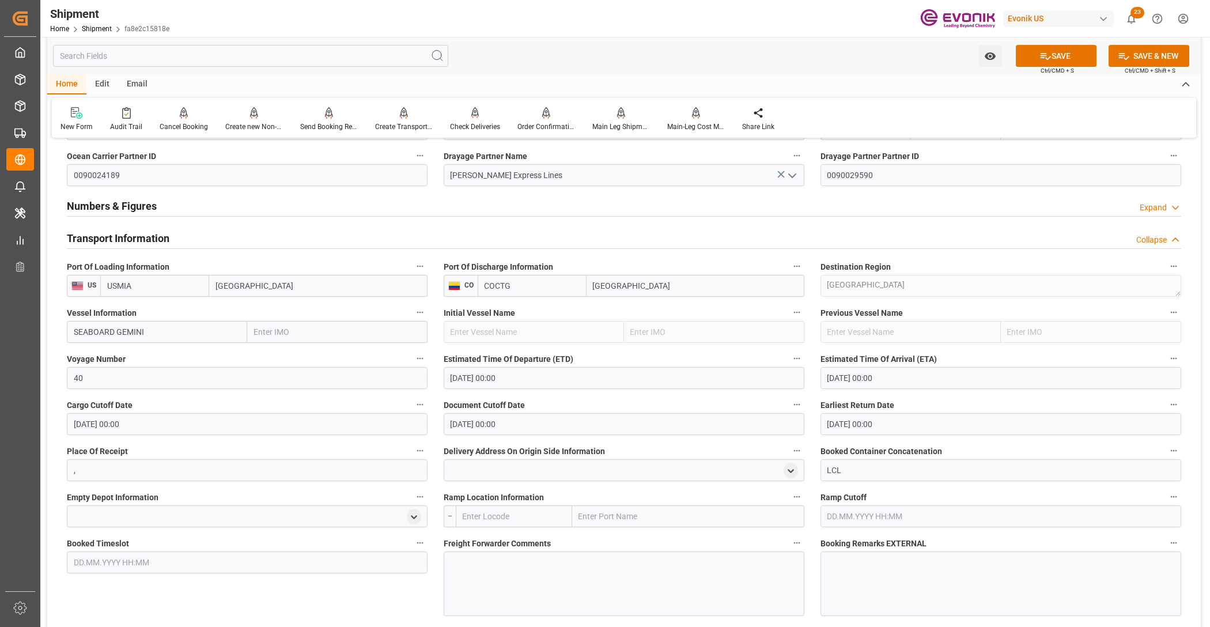
click at [508, 508] on input "text" at bounding box center [514, 516] width 116 height 22
drag, startPoint x: 493, startPoint y: 542, endPoint x: 510, endPoint y: 565, distance: 28.3
click at [493, 543] on span "USCHI - Chicago" at bounding box center [502, 547] width 78 height 21
type input "USCHI"
type input "Chicago"
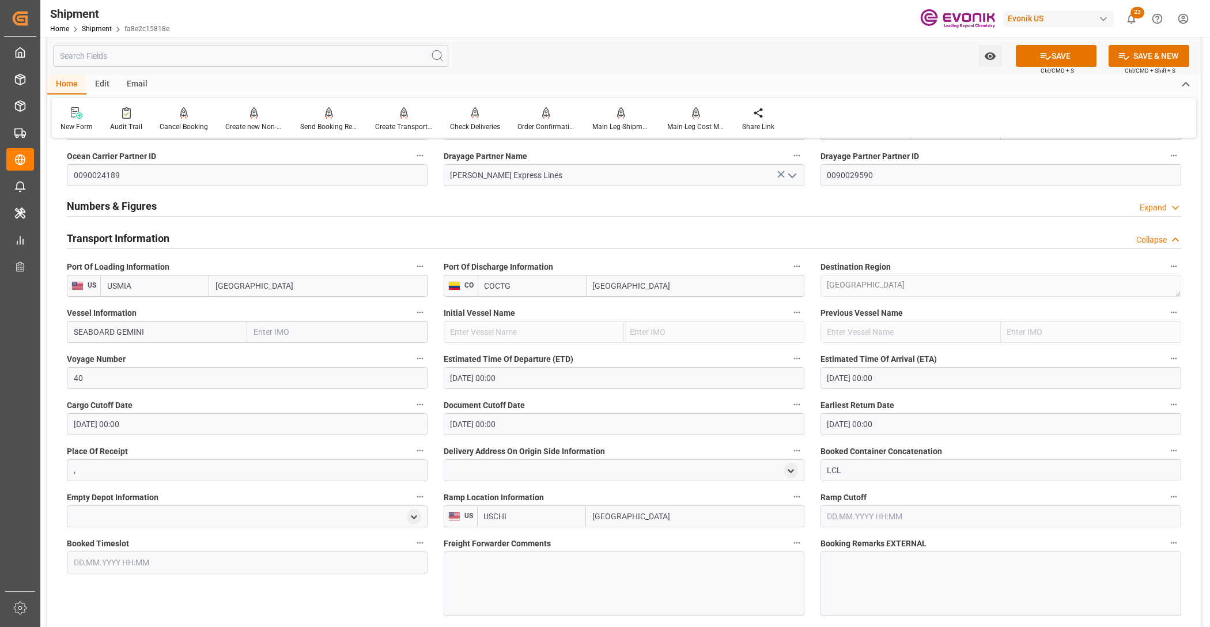
type input "USCHI"
click at [513, 566] on div at bounding box center [624, 583] width 361 height 65
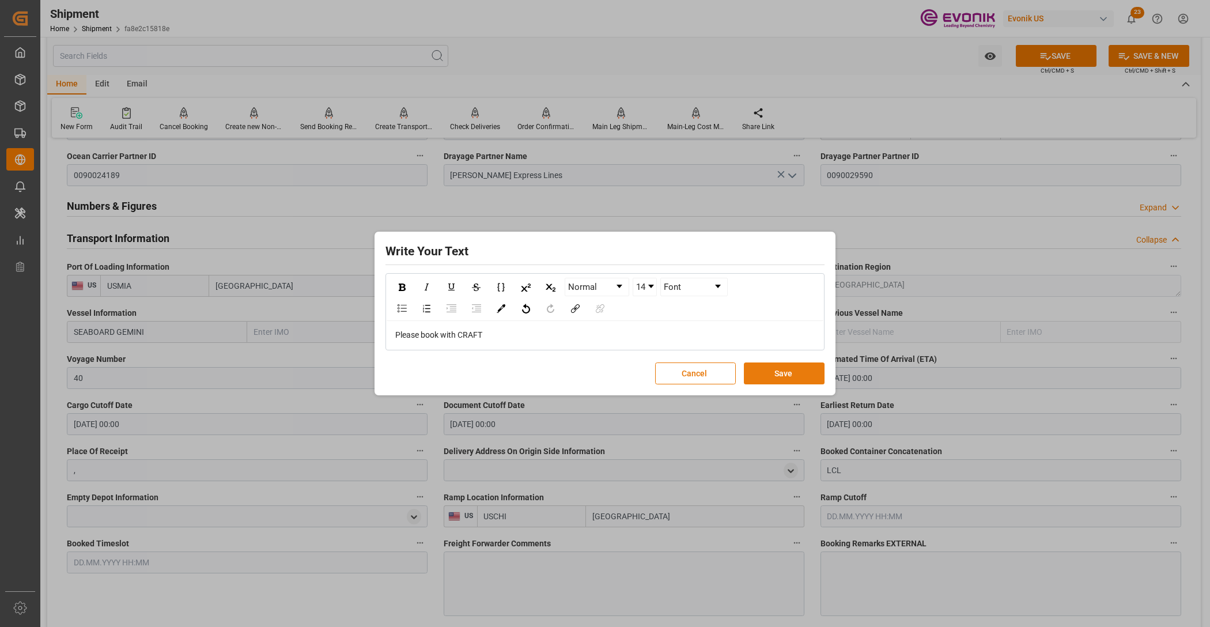
click at [791, 378] on button "Save" at bounding box center [784, 373] width 81 height 22
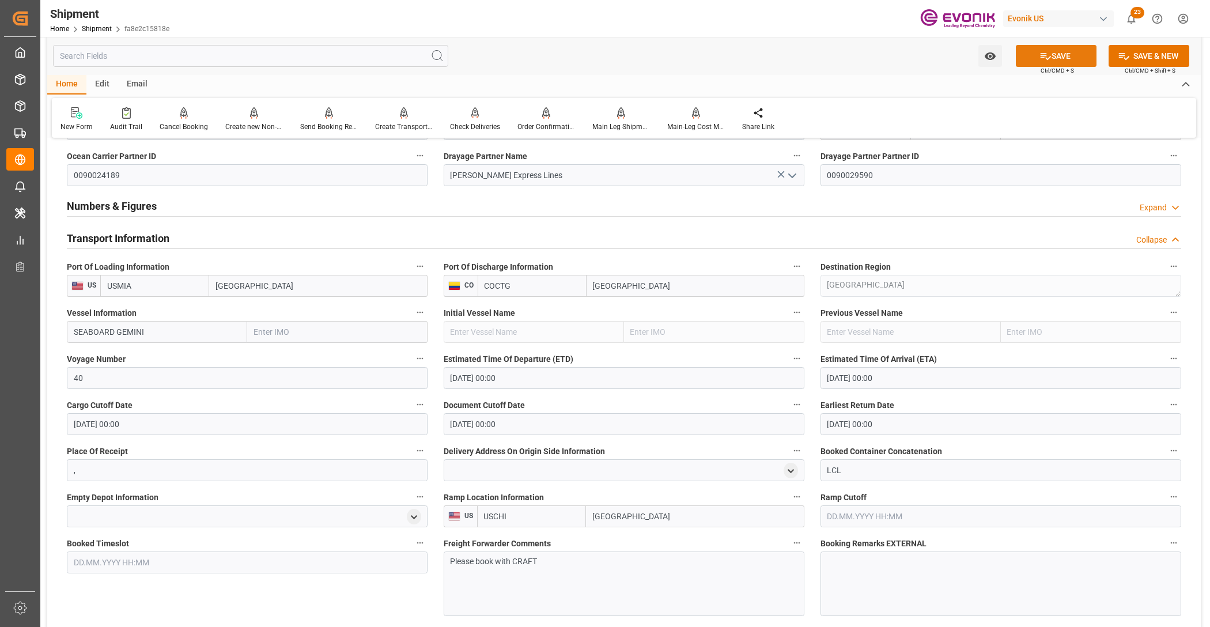
click at [1056, 56] on button "SAVE" at bounding box center [1056, 56] width 81 height 22
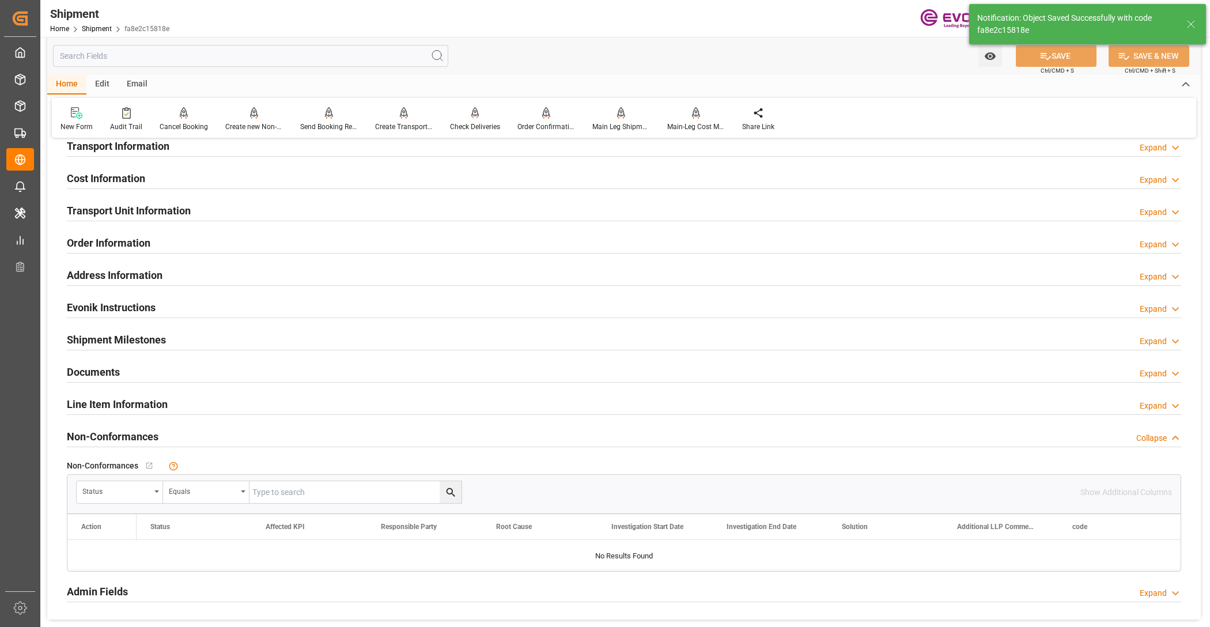
click at [296, 177] on div "Cost Information Expand" at bounding box center [624, 178] width 1114 height 22
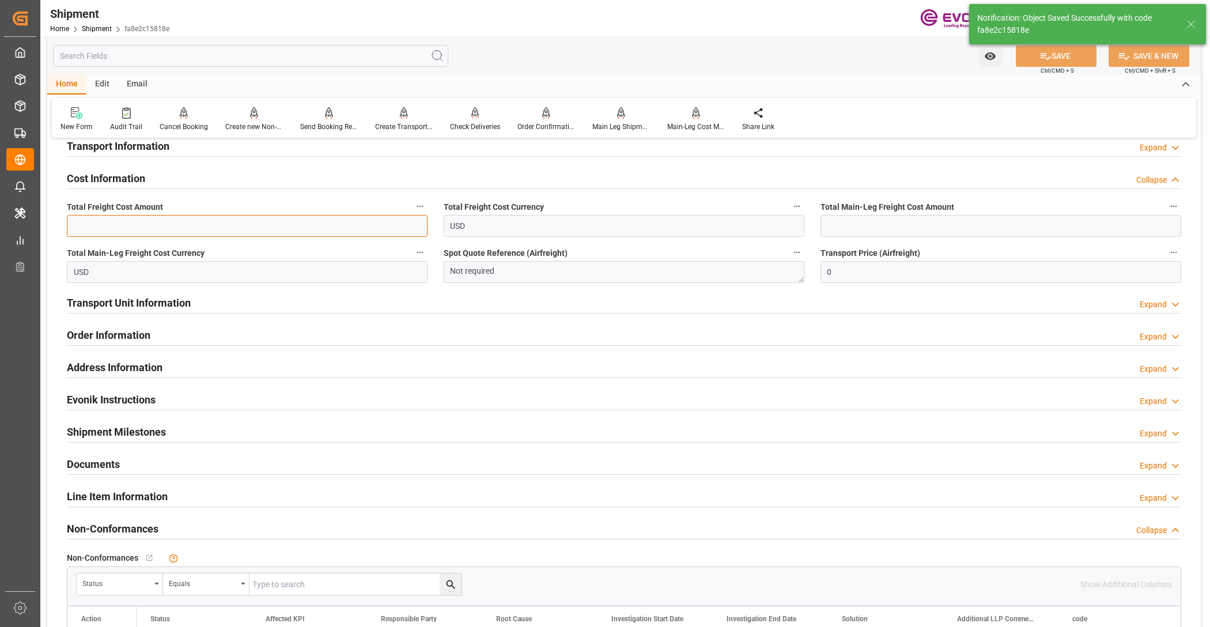
click at [214, 228] on input "text" at bounding box center [247, 226] width 361 height 22
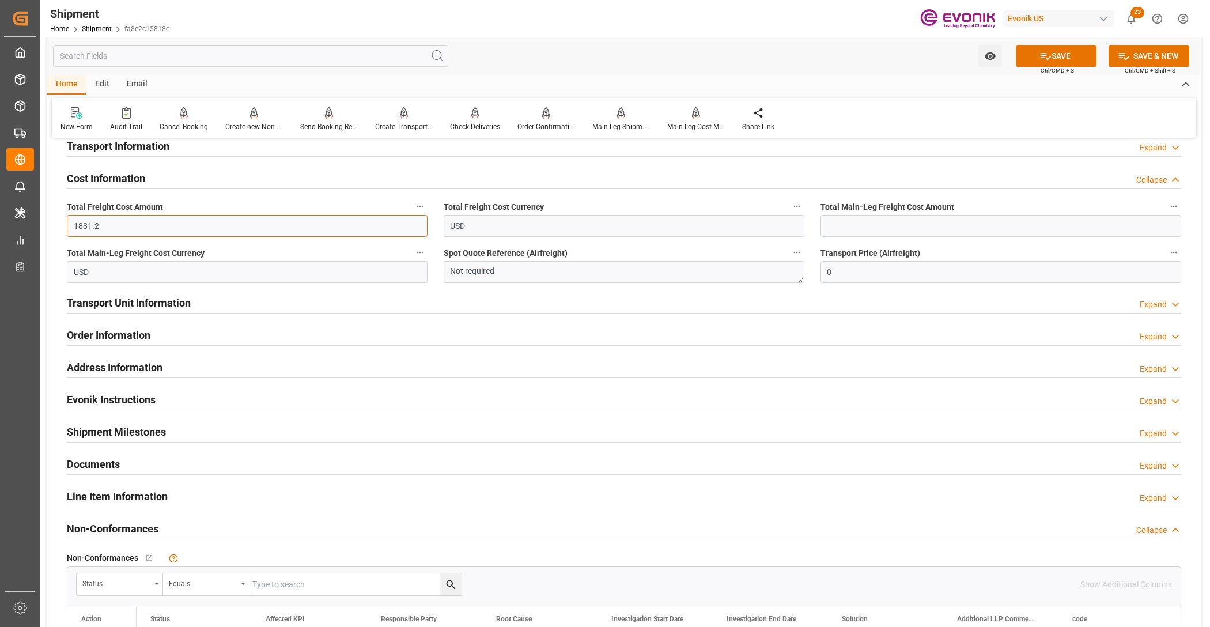
type input "1881.2"
click at [860, 223] on input "text" at bounding box center [1000, 226] width 361 height 22
type input "1551.2"
click at [1060, 58] on button "SAVE" at bounding box center [1056, 56] width 81 height 22
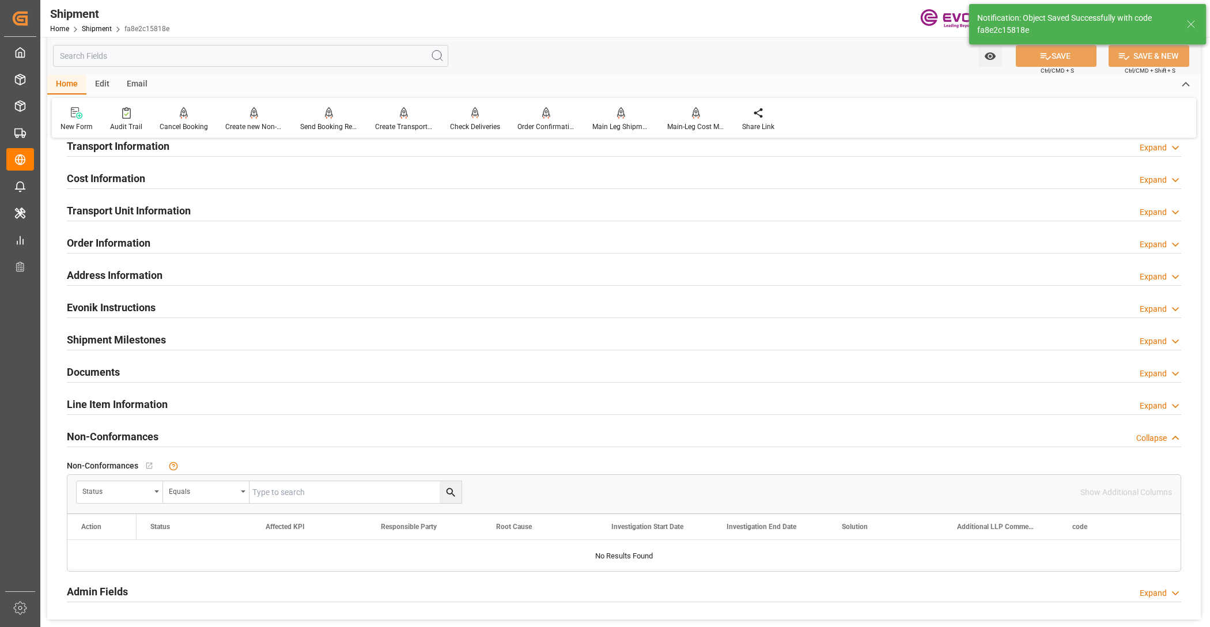
drag, startPoint x: 271, startPoint y: 211, endPoint x: 201, endPoint y: 364, distance: 168.8
click at [271, 211] on div "Transport Unit Information Expand" at bounding box center [624, 210] width 1114 height 22
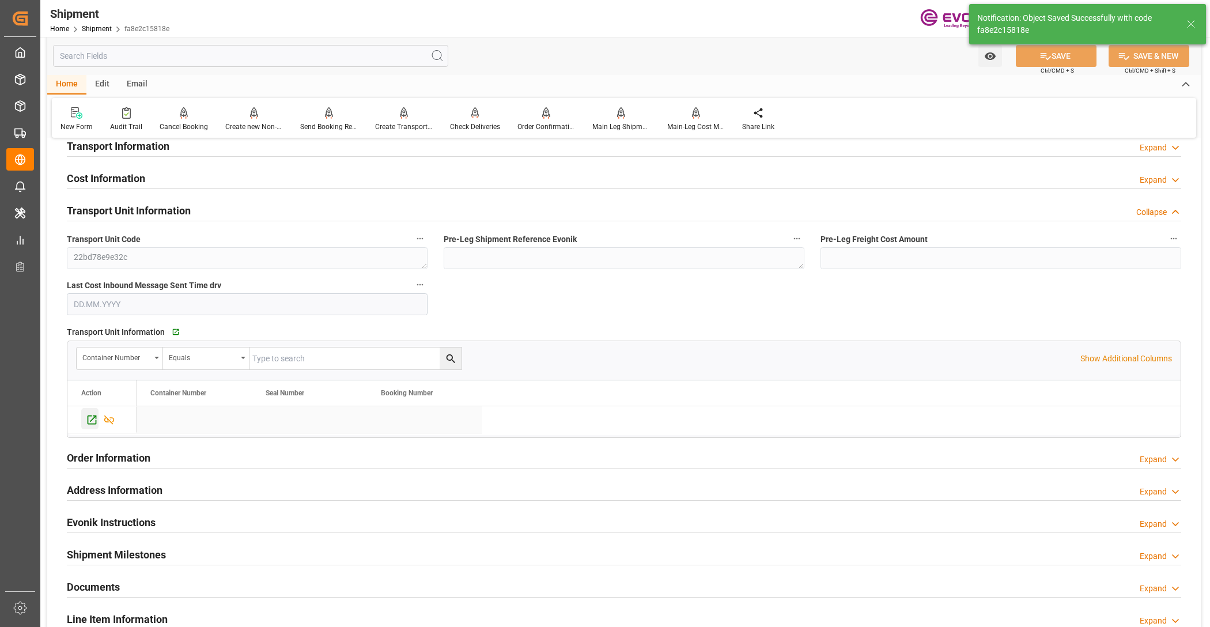
click at [93, 418] on icon "Press SPACE to select this row." at bounding box center [92, 419] width 9 height 9
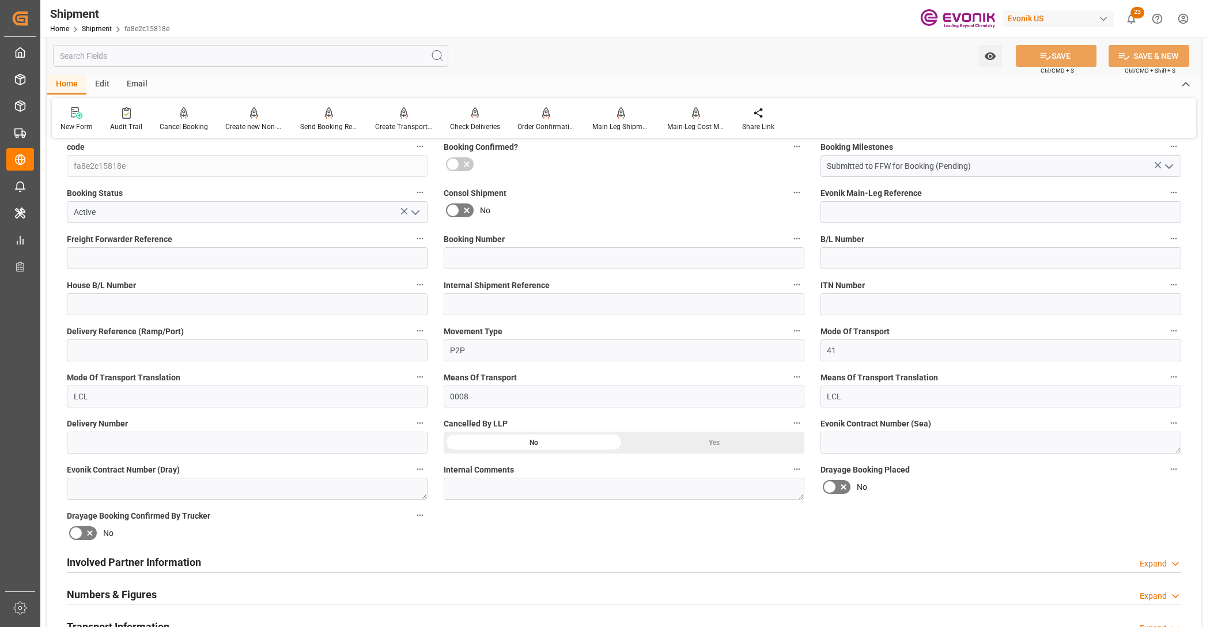
scroll to position [480, 0]
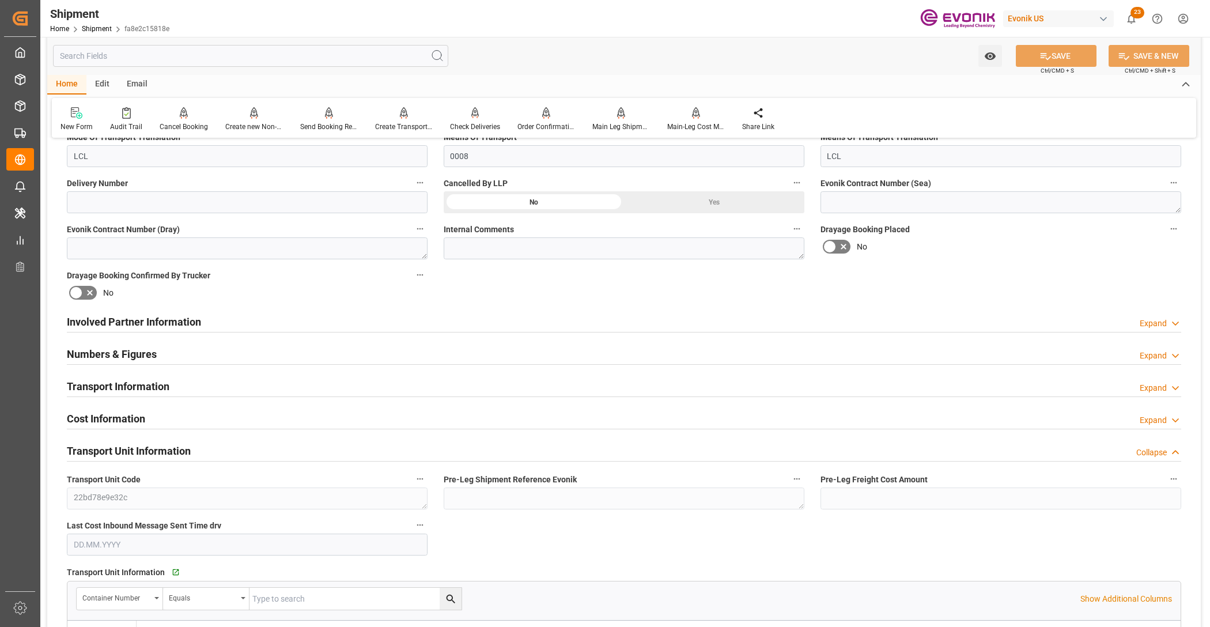
click at [490, 323] on div "Involved Partner Information Expand" at bounding box center [624, 321] width 1114 height 22
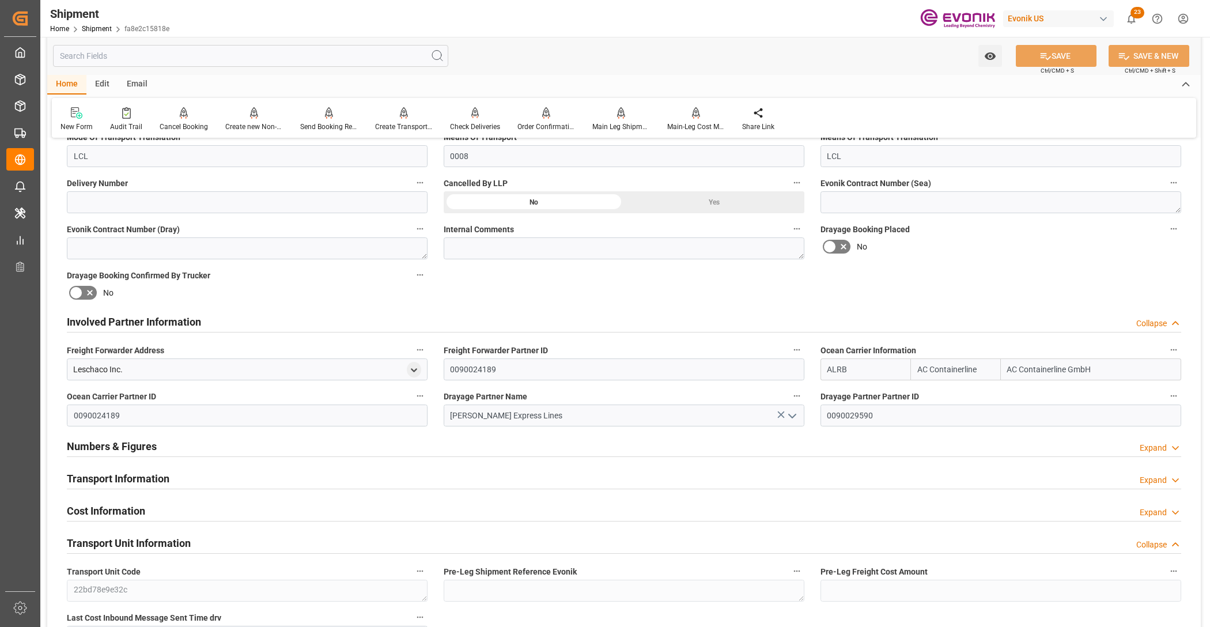
scroll to position [720, 0]
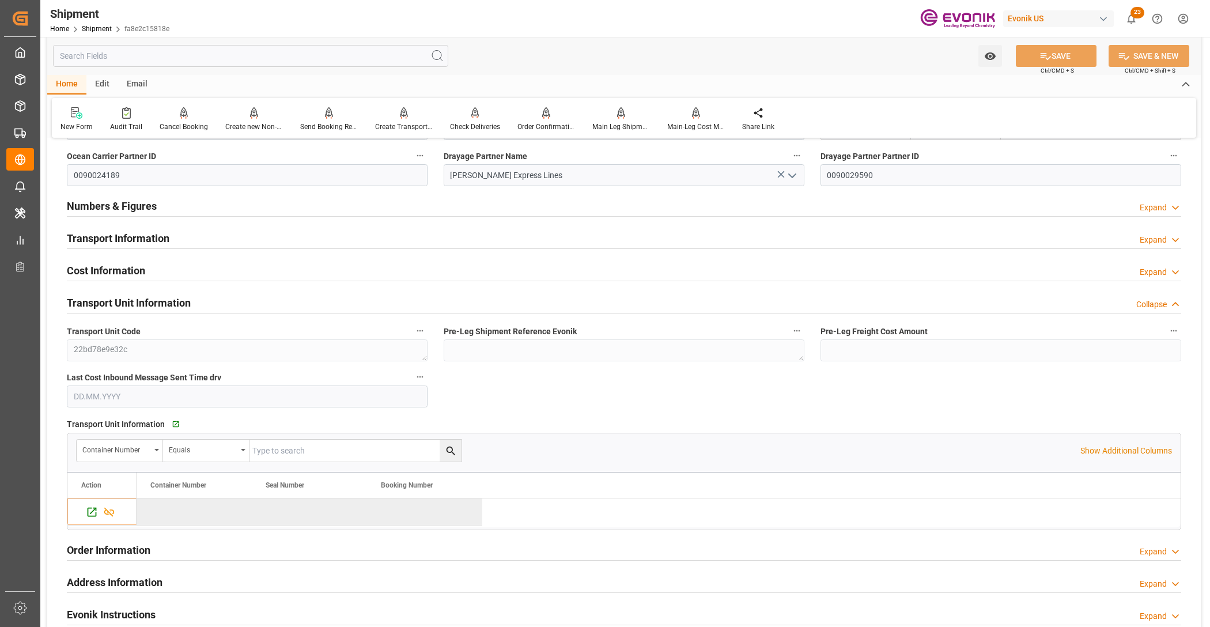
click at [323, 239] on div "Transport Information Expand" at bounding box center [624, 237] width 1114 height 22
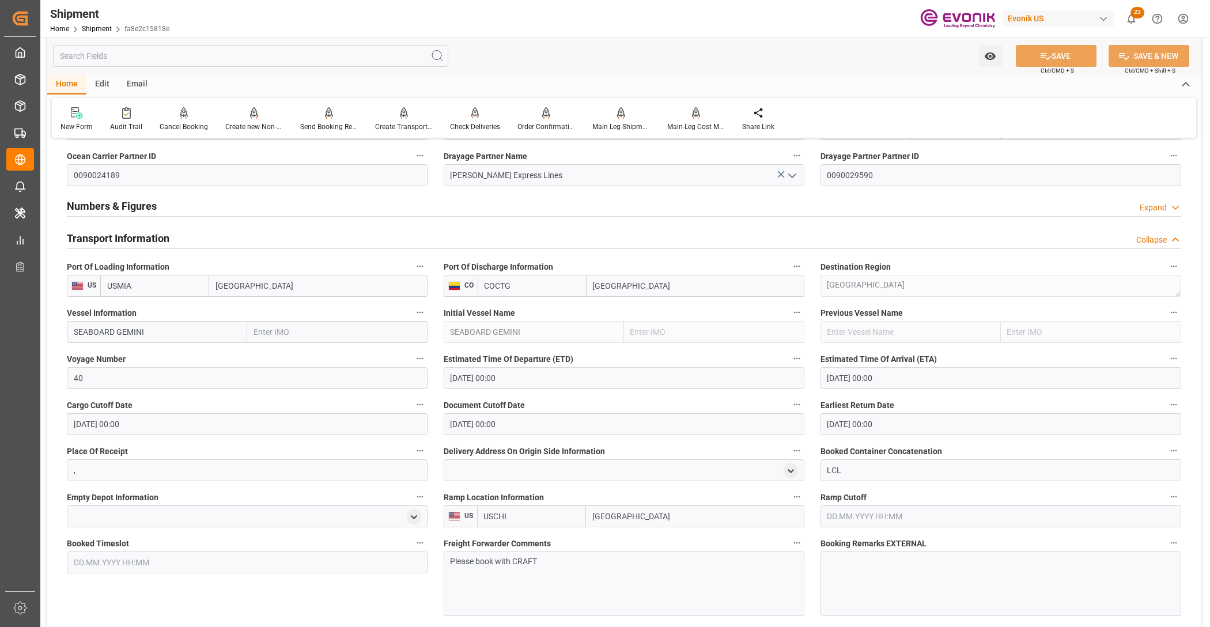
scroll to position [960, 0]
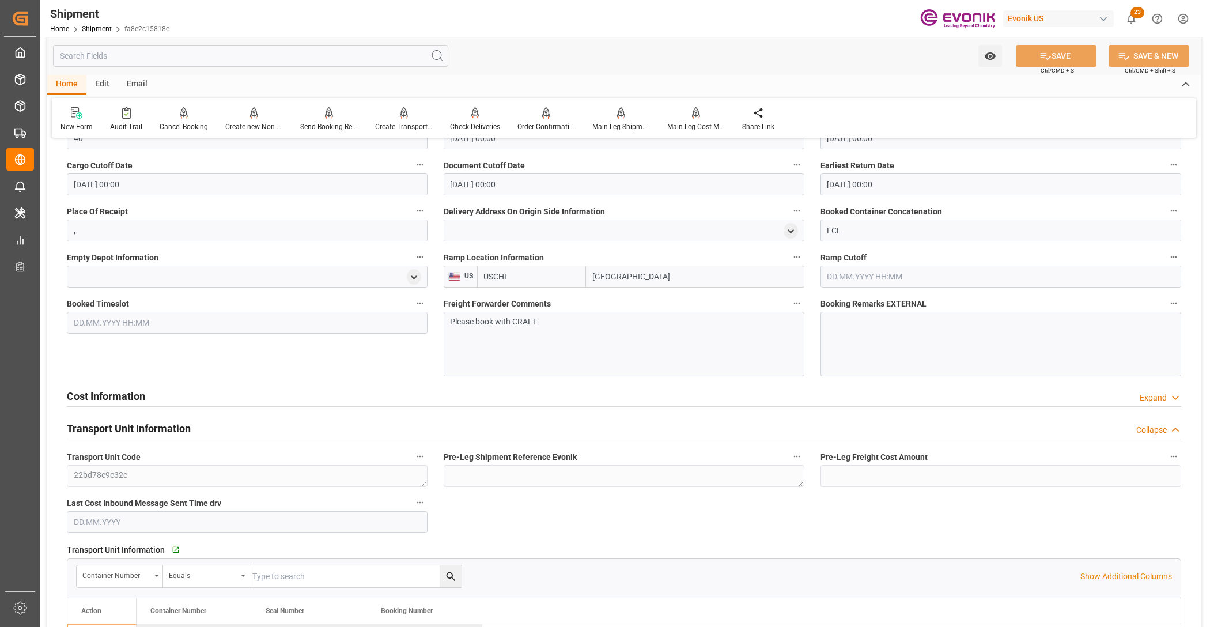
click at [410, 396] on div "Cost Information Expand" at bounding box center [624, 395] width 1114 height 22
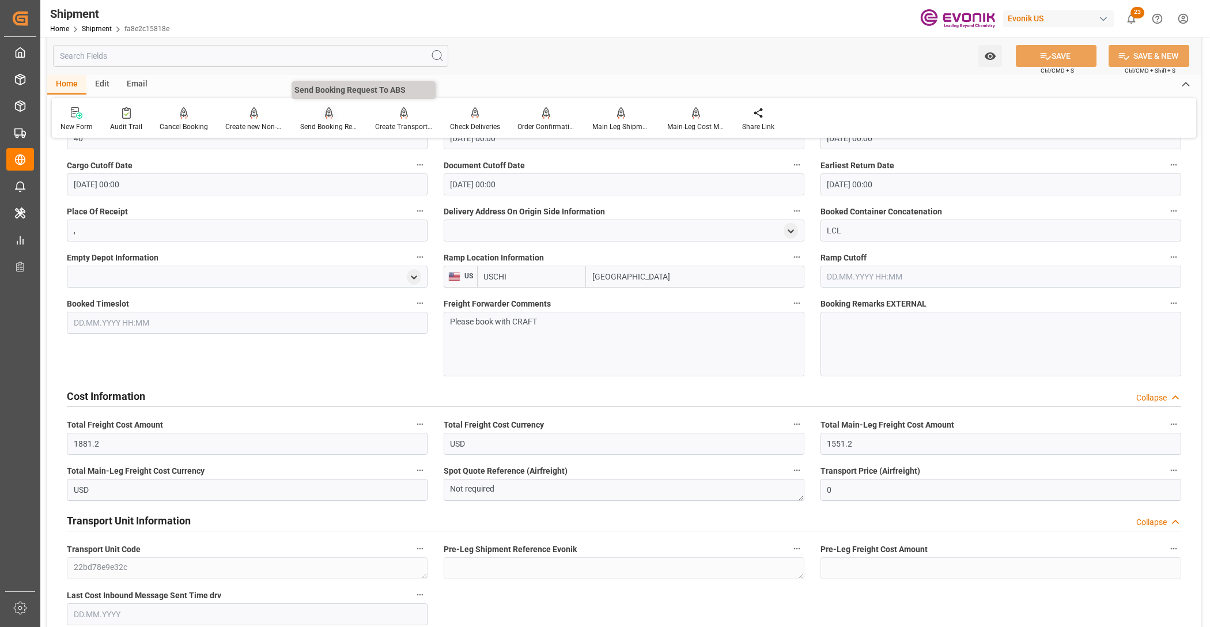
click at [313, 122] on div "Send Booking Request To ABS" at bounding box center [329, 127] width 58 height 10
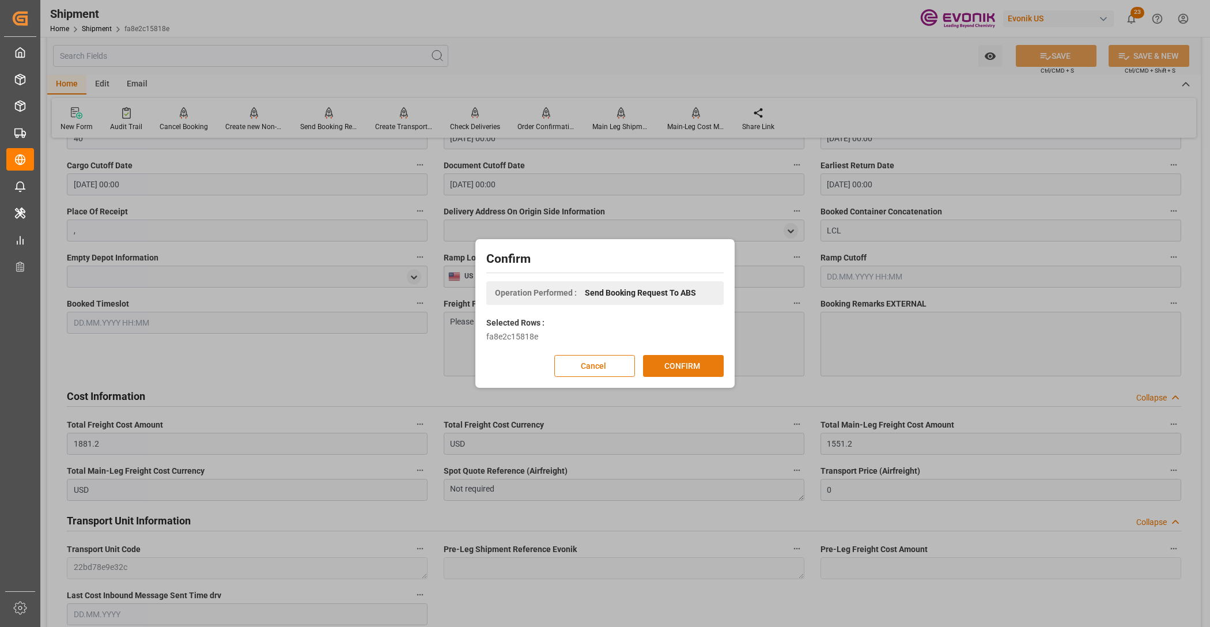
click at [671, 367] on button "CONFIRM" at bounding box center [683, 366] width 81 height 22
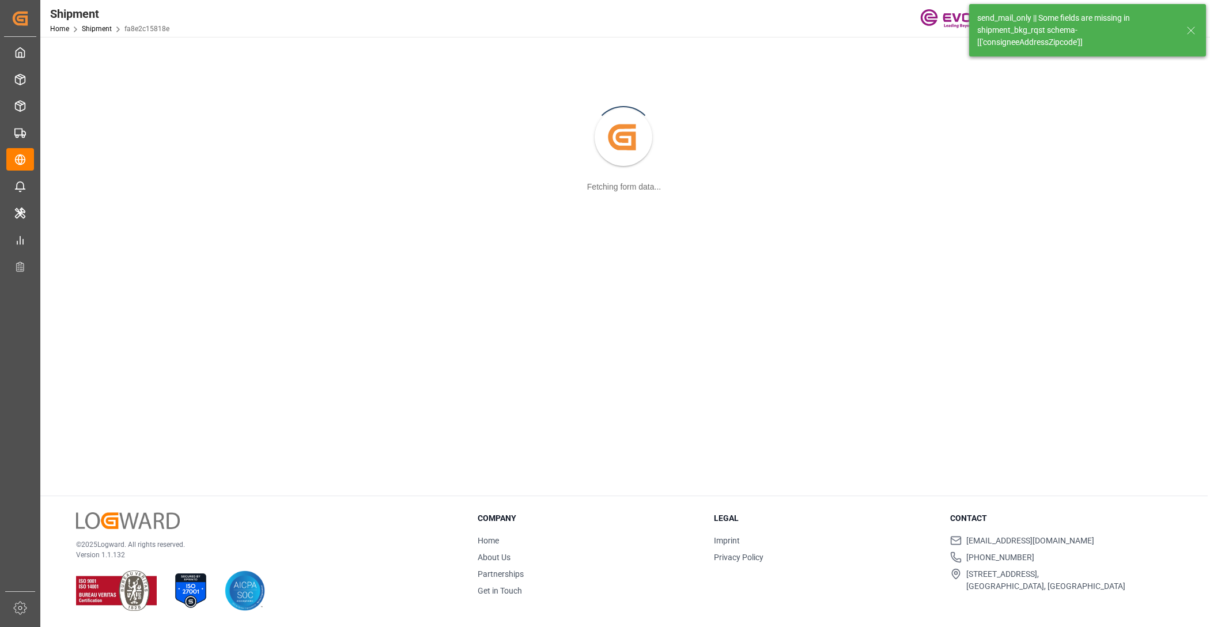
scroll to position [124, 0]
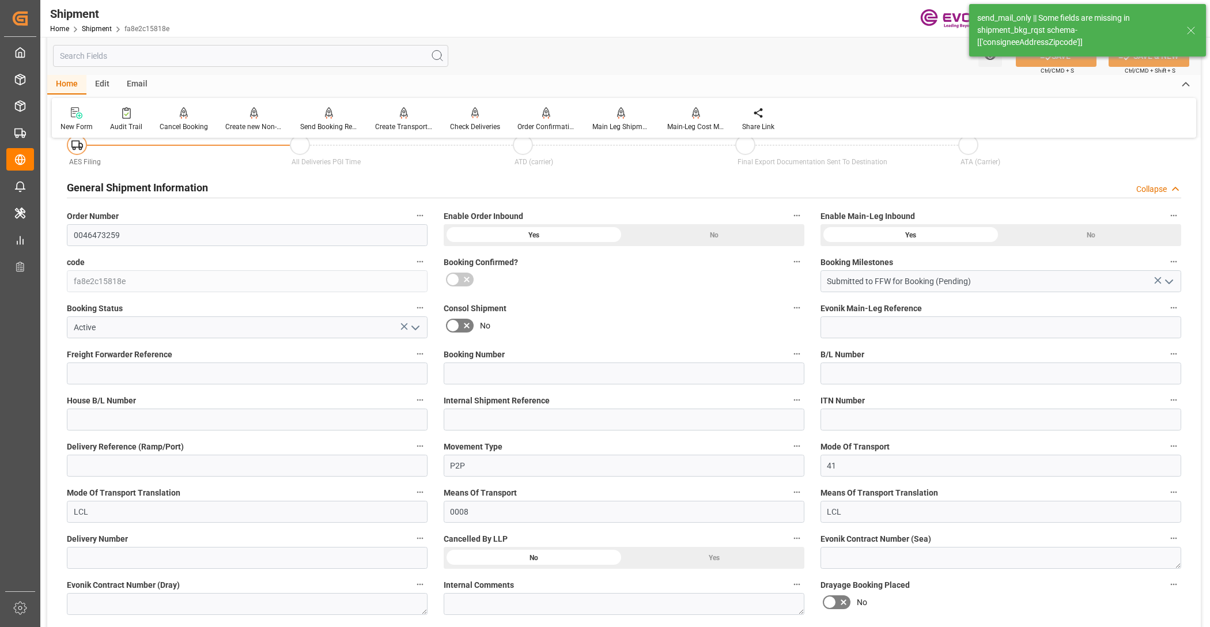
type input "60"
type input "DR"
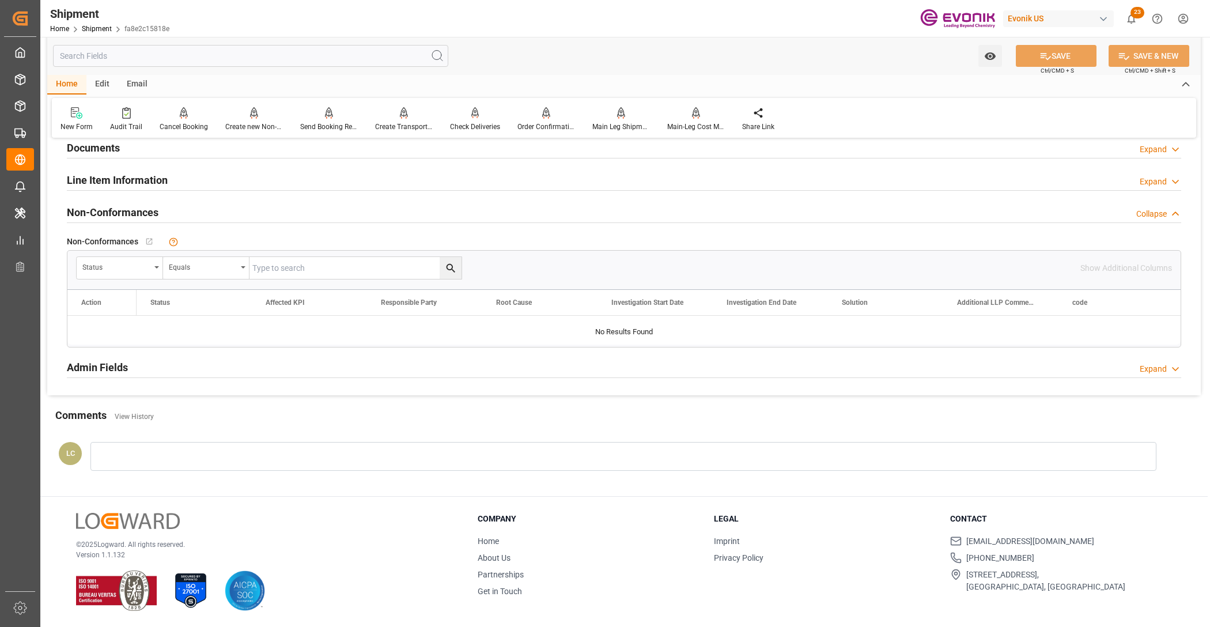
scroll to position [705, 0]
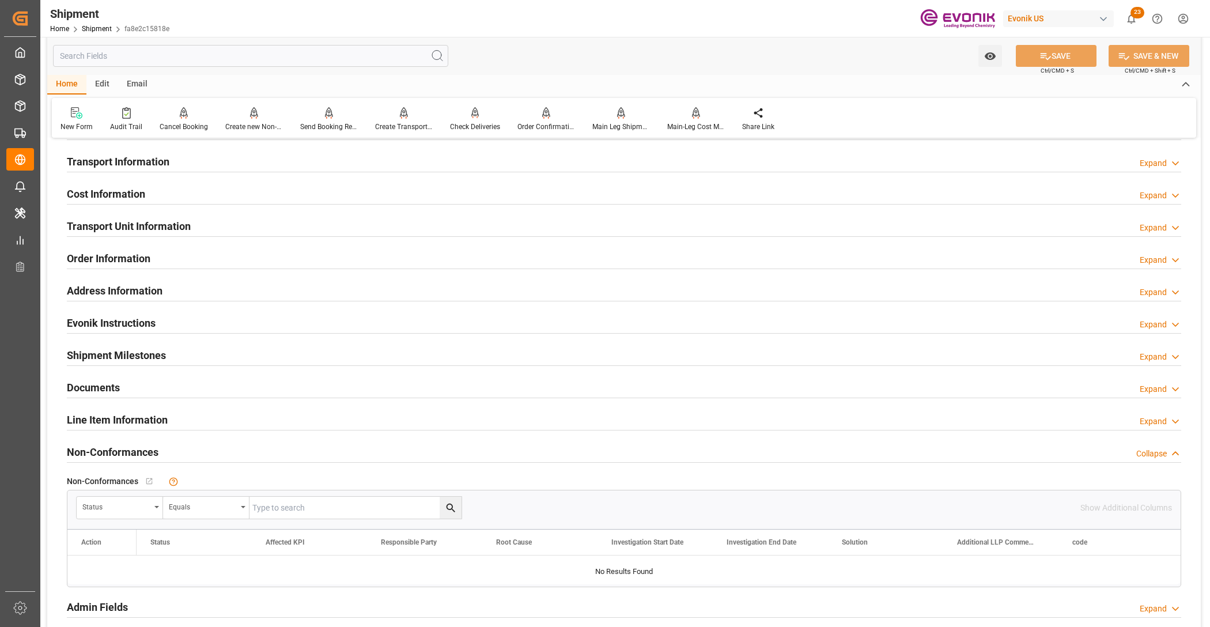
drag, startPoint x: 165, startPoint y: 414, endPoint x: 251, endPoint y: 343, distance: 111.0
click at [165, 414] on h2 "Line Item Information" at bounding box center [117, 420] width 101 height 16
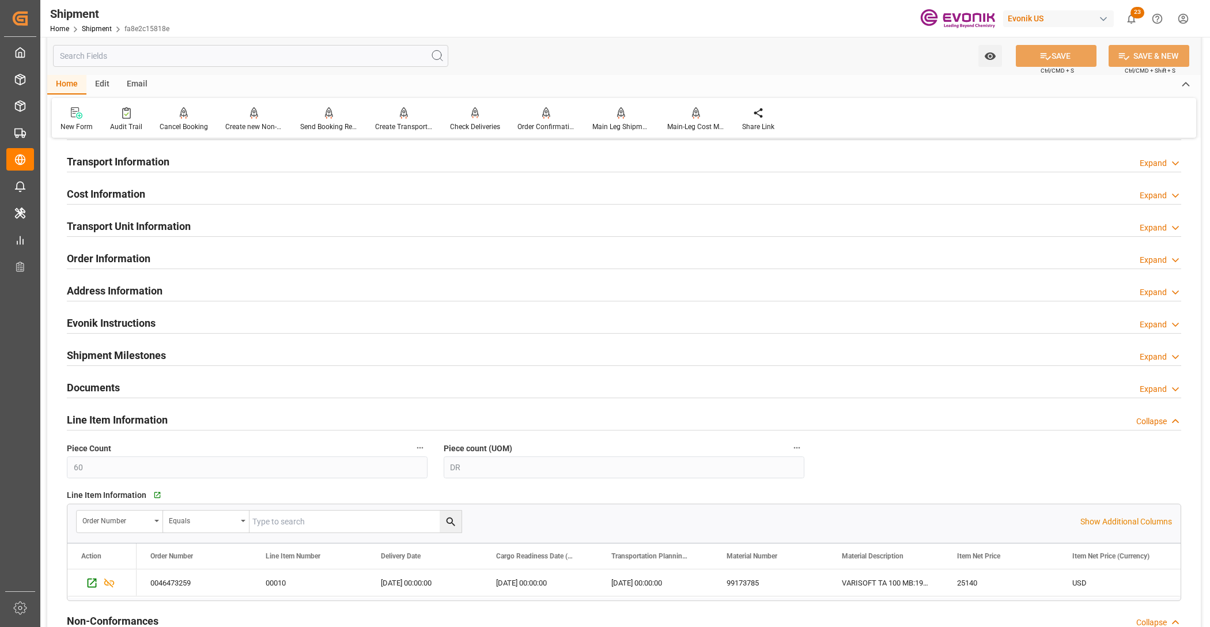
scroll to position [945, 0]
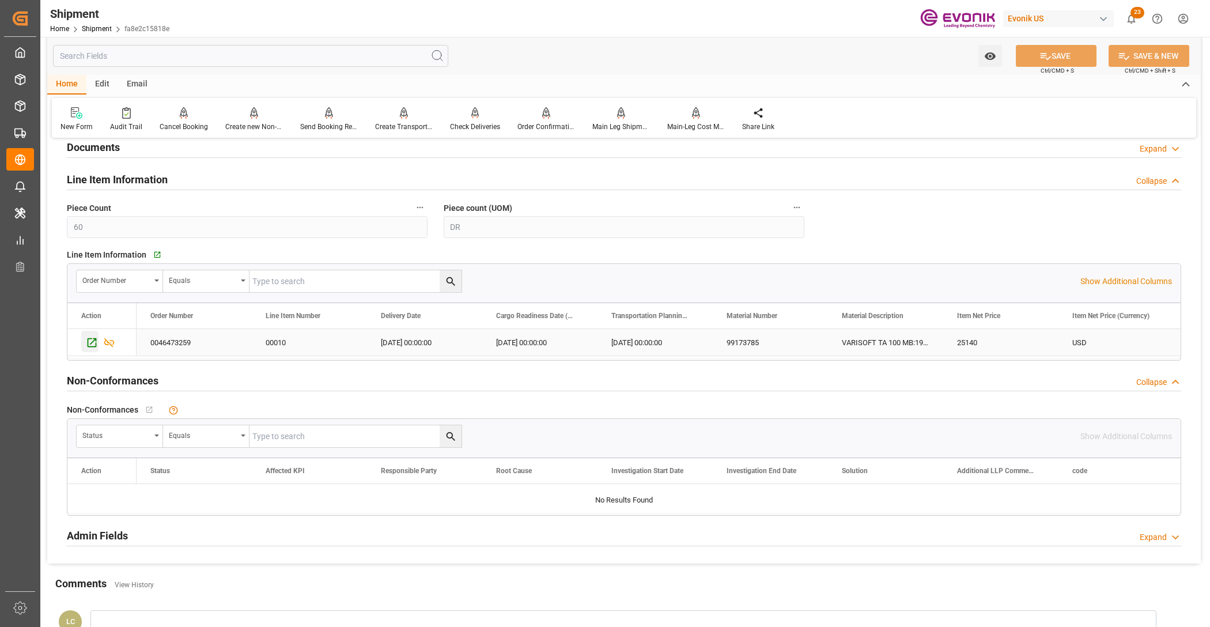
click at [91, 340] on icon "Press SPACE to select this row." at bounding box center [92, 342] width 12 height 12
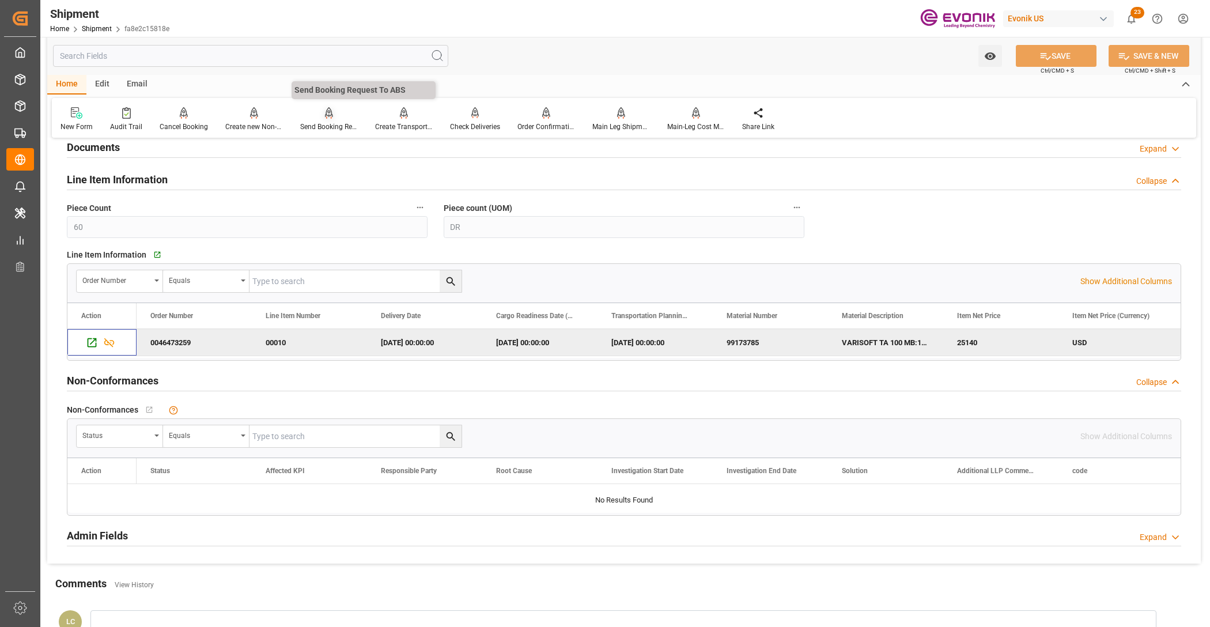
click at [323, 119] on div "Send Booking Request To ABS" at bounding box center [329, 119] width 75 height 25
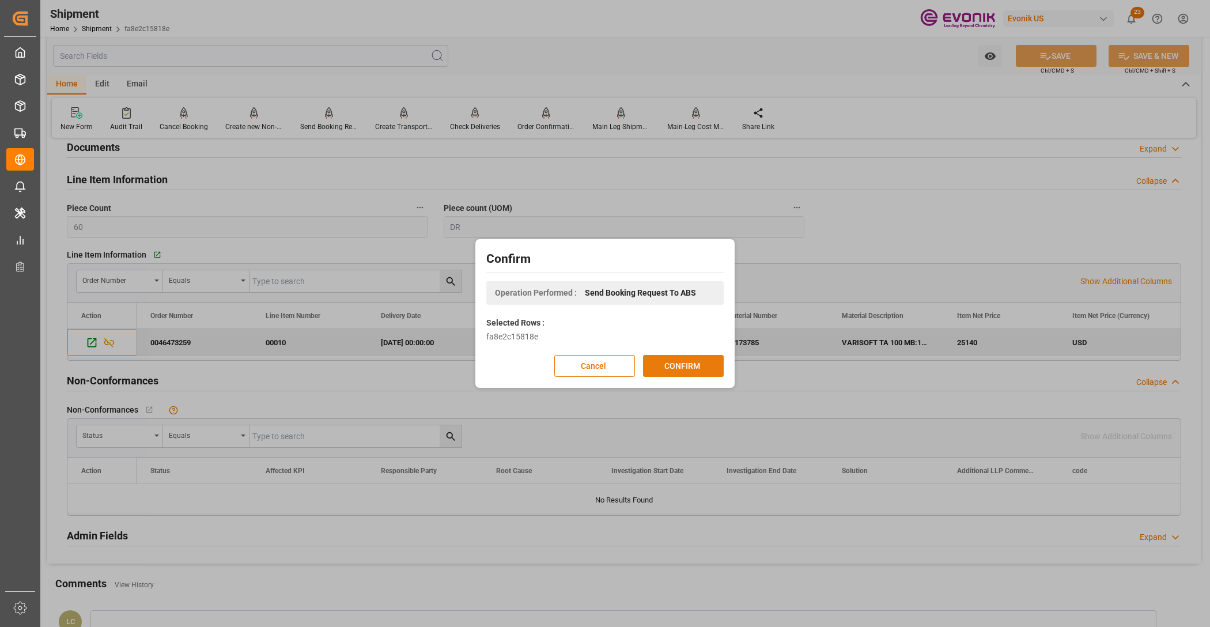
click at [679, 367] on button "CONFIRM" at bounding box center [683, 366] width 81 height 22
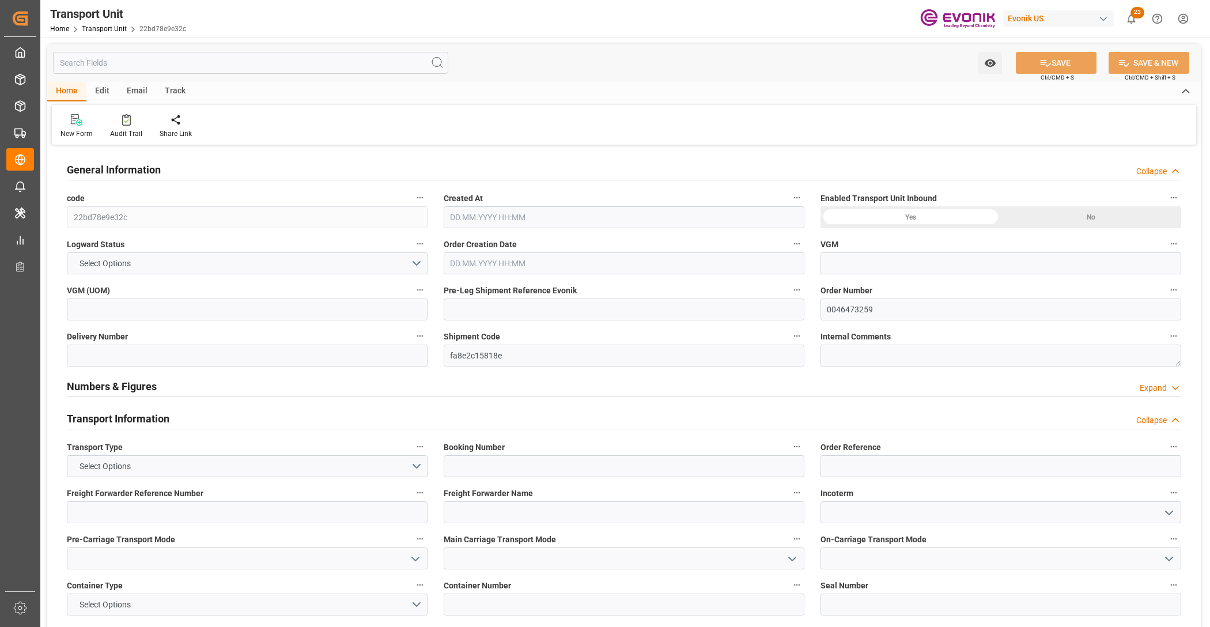
type input "AC Containerline"
type input "Leschaco Inc."
type input "USMIA"
type input "COCTG"
type input "3542"
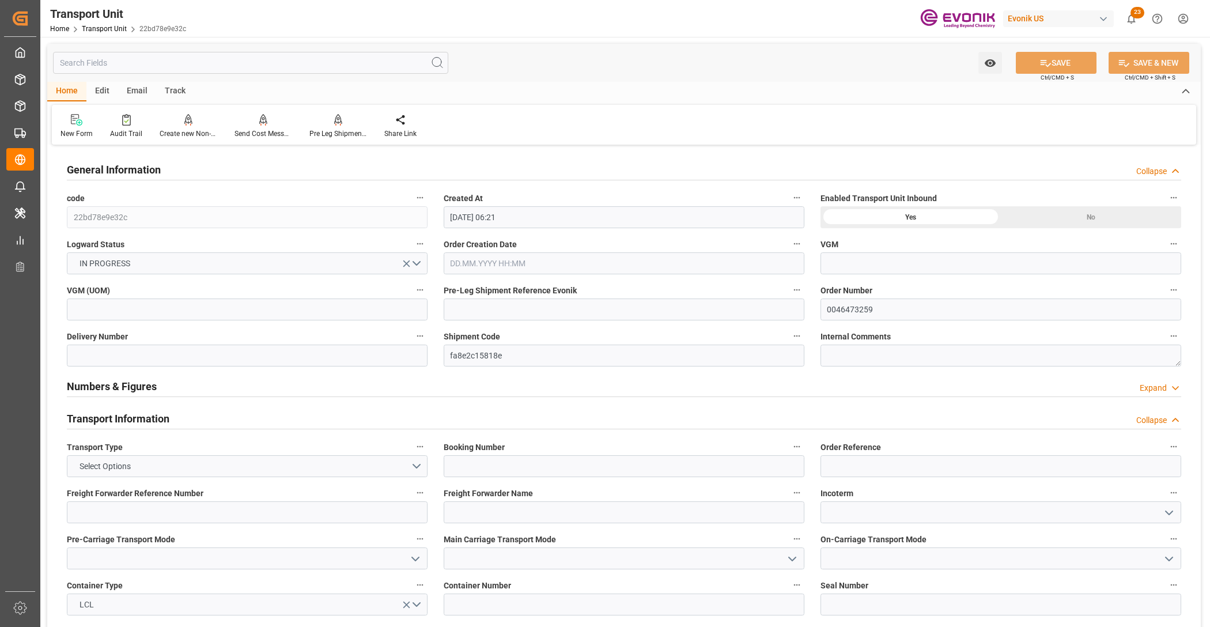
type input "[DATE] 06:21"
type input "[DATE]"
type input "[DATE] 00:00"
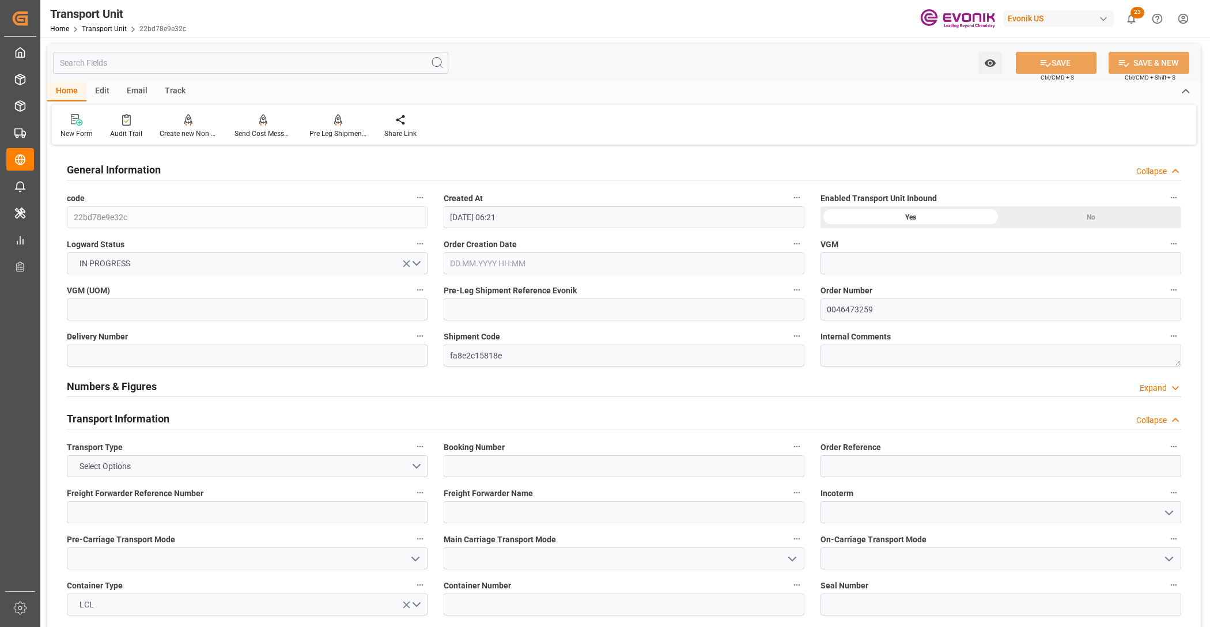
type input "[DATE] 00:00"
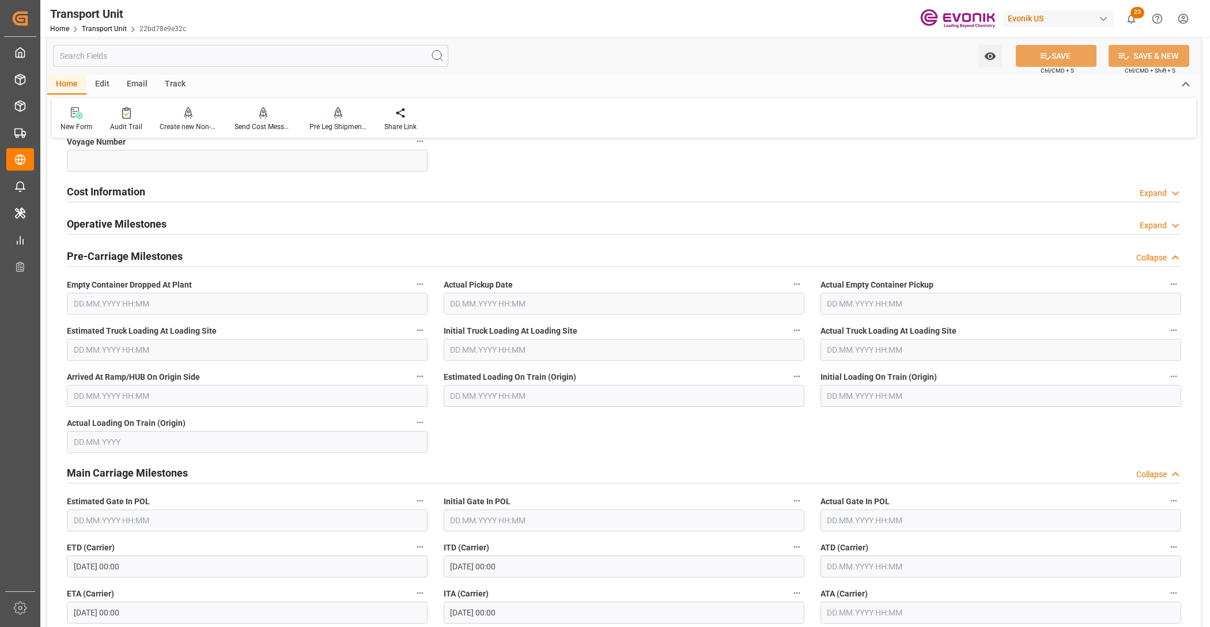
click at [278, 194] on div "Cost Information Expand" at bounding box center [624, 191] width 1114 height 22
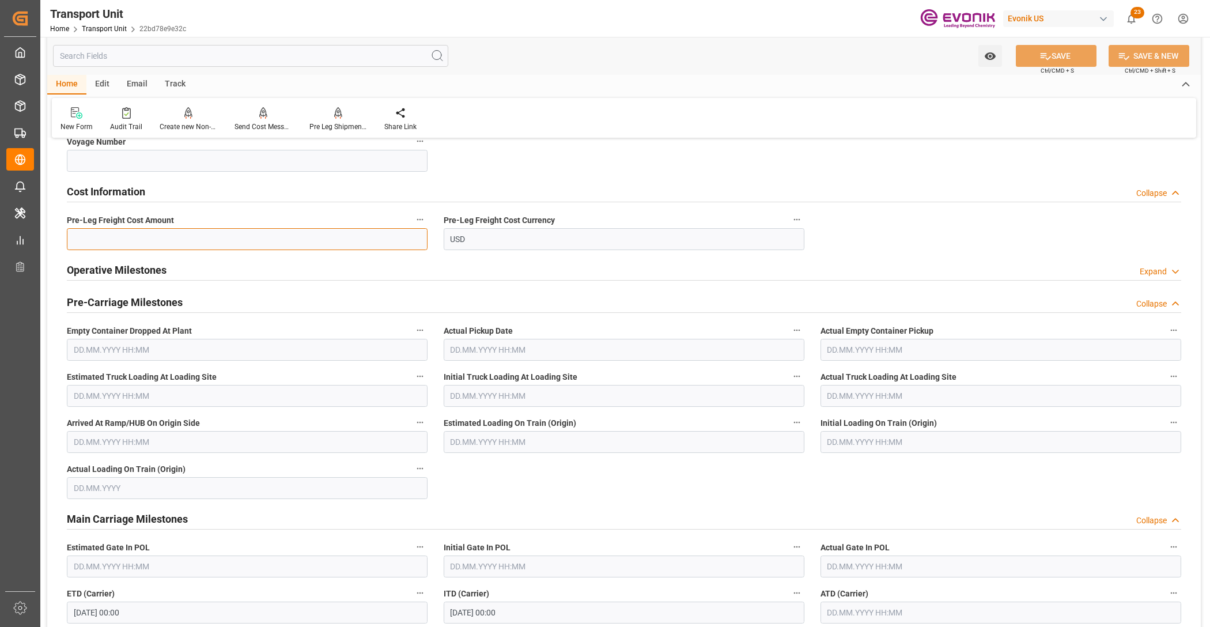
click at [206, 242] on input "text" at bounding box center [247, 239] width 361 height 22
paste input "330"
type input "330"
click at [1066, 66] on span "Ctrl/CMD + S" at bounding box center [1057, 70] width 33 height 9
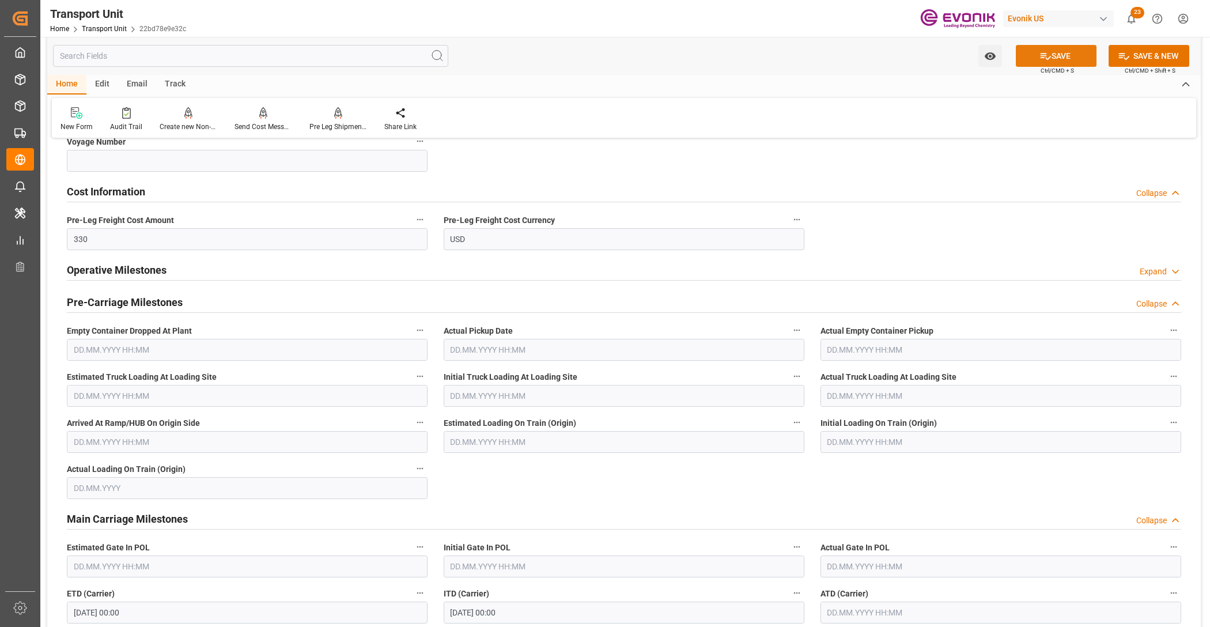
click at [1056, 58] on button "SAVE" at bounding box center [1056, 56] width 81 height 22
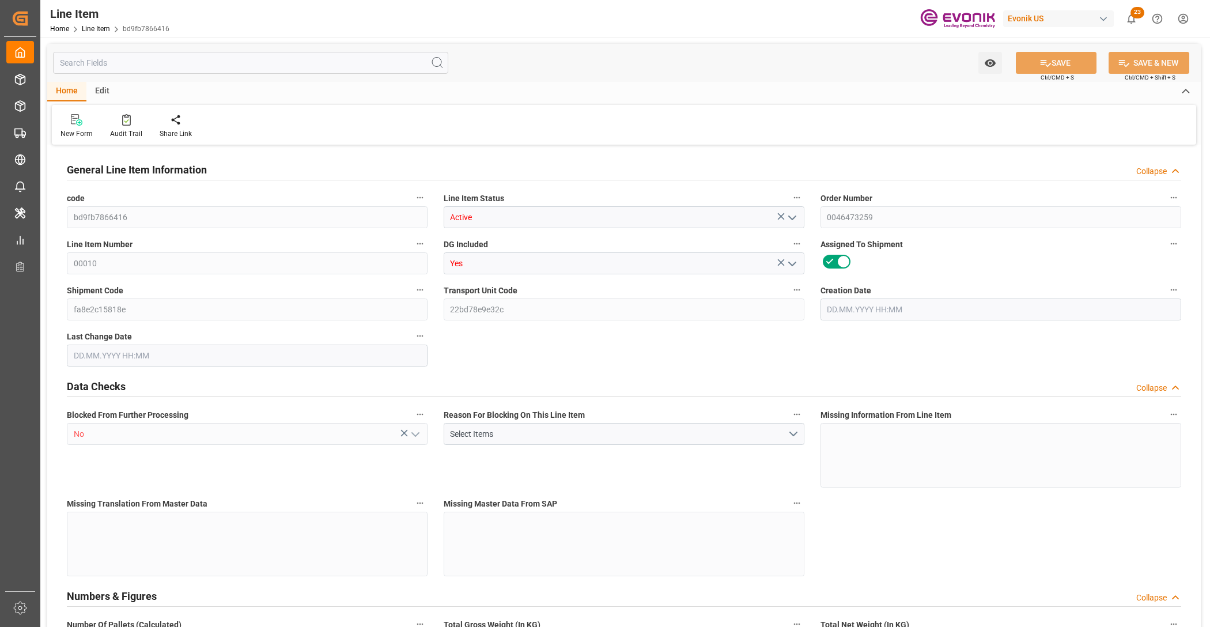
type input "10"
type input "3270"
type input "3000"
type input "10.614"
type input "60"
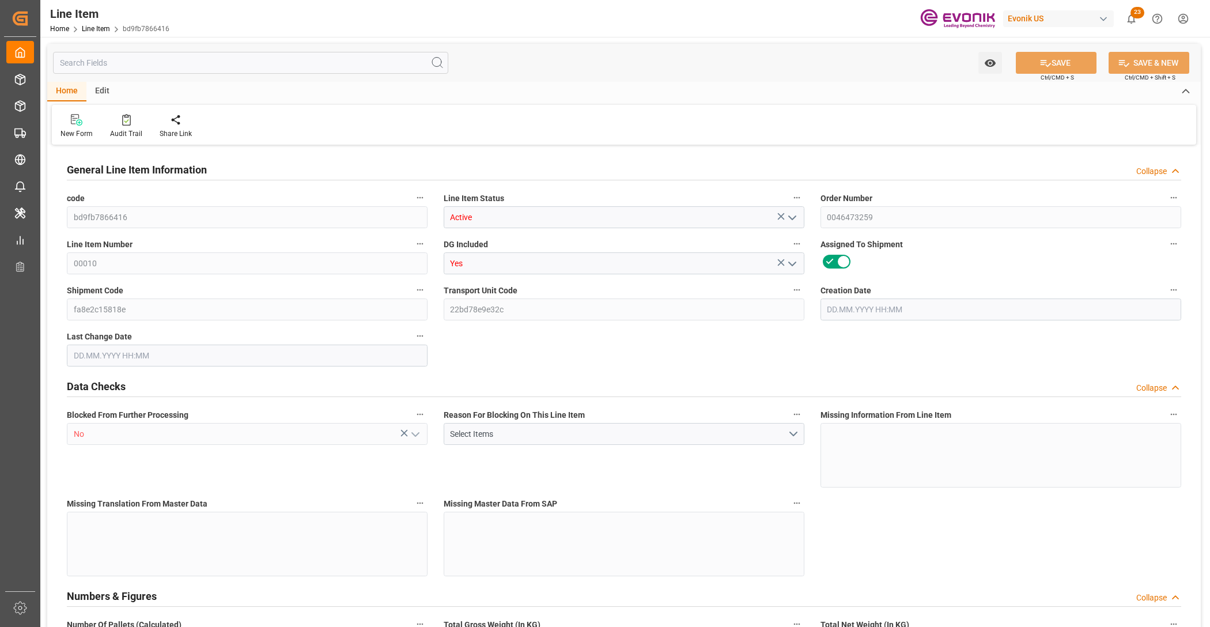
type input "25140"
type input "60"
type input "3270"
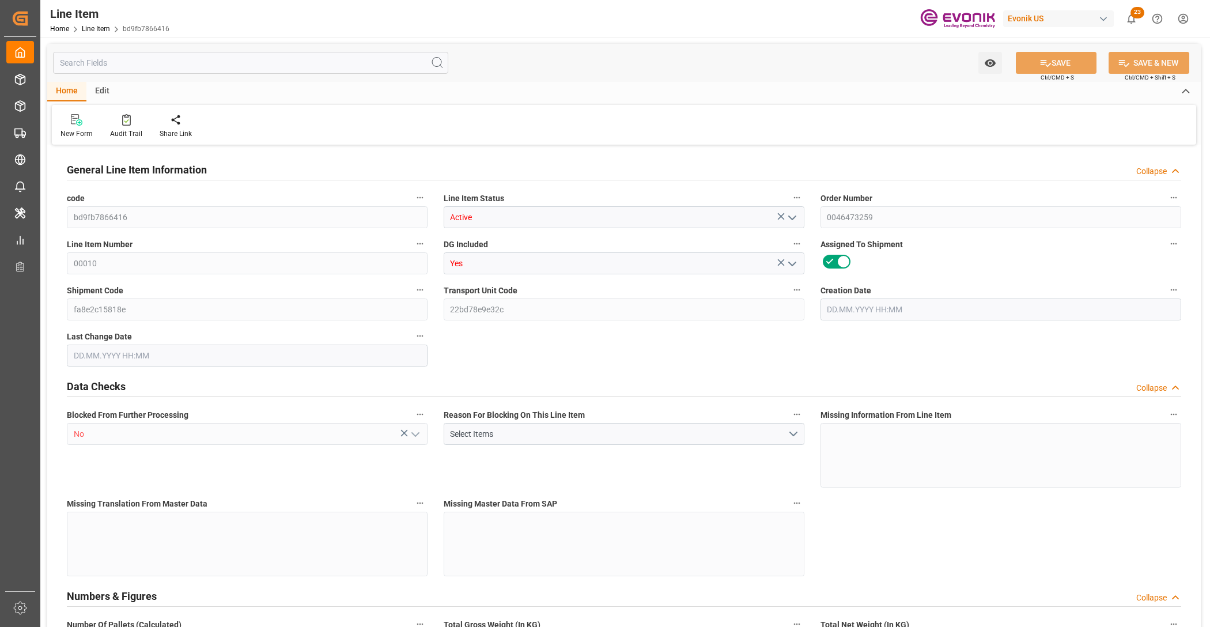
type input "3542"
type input "3000"
type input "10.614"
type input "10614"
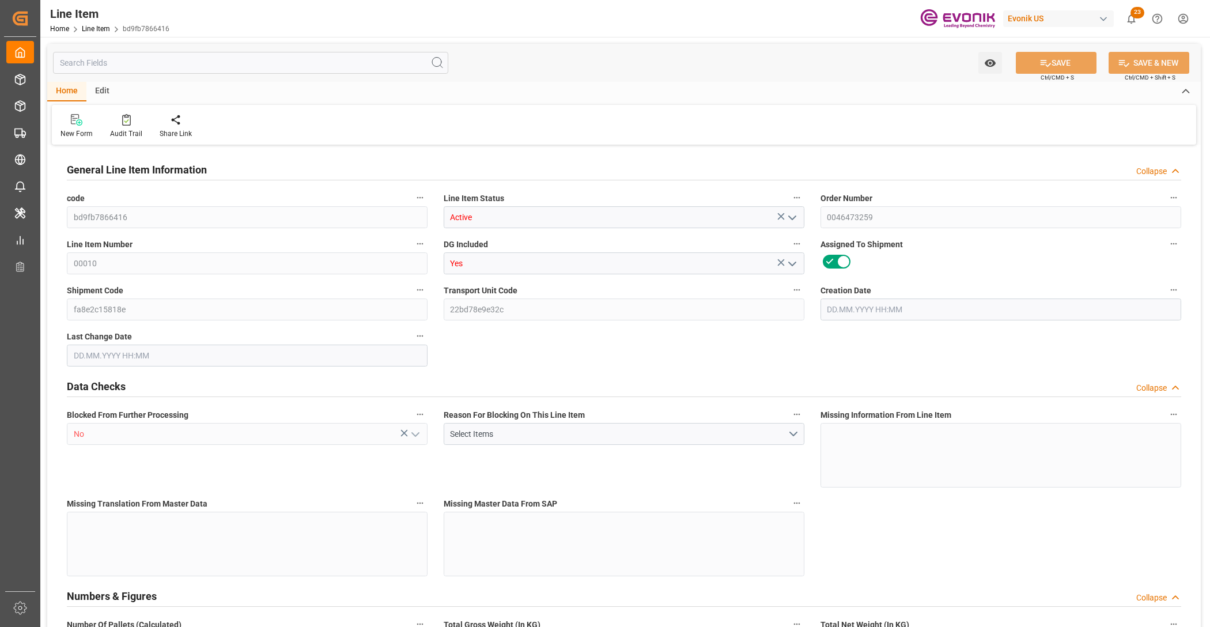
type input "0"
type input "[DATE] 15:46"
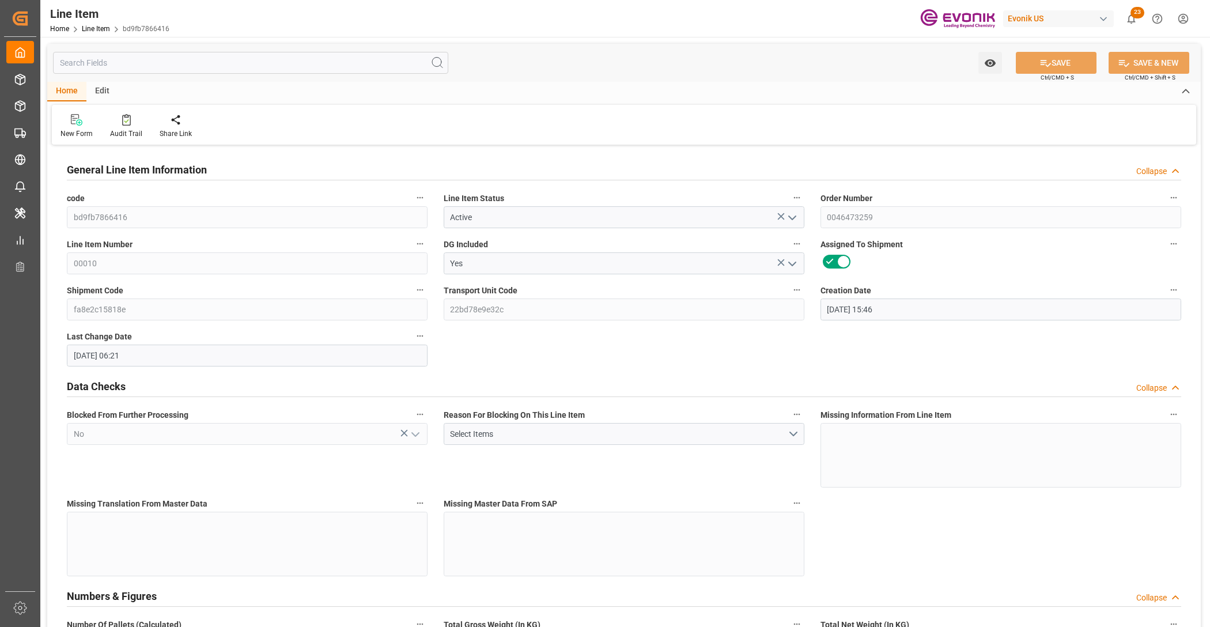
type input "[DATE] 06:21"
type input "[DATE]"
click at [179, 66] on input "text" at bounding box center [250, 63] width 395 height 22
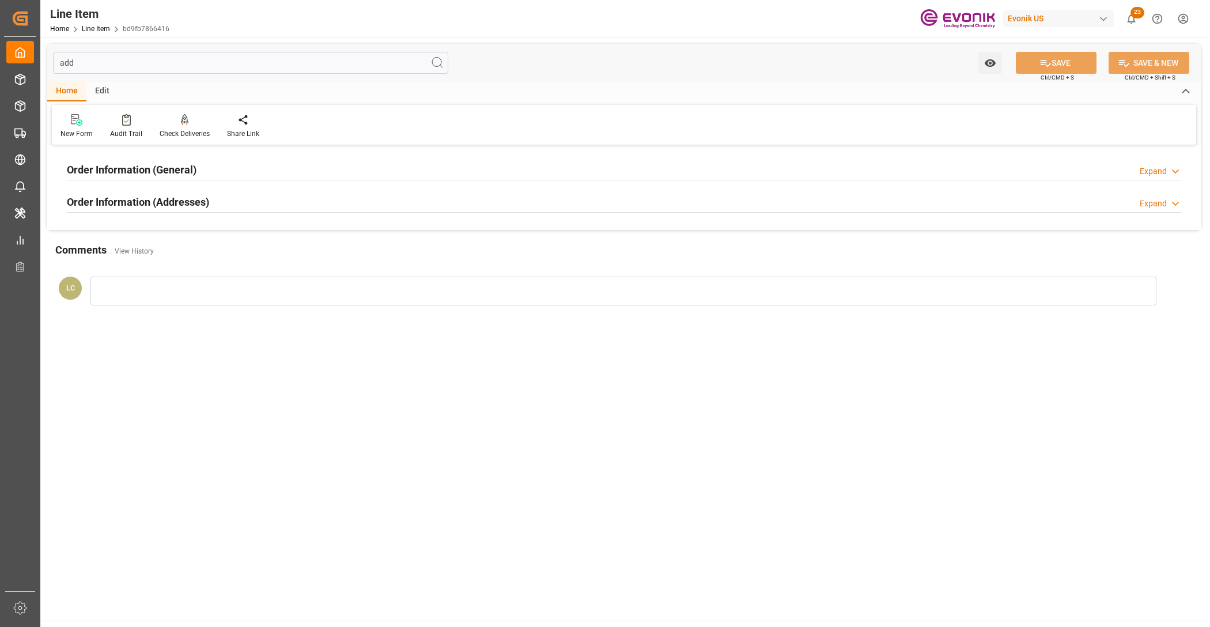
type input "add"
click at [283, 200] on div "Order Information (Addresses) Expand" at bounding box center [624, 201] width 1114 height 22
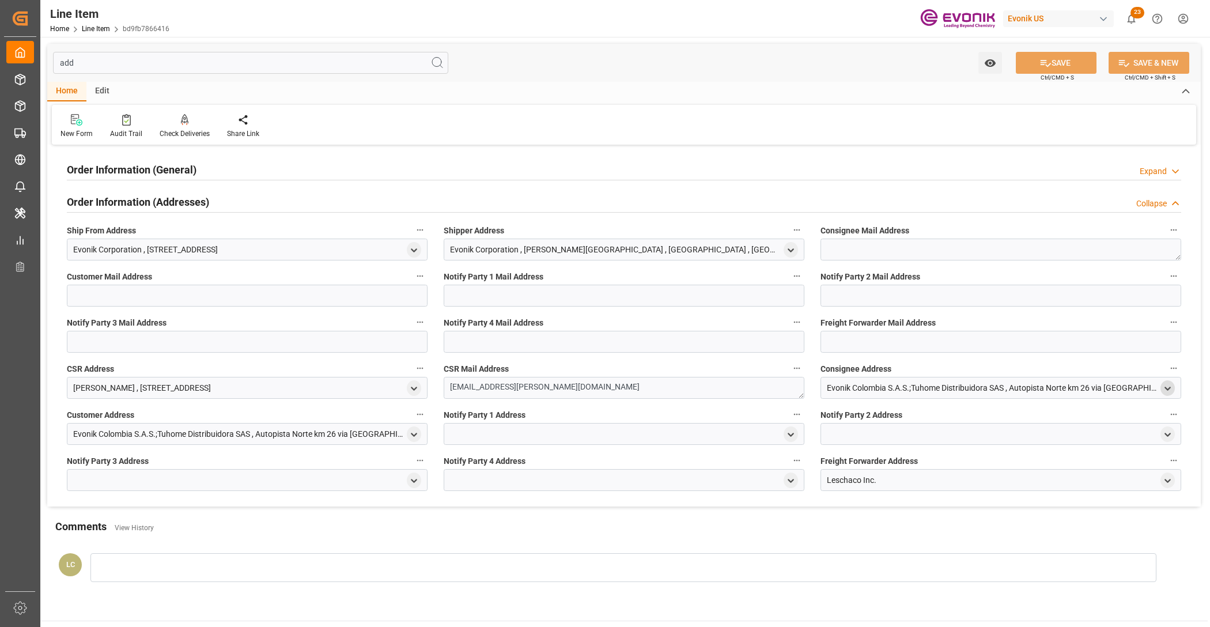
click at [1164, 389] on icon "open menu" at bounding box center [1168, 389] width 10 height 10
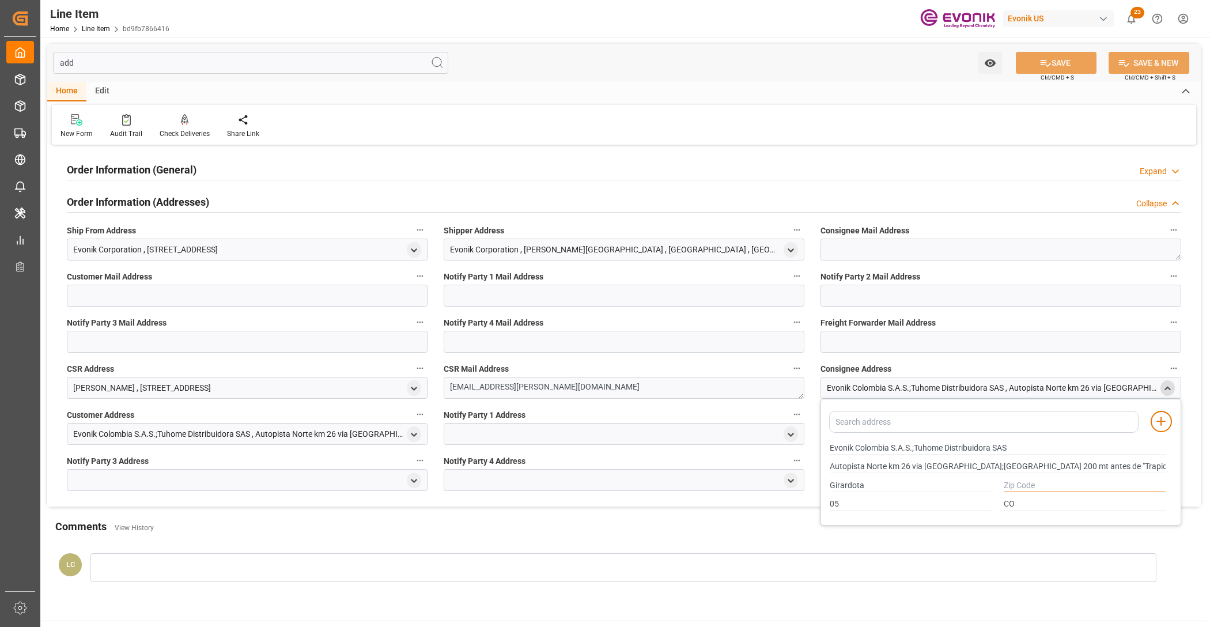
click at [1034, 479] on input "text" at bounding box center [1085, 485] width 162 height 13
type input "00000"
click at [410, 439] on icon "open menu" at bounding box center [414, 435] width 10 height 10
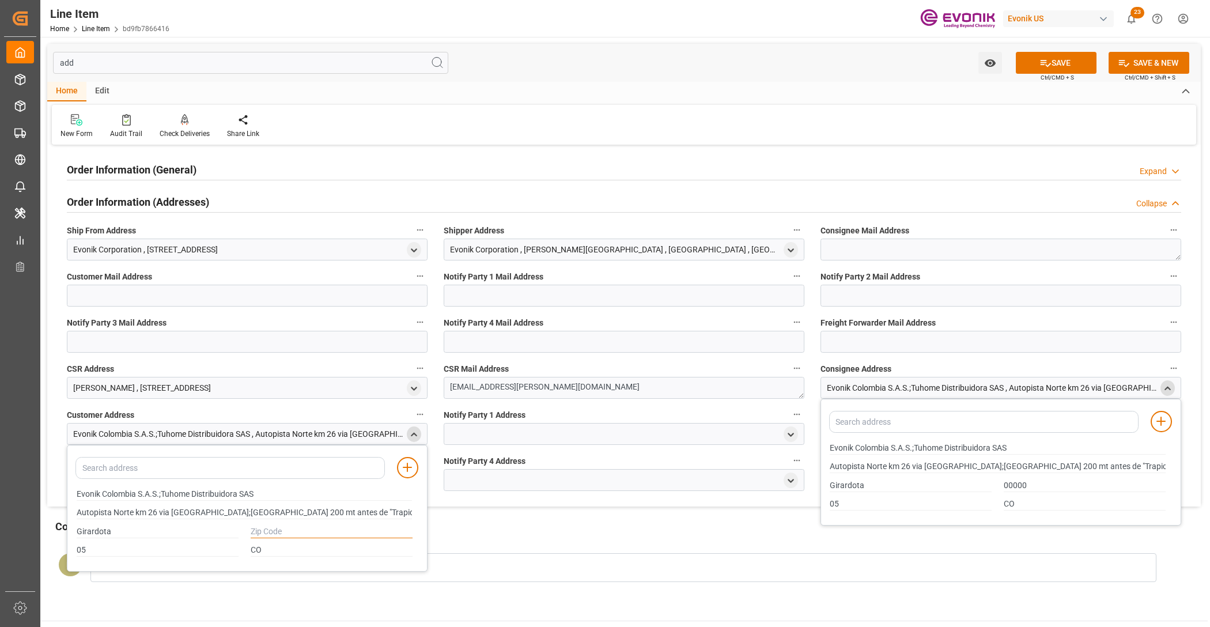
click at [298, 533] on input "text" at bounding box center [332, 531] width 162 height 13
type input "00000"
click at [119, 59] on input "add" at bounding box center [250, 63] width 395 height 22
type input "a"
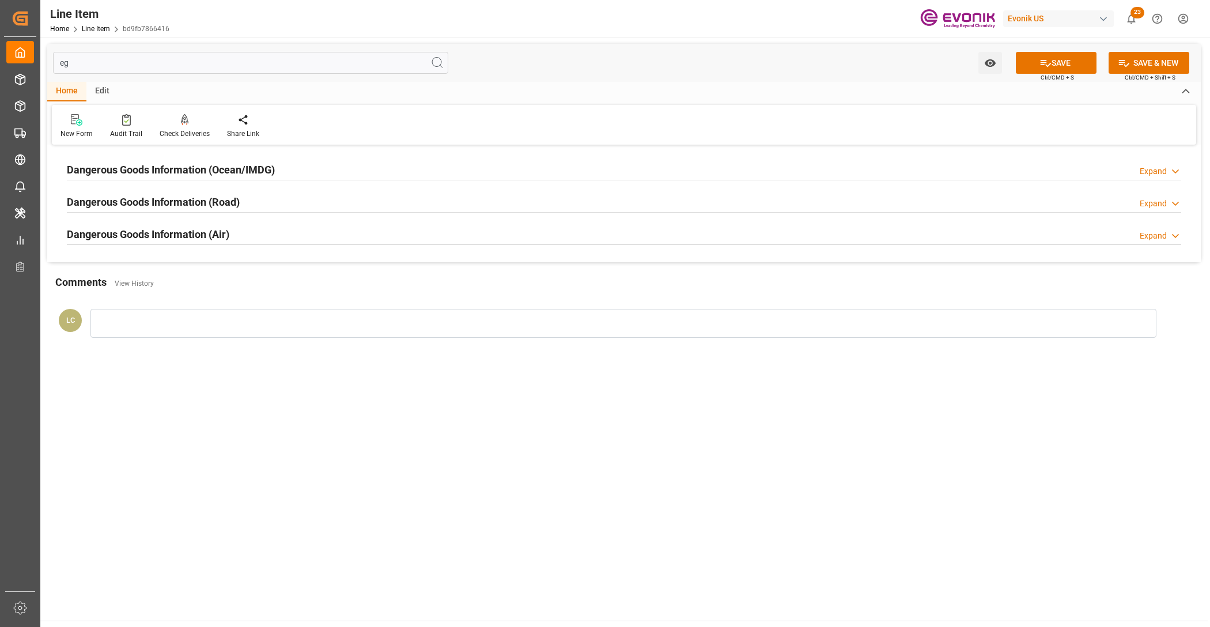
click at [346, 171] on div "Dangerous Goods Information (Ocean/IMDG) Expand" at bounding box center [624, 169] width 1114 height 22
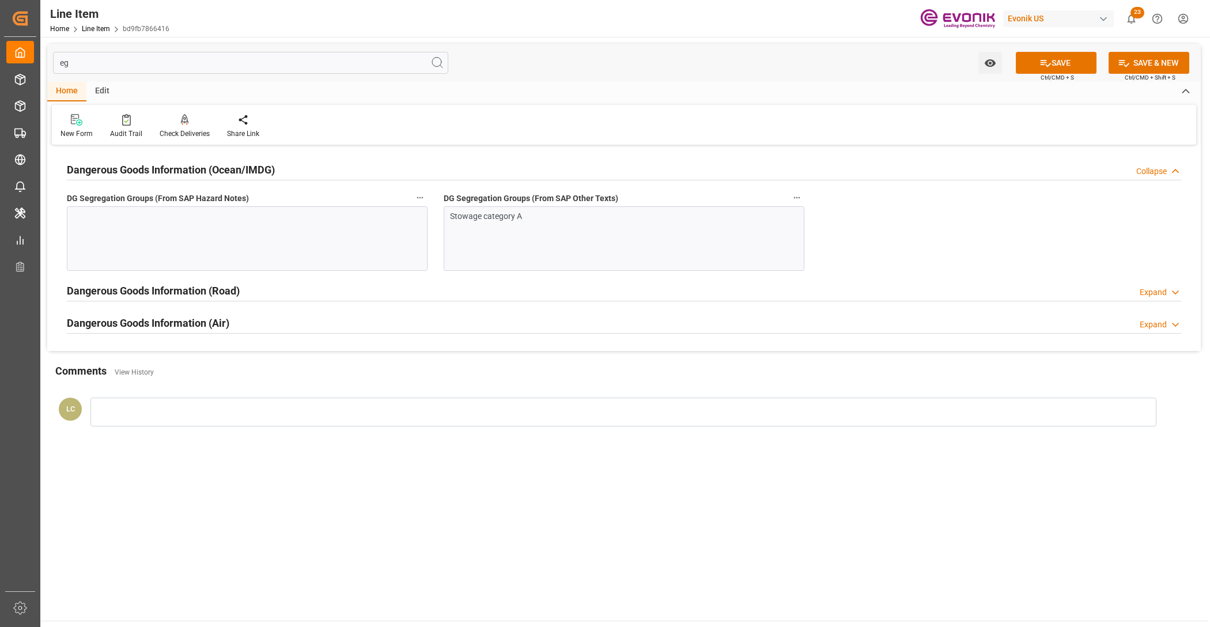
click at [504, 258] on div "Stowage category A" at bounding box center [624, 238] width 361 height 65
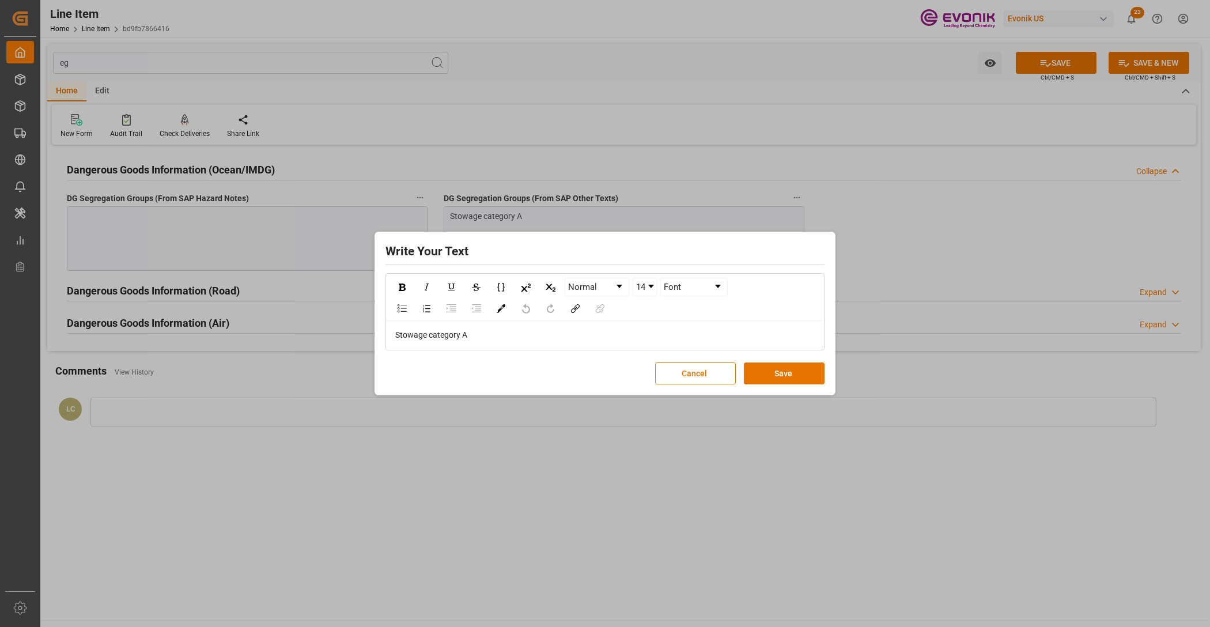
click at [486, 330] on div "Stowage category A" at bounding box center [605, 335] width 420 height 12
drag, startPoint x: 494, startPoint y: 334, endPoint x: 335, endPoint y: 335, distance: 159.0
click at [335, 335] on div "Write Your Text Normal 14 Font Stowage category A Cancel Save" at bounding box center [605, 313] width 1210 height 627
copy span "Stowage category A"
click at [792, 380] on button "Save" at bounding box center [784, 373] width 81 height 22
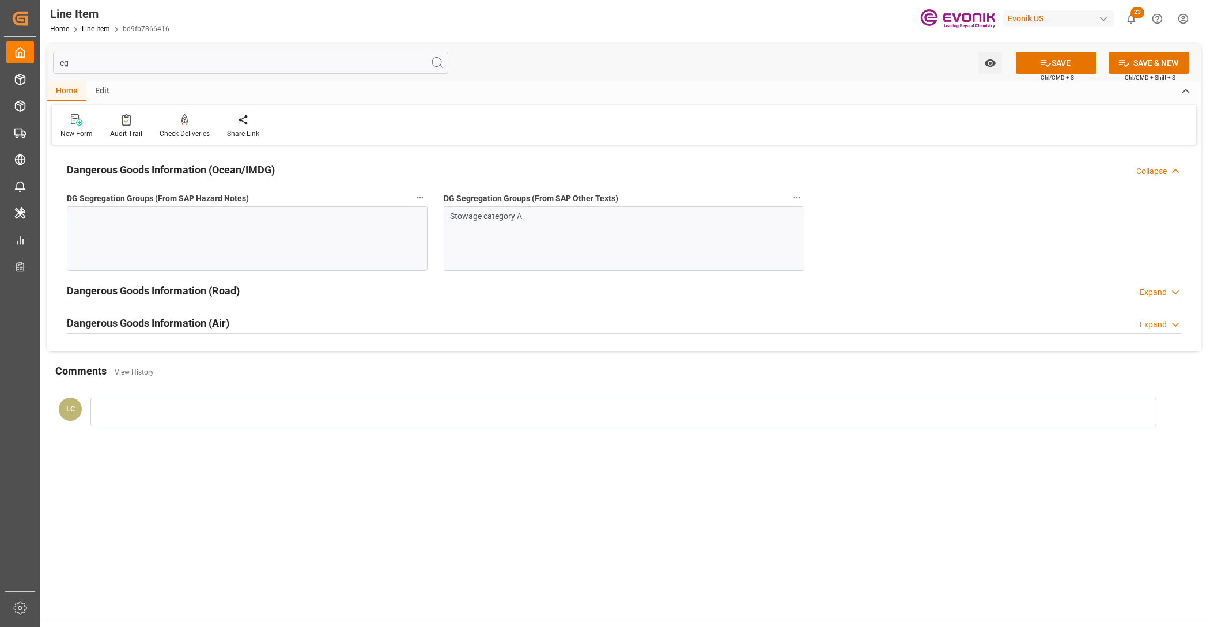
click at [323, 232] on div at bounding box center [247, 238] width 361 height 65
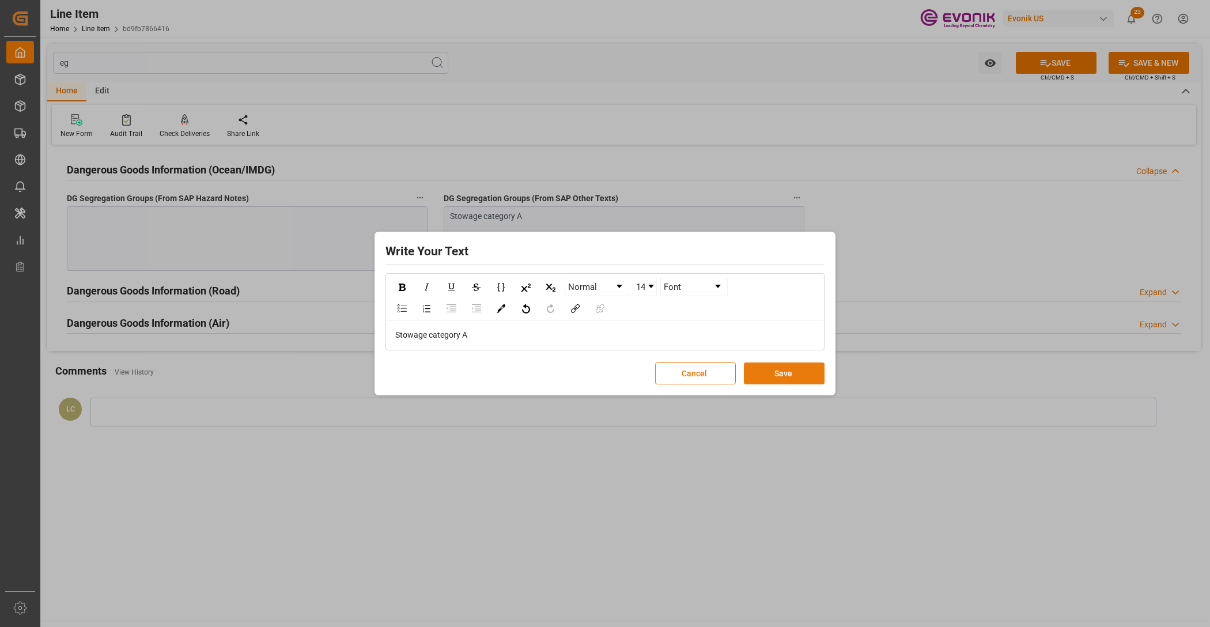
click at [782, 373] on button "Save" at bounding box center [784, 373] width 81 height 22
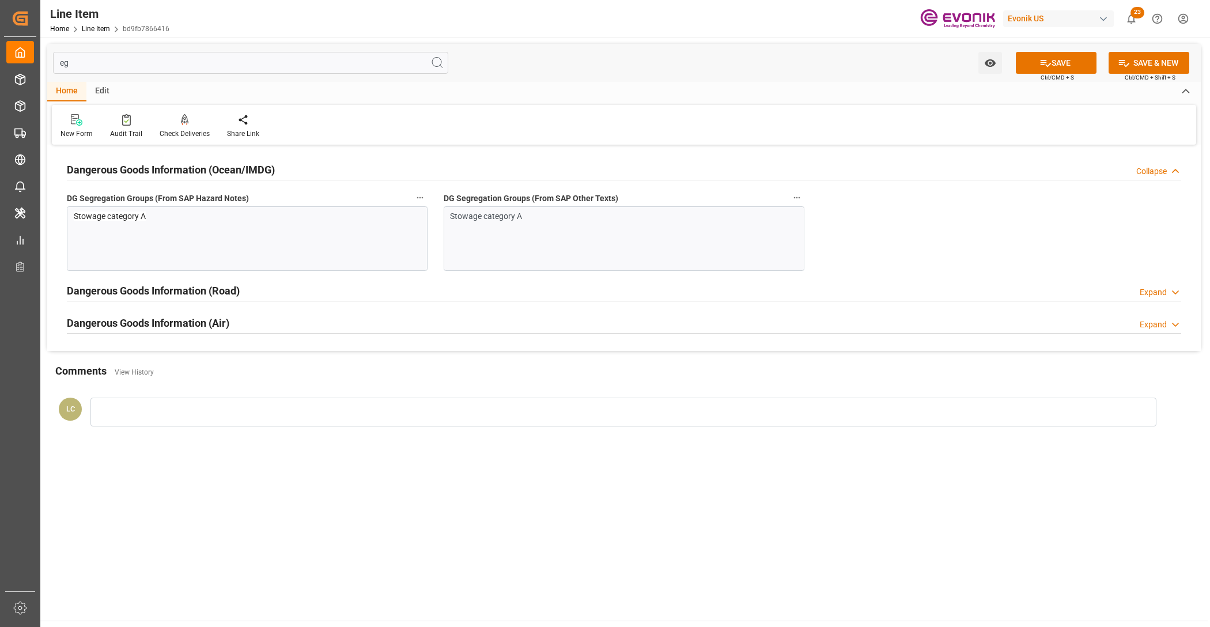
click at [116, 58] on input "eg" at bounding box center [250, 63] width 395 height 22
type input "e"
type input "sp"
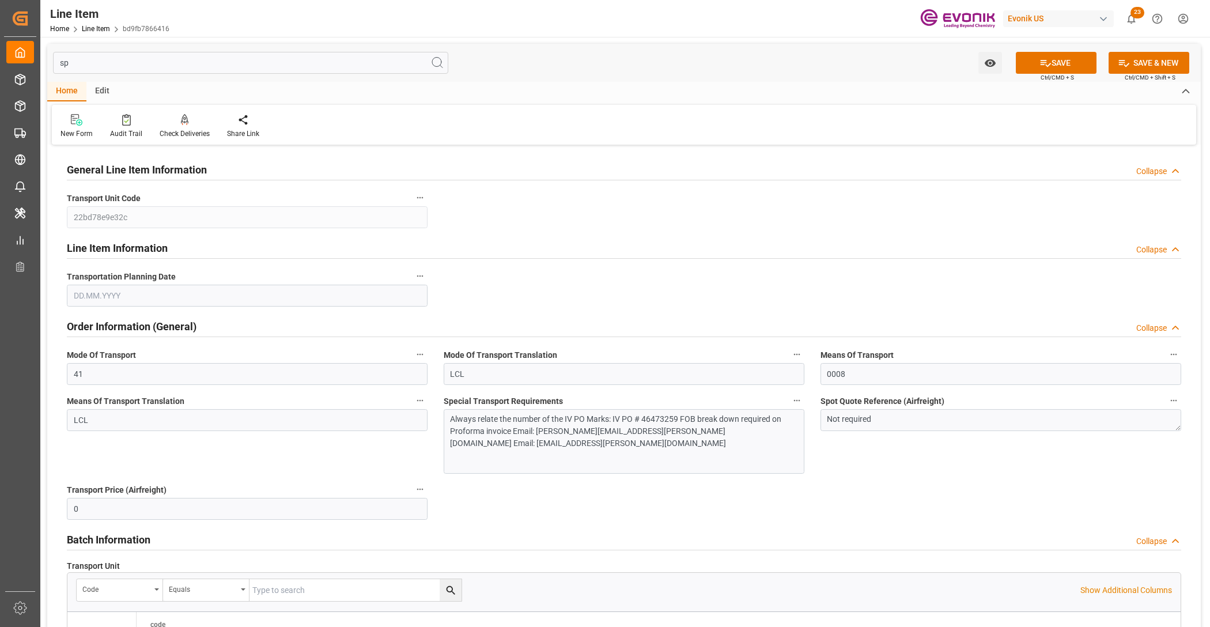
type input "[DATE]"
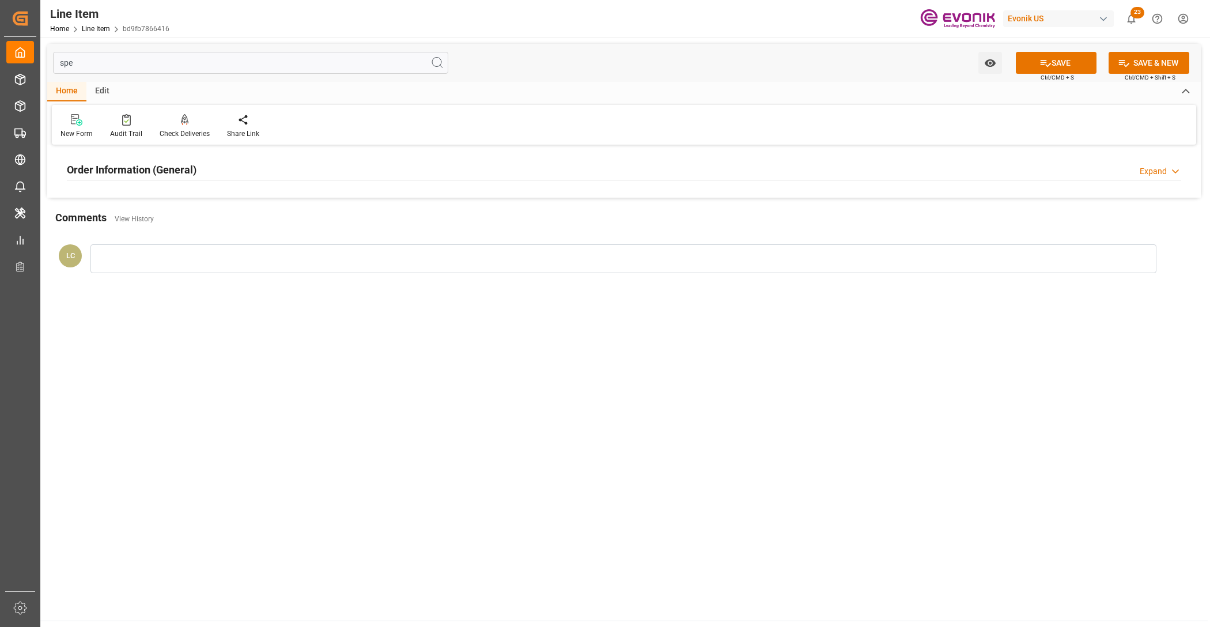
type input "spe"
click at [259, 171] on div "Order Information (General) Expand" at bounding box center [624, 169] width 1114 height 22
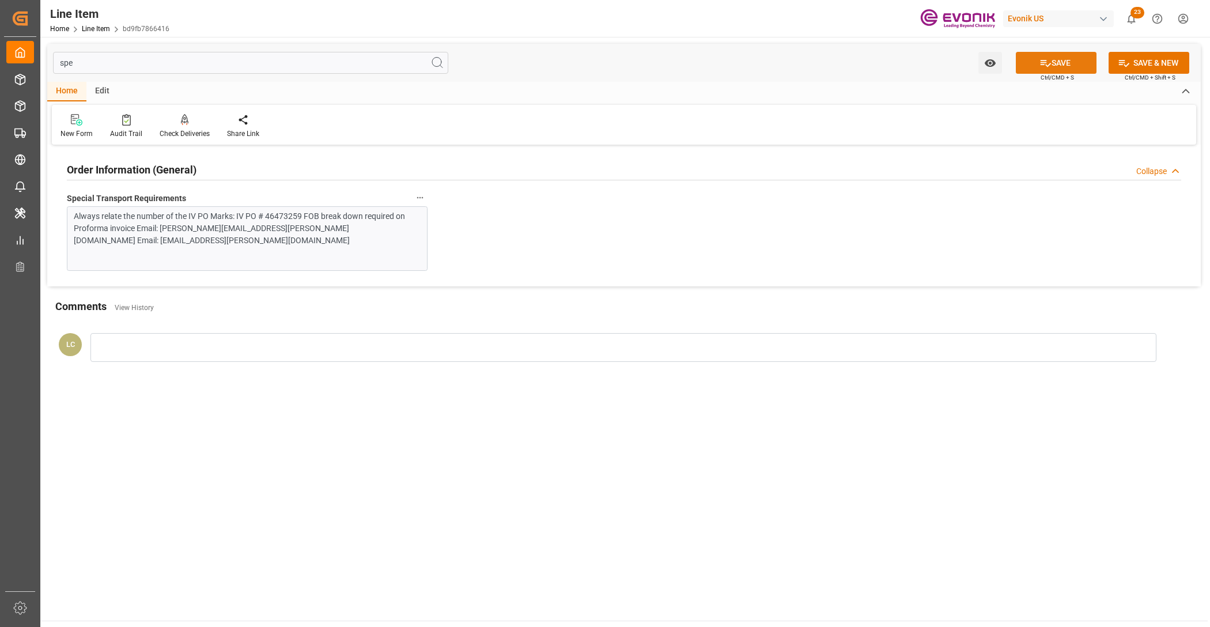
click at [1051, 62] on button "SAVE" at bounding box center [1056, 63] width 81 height 22
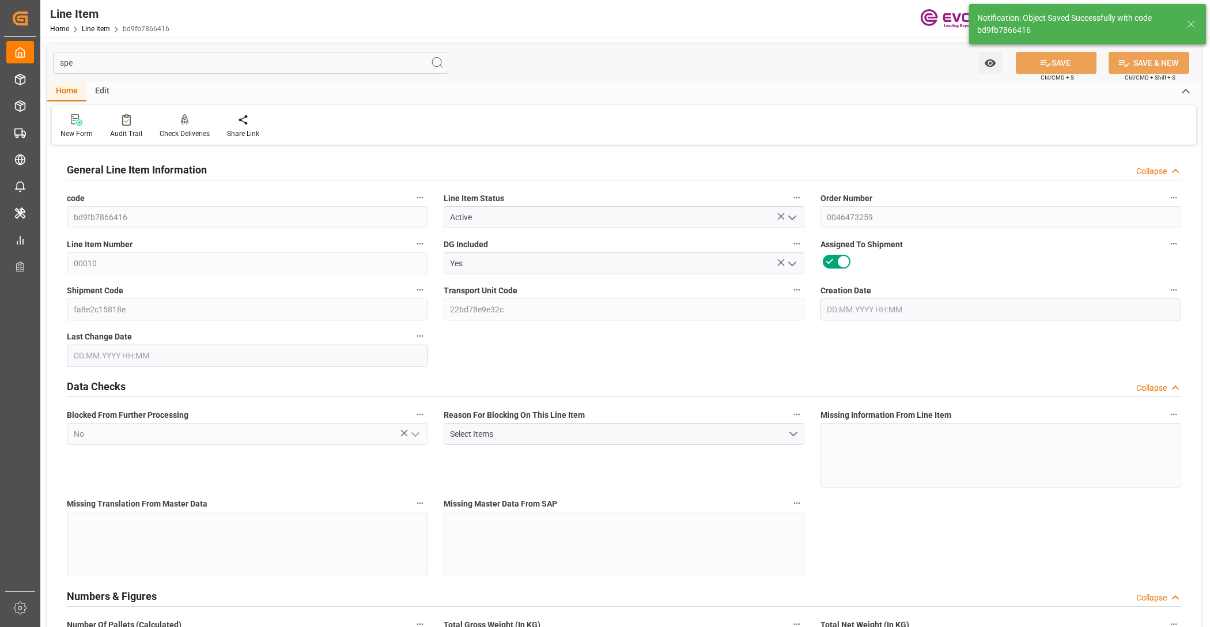
type input "10"
type input "3270"
type input "3000"
type input "10.614"
type input "60"
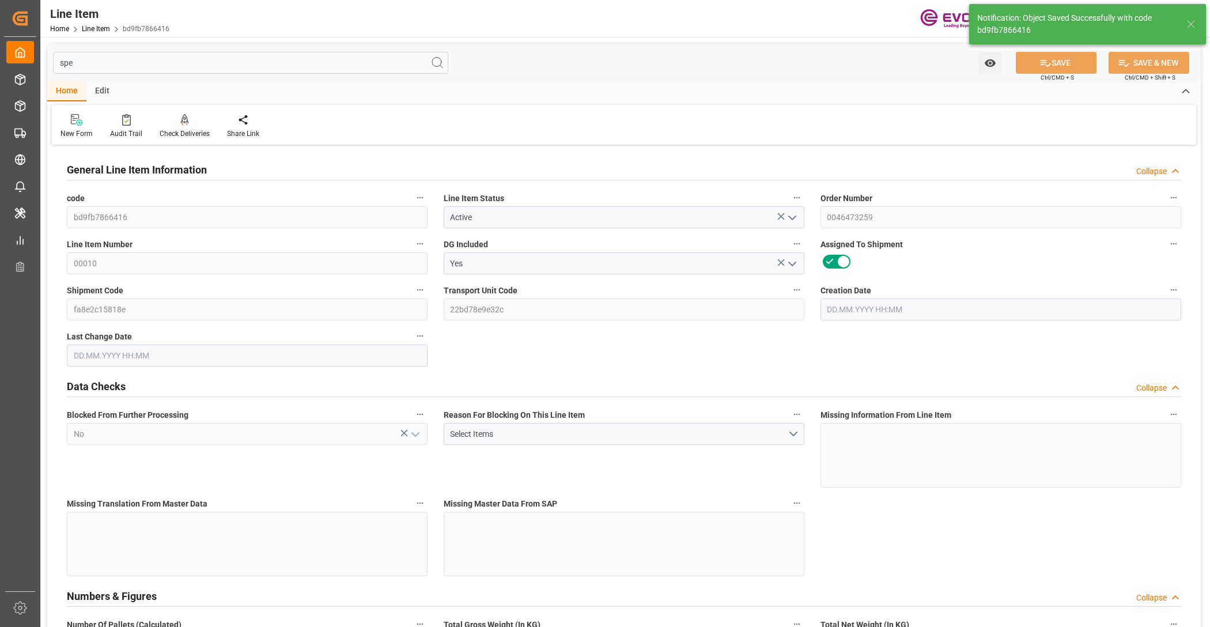
type input "25140"
type input "60"
type input "3270"
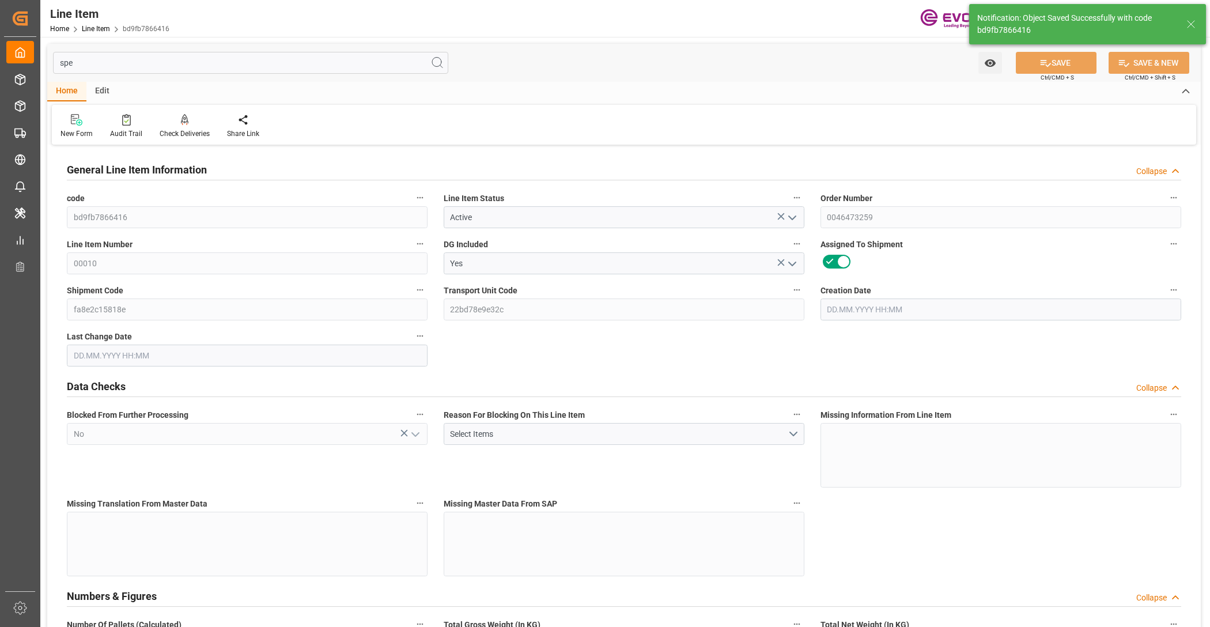
type input "3542"
type input "3000"
type input "10.614"
type input "10614"
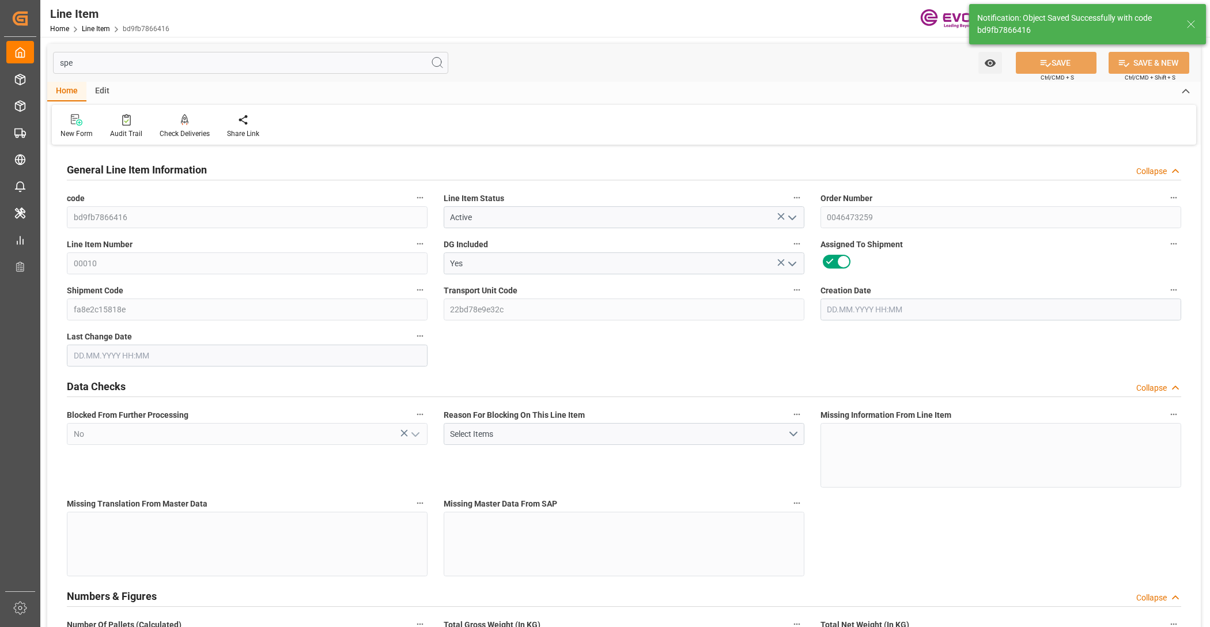
type input "0"
type input "[DATE] 15:46"
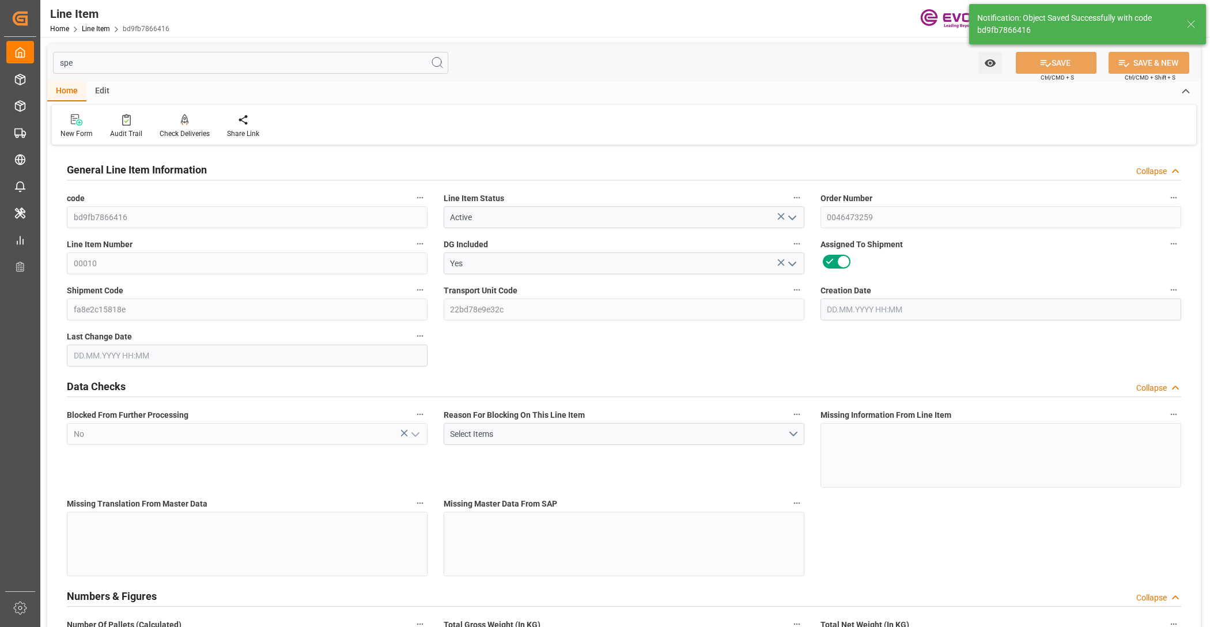
type input "[DATE] 06:29"
type input "[DATE]"
